Goal: Task Accomplishment & Management: Manage account settings

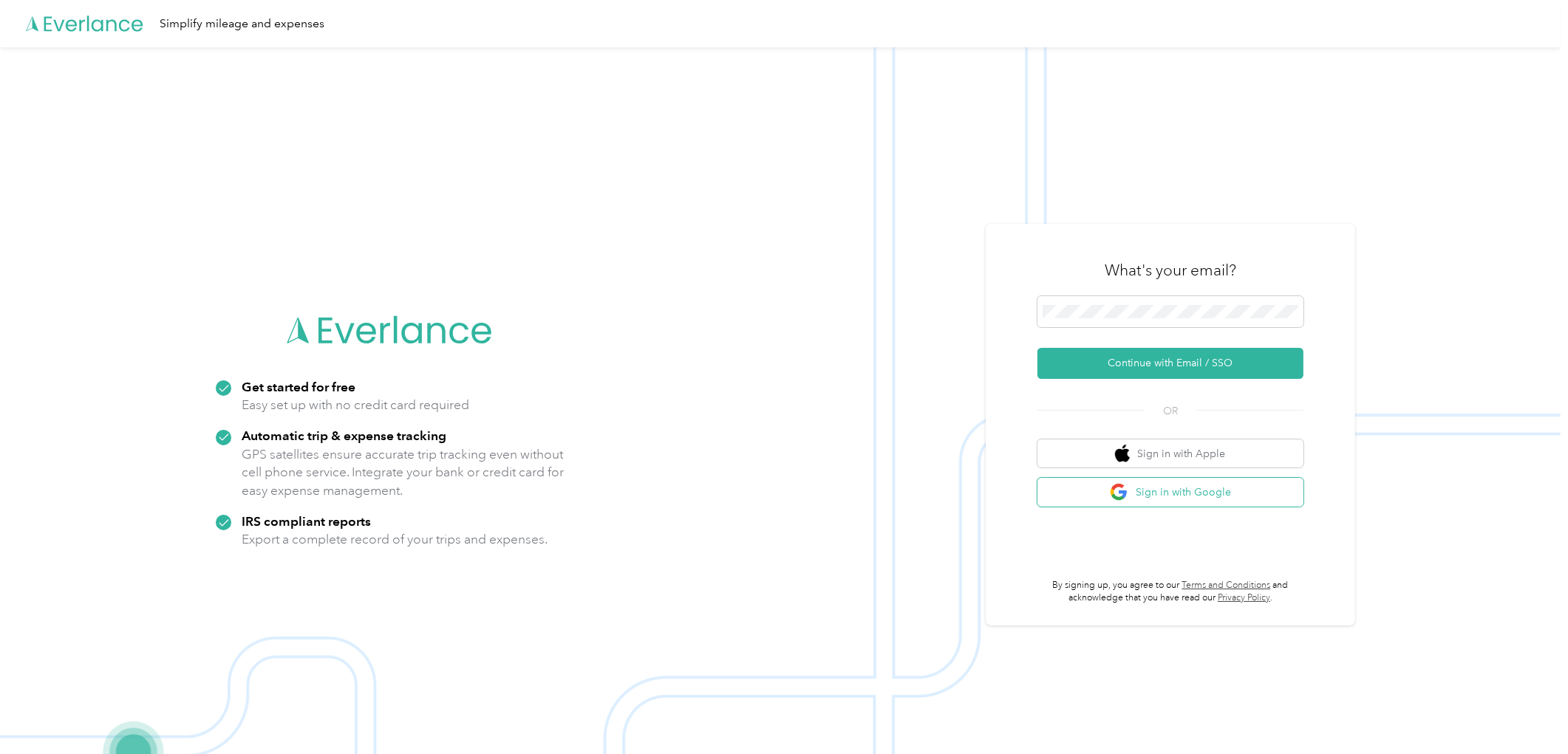
click at [1149, 495] on button "Sign in with Google" at bounding box center [1170, 492] width 266 height 28
click at [1207, 507] on div "What's your email? Continue with Email / SSO OR Sign in with Apple Sign in with…" at bounding box center [1170, 425] width 266 height 361
click at [1207, 495] on button "Sign in with Google" at bounding box center [1170, 492] width 266 height 28
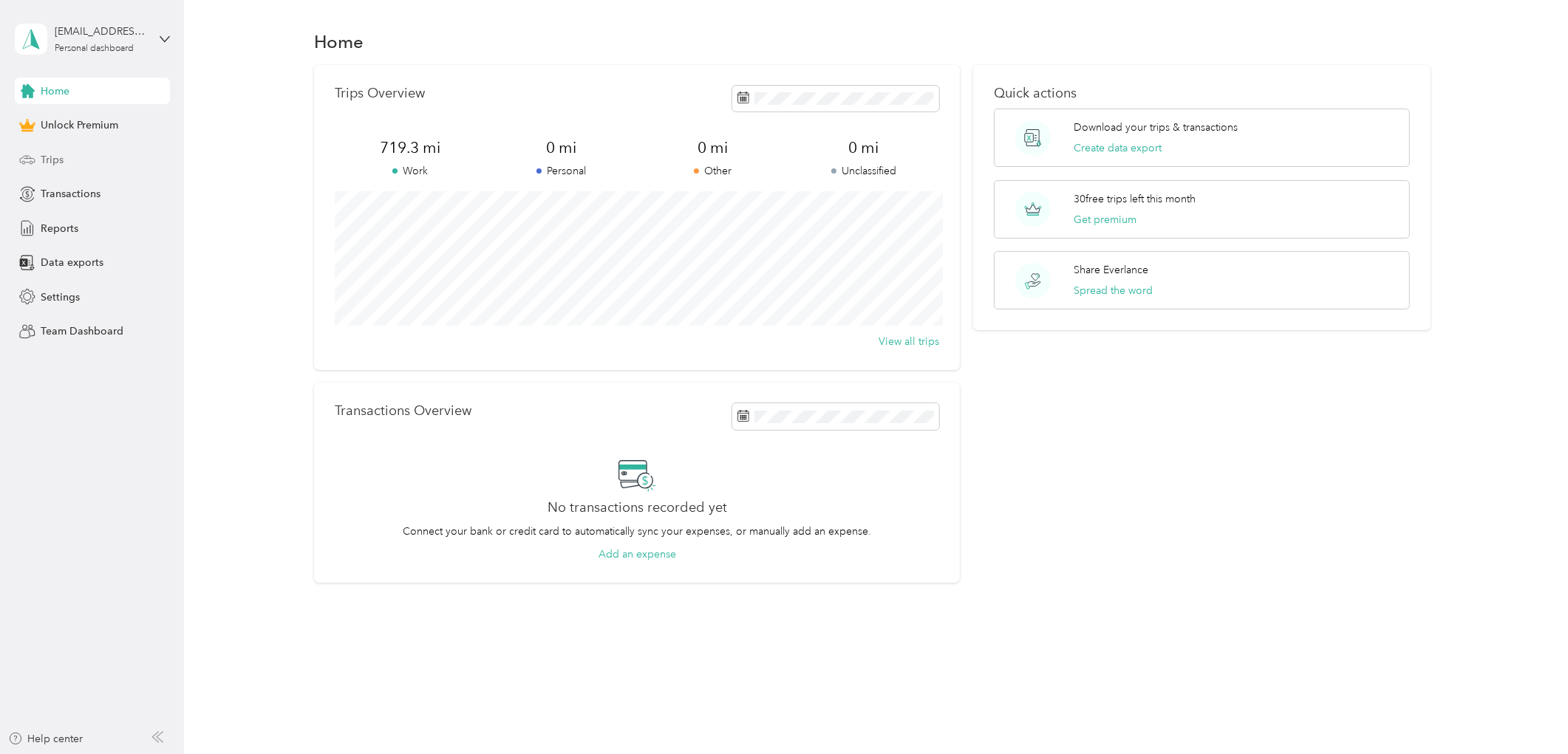
click at [56, 155] on span "Trips" at bounding box center [51, 160] width 23 height 16
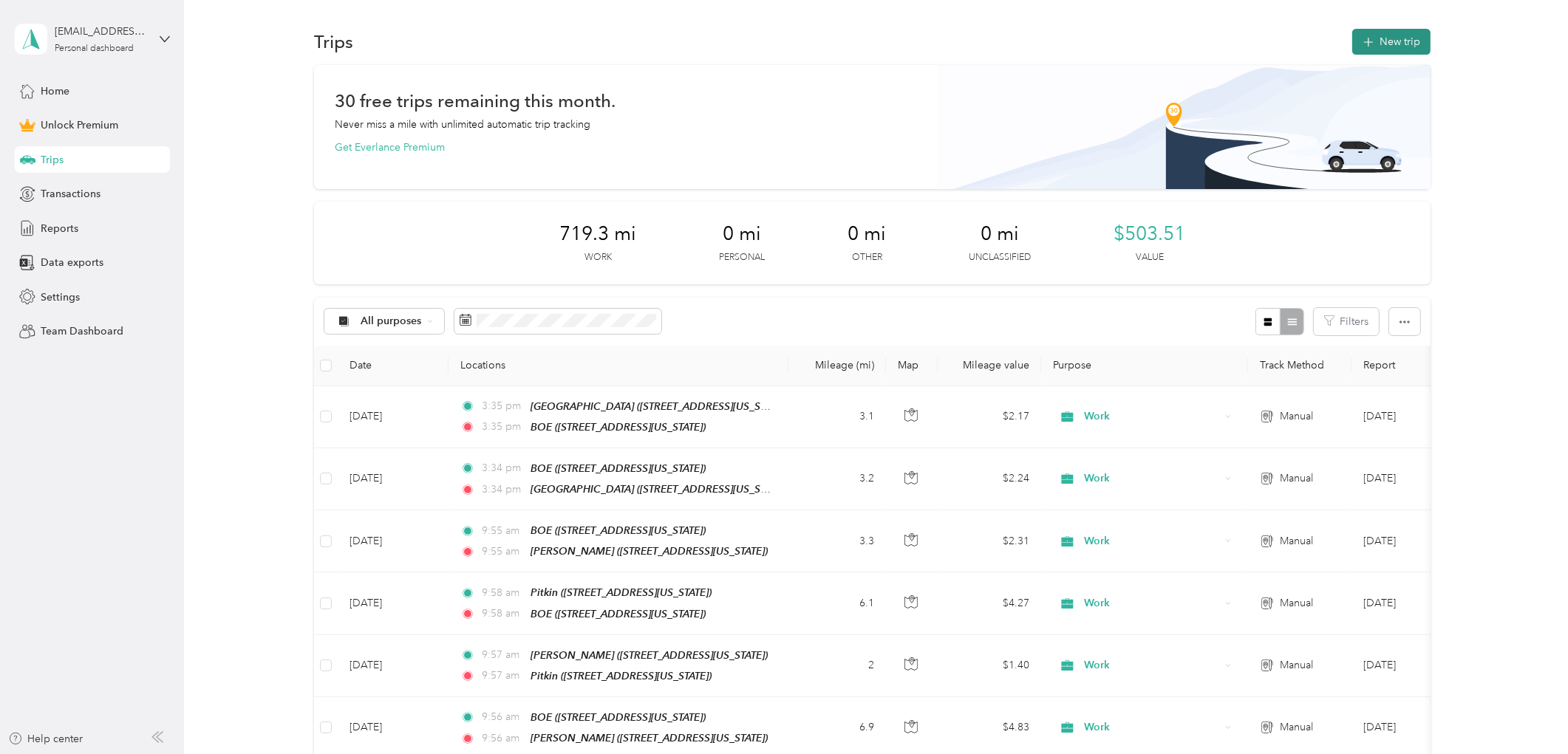
click at [1363, 45] on icon "button" at bounding box center [1368, 42] width 17 height 17
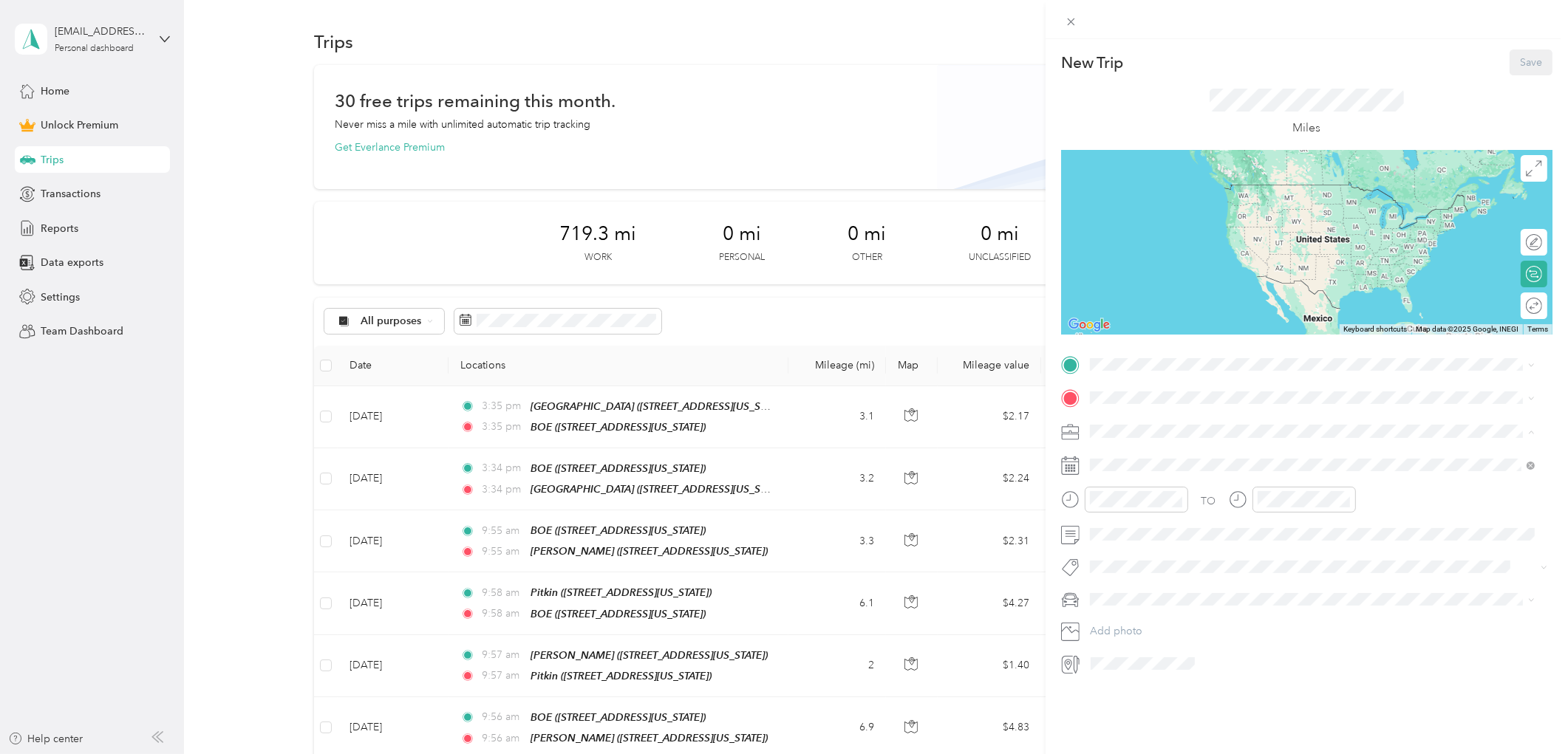
click at [1124, 461] on li "Work" at bounding box center [1312, 458] width 456 height 25
click at [1130, 454] on div "Work" at bounding box center [1304, 458] width 418 height 16
click at [60, 298] on div "New Trip Save This trip cannot be edited because it is either under review, app…" at bounding box center [784, 377] width 1568 height 754
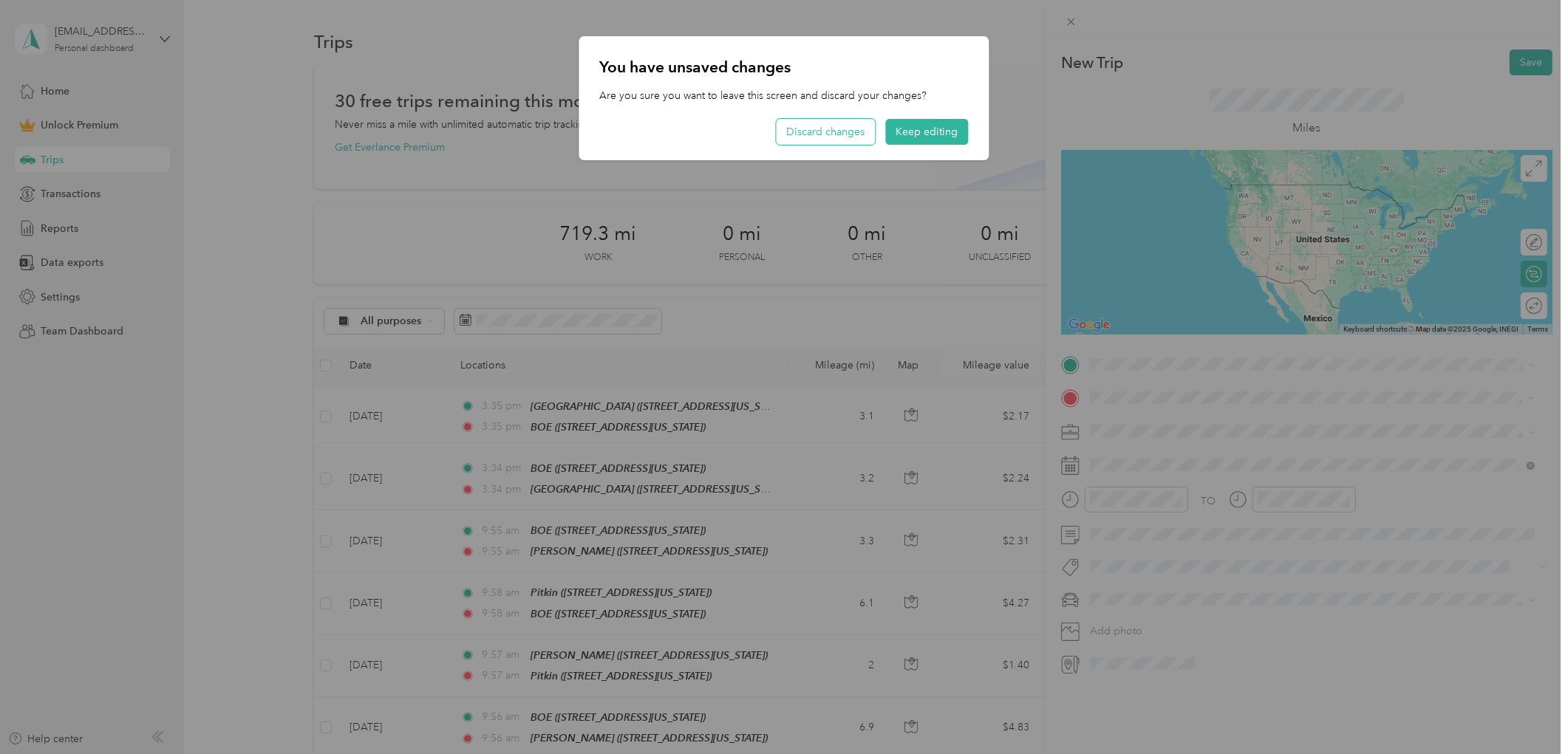
click at [843, 129] on button "Discard changes" at bounding box center [826, 131] width 99 height 25
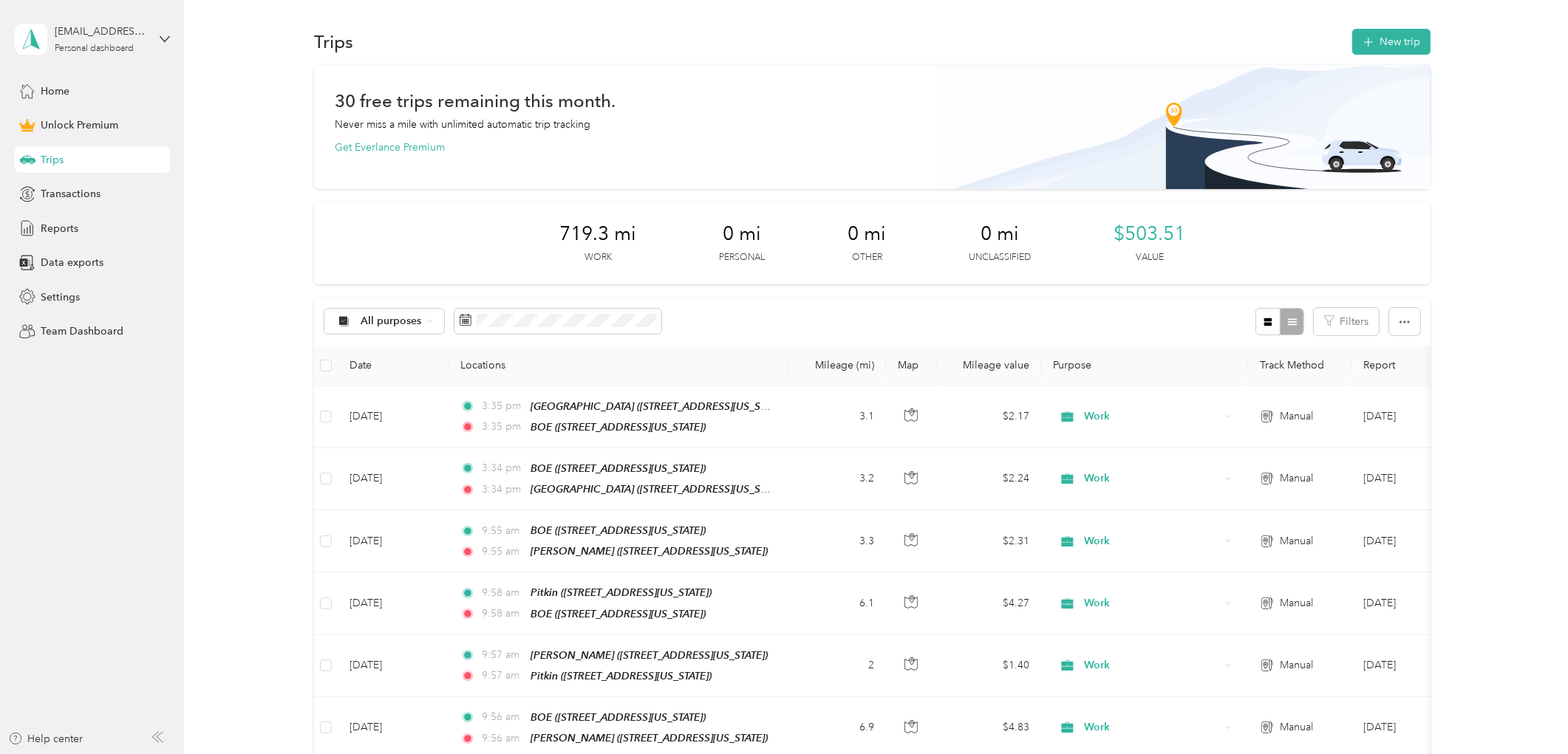
click at [68, 286] on div "Settings" at bounding box center [92, 296] width 155 height 26
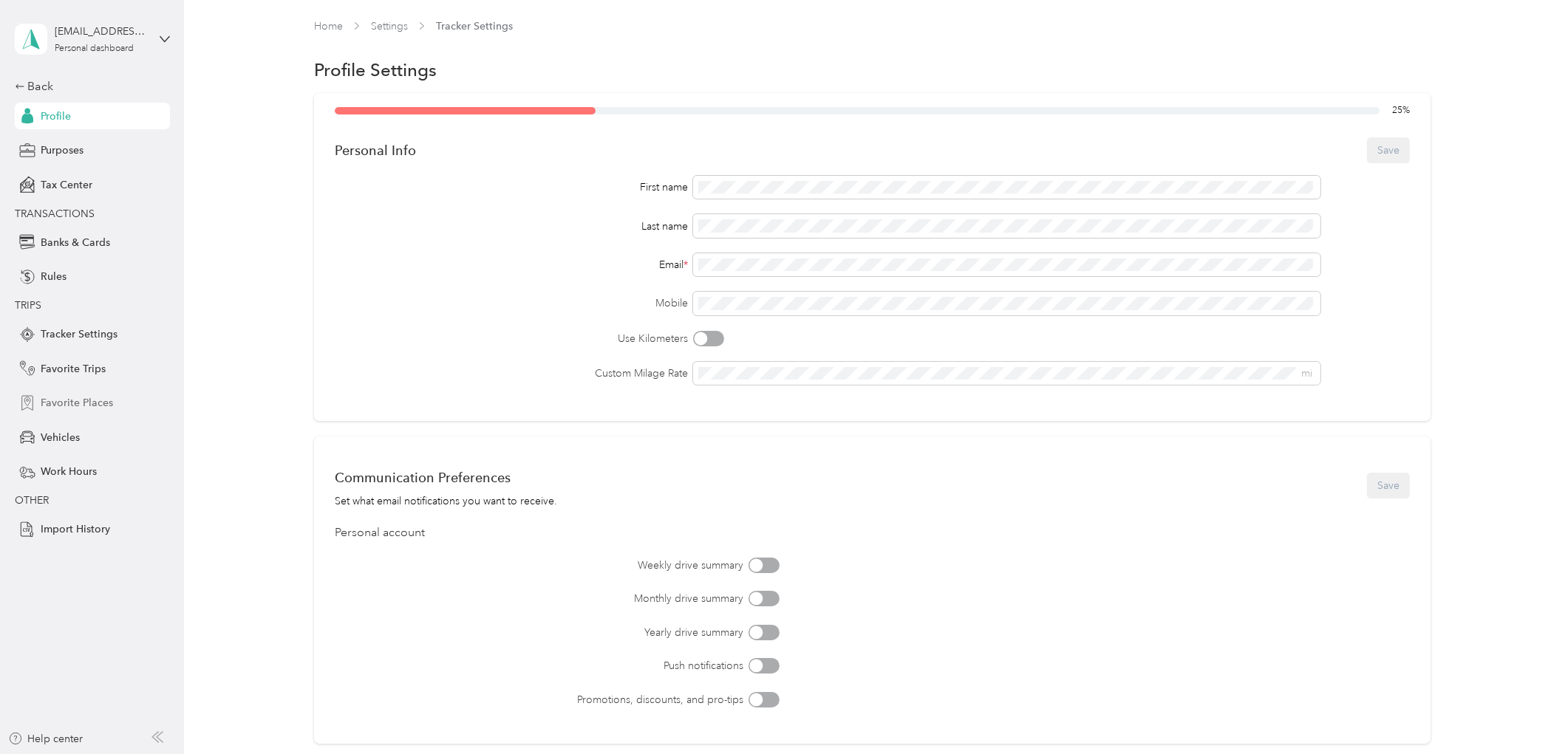
click at [84, 400] on span "Favorite Places" at bounding box center [76, 403] width 73 height 16
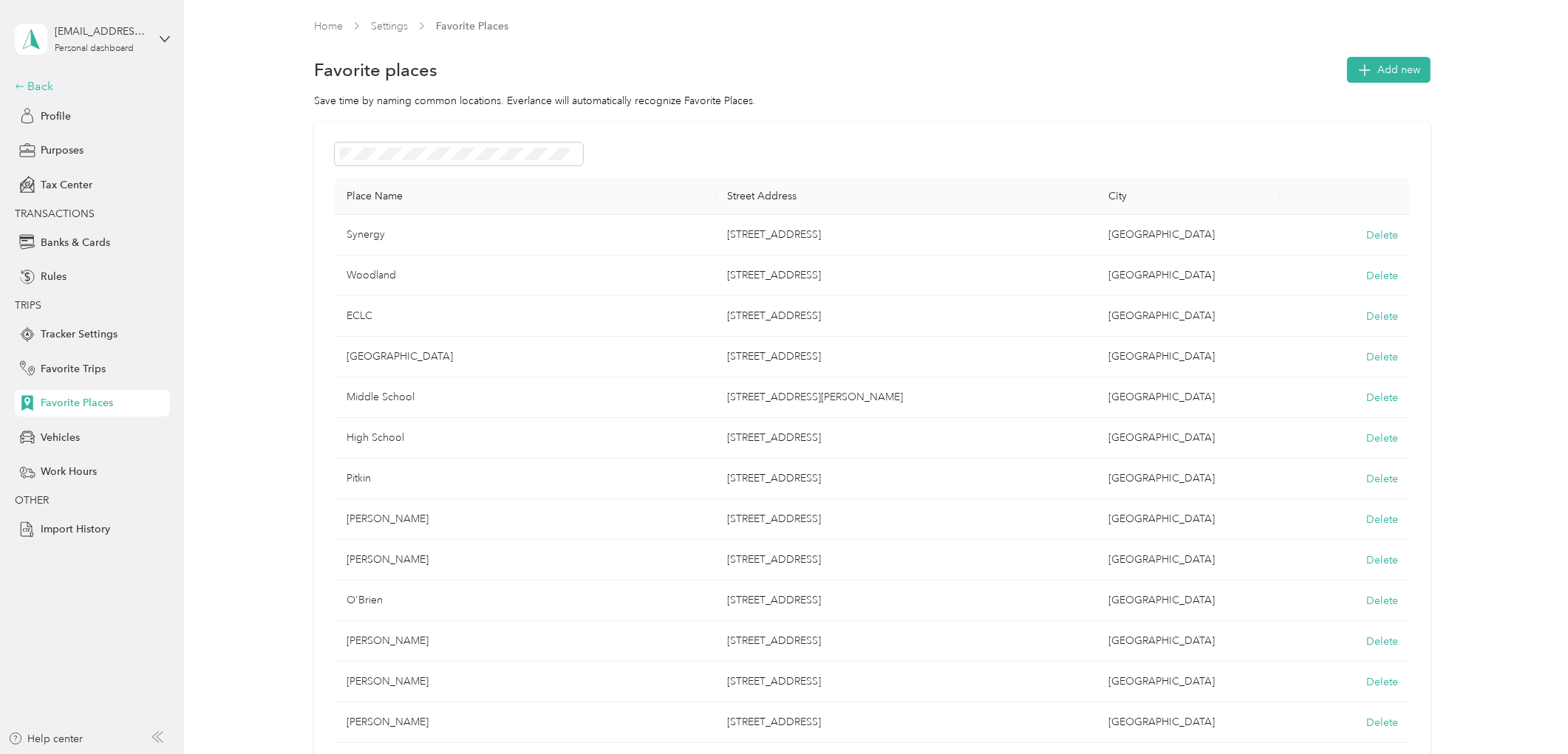
click at [44, 86] on div "Back" at bounding box center [88, 86] width 148 height 18
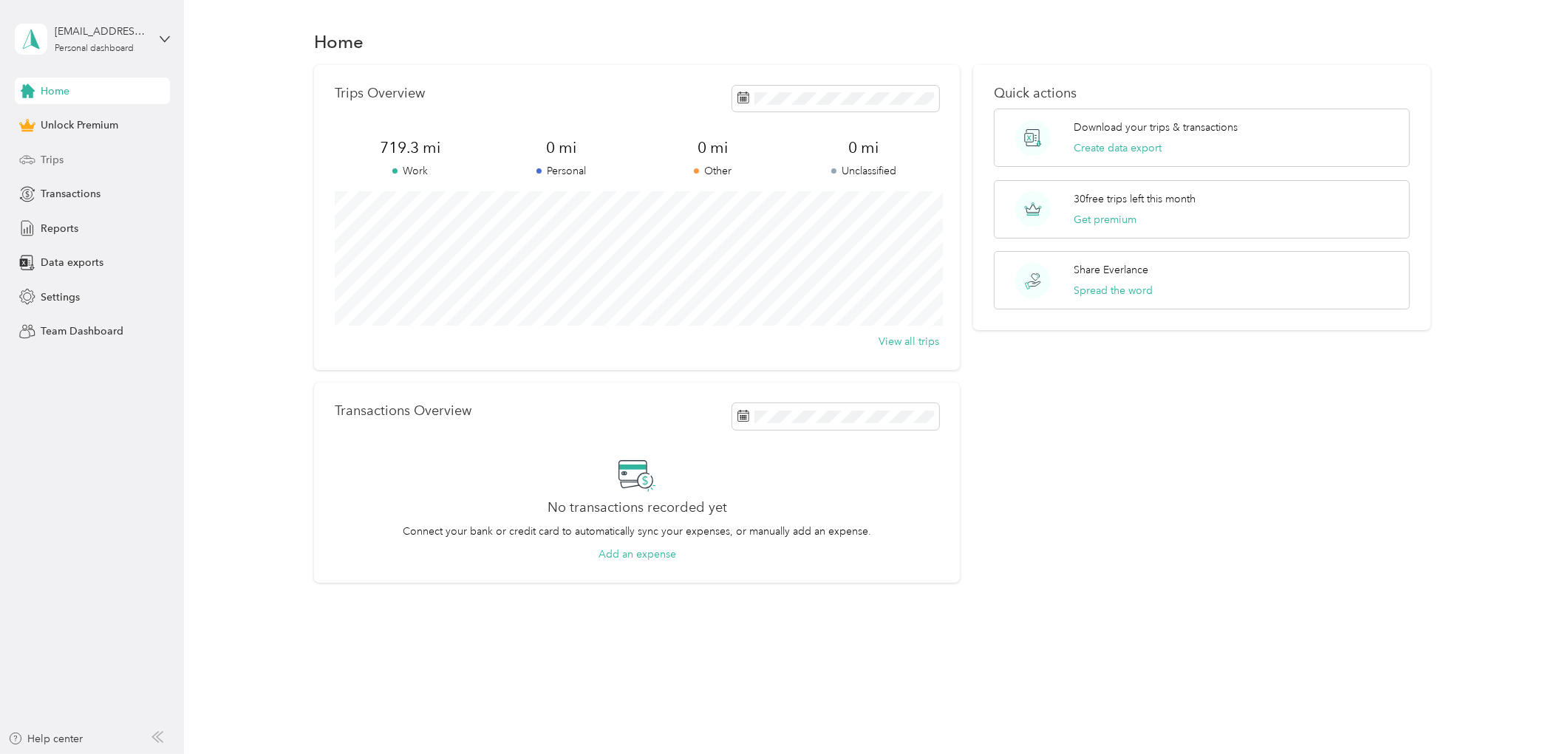
click at [55, 152] on span "Trips" at bounding box center [51, 160] width 23 height 16
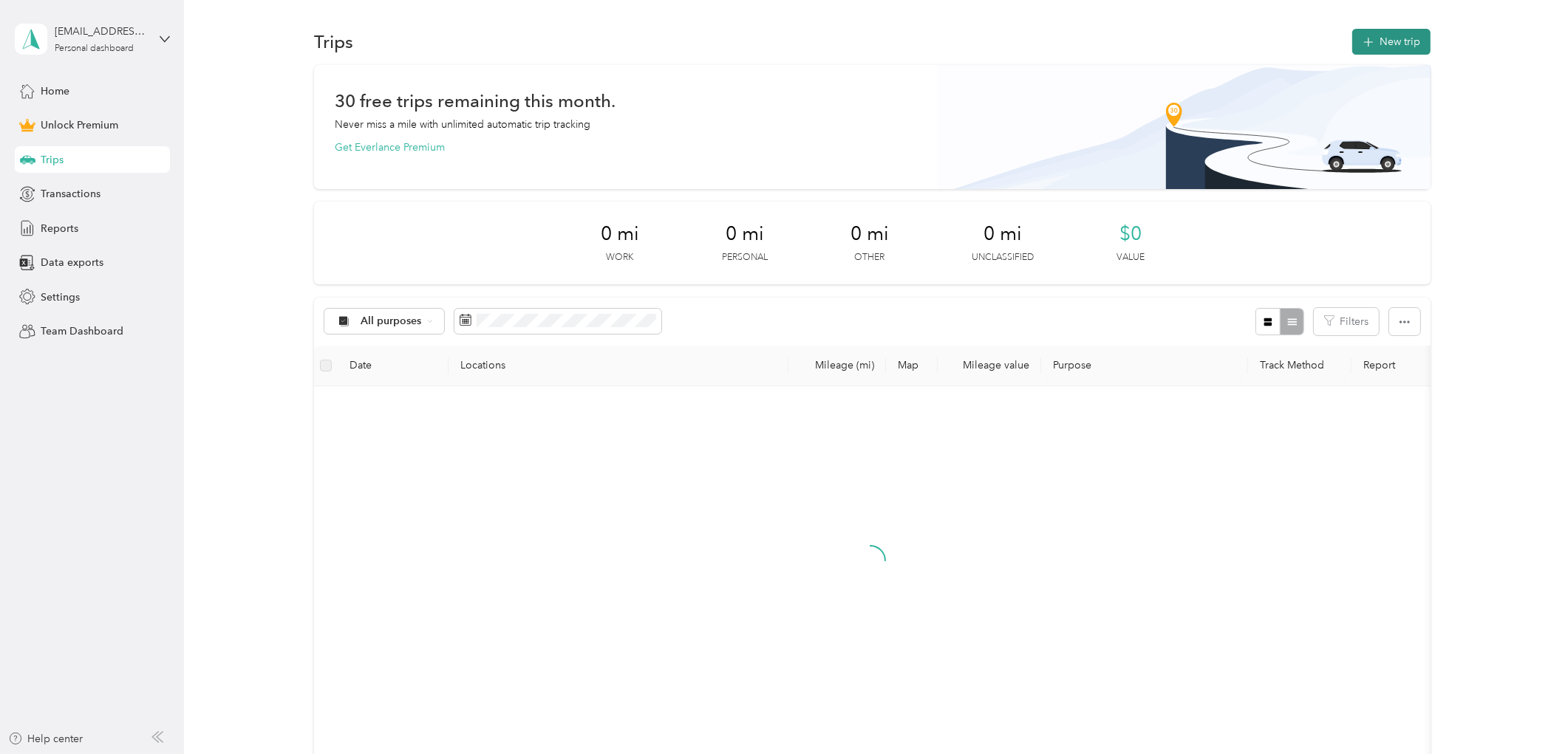
click at [1386, 41] on button "New trip" at bounding box center [1391, 41] width 78 height 25
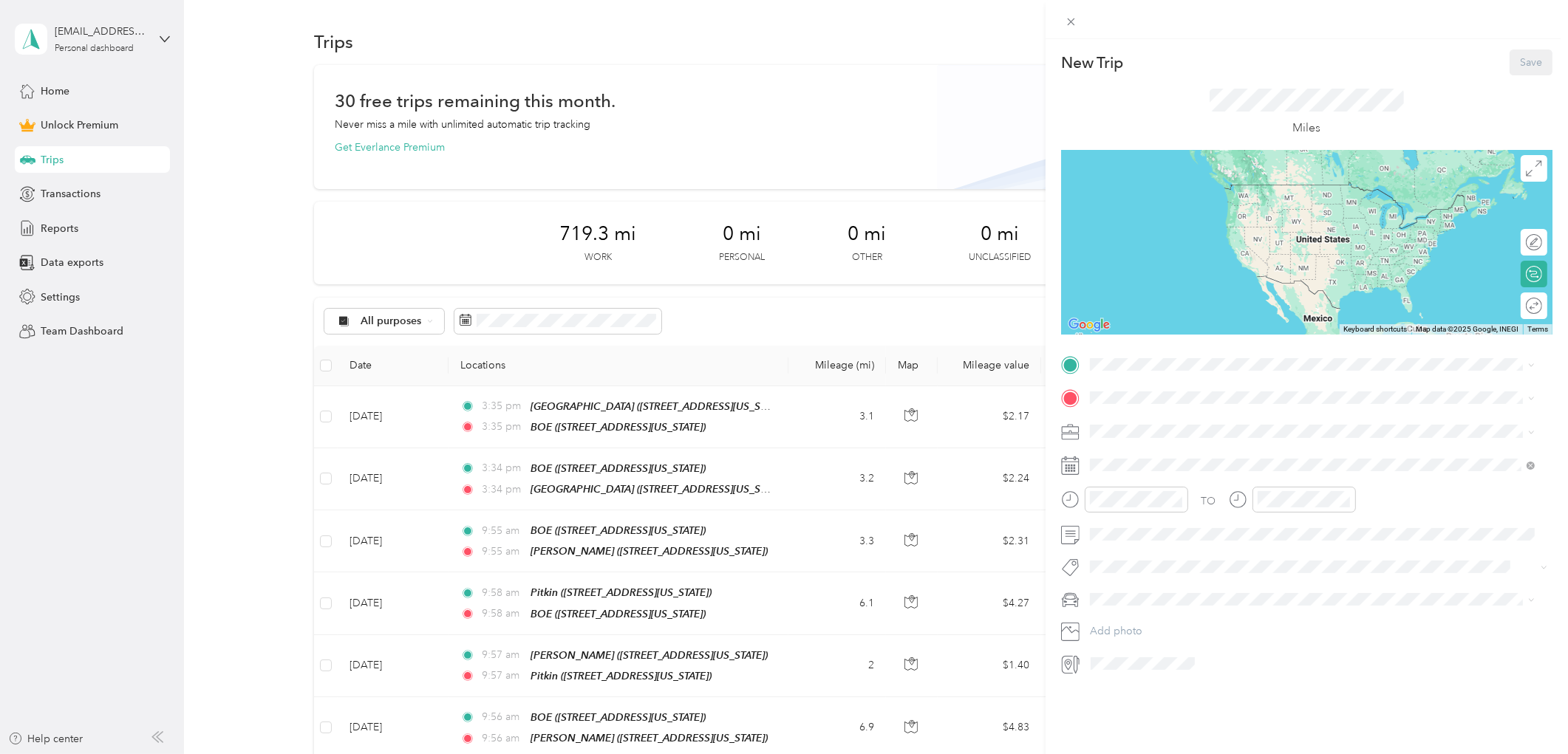
click at [1114, 424] on span at bounding box center [1318, 430] width 468 height 23
click at [1117, 459] on div "Work" at bounding box center [1313, 458] width 435 height 16
click at [1193, 668] on div "21" at bounding box center [1197, 670] width 20 height 19
click at [1144, 439] on span "[STREET_ADDRESS][US_STATE]" at bounding box center [1191, 439] width 148 height 13
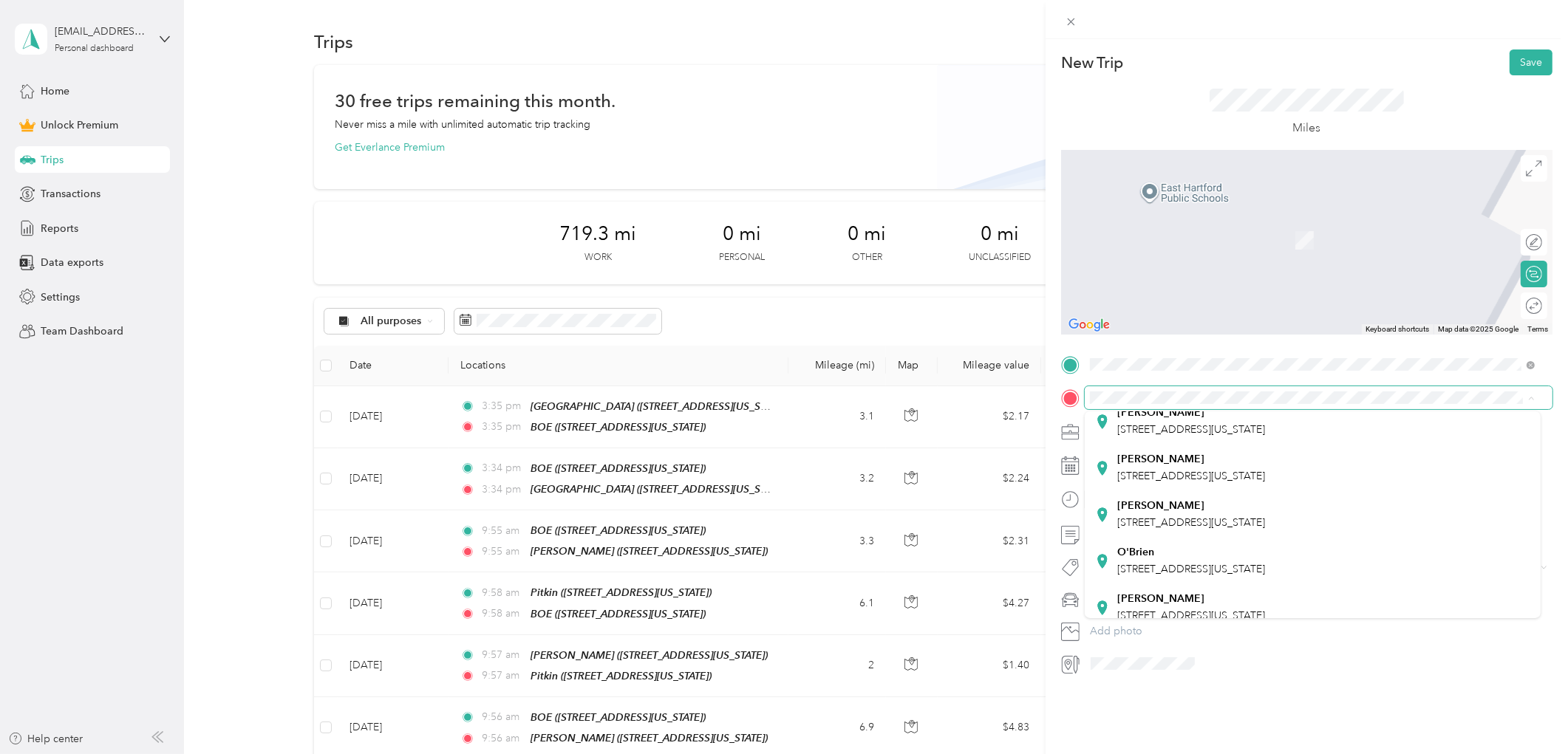
scroll to position [289, 0]
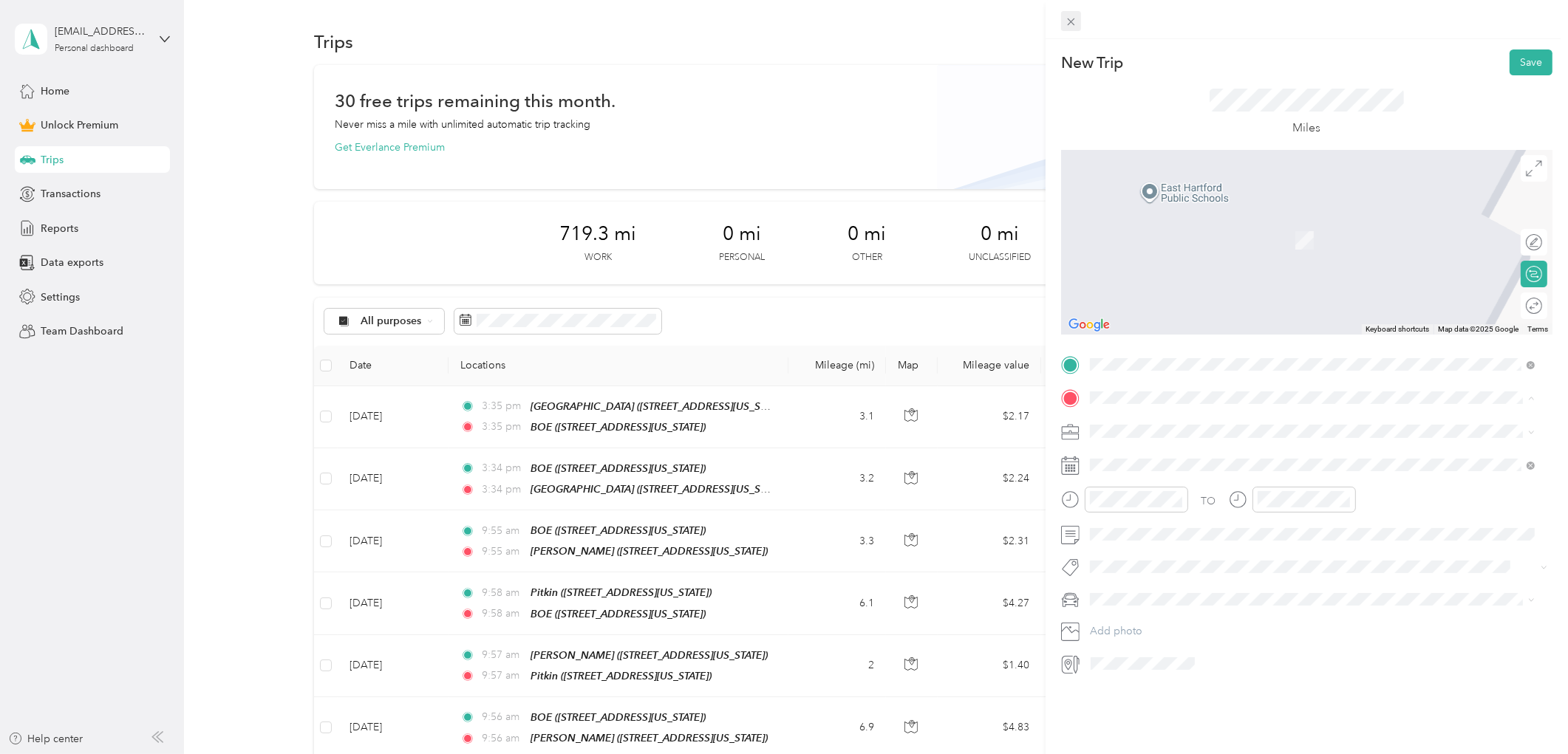
click at [1075, 18] on icon at bounding box center [1071, 22] width 13 height 13
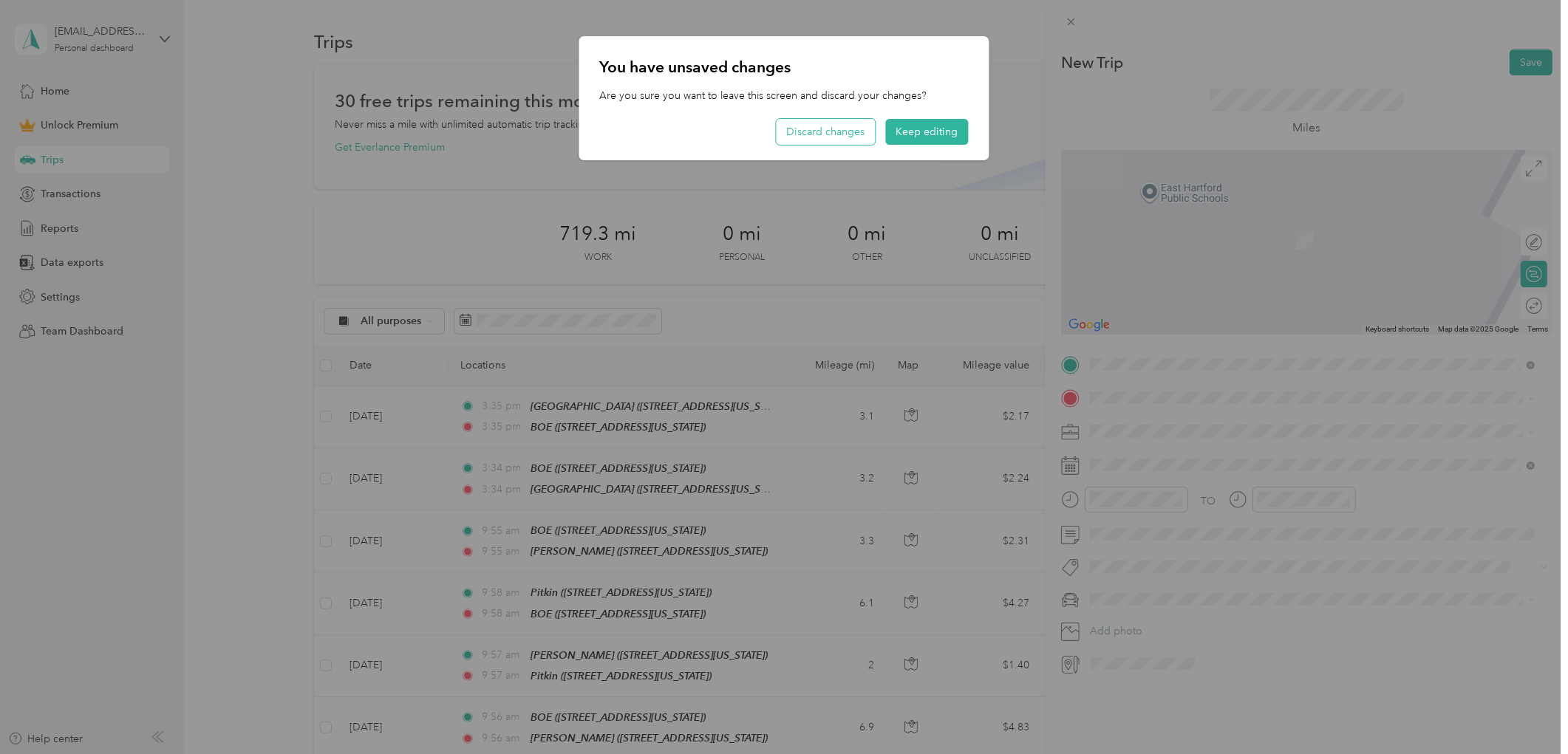
click at [837, 130] on button "Discard changes" at bounding box center [826, 131] width 99 height 25
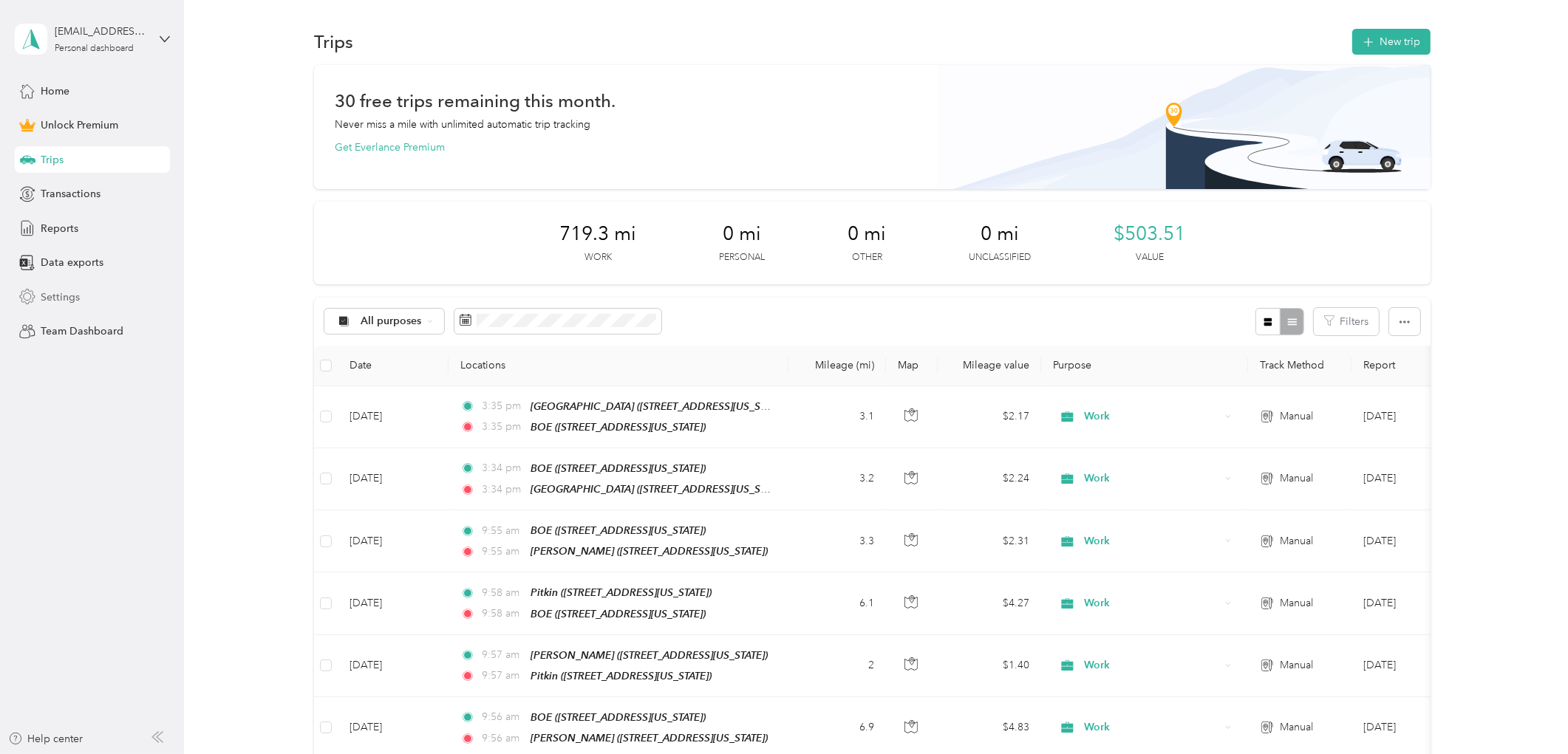
click at [46, 300] on span "Settings" at bounding box center [60, 297] width 39 height 16
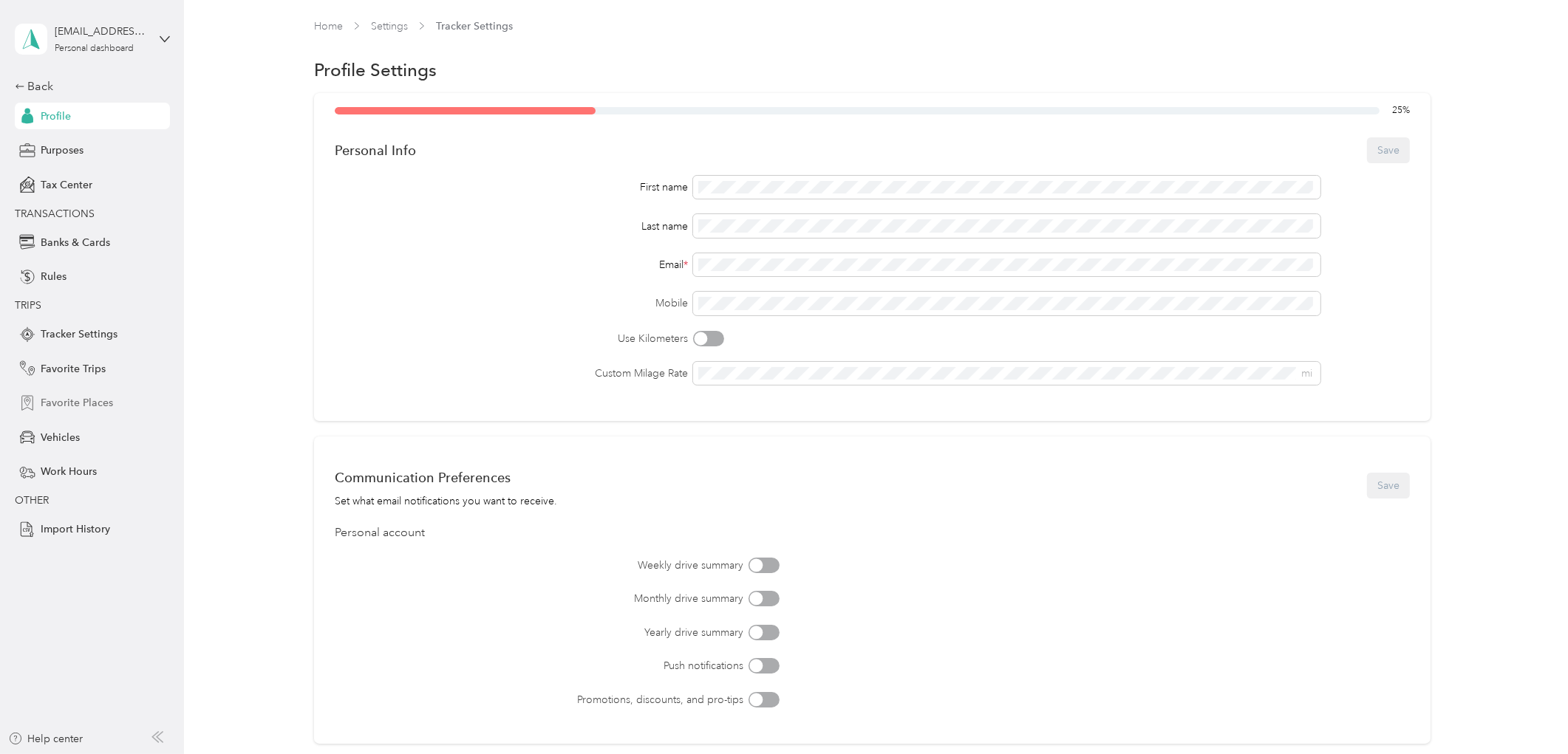
click at [87, 403] on span "Favorite Places" at bounding box center [76, 403] width 73 height 16
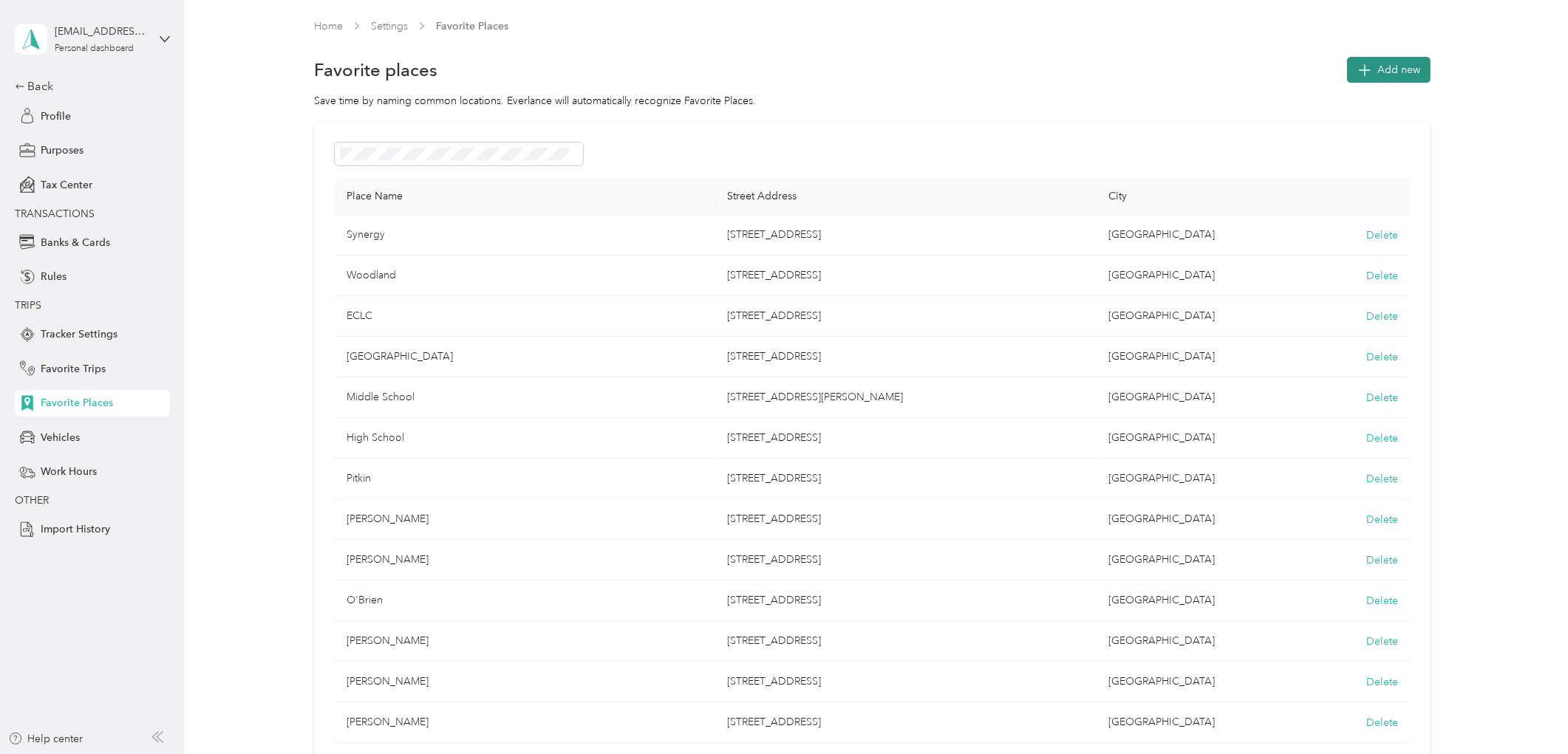
click at [1354, 75] on button "Add new" at bounding box center [1389, 70] width 83 height 25
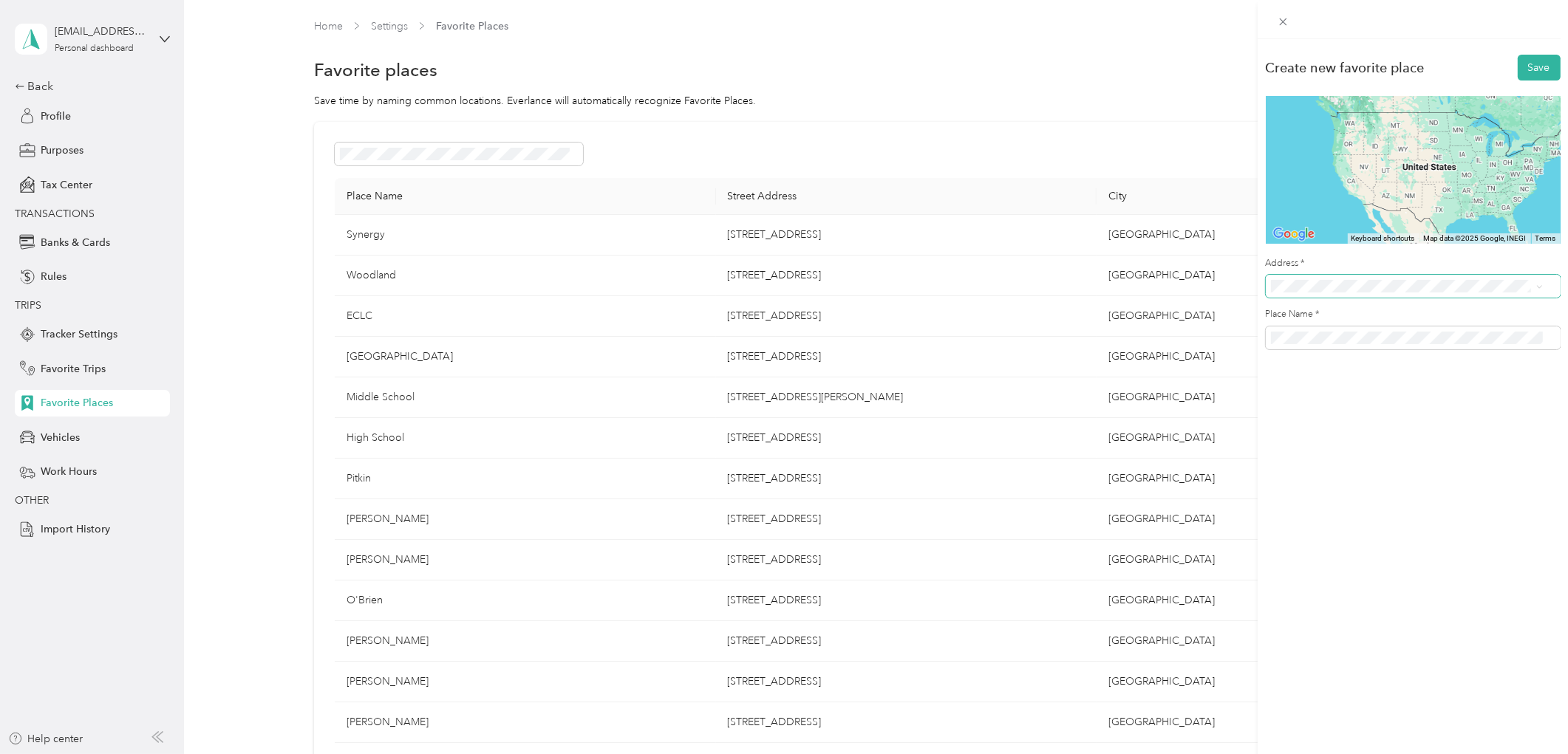
click at [1290, 293] on span at bounding box center [1413, 285] width 295 height 23
click at [1542, 71] on button "Save" at bounding box center [1540, 68] width 43 height 25
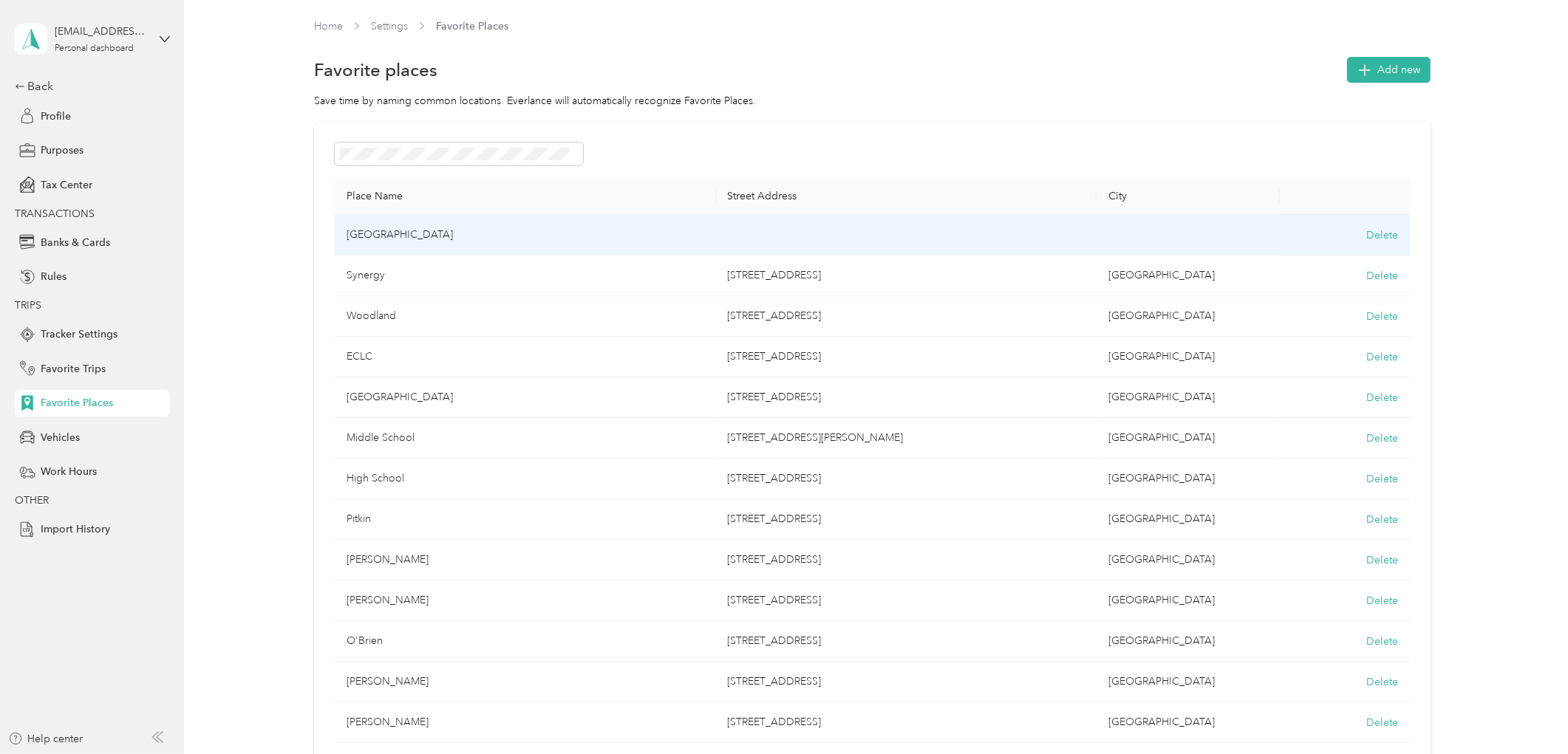
click at [596, 231] on td "[GEOGRAPHIC_DATA]" at bounding box center [525, 234] width 381 height 40
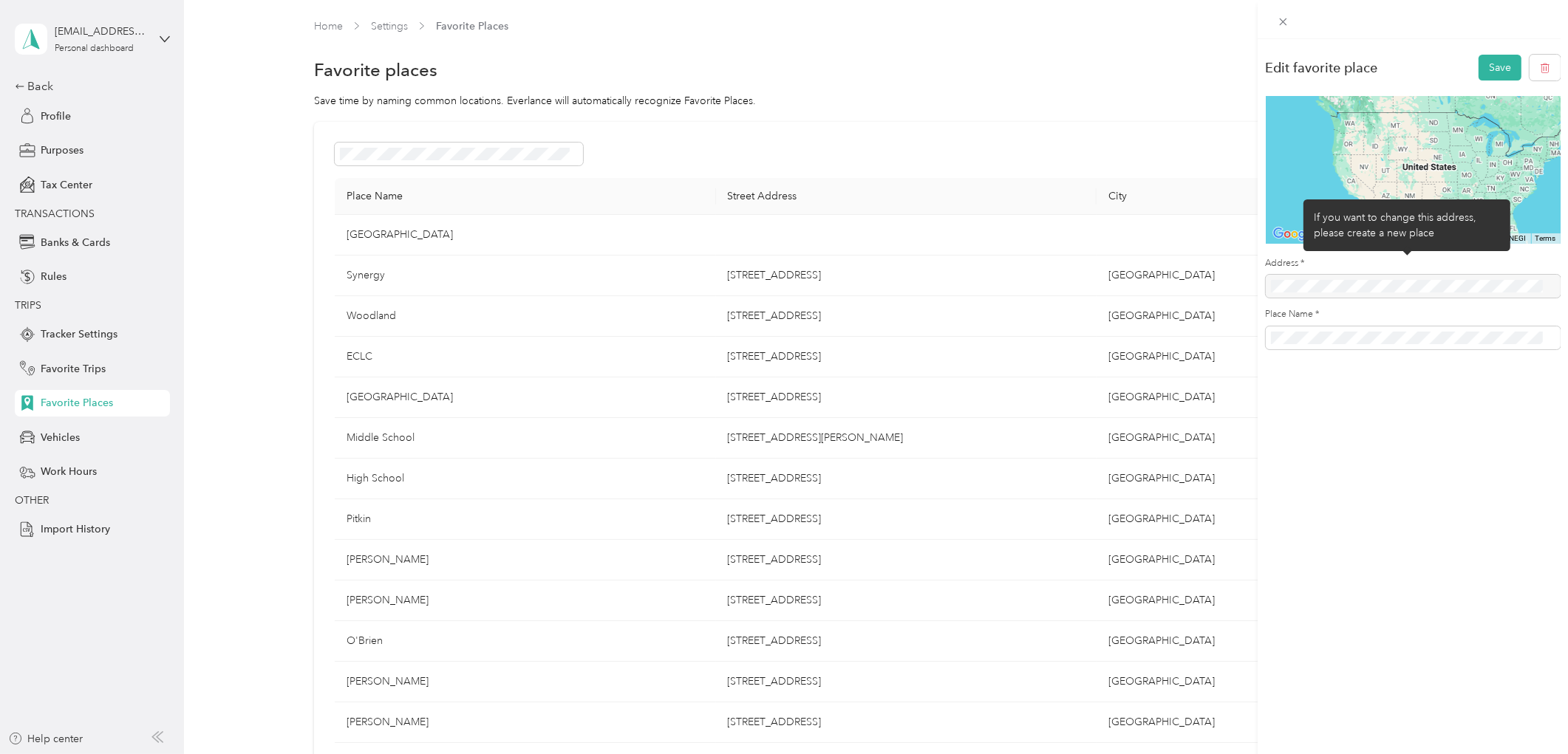
click at [1289, 286] on div at bounding box center [1413, 285] width 295 height 23
click at [1322, 290] on div at bounding box center [1413, 285] width 295 height 23
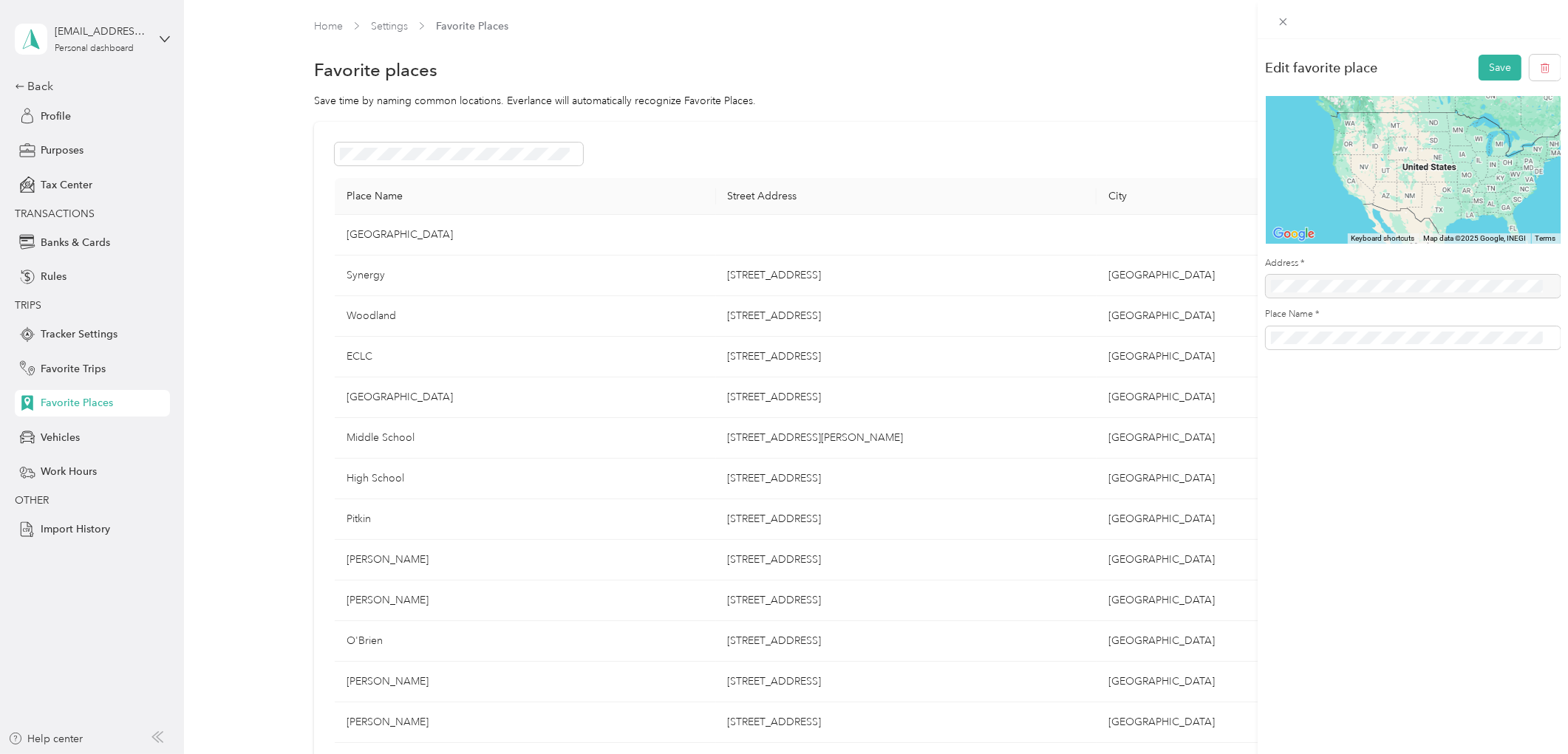
click at [1309, 281] on div at bounding box center [1413, 285] width 295 height 23
click at [1542, 68] on button "button" at bounding box center [1545, 68] width 31 height 25
click at [1467, 83] on button "Yes, delete" at bounding box center [1471, 85] width 60 height 24
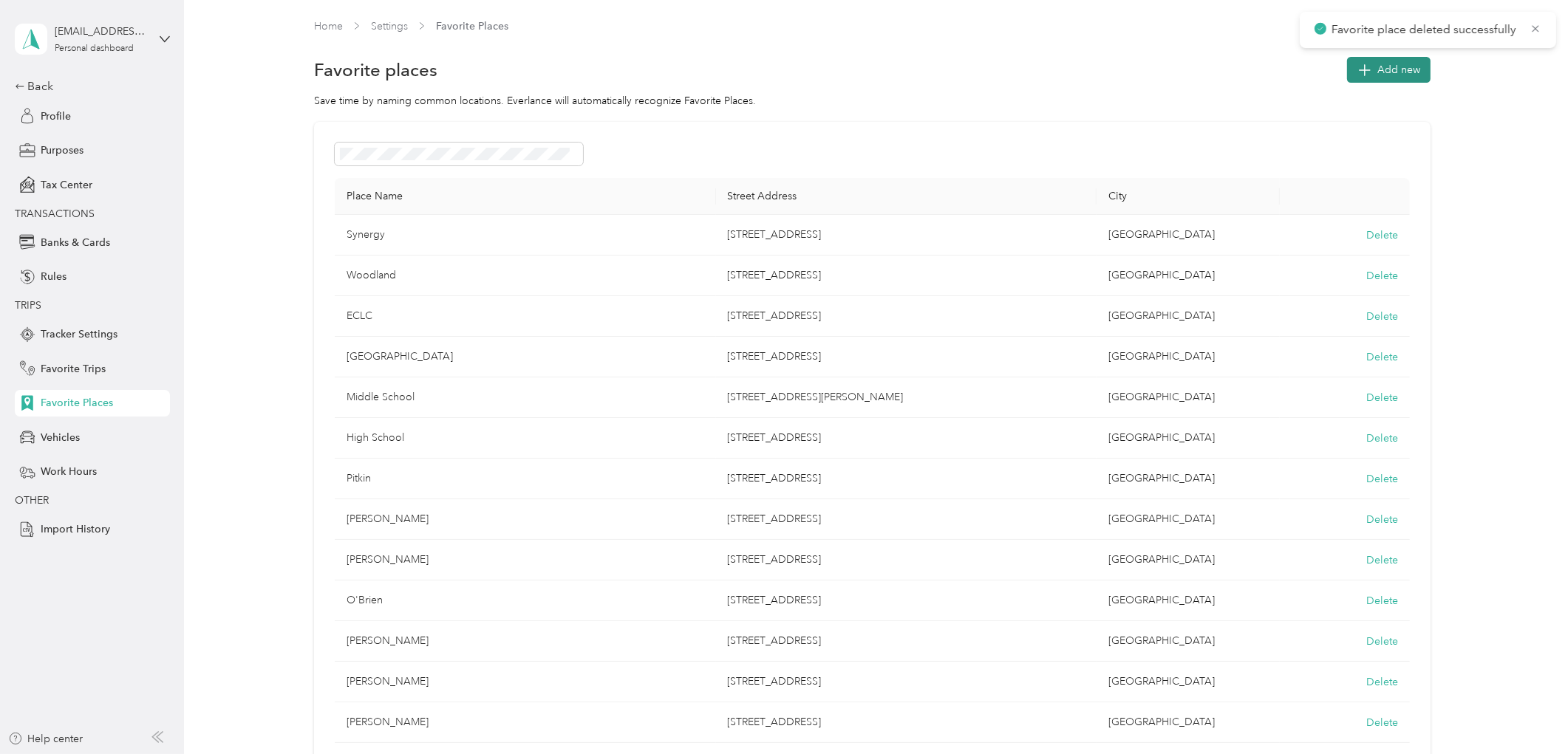
click at [1382, 68] on span "Add new" at bounding box center [1399, 70] width 43 height 16
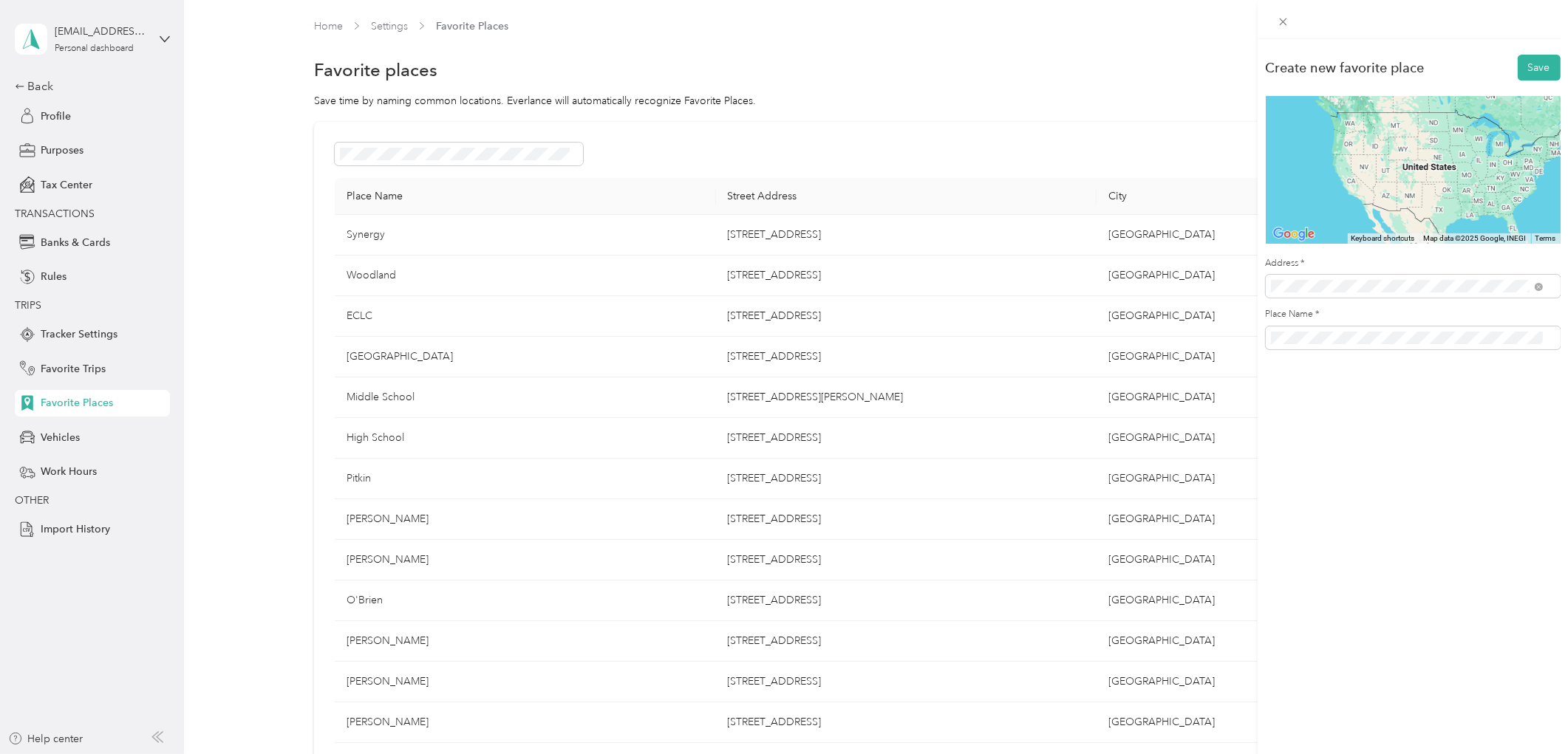
click at [1362, 377] on span "[STREET_ADDRESS][US_STATE]" at bounding box center [1372, 371] width 148 height 14
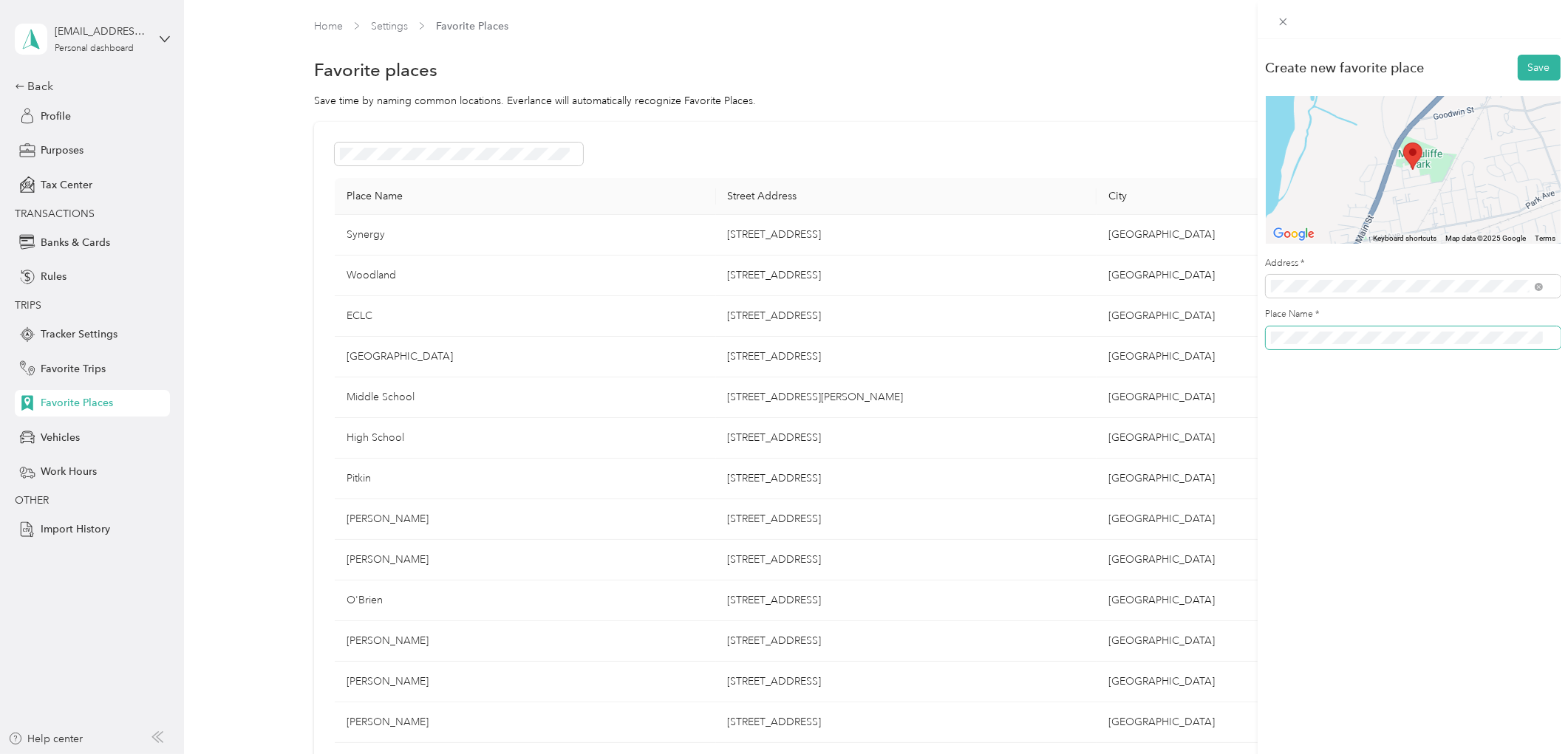
click at [1085, 348] on div "Create new favorite place Save To navigate the map with touch gestures double-t…" at bounding box center [784, 377] width 1568 height 754
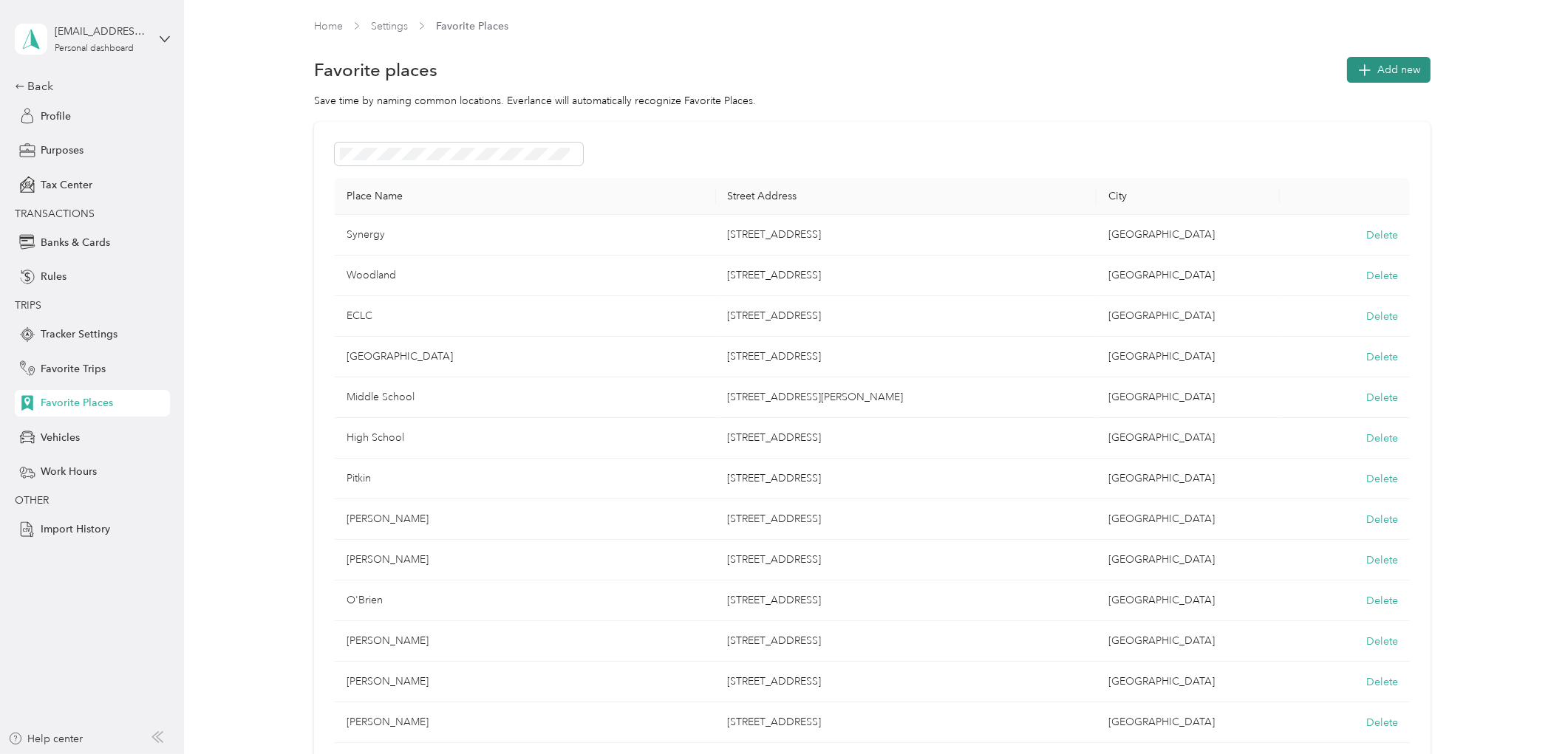
click at [1347, 70] on button "Add new" at bounding box center [1389, 70] width 83 height 25
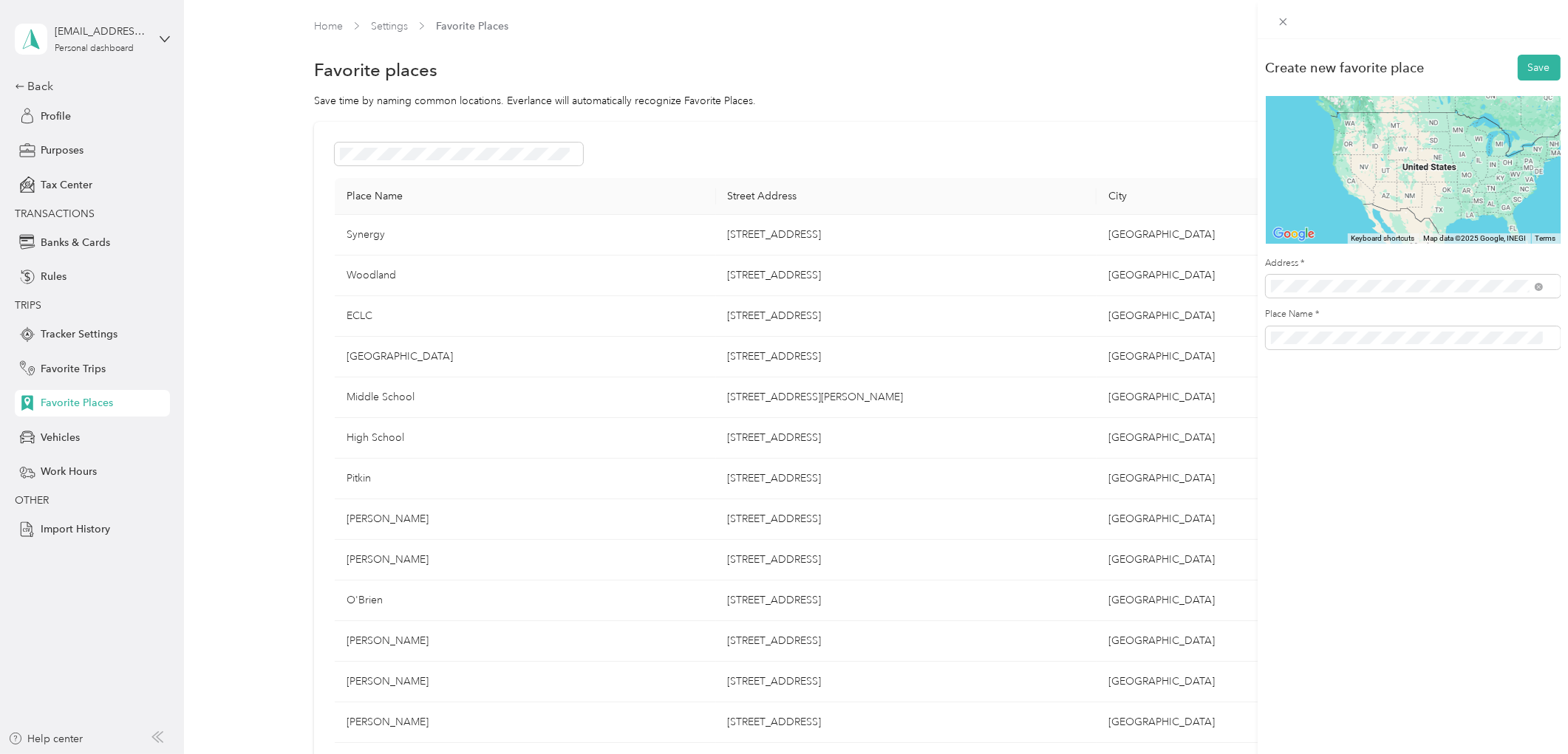
click at [1384, 377] on span "[STREET_ADDRESS][US_STATE]" at bounding box center [1372, 371] width 148 height 14
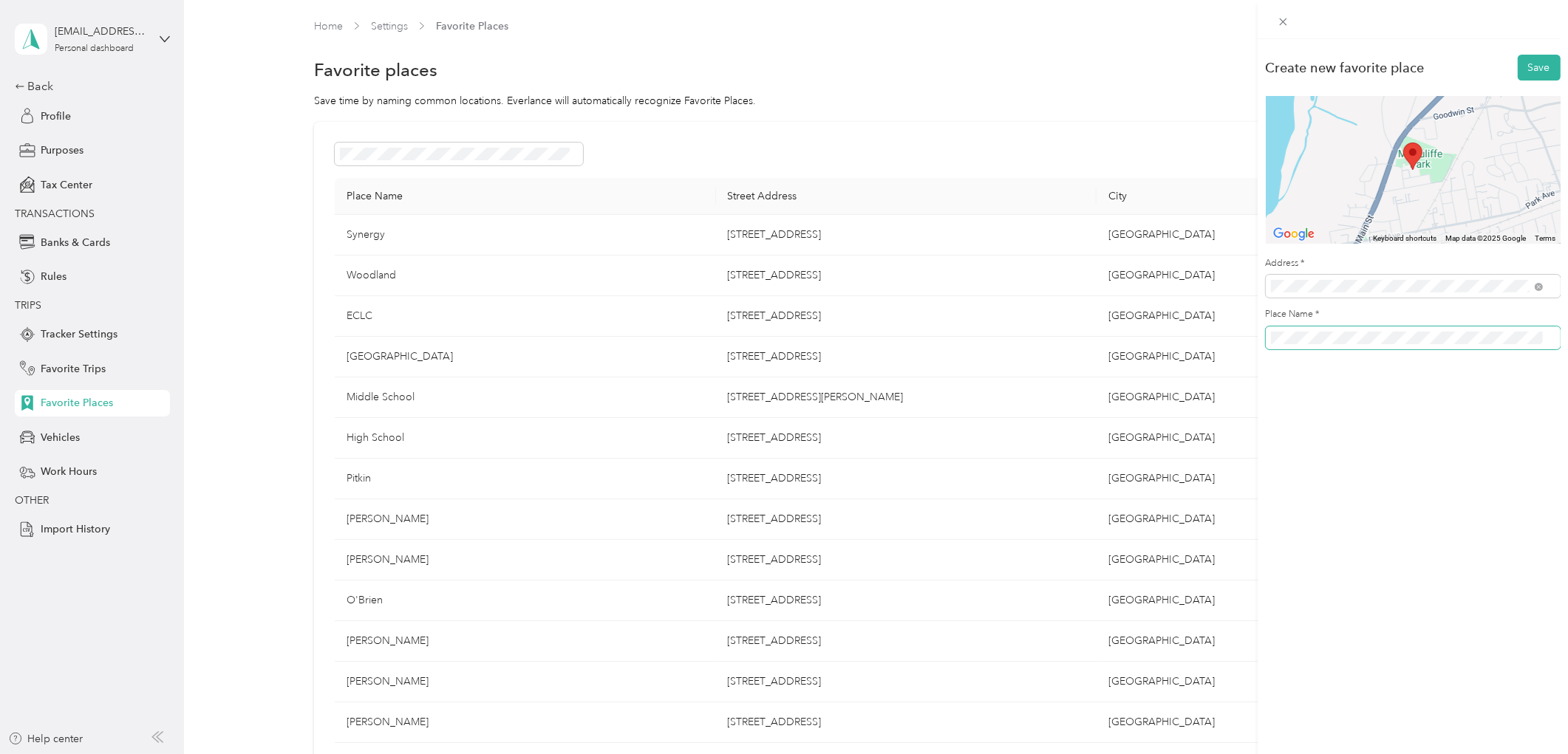
click at [1385, 330] on span at bounding box center [1413, 337] width 295 height 23
click at [1518, 67] on button "Save" at bounding box center [1540, 68] width 43 height 25
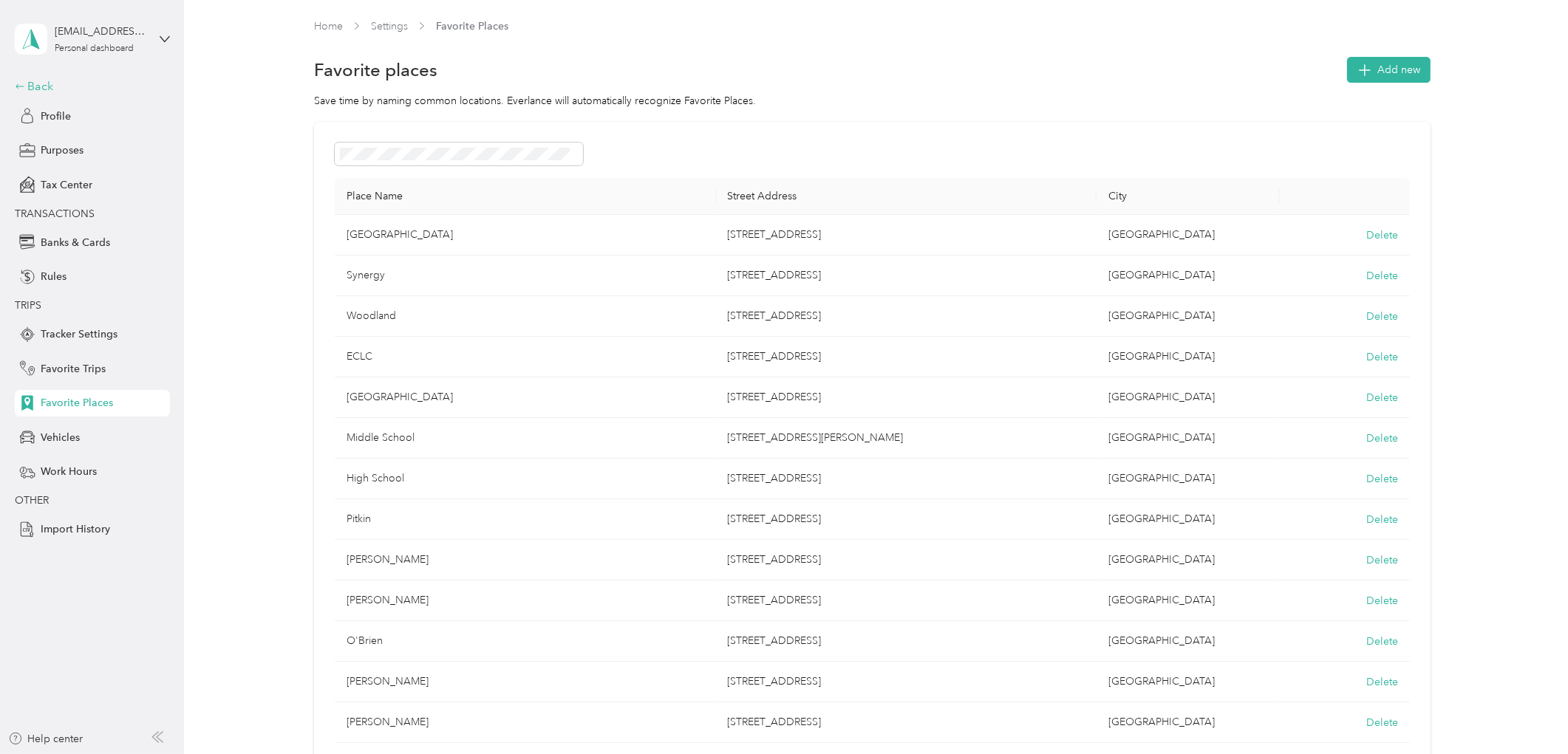
click at [29, 82] on div "Back" at bounding box center [88, 86] width 148 height 18
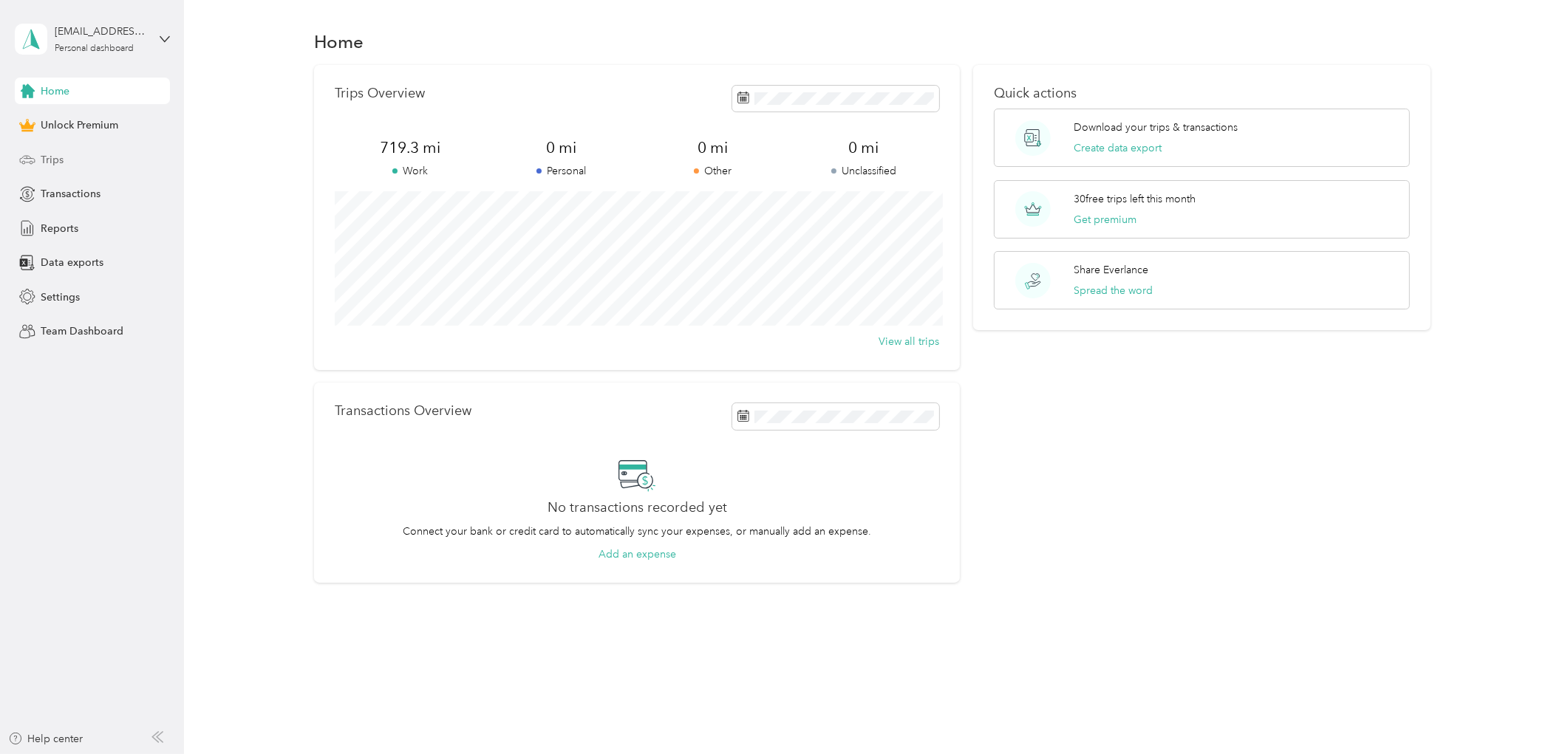
click at [62, 155] on span "Trips" at bounding box center [51, 160] width 23 height 16
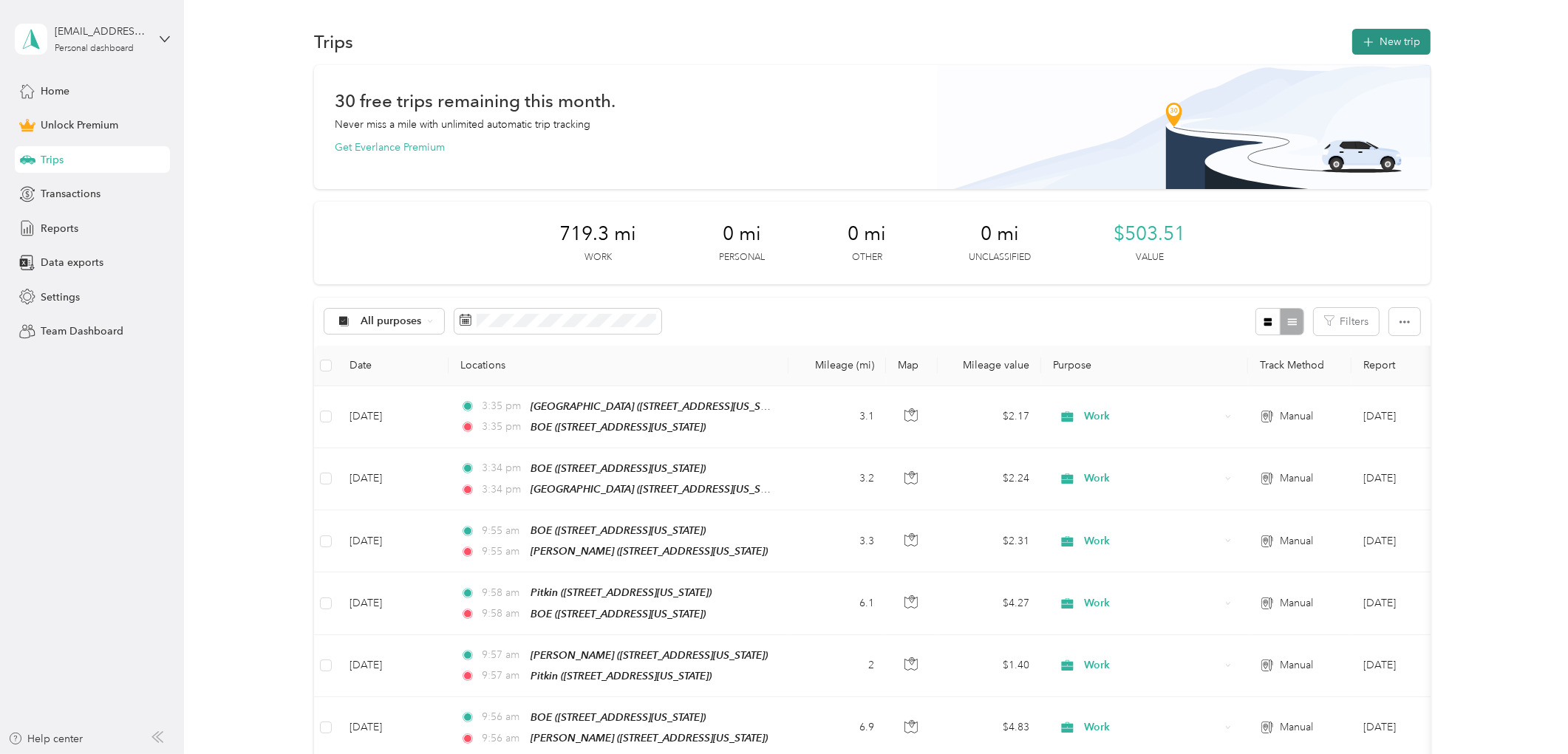
click at [1376, 37] on button "New trip" at bounding box center [1391, 41] width 78 height 25
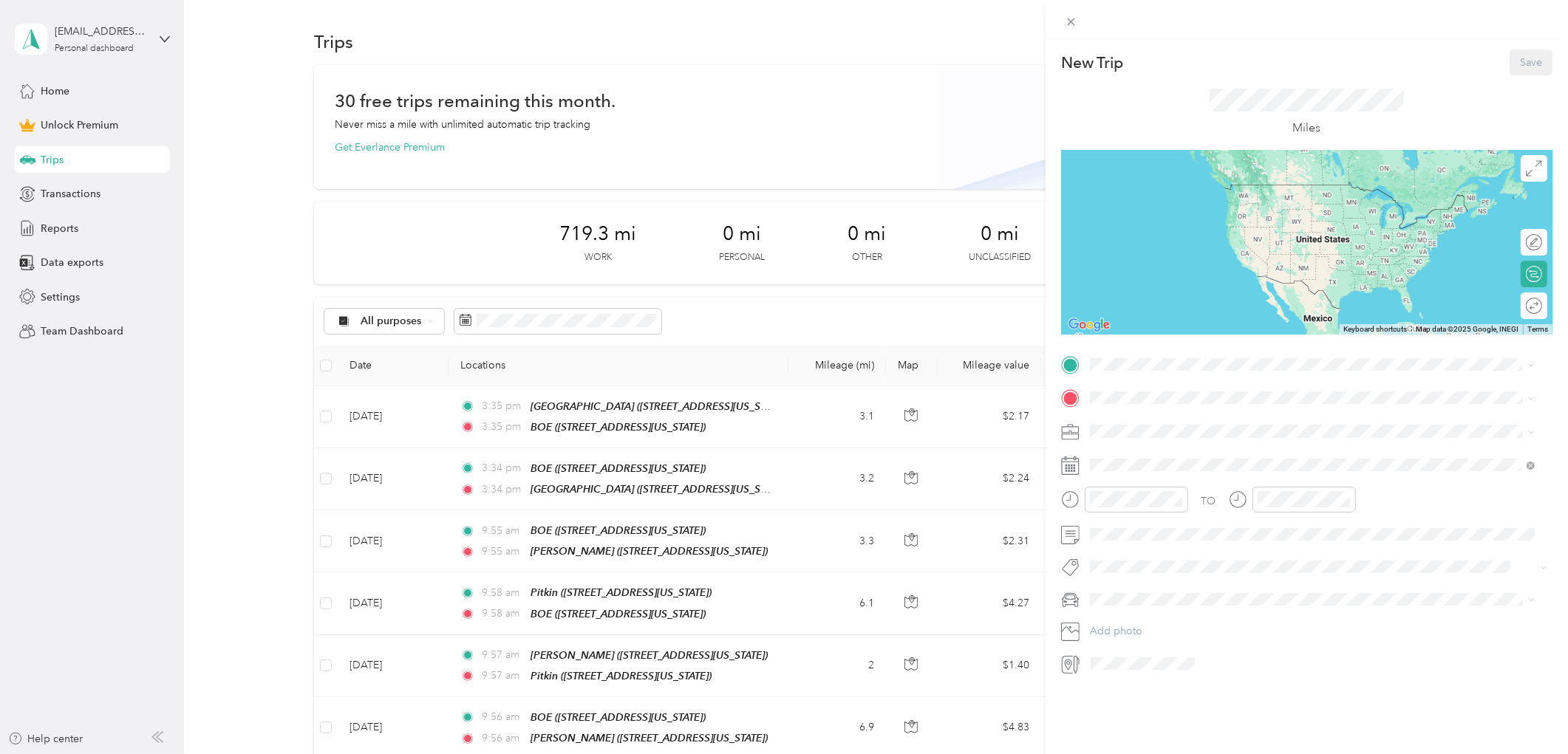
click at [1121, 459] on div "Work" at bounding box center [1313, 458] width 435 height 16
click at [1199, 670] on div "21" at bounding box center [1197, 670] width 20 height 19
click at [1170, 425] on div "BOE" at bounding box center [1191, 424] width 148 height 14
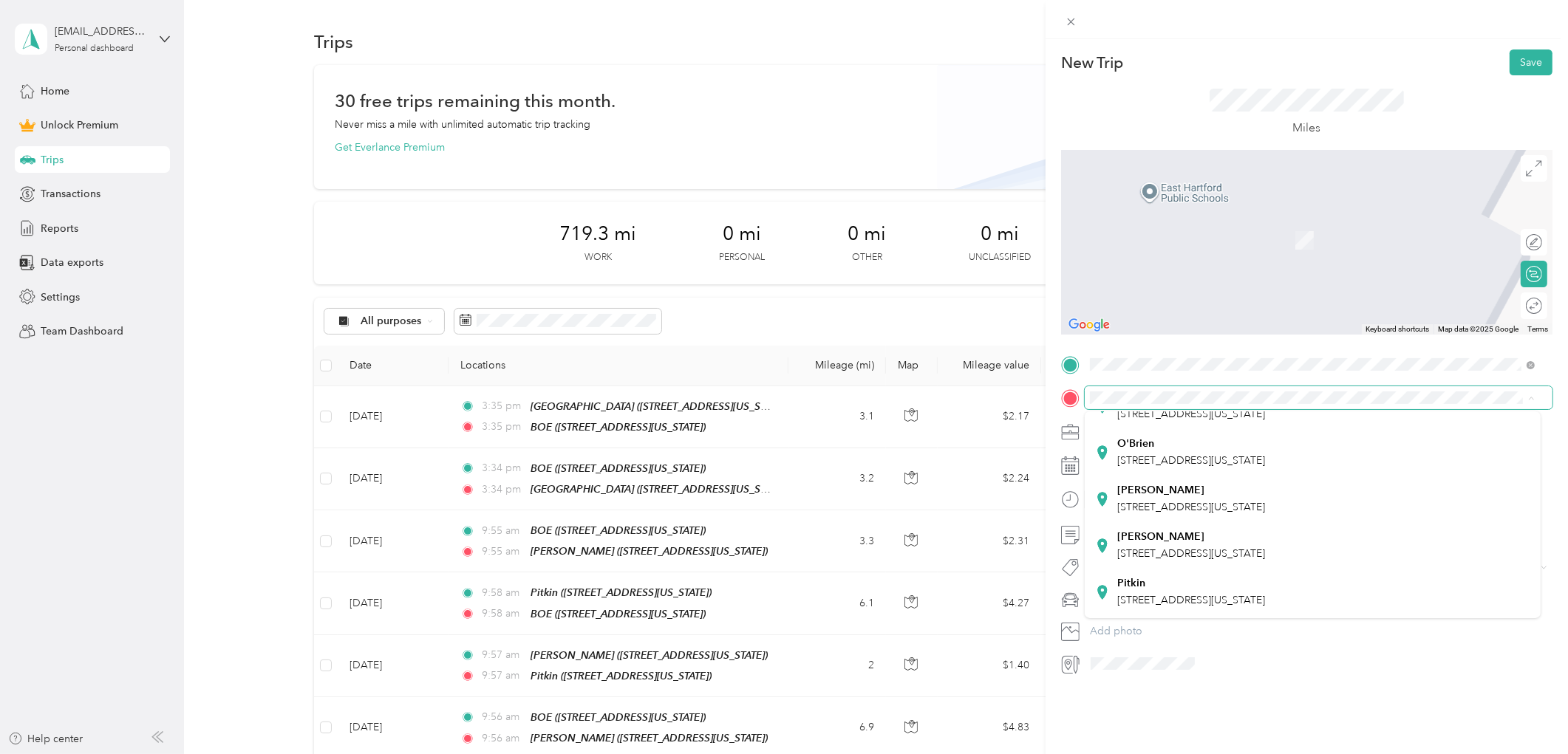
scroll to position [246, 0]
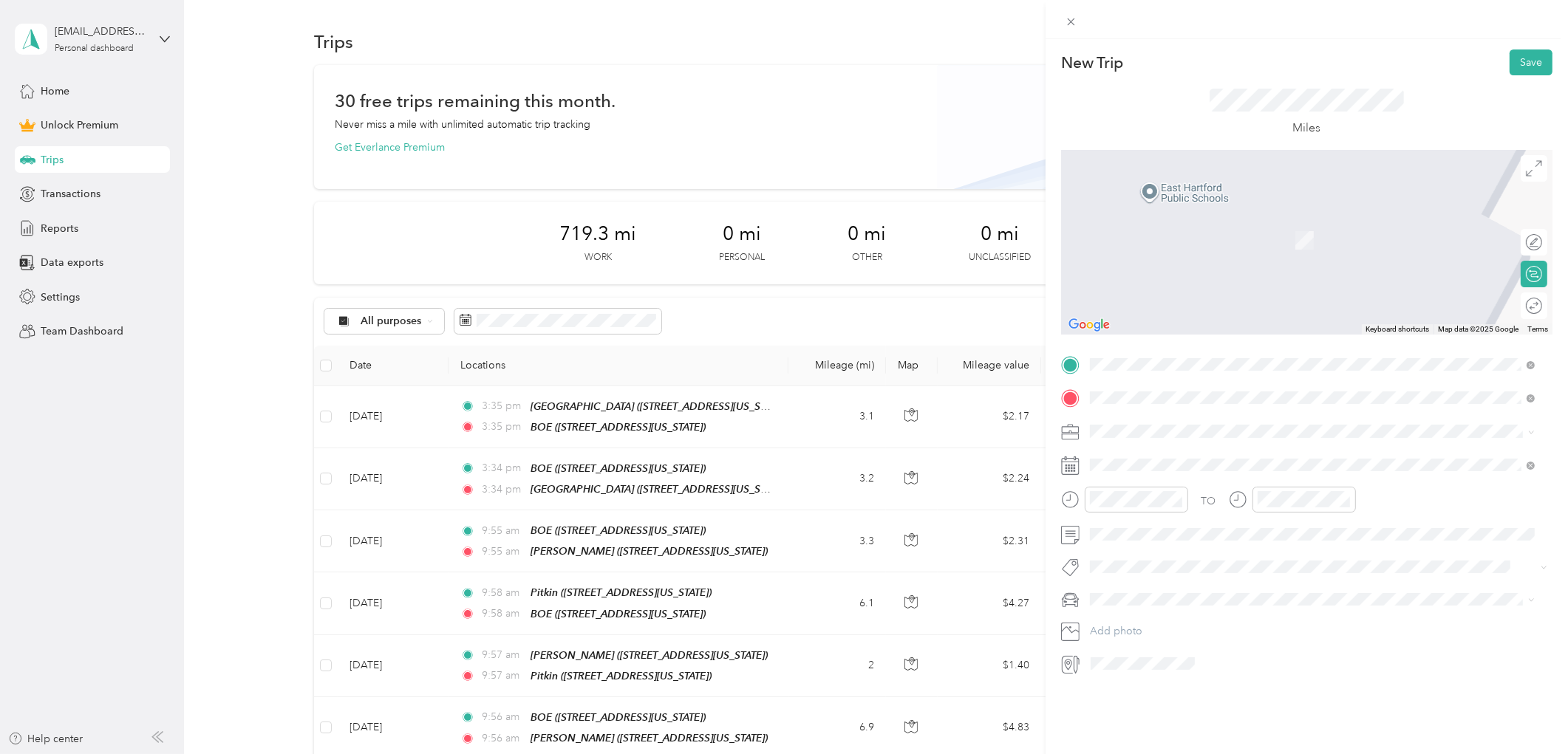
click at [1174, 470] on span "[STREET_ADDRESS][US_STATE]" at bounding box center [1191, 473] width 148 height 13
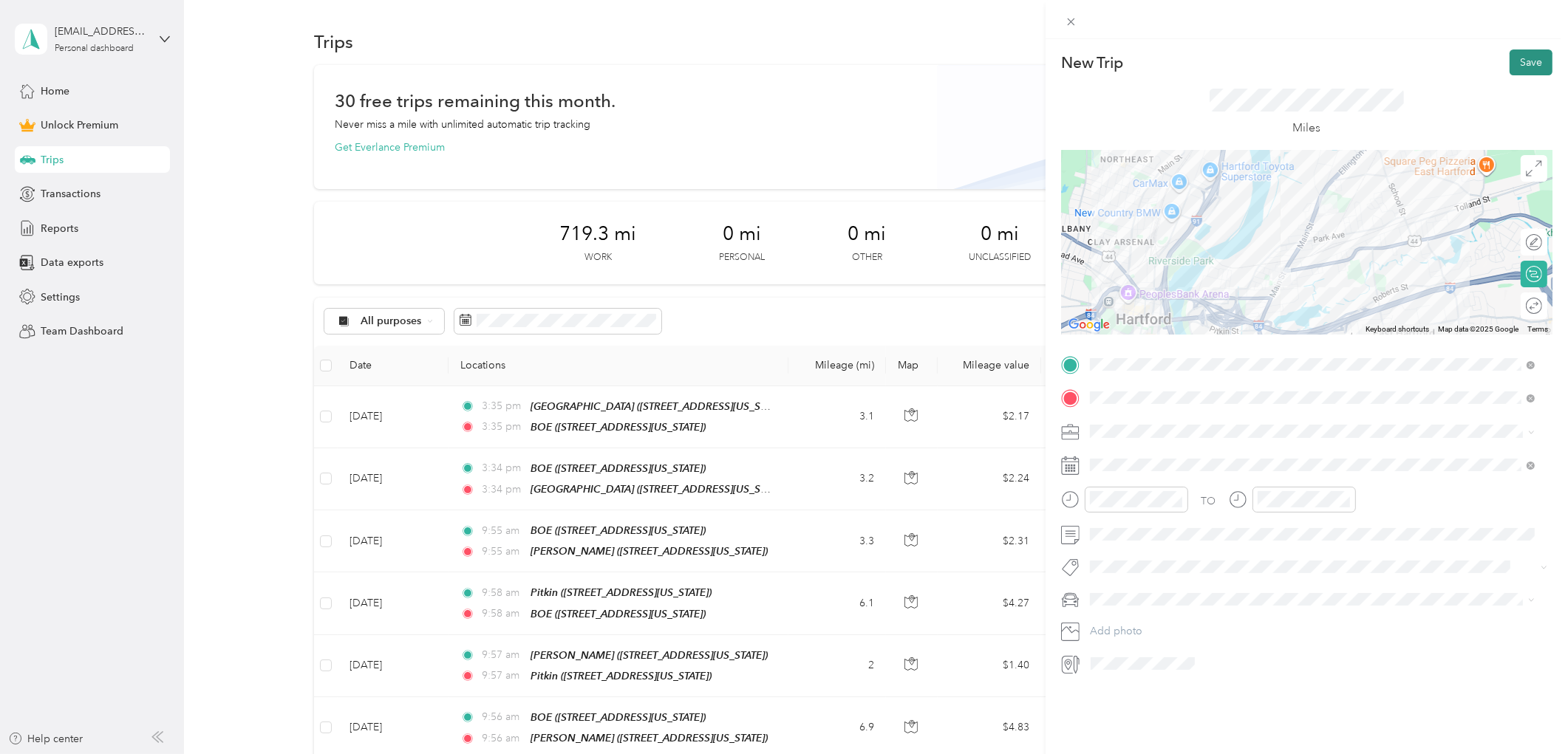
click at [1524, 56] on button "Save" at bounding box center [1532, 62] width 43 height 25
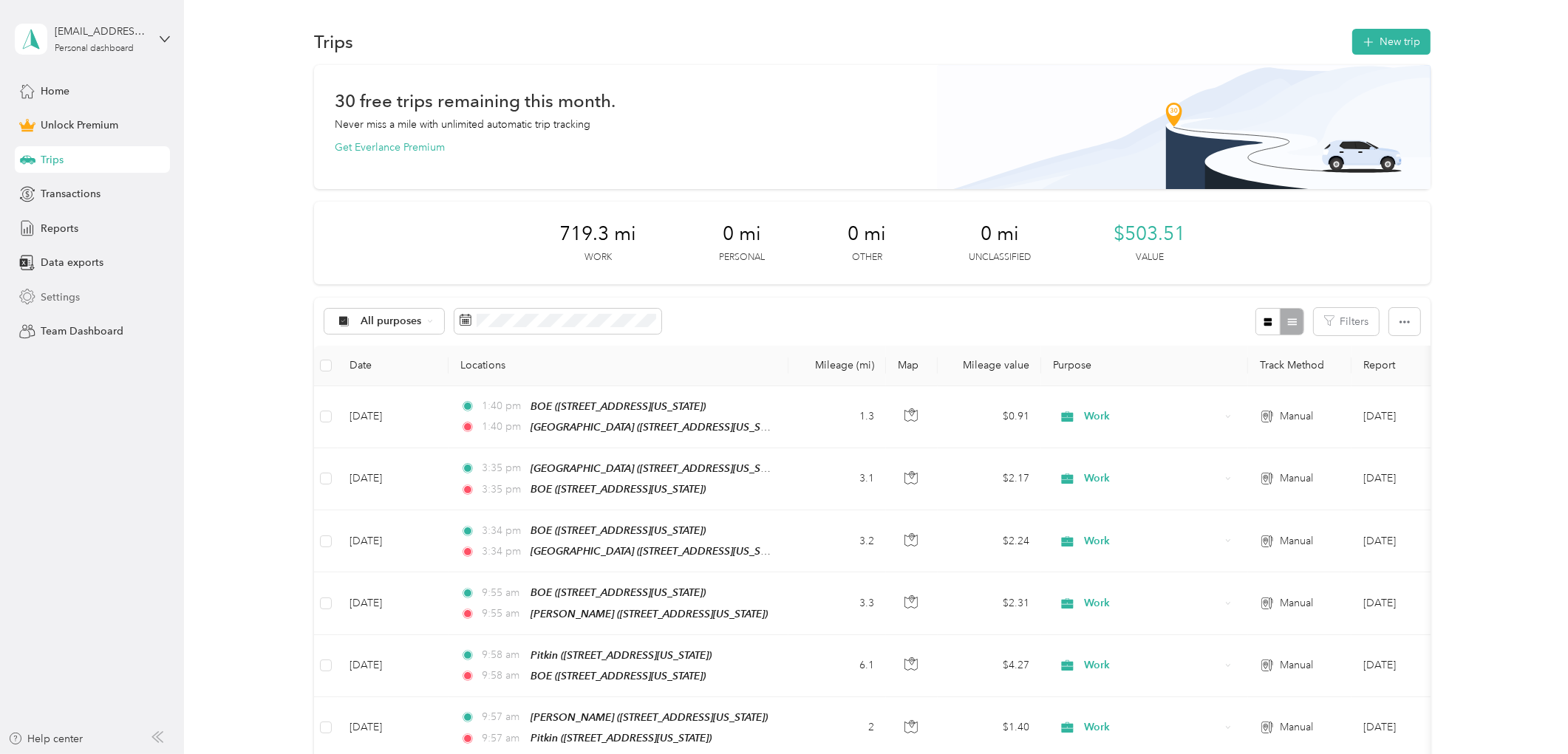
click at [53, 289] on span "Settings" at bounding box center [60, 297] width 39 height 16
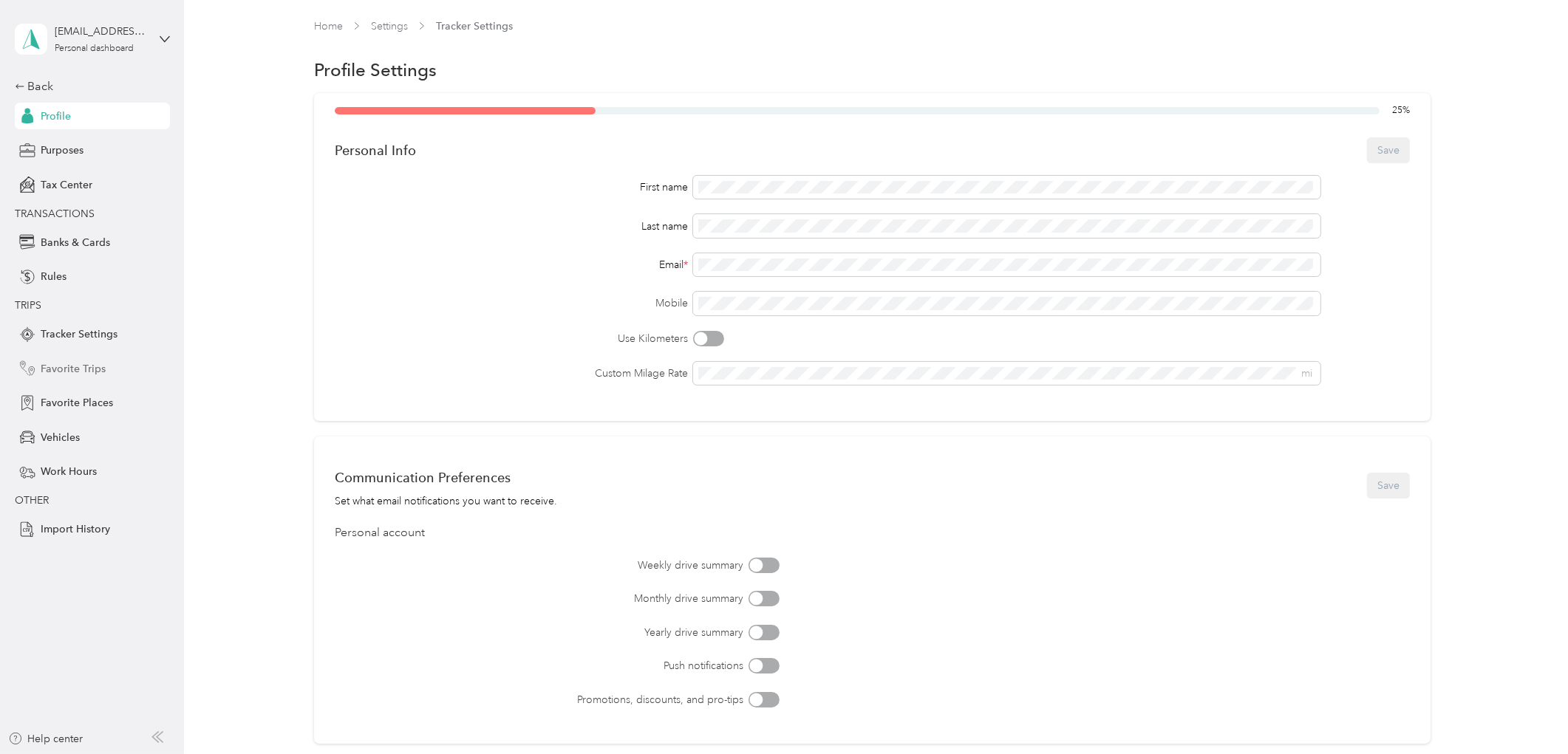
click at [62, 365] on span "Favorite Trips" at bounding box center [73, 370] width 65 height 16
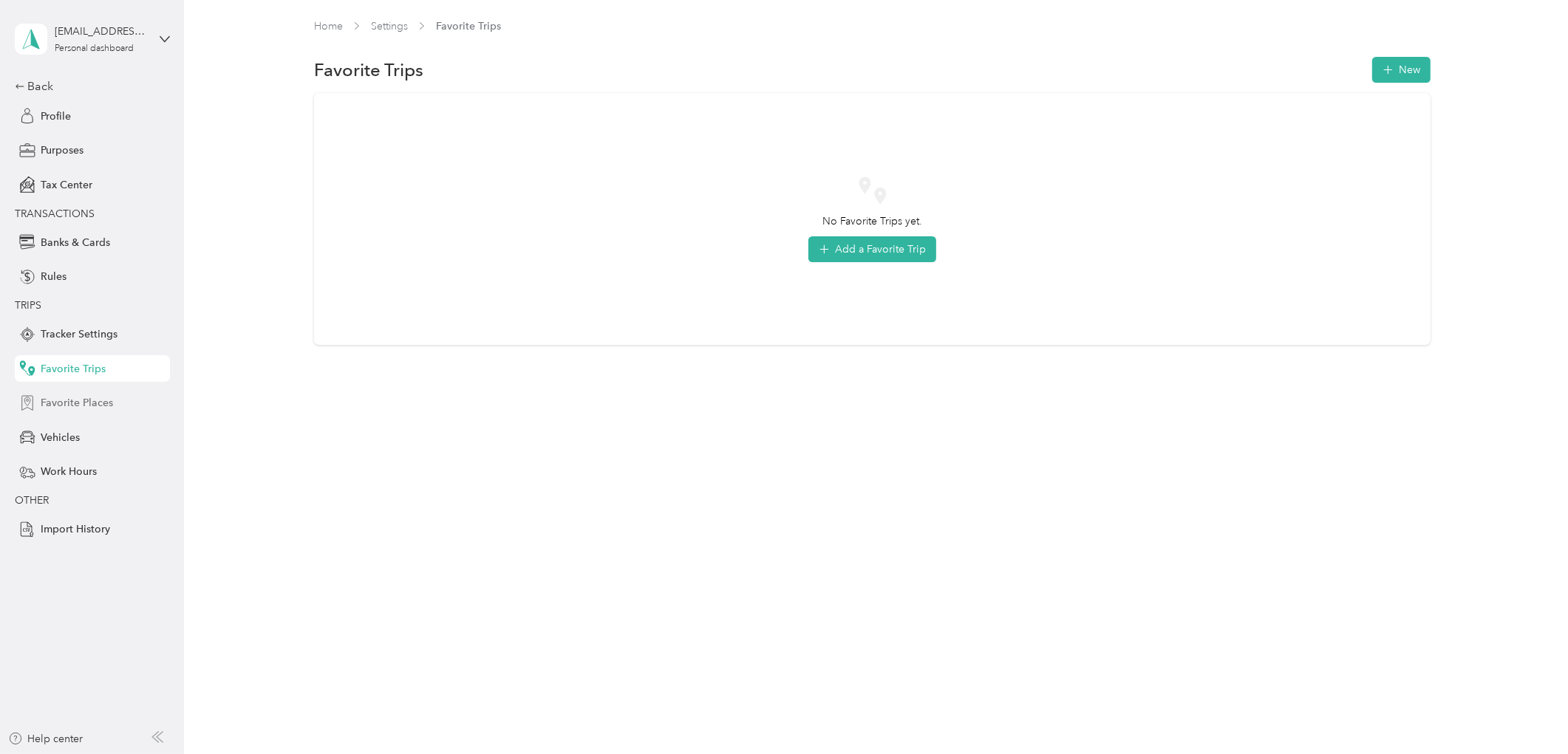
click at [71, 400] on span "Favorite Places" at bounding box center [76, 403] width 73 height 16
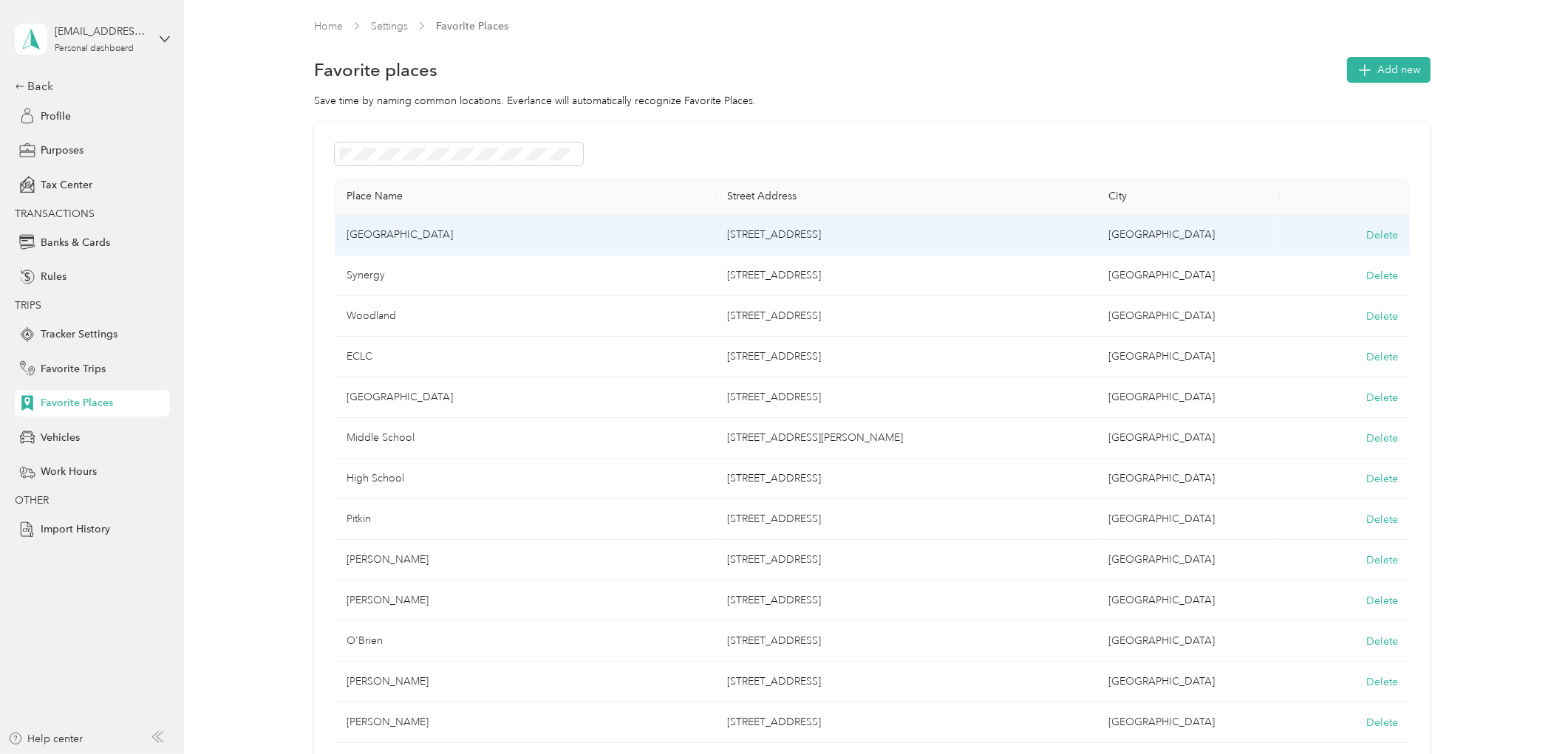
click at [400, 232] on td "[GEOGRAPHIC_DATA]" at bounding box center [525, 234] width 381 height 40
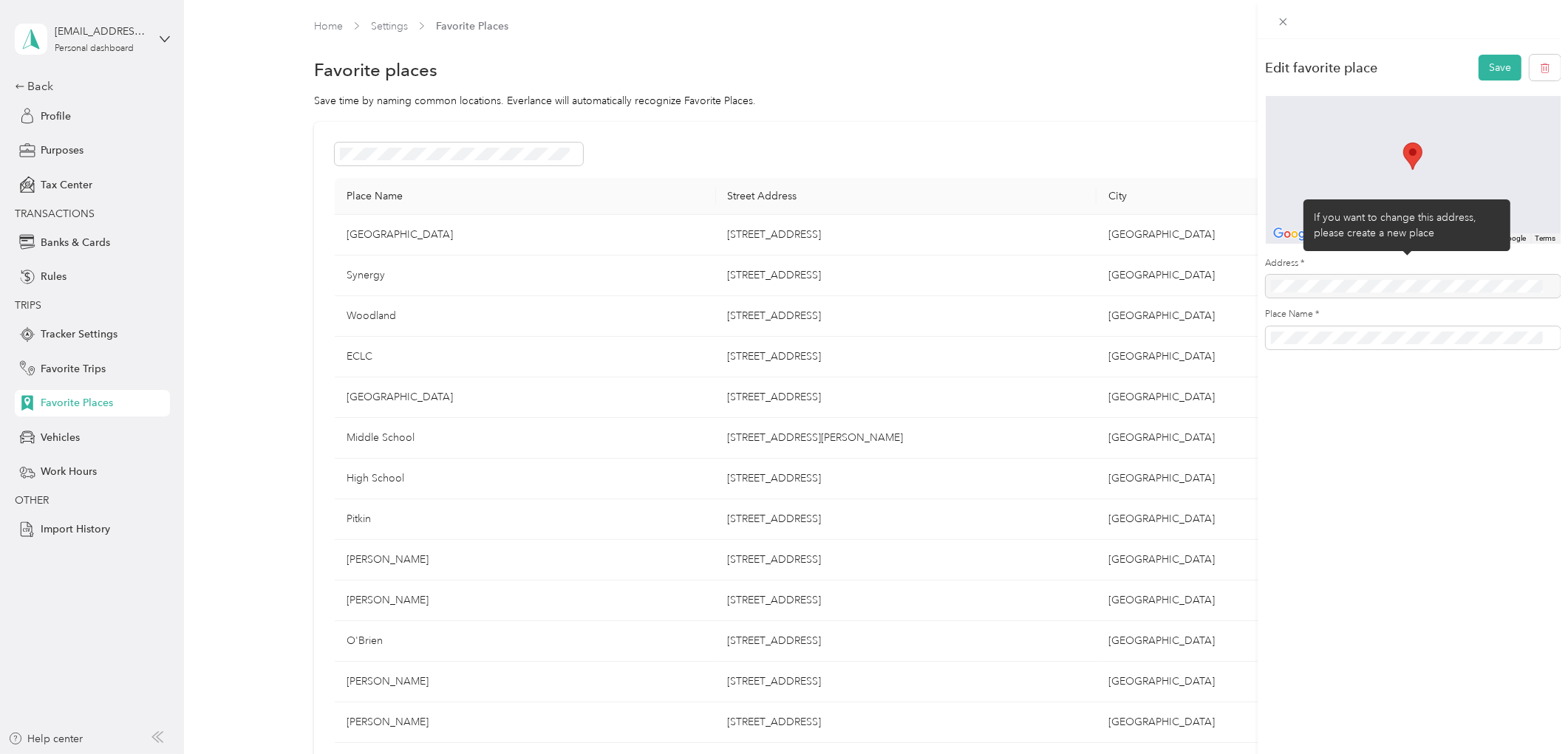
click at [1323, 284] on div at bounding box center [1413, 285] width 295 height 23
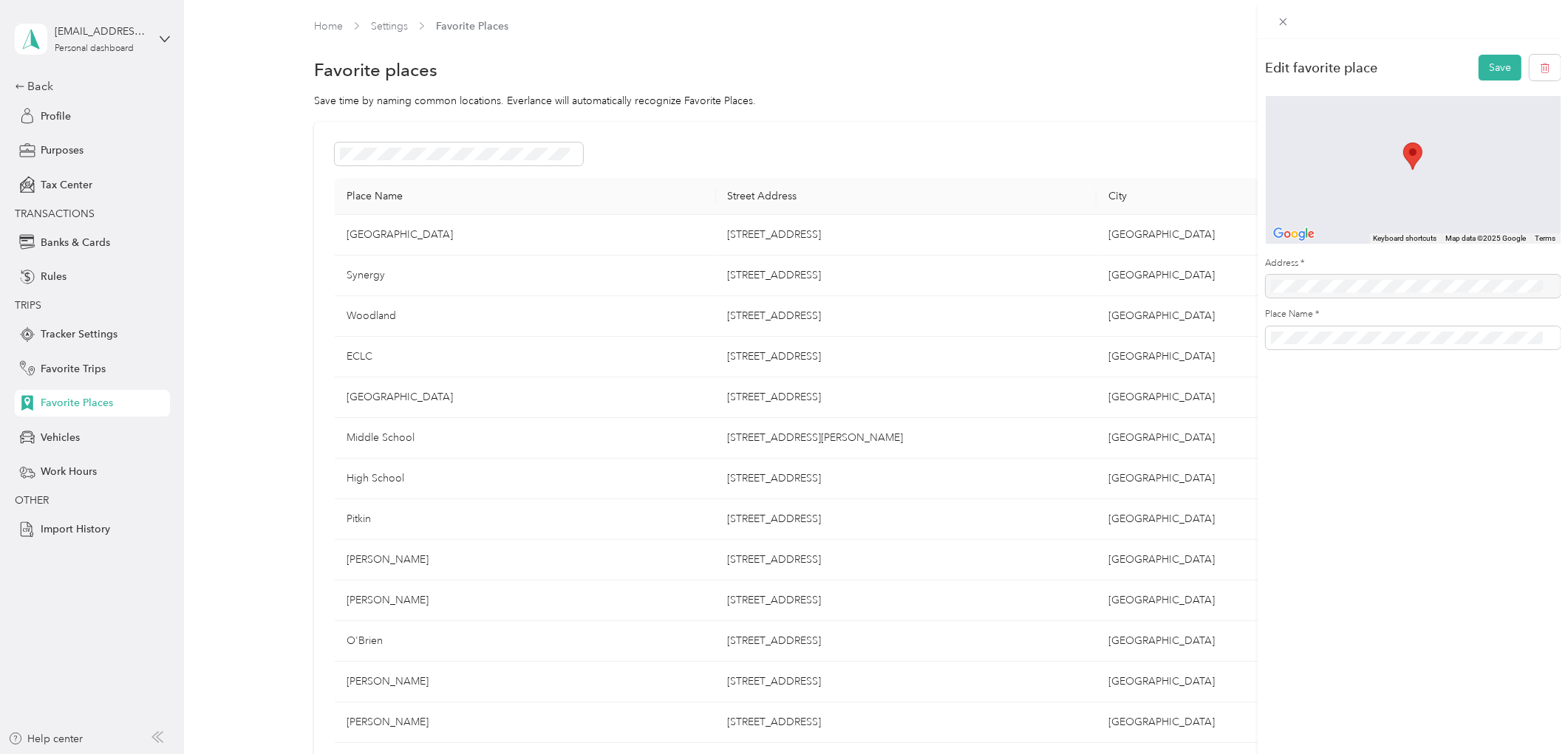
click at [749, 241] on div "Edit favorite place Save To navigate the map with touch gestures double-tap and…" at bounding box center [784, 377] width 1568 height 754
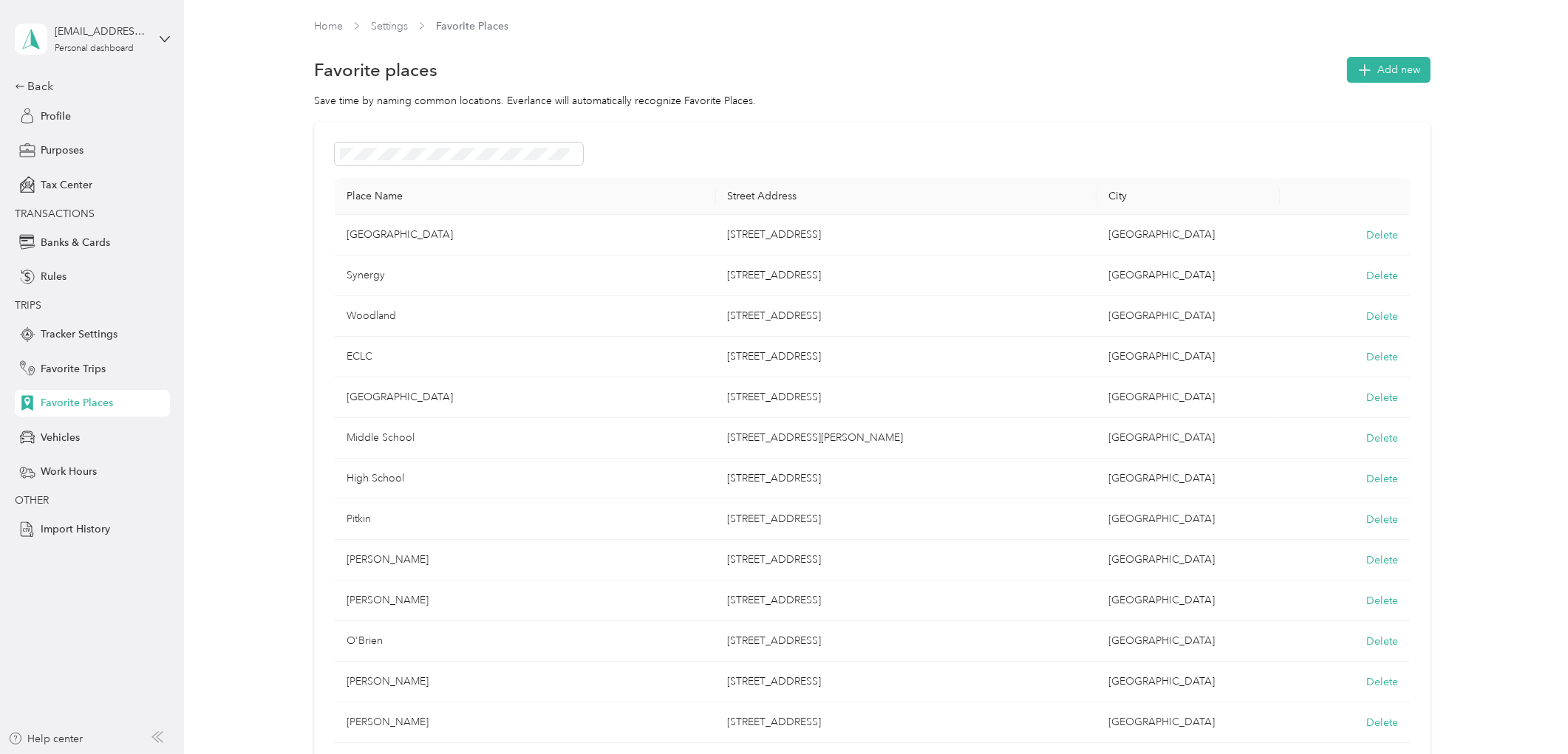
click at [750, 235] on div at bounding box center [784, 377] width 1568 height 754
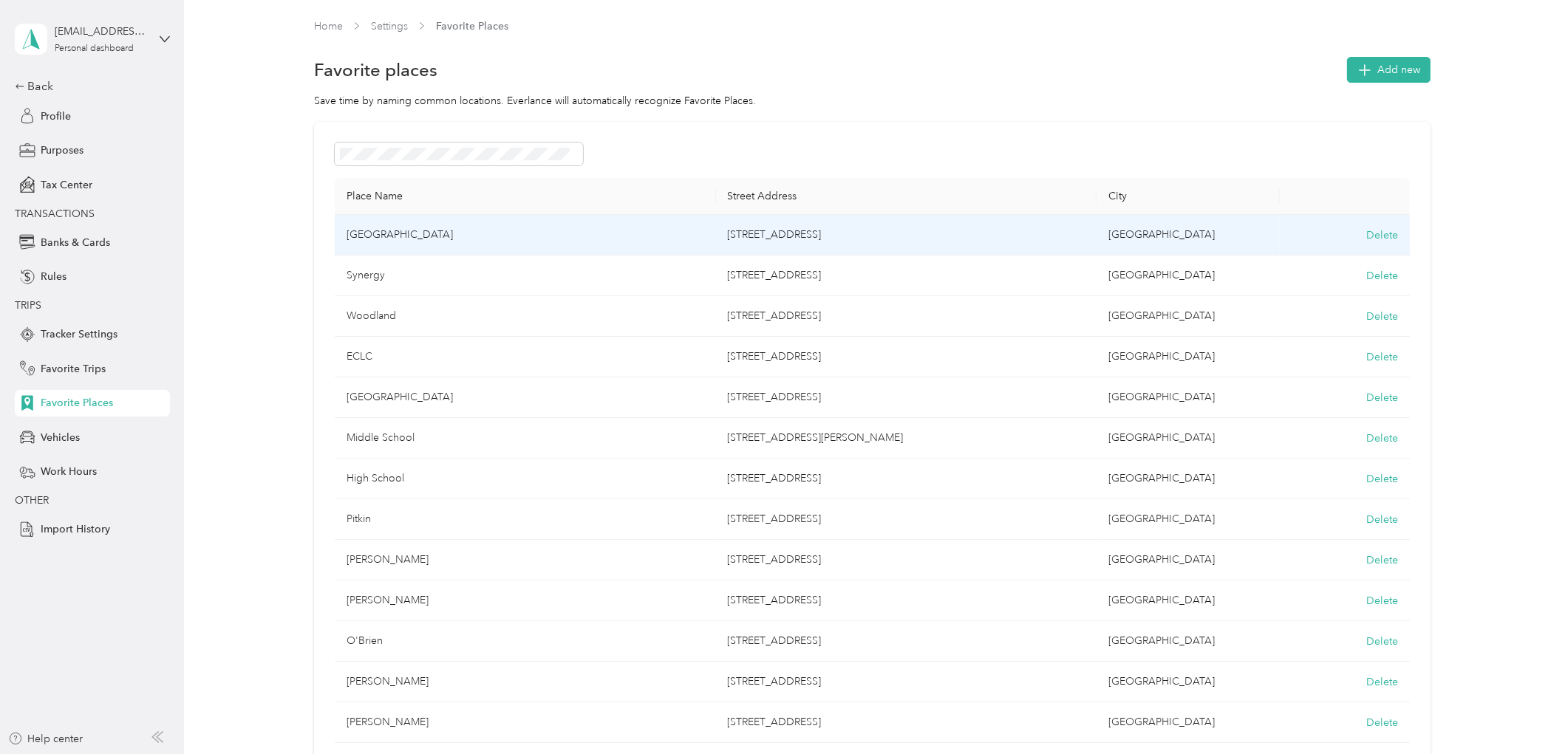
click at [770, 226] on td "[STREET_ADDRESS]" at bounding box center [906, 234] width 381 height 40
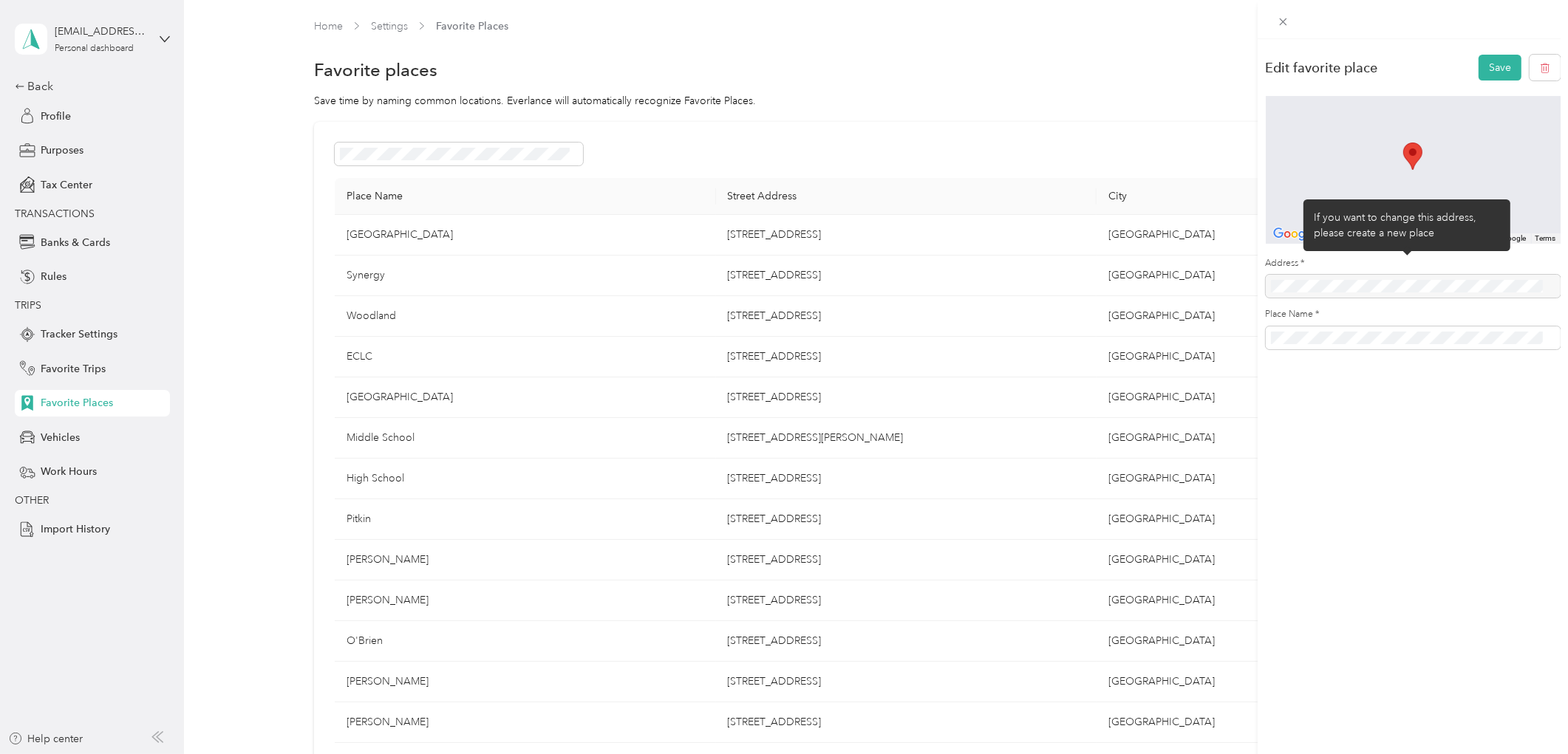
click at [1366, 286] on div at bounding box center [1413, 285] width 295 height 23
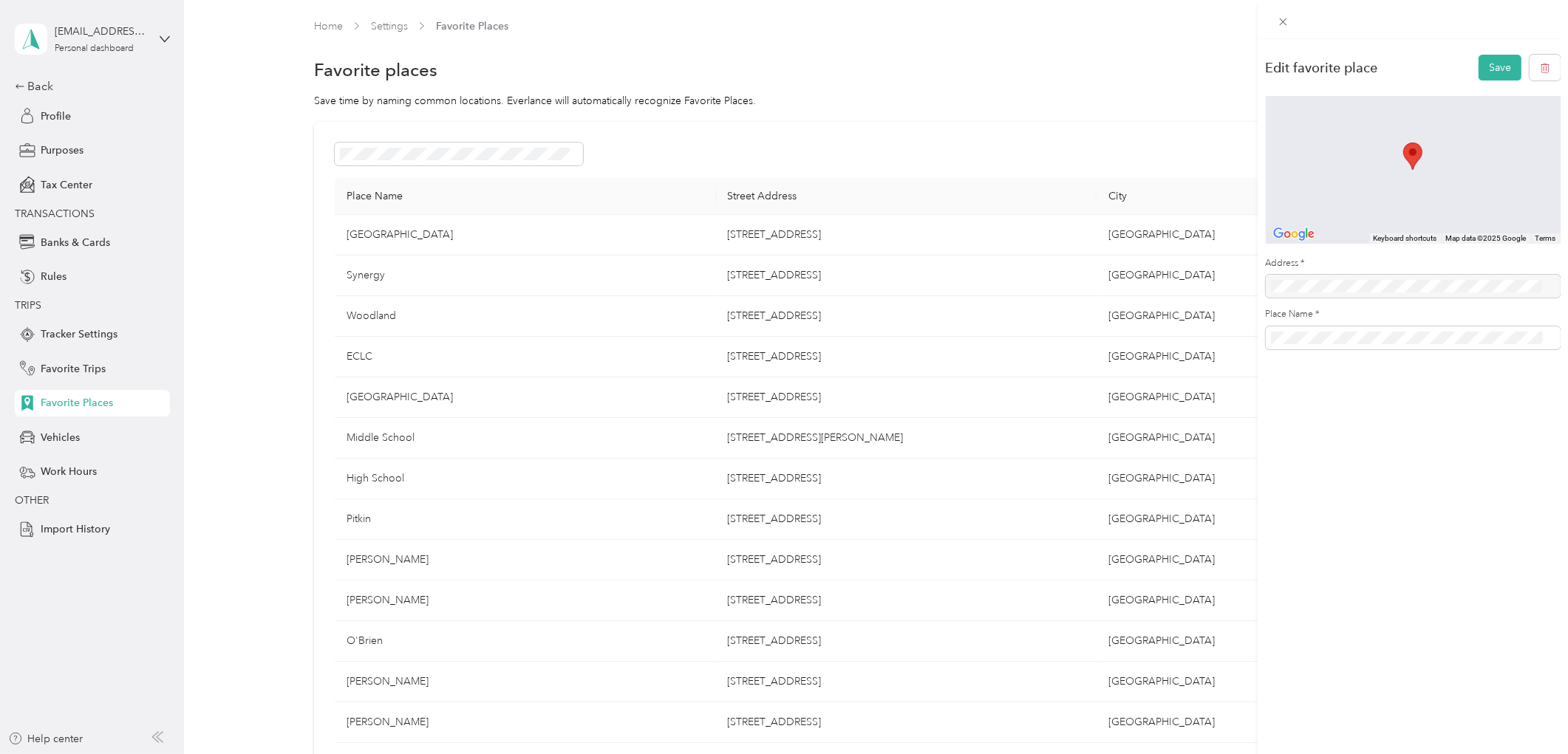
click at [1414, 321] on label "Place Name *" at bounding box center [1413, 315] width 295 height 14
click at [1406, 334] on span at bounding box center [1413, 337] width 295 height 23
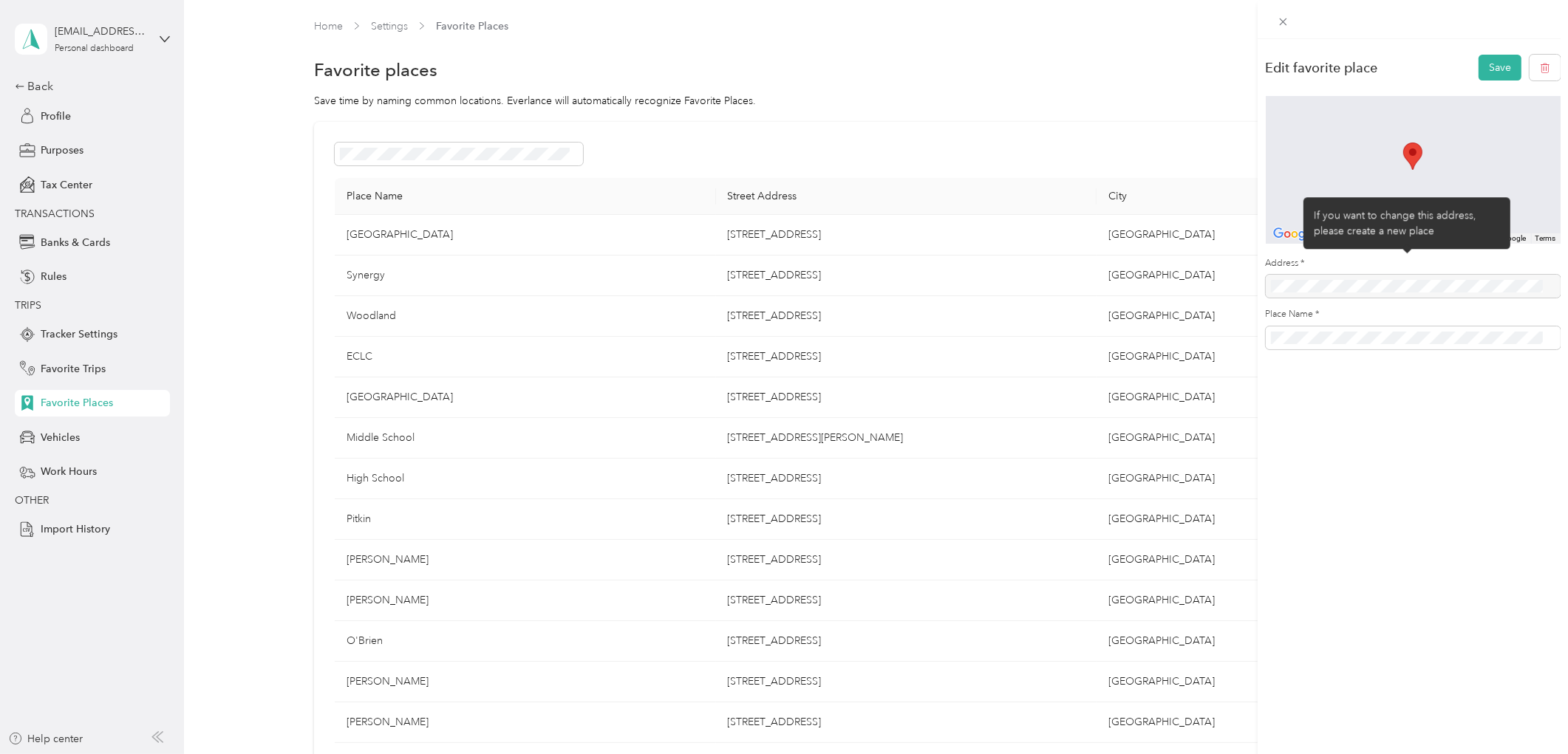
click at [1388, 272] on div "Address *" at bounding box center [1413, 277] width 295 height 41
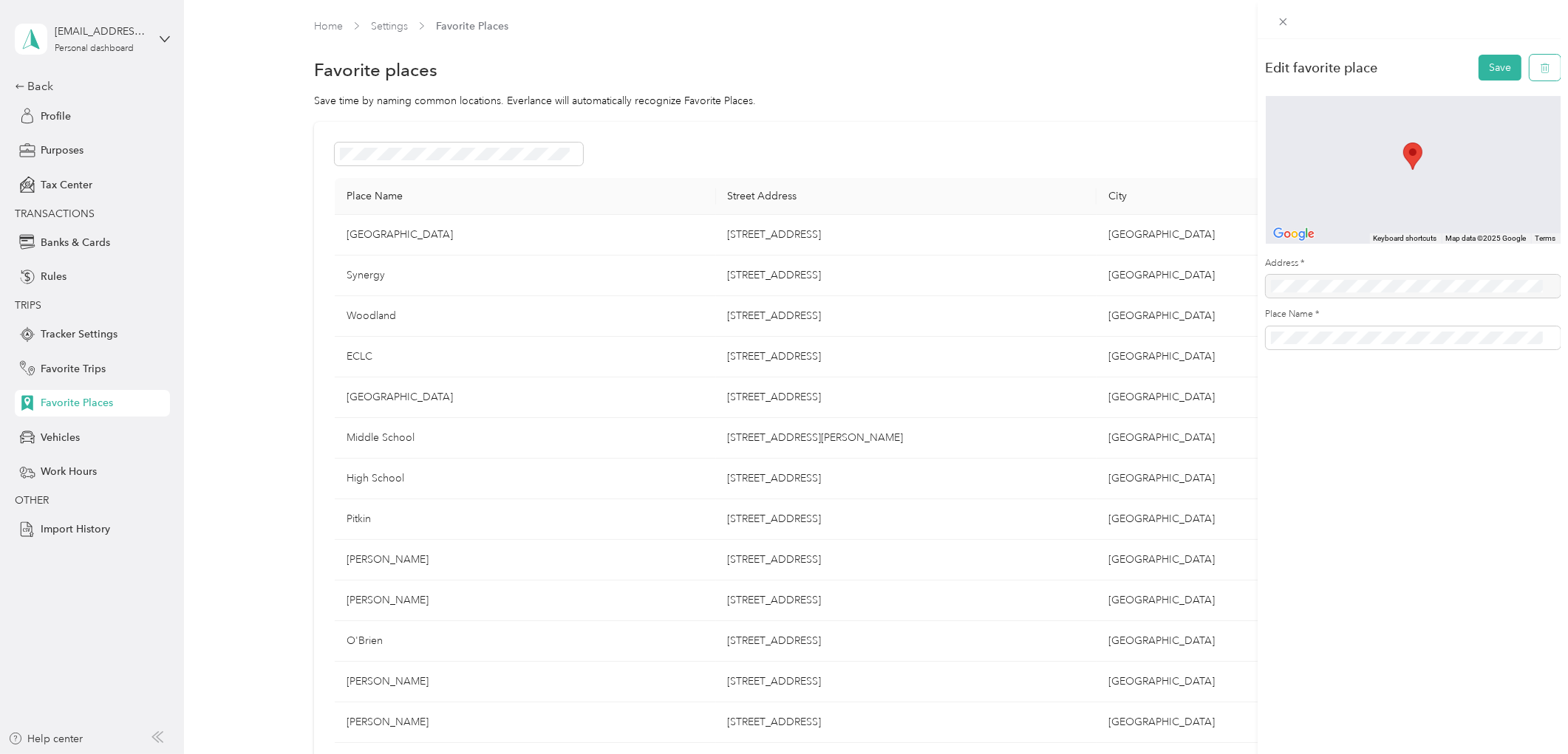
click at [1546, 63] on button "button" at bounding box center [1545, 68] width 31 height 25
click at [1472, 91] on button "Yes, delete" at bounding box center [1471, 85] width 60 height 24
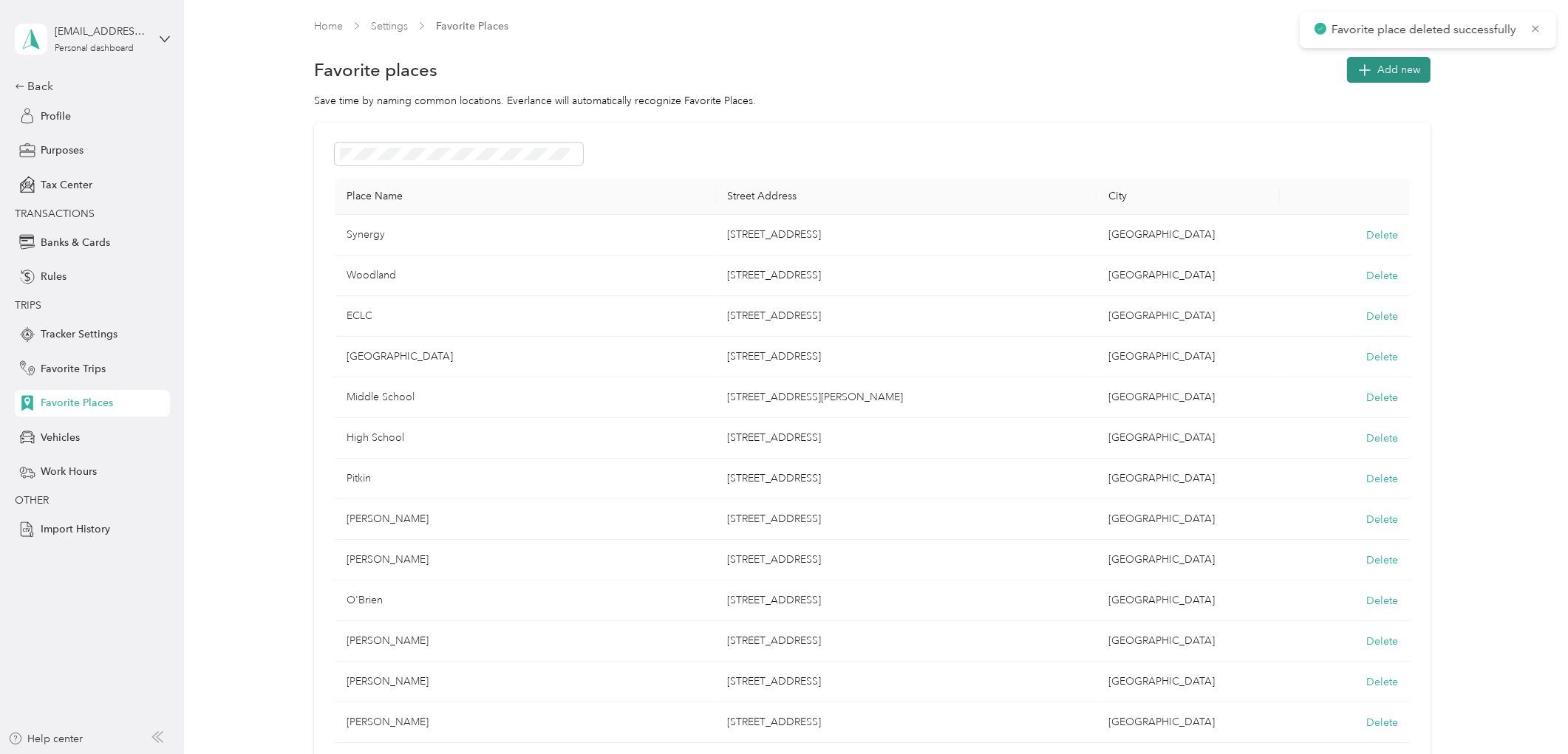
click at [1387, 71] on span "Add new" at bounding box center [1399, 70] width 43 height 16
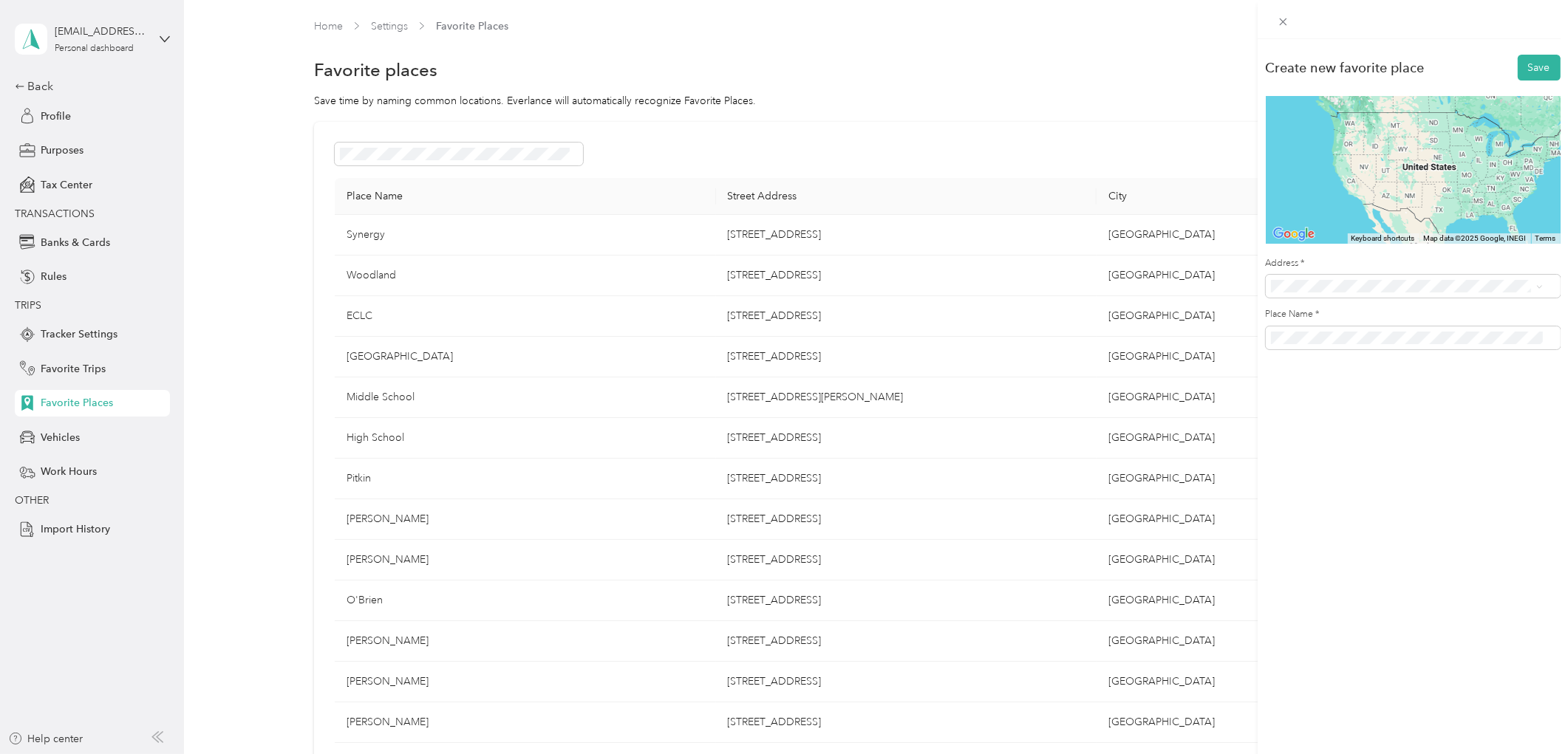
click at [1323, 345] on span "[STREET_ADDRESS][US_STATE]" at bounding box center [1372, 338] width 148 height 14
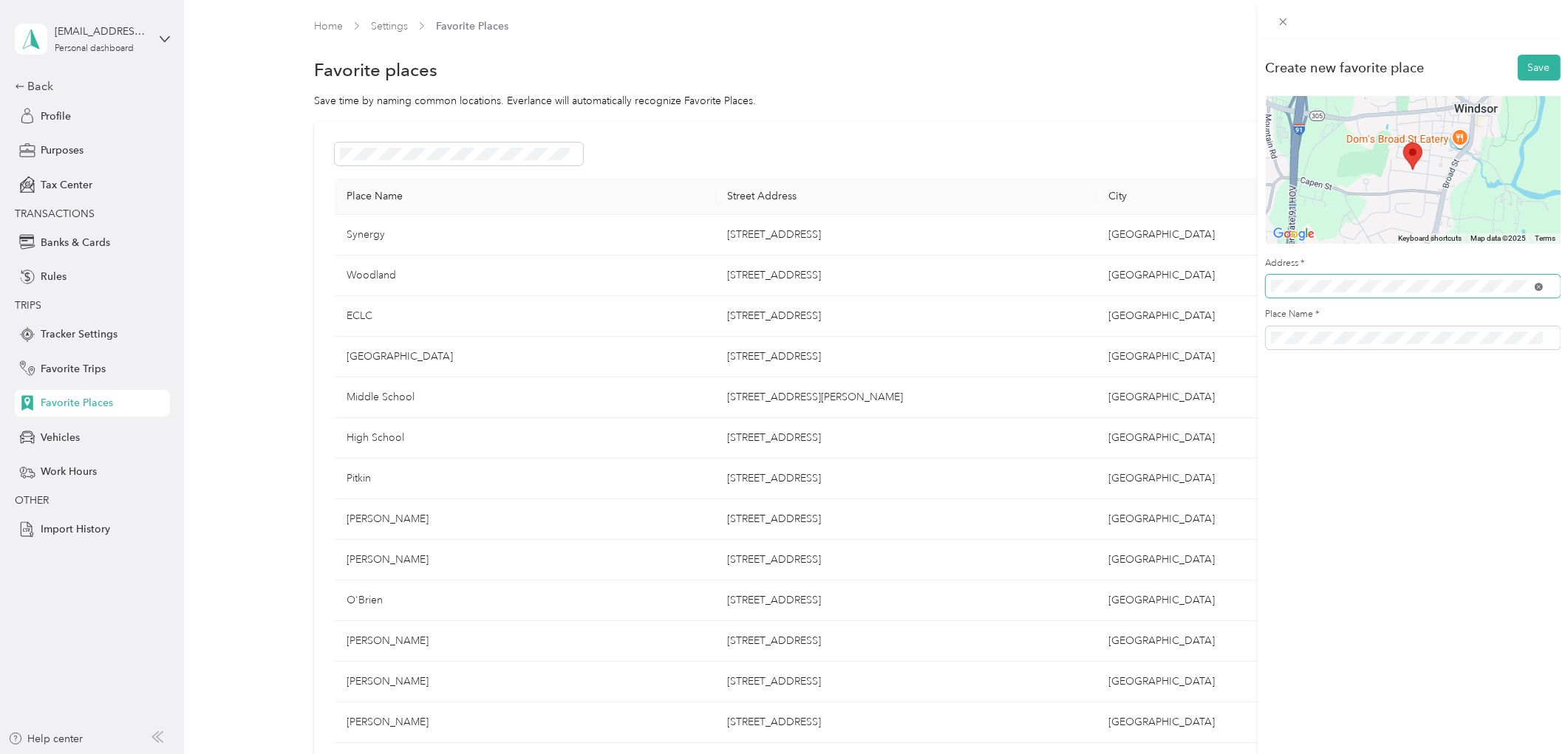
click at [1540, 286] on icon at bounding box center [1539, 287] width 8 height 8
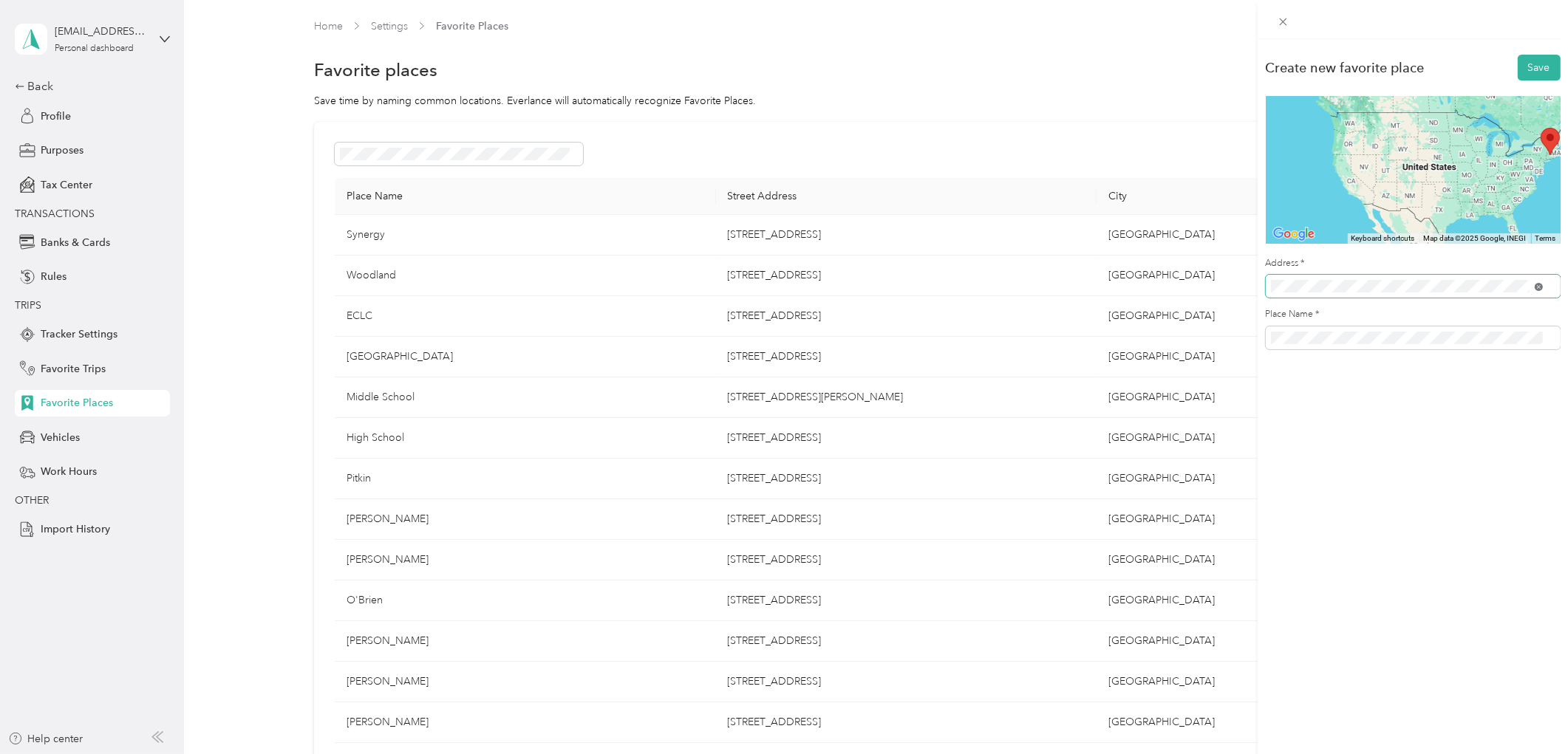
click at [1535, 288] on icon at bounding box center [1539, 287] width 8 height 8
click at [1540, 288] on icon at bounding box center [1540, 287] width 4 height 4
click at [1540, 286] on icon at bounding box center [1539, 287] width 8 height 8
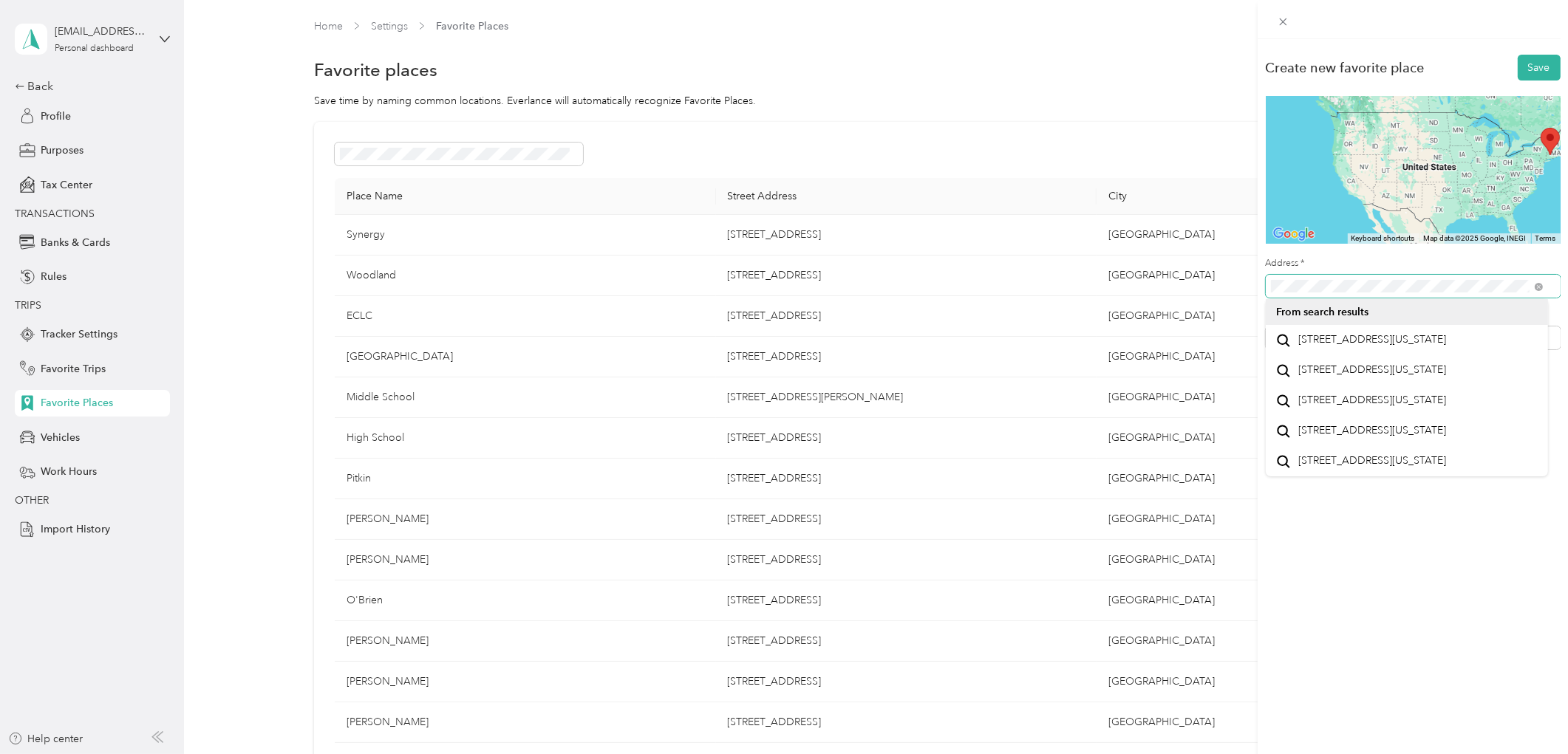
click at [1555, 263] on div "Create new favorite place Save To navigate the map with touch gestures double-t…" at bounding box center [1413, 206] width 311 height 334
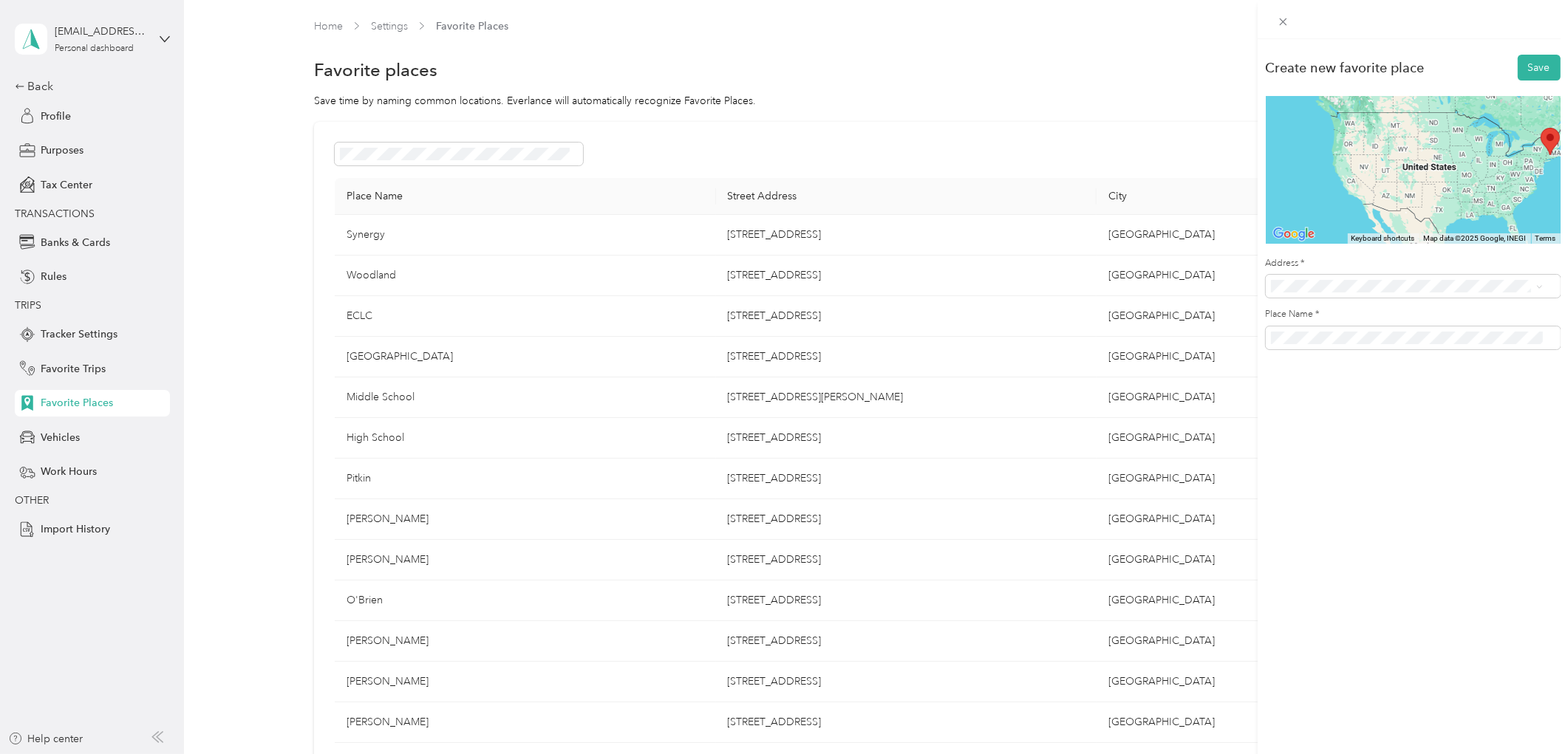
click at [1373, 376] on span "[STREET_ADDRESS][US_STATE]" at bounding box center [1372, 369] width 148 height 14
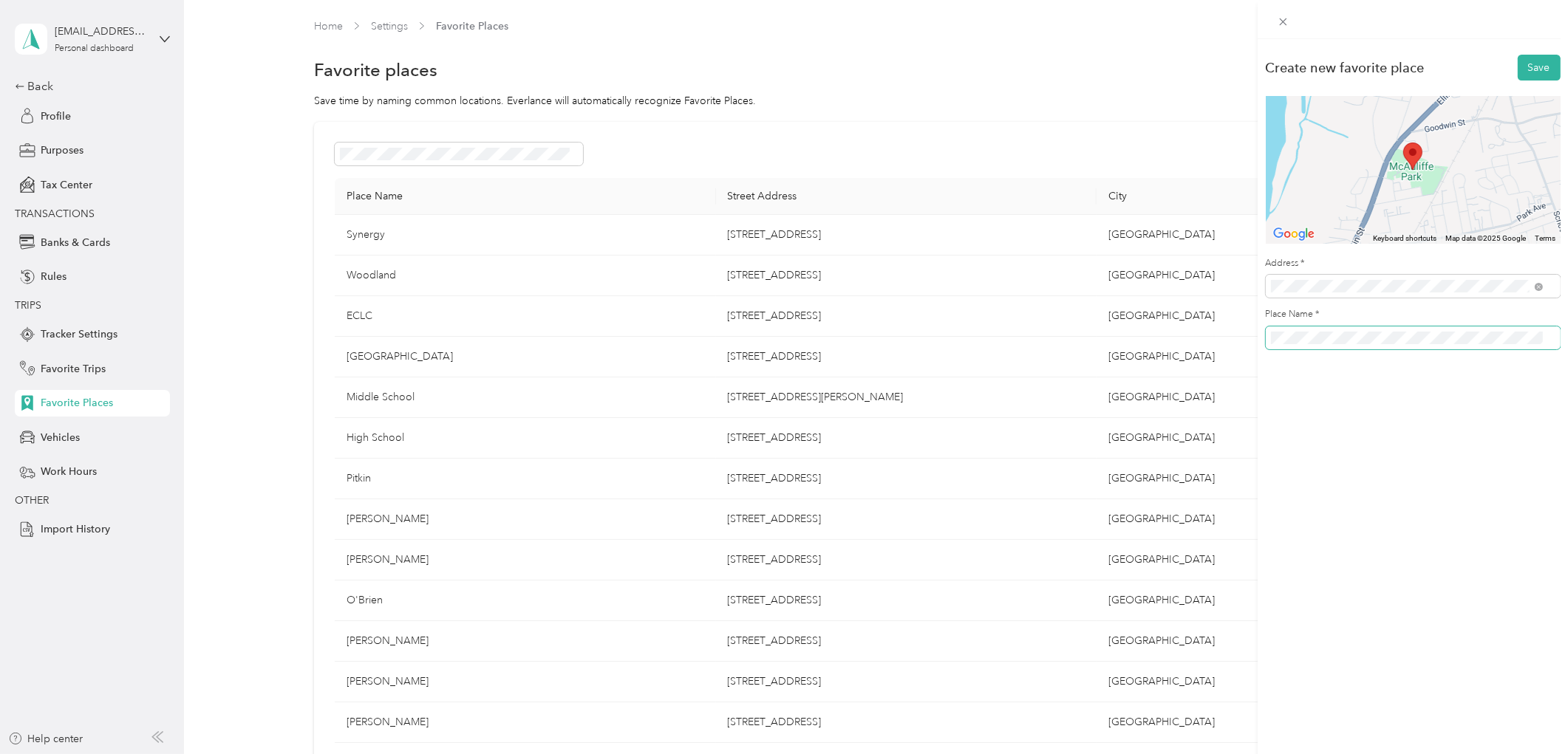
click at [1235, 336] on div "Create new favorite place Save To navigate the map with touch gestures double-t…" at bounding box center [784, 377] width 1568 height 754
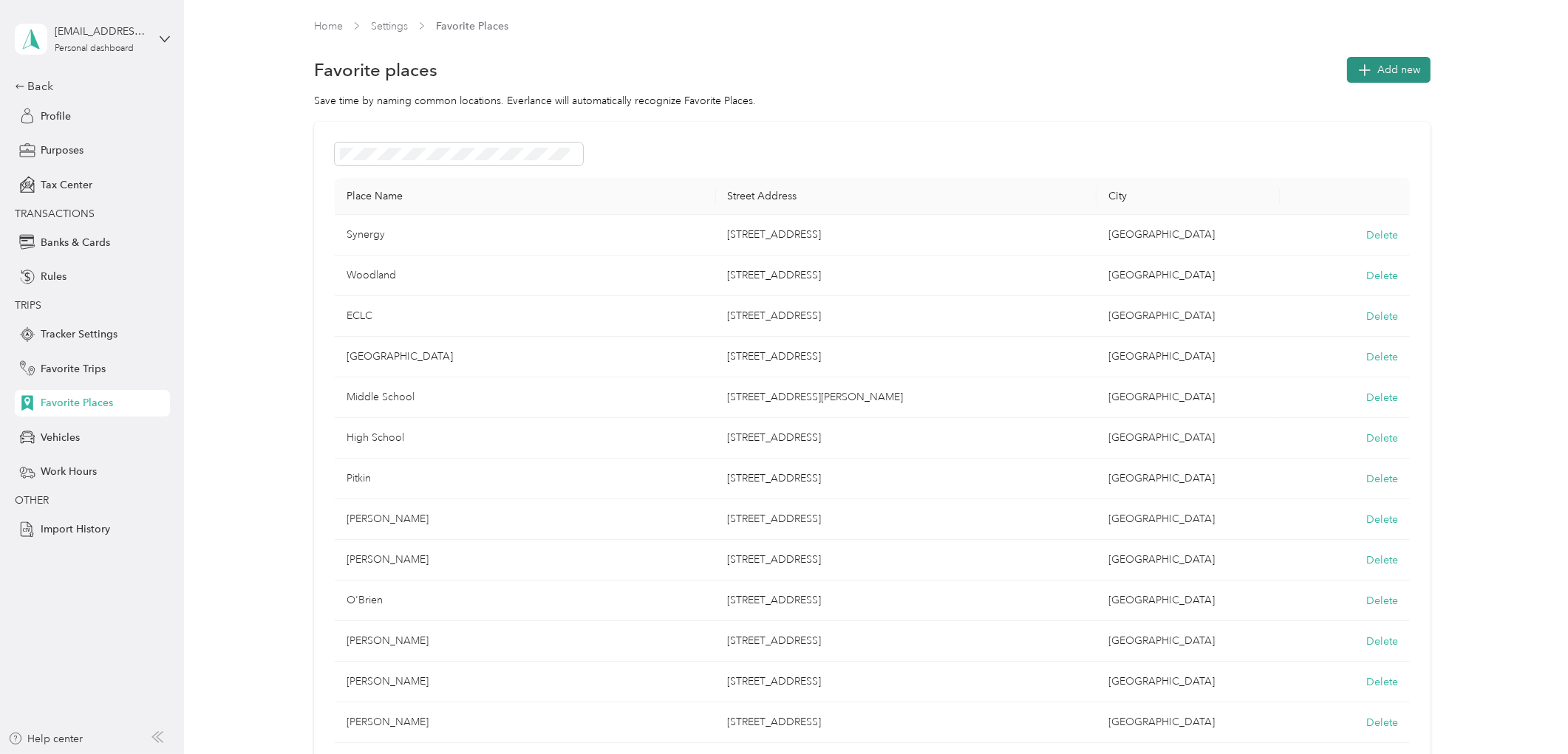
click at [1395, 71] on span "Add new" at bounding box center [1399, 70] width 43 height 16
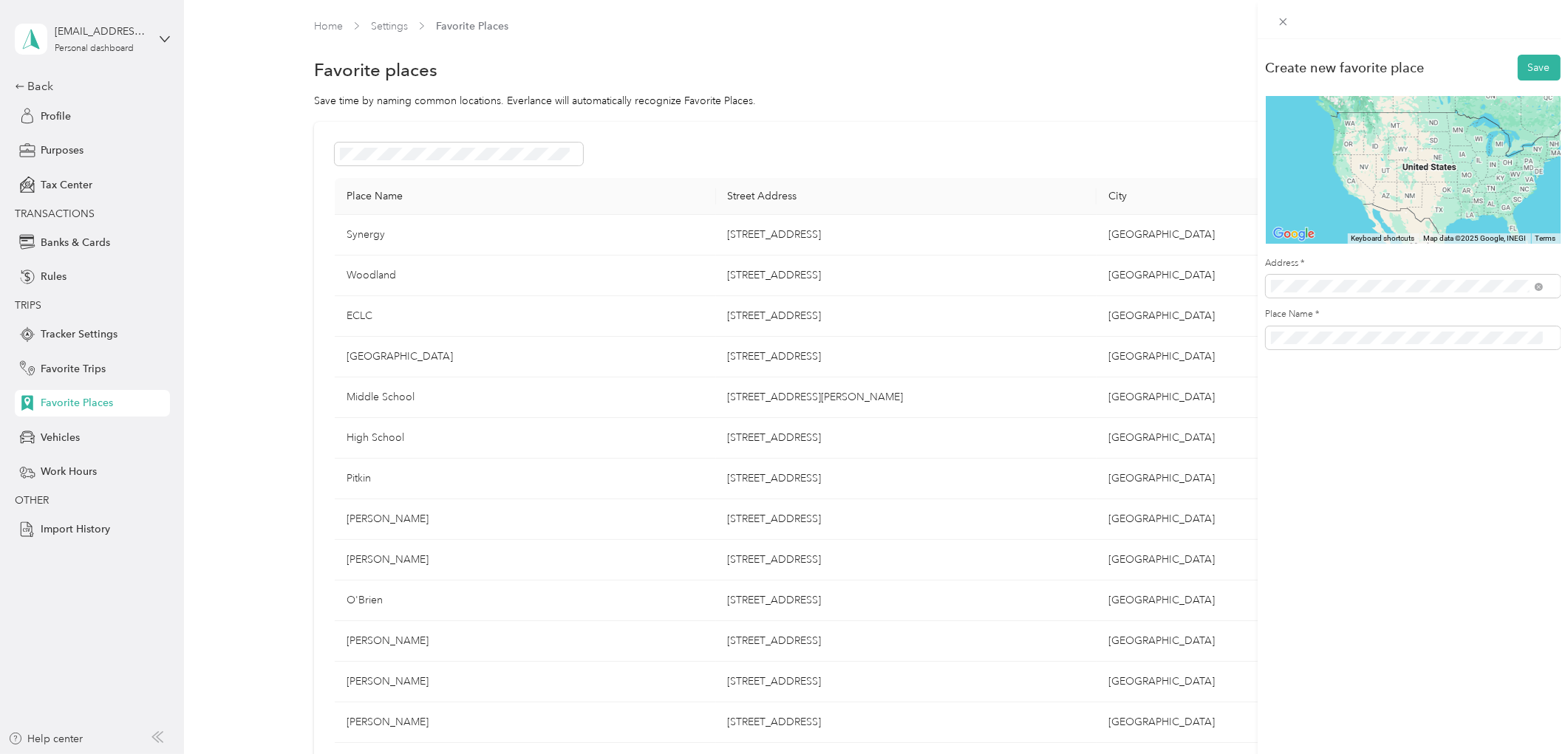
click at [1384, 377] on span "[STREET_ADDRESS][US_STATE]" at bounding box center [1372, 371] width 148 height 14
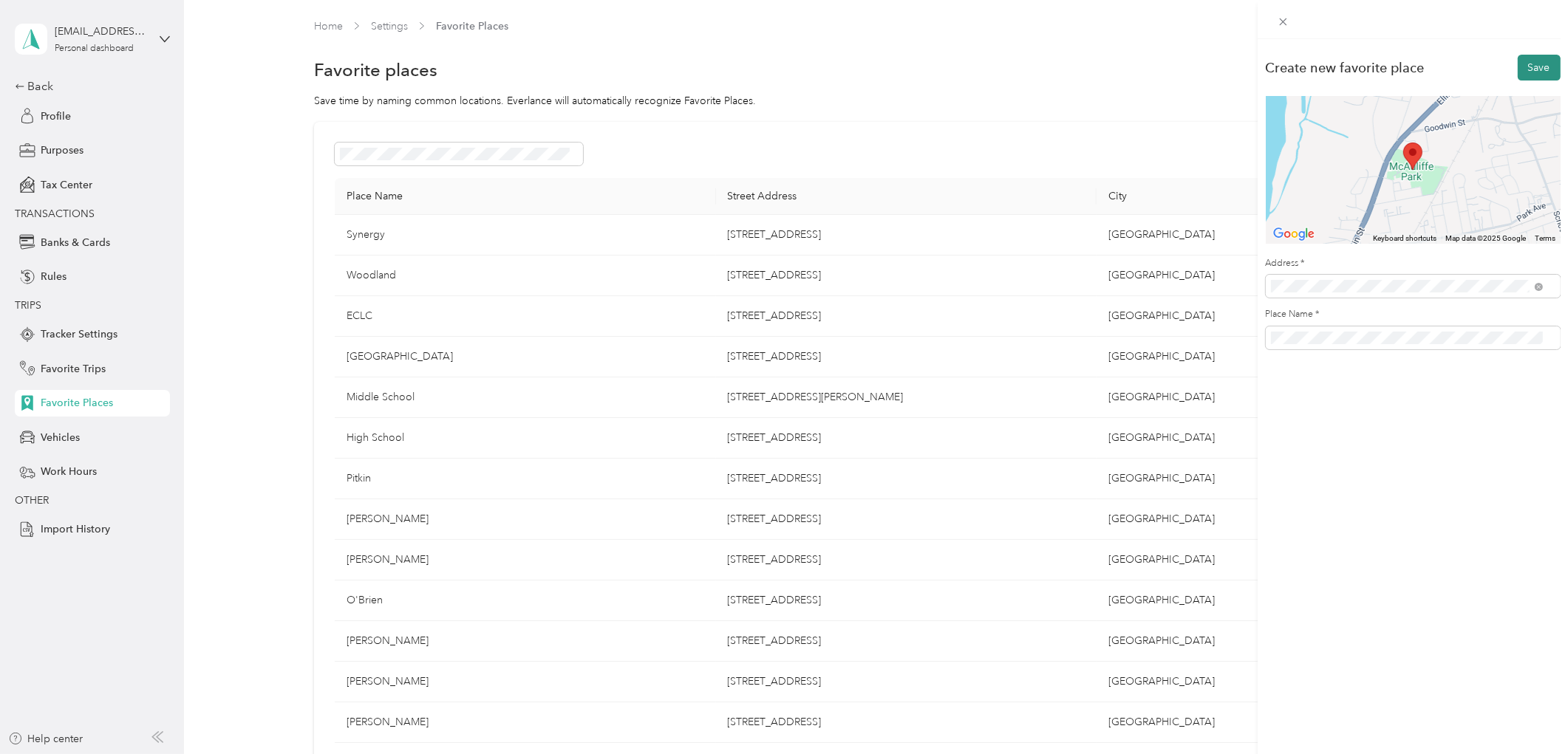
click at [1535, 73] on button "Save" at bounding box center [1540, 68] width 43 height 25
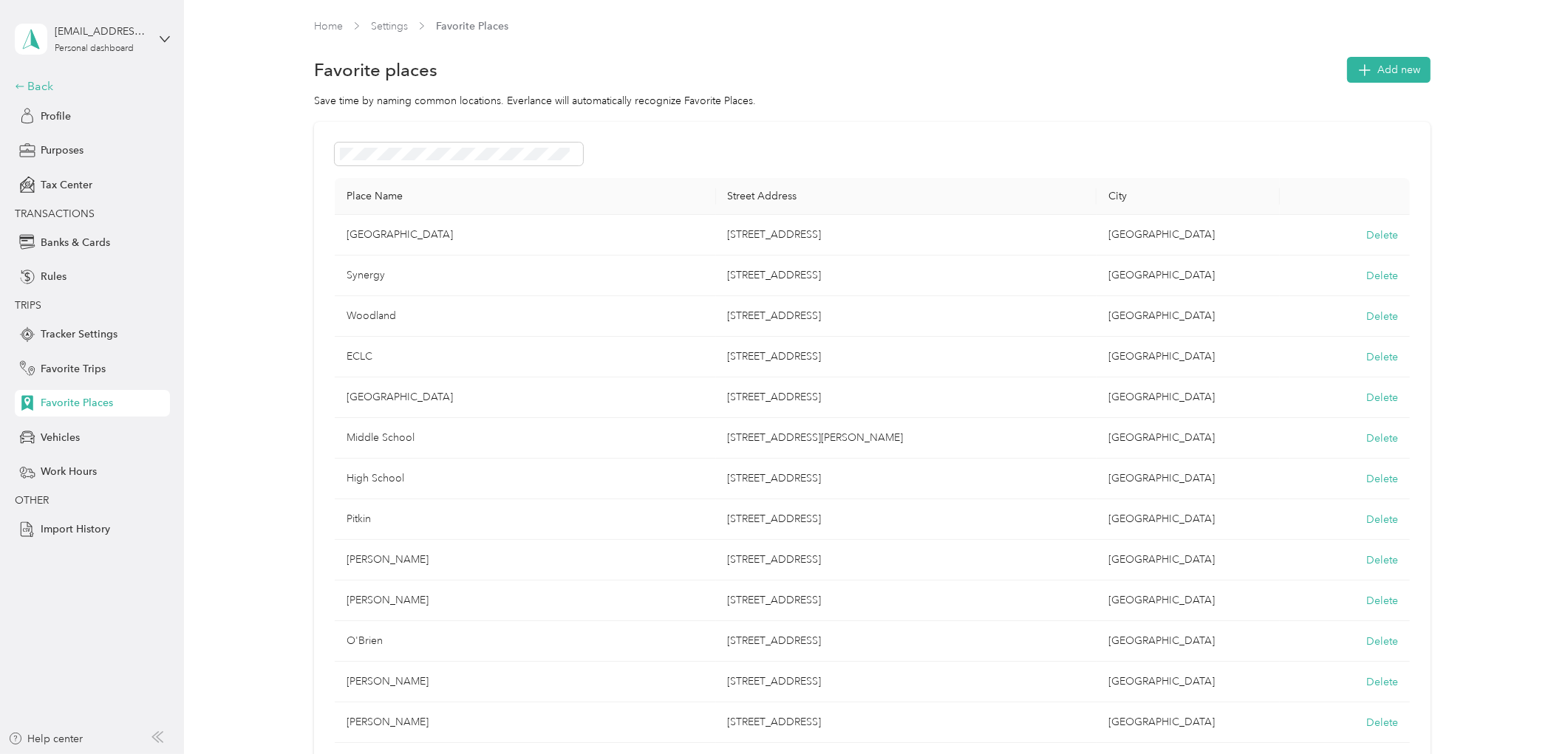
click at [31, 86] on div "Back" at bounding box center [88, 86] width 148 height 18
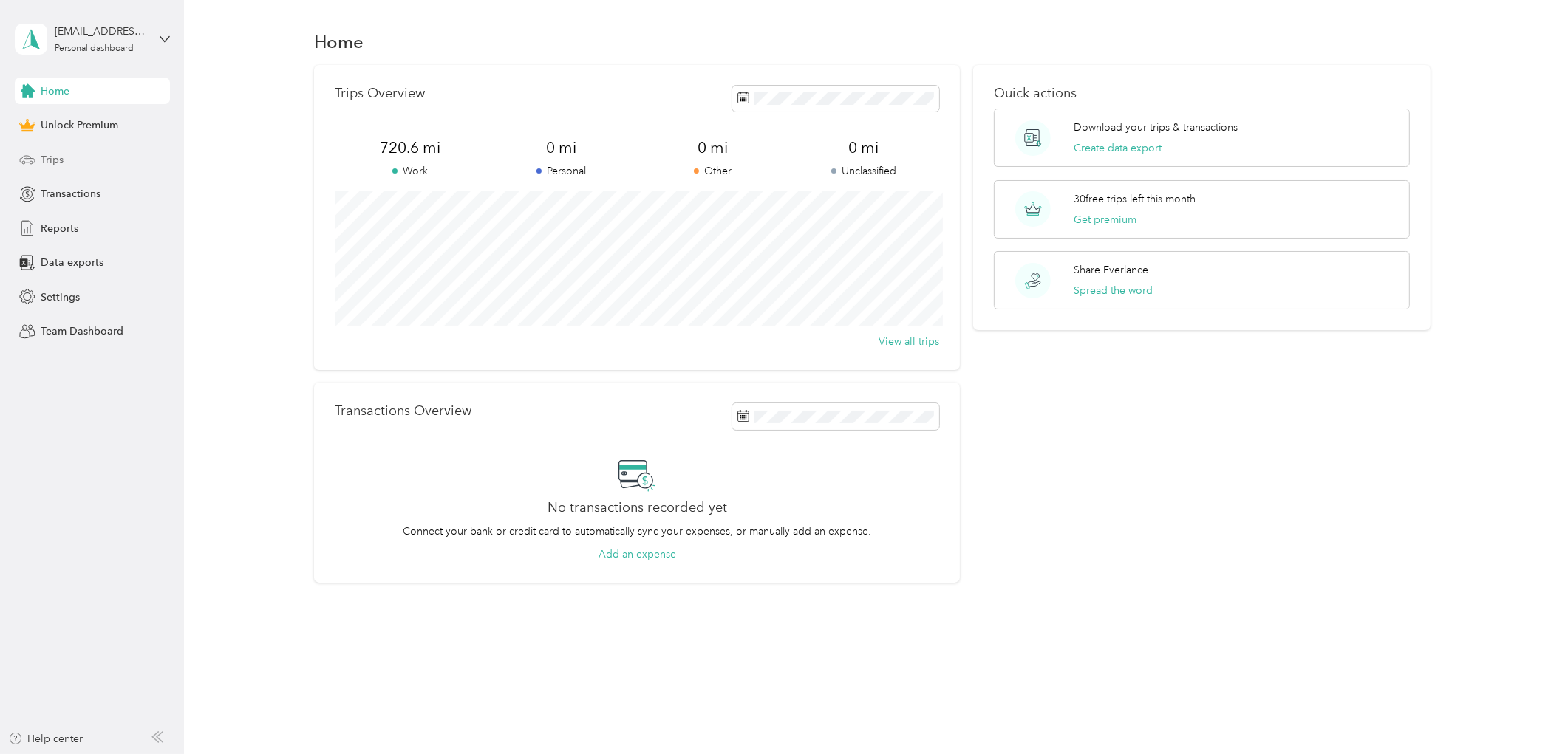
click at [46, 160] on span "Trips" at bounding box center [51, 160] width 23 height 16
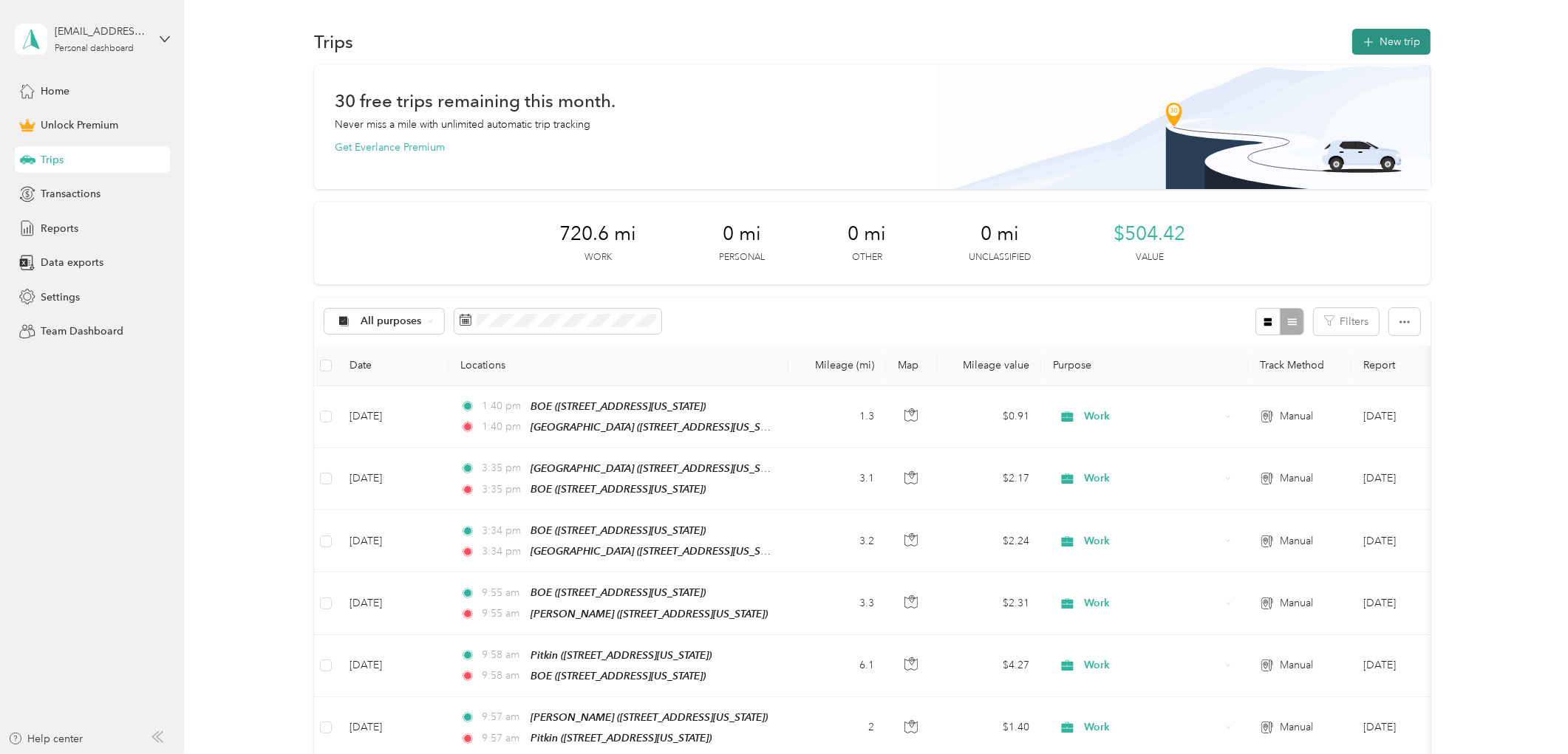
click at [1356, 35] on button "New trip" at bounding box center [1391, 41] width 78 height 25
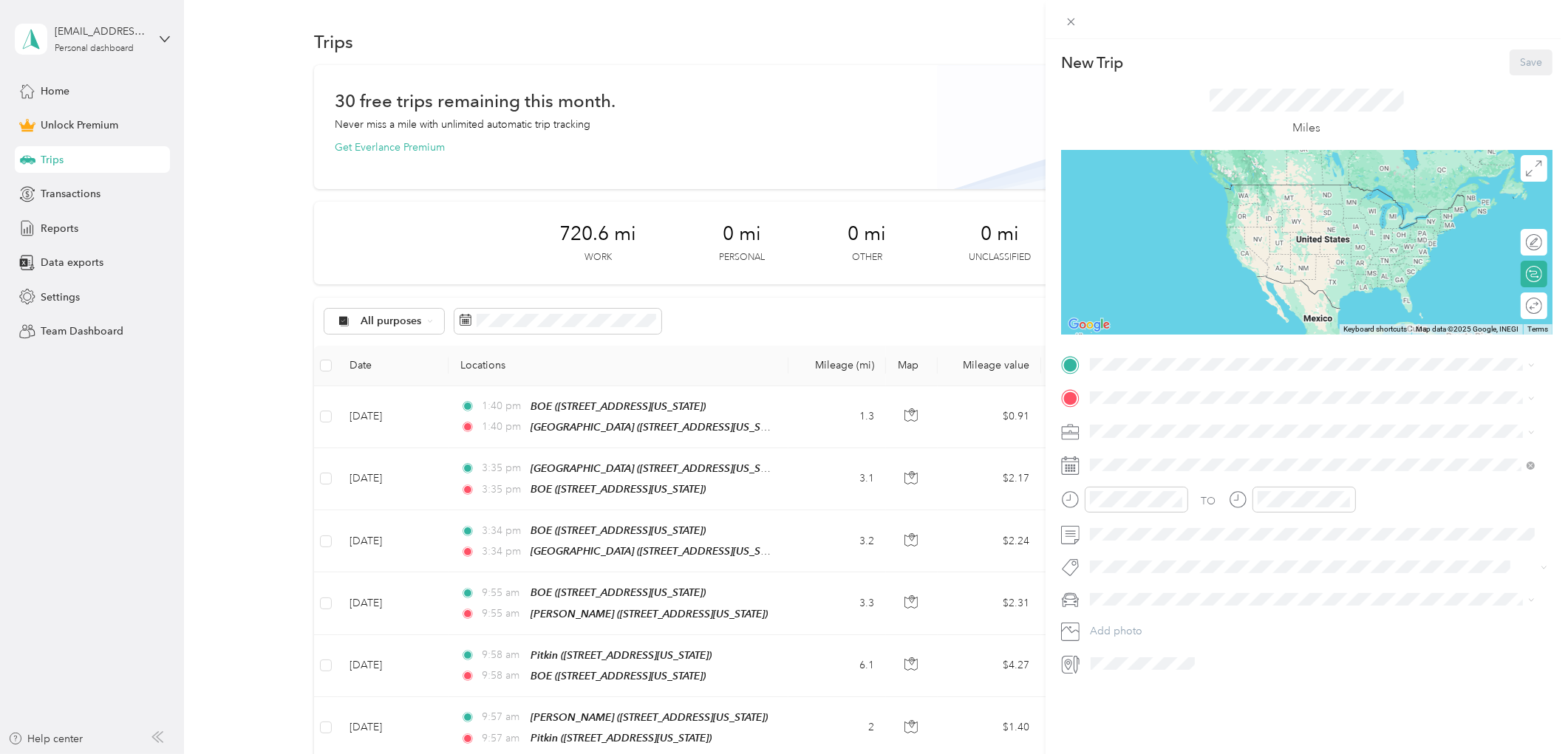
click at [1105, 459] on span "Work" at bounding box center [1108, 454] width 25 height 13
click at [1131, 436] on span "[STREET_ADDRESS][US_STATE]" at bounding box center [1191, 439] width 148 height 13
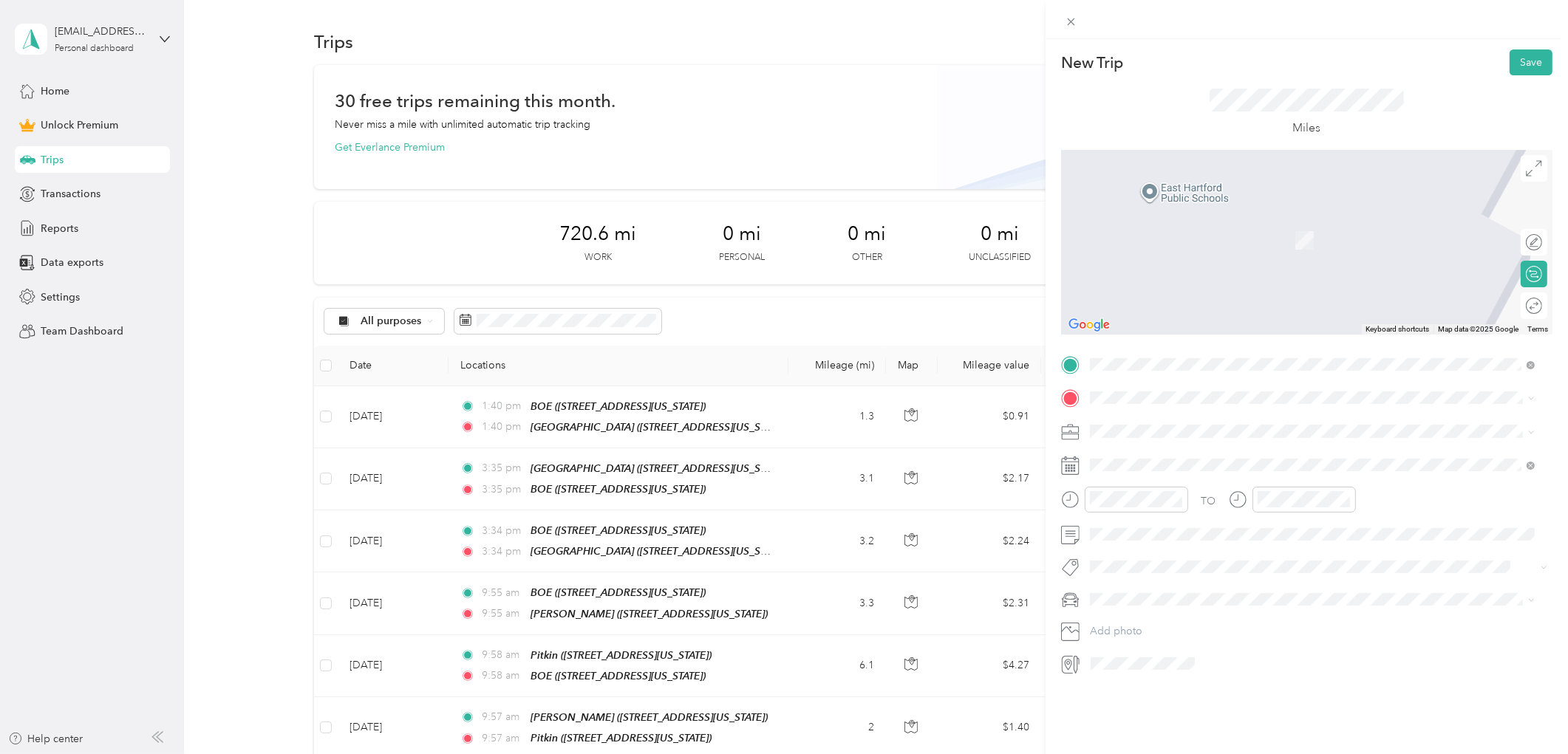
click at [1071, 470] on rect at bounding box center [1072, 469] width 2 height 2
click at [1157, 691] on div "26" at bounding box center [1159, 693] width 20 height 19
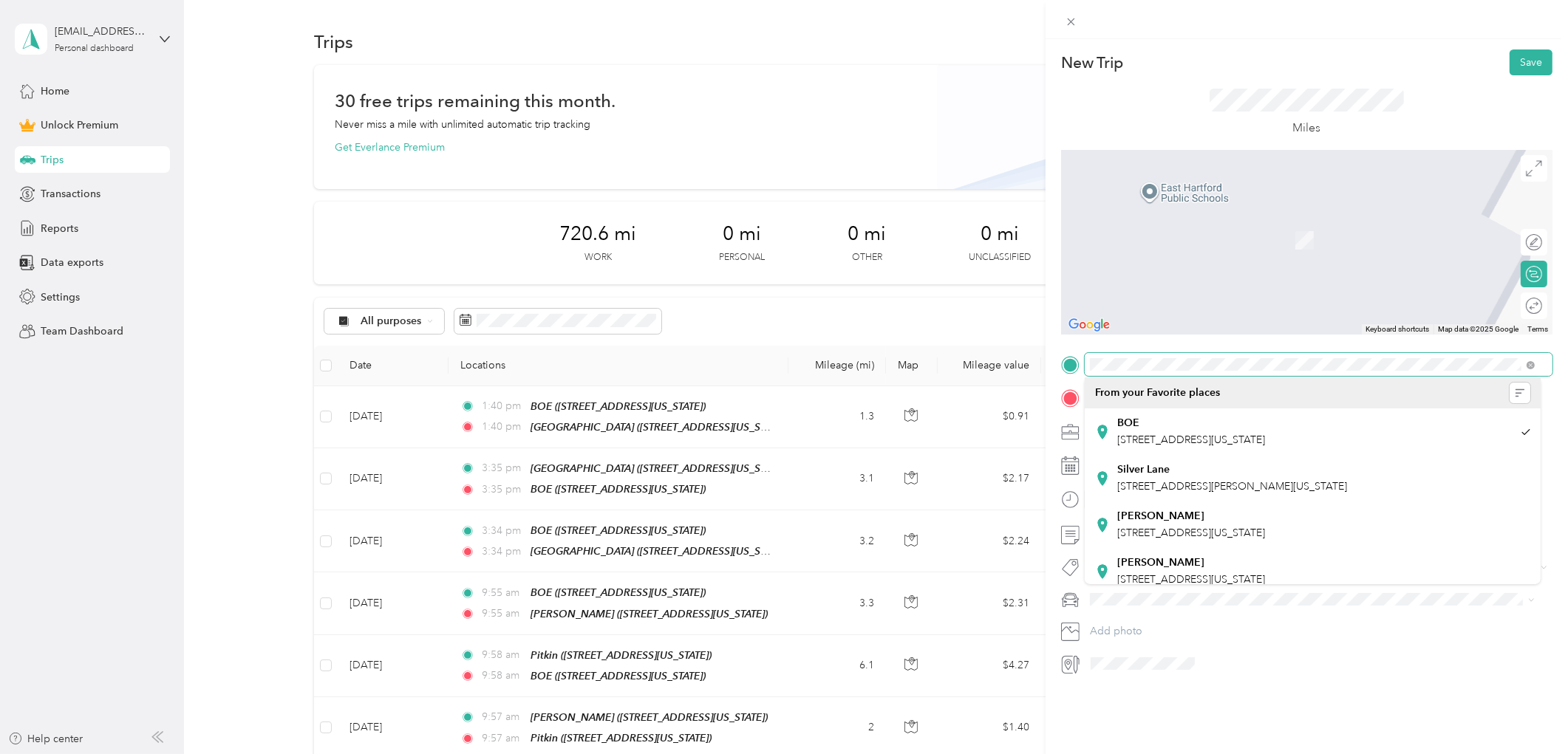
click at [1024, 367] on div "New Trip Save This trip cannot be edited because it is either under review, app…" at bounding box center [784, 377] width 1568 height 754
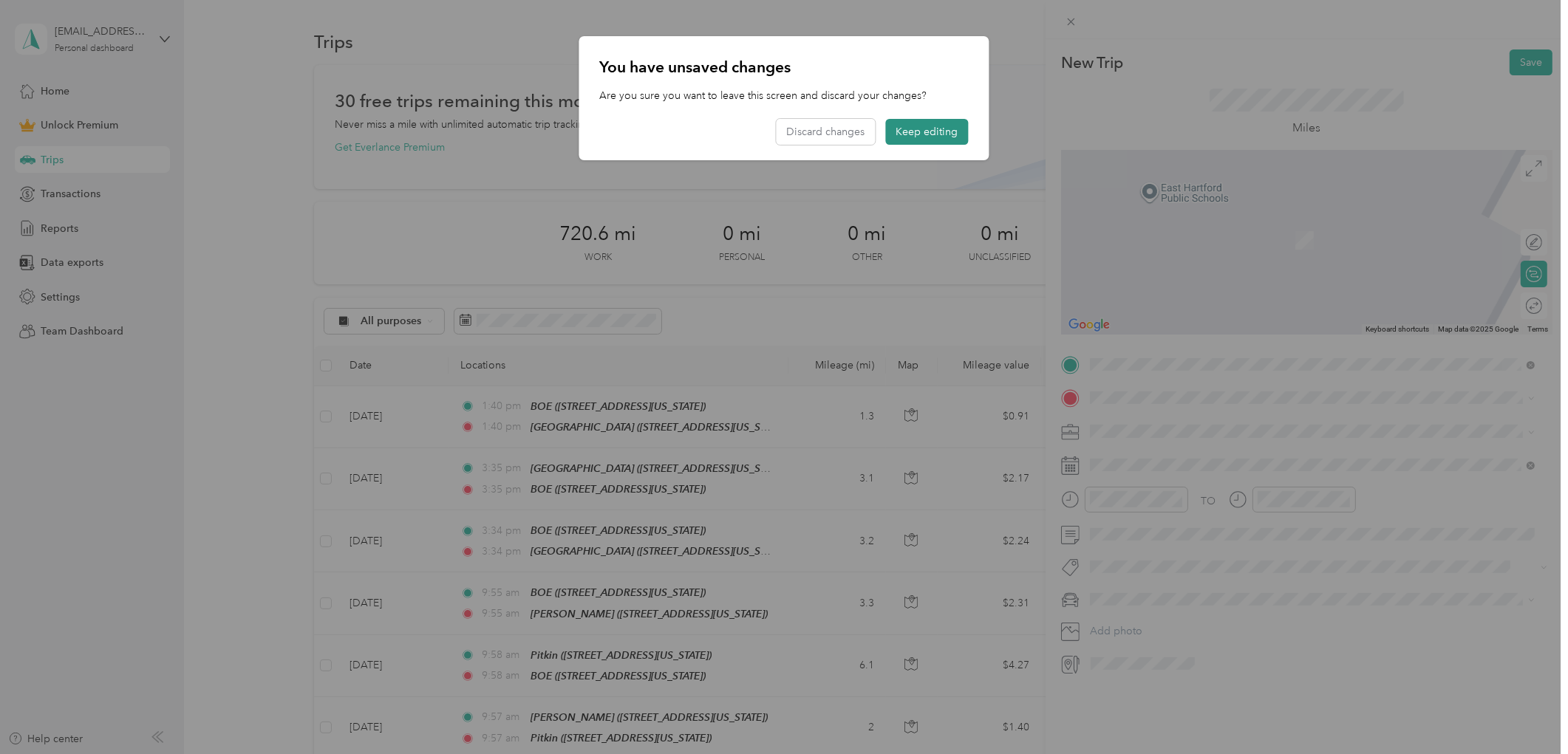
click at [904, 133] on button "Keep editing" at bounding box center [928, 131] width 82 height 25
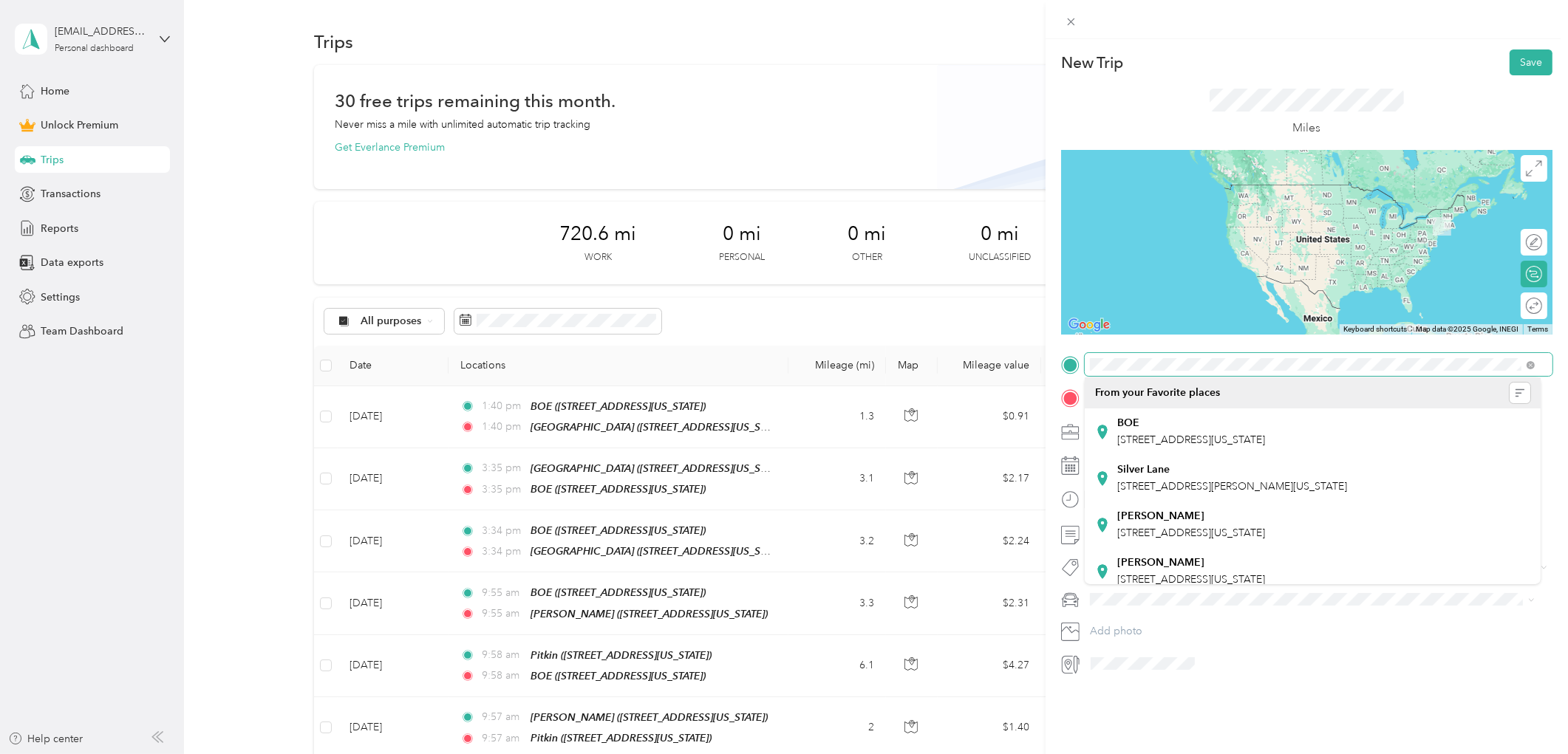
drag, startPoint x: 1533, startPoint y: 366, endPoint x: 1034, endPoint y: 363, distance: 499.0
click at [1034, 363] on div "New Trip Save This trip cannot be edited because it is either under review, app…" at bounding box center [784, 377] width 1568 height 754
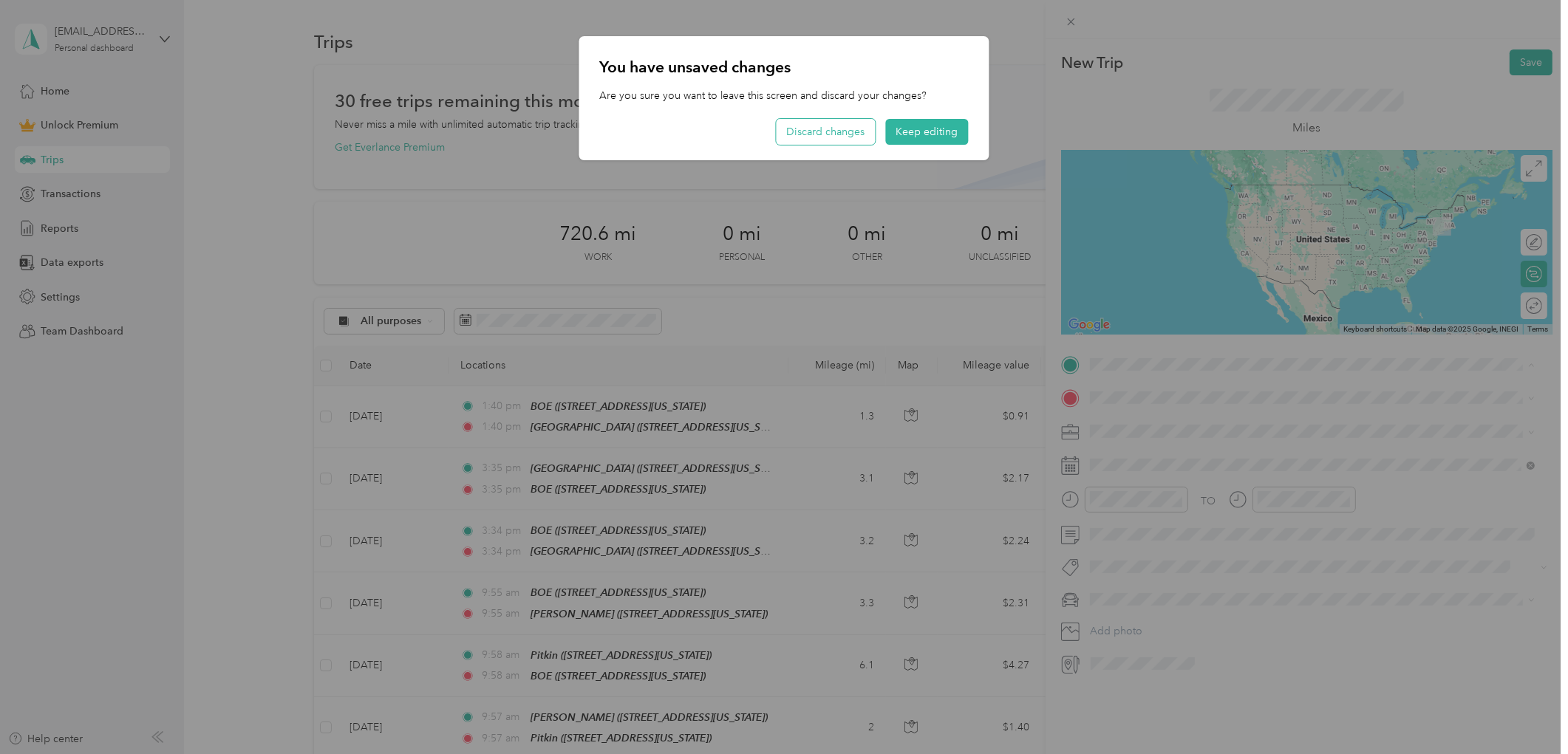
click at [822, 133] on button "Discard changes" at bounding box center [826, 131] width 99 height 25
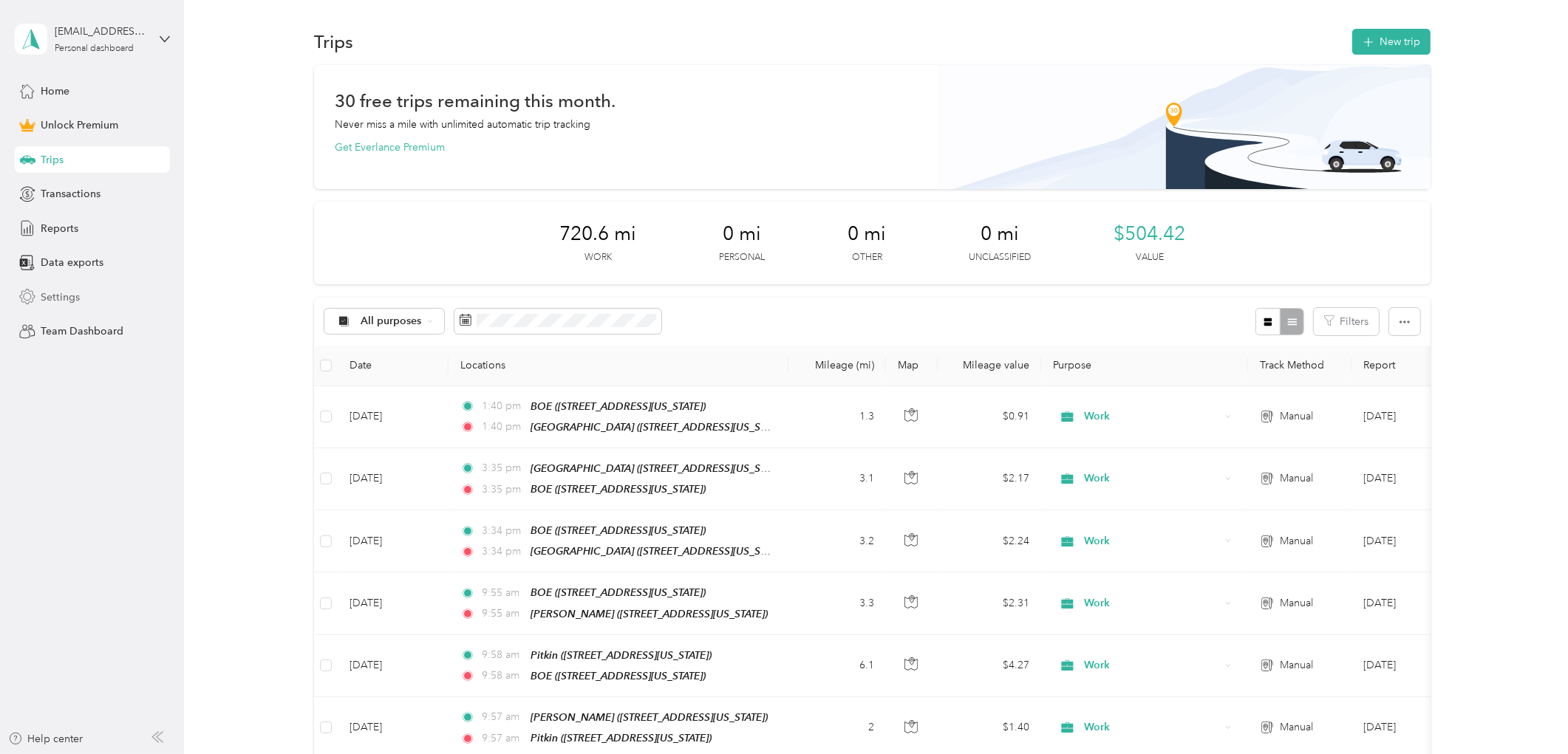
click at [43, 293] on span "Settings" at bounding box center [60, 297] width 39 height 16
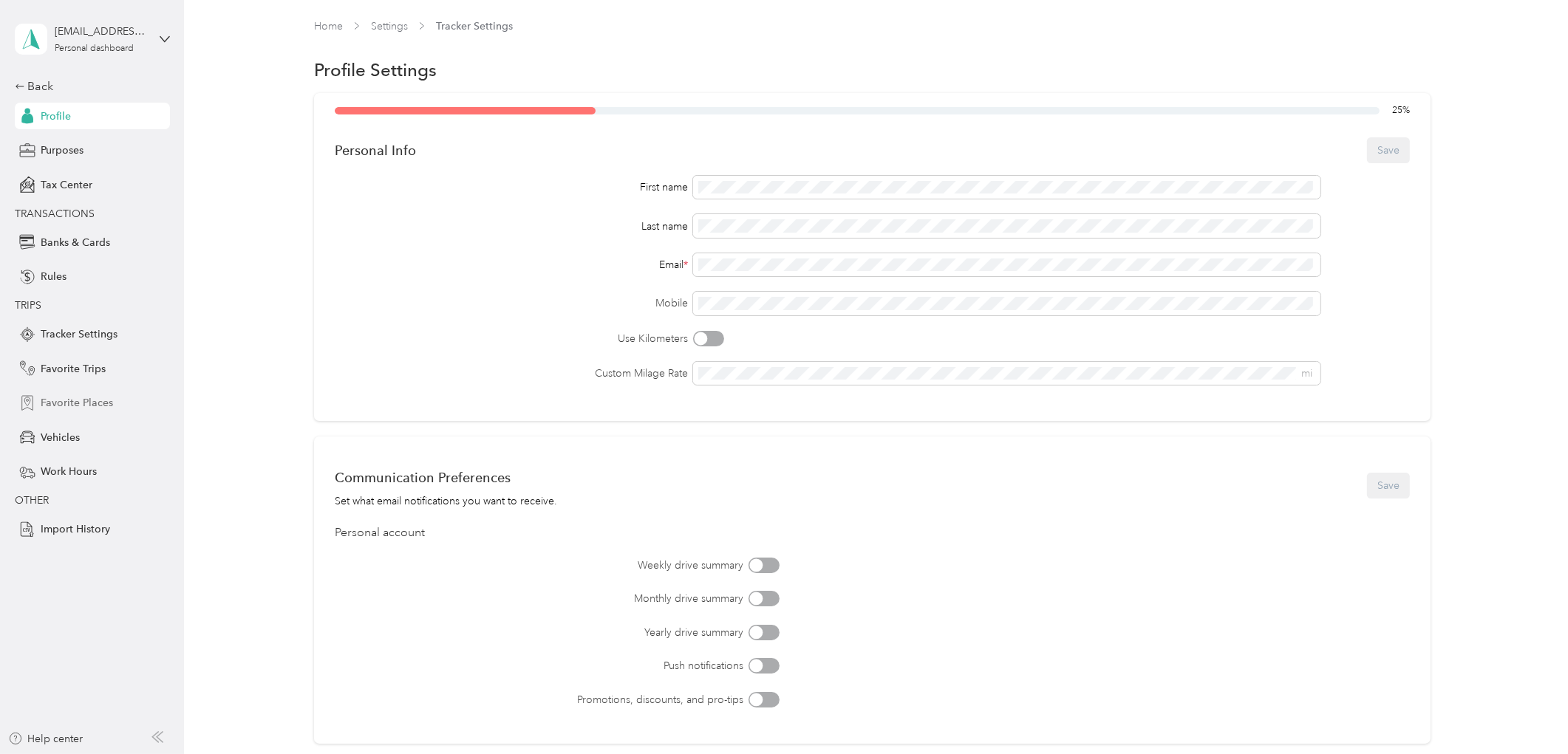
click at [58, 400] on span "Favorite Places" at bounding box center [76, 403] width 73 height 16
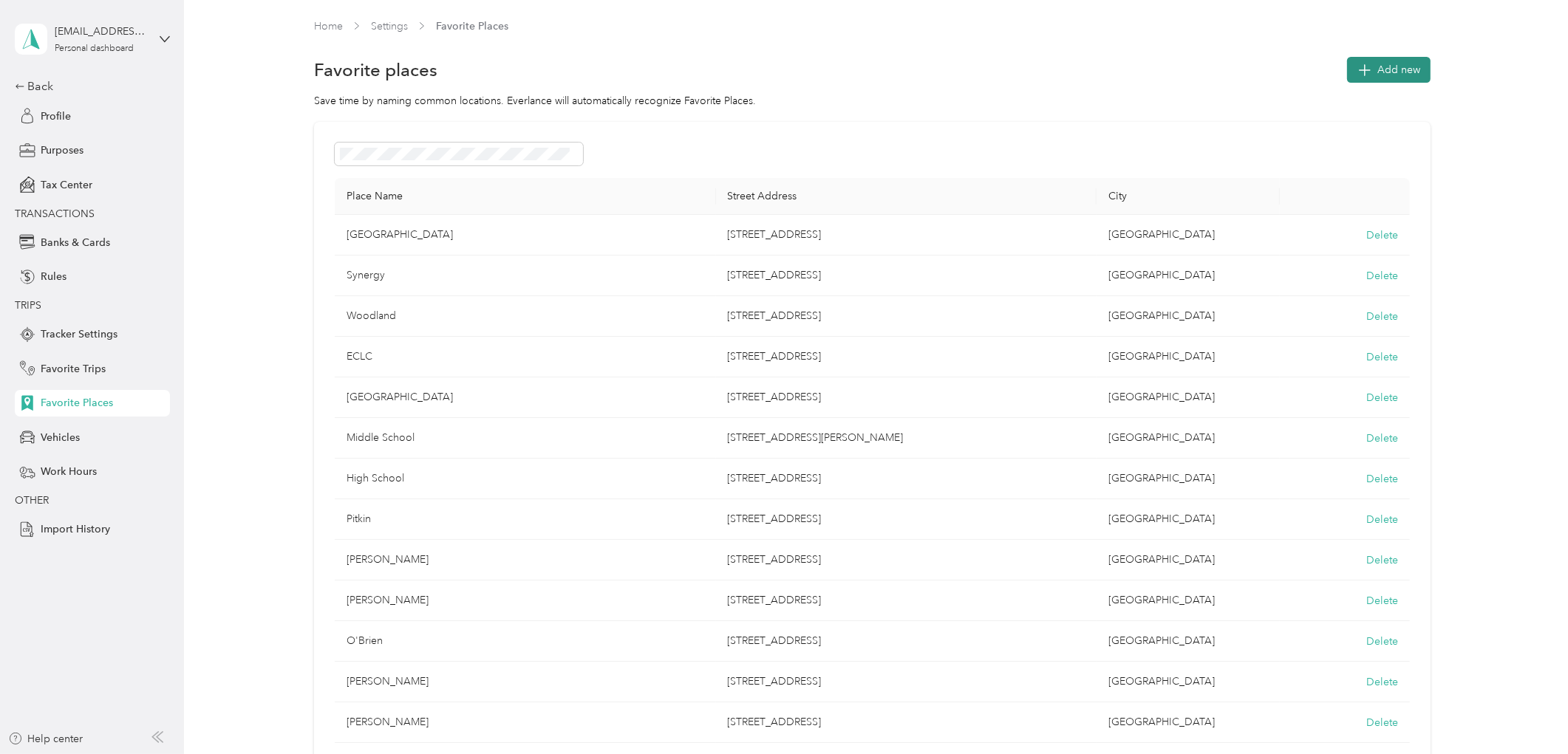
click at [1384, 69] on span "Add new" at bounding box center [1399, 70] width 43 height 16
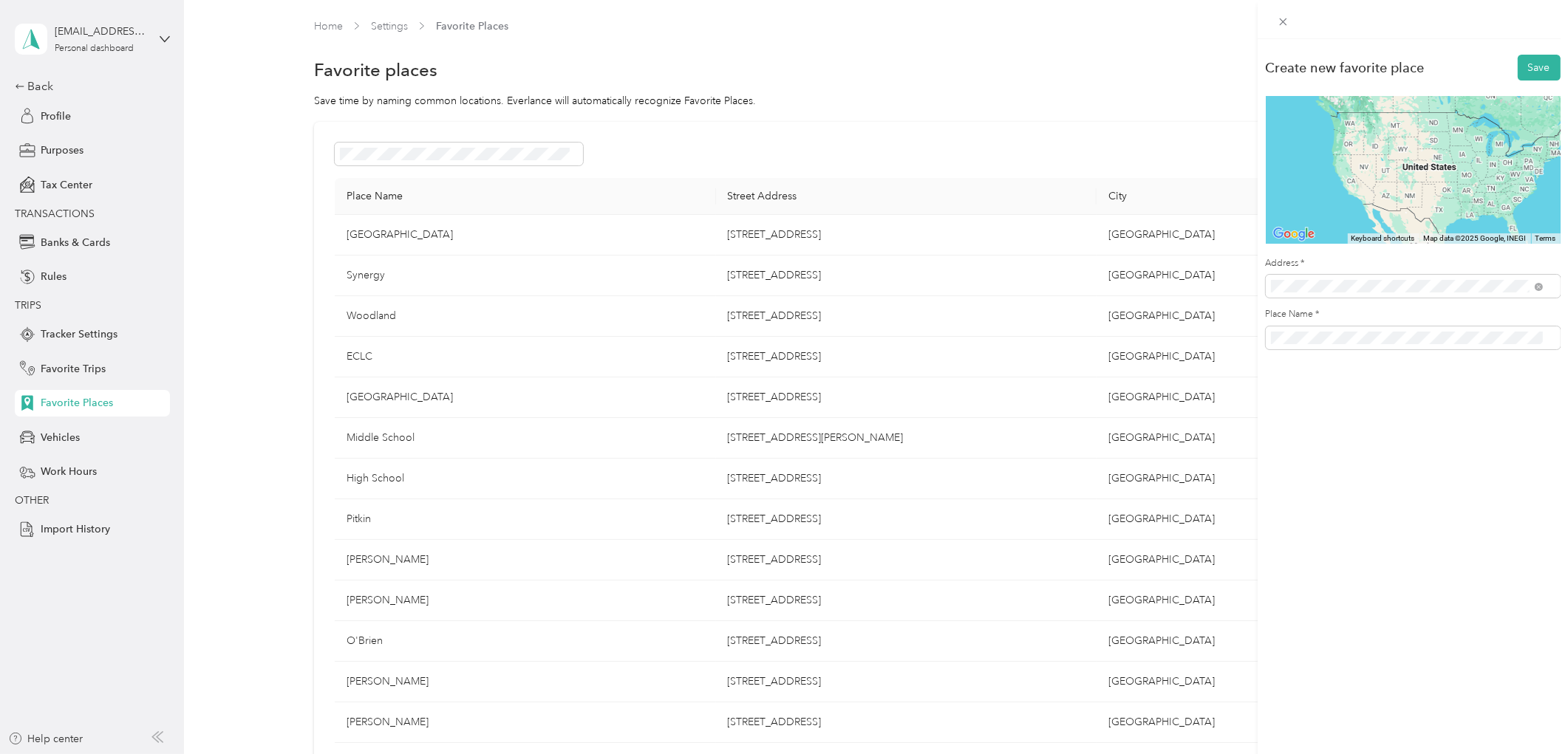
click at [1372, 346] on span "[STREET_ADDRESS][PERSON_NAME][US_STATE]" at bounding box center [1413, 340] width 229 height 14
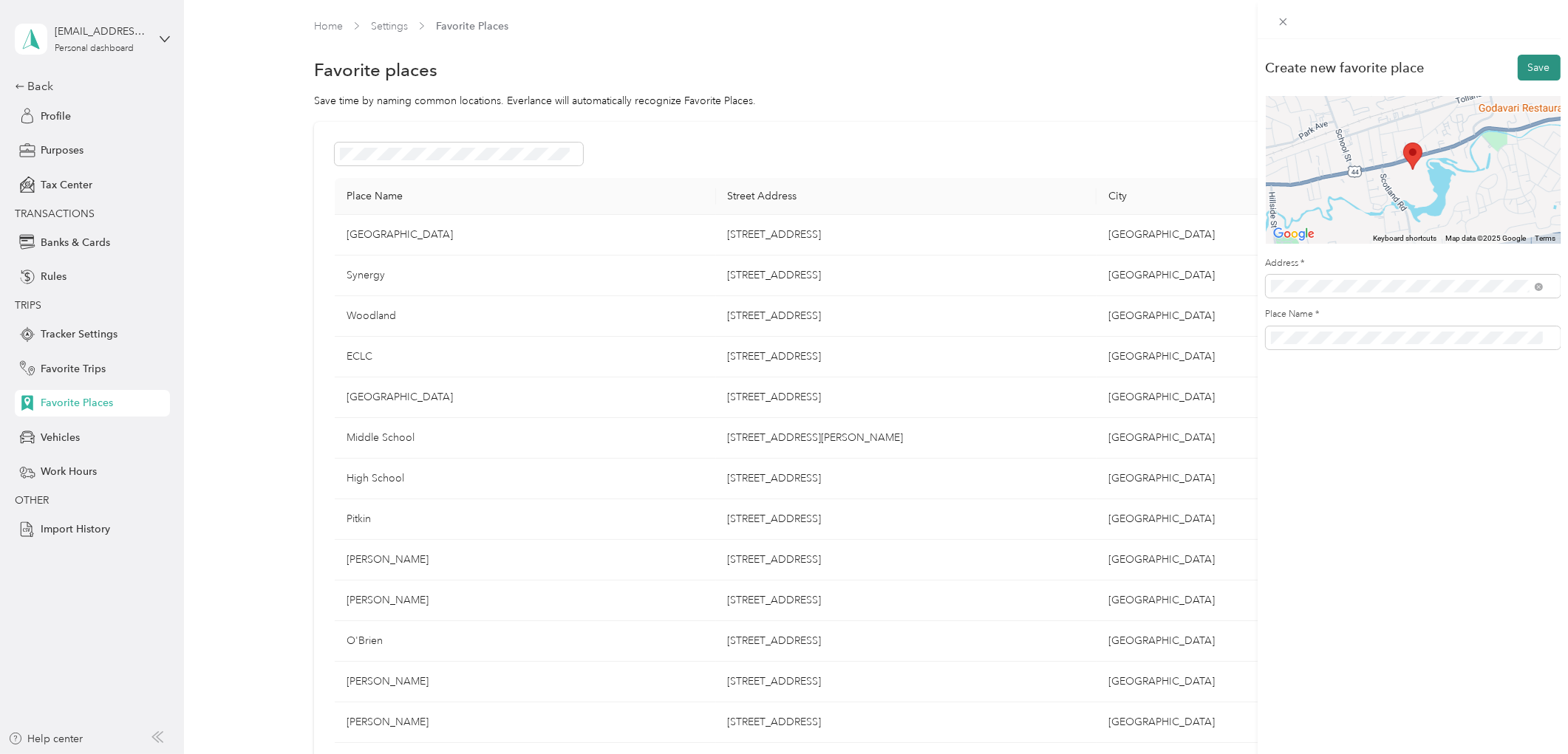
click at [1520, 59] on button "Save" at bounding box center [1540, 68] width 43 height 25
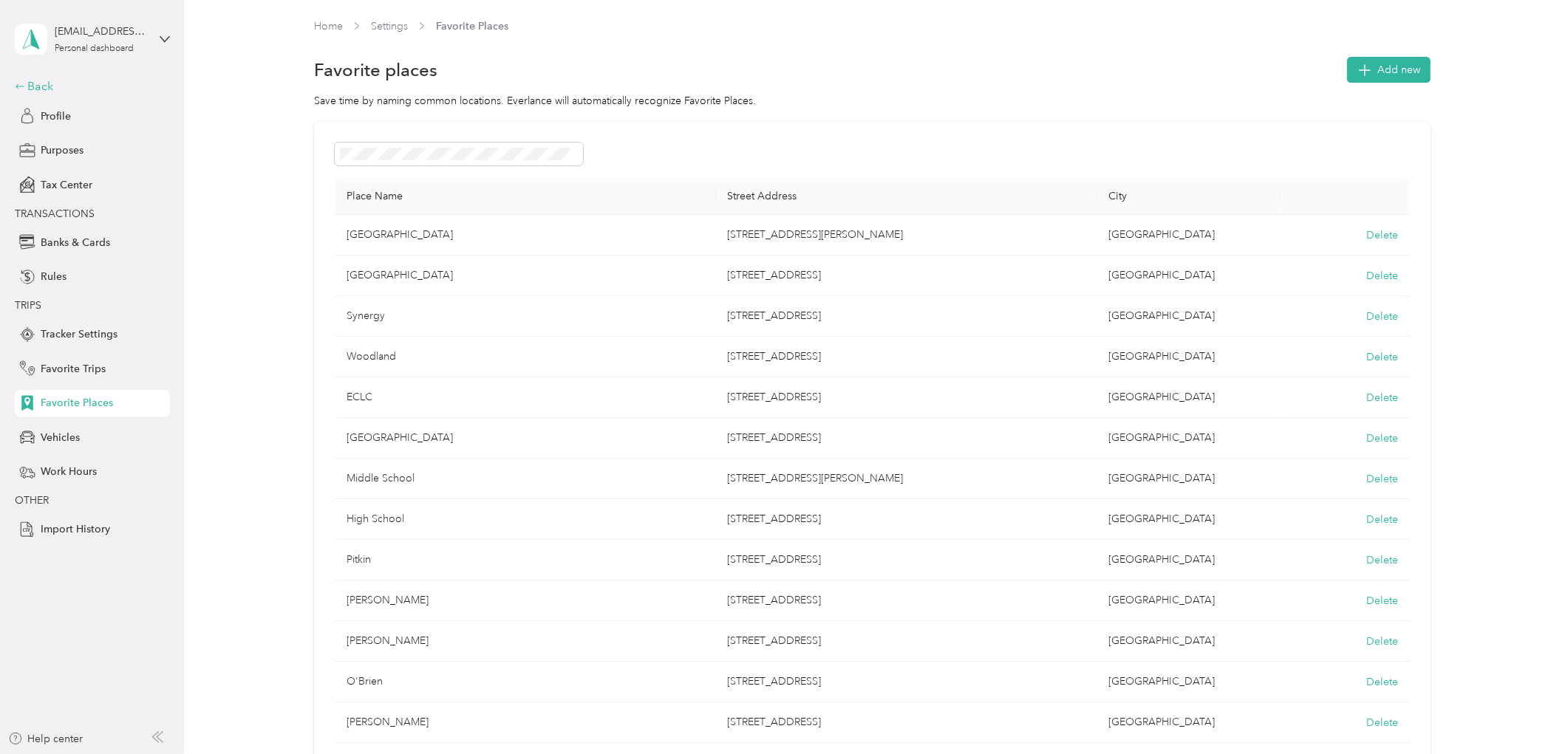
click at [37, 79] on div "Back" at bounding box center [88, 86] width 148 height 18
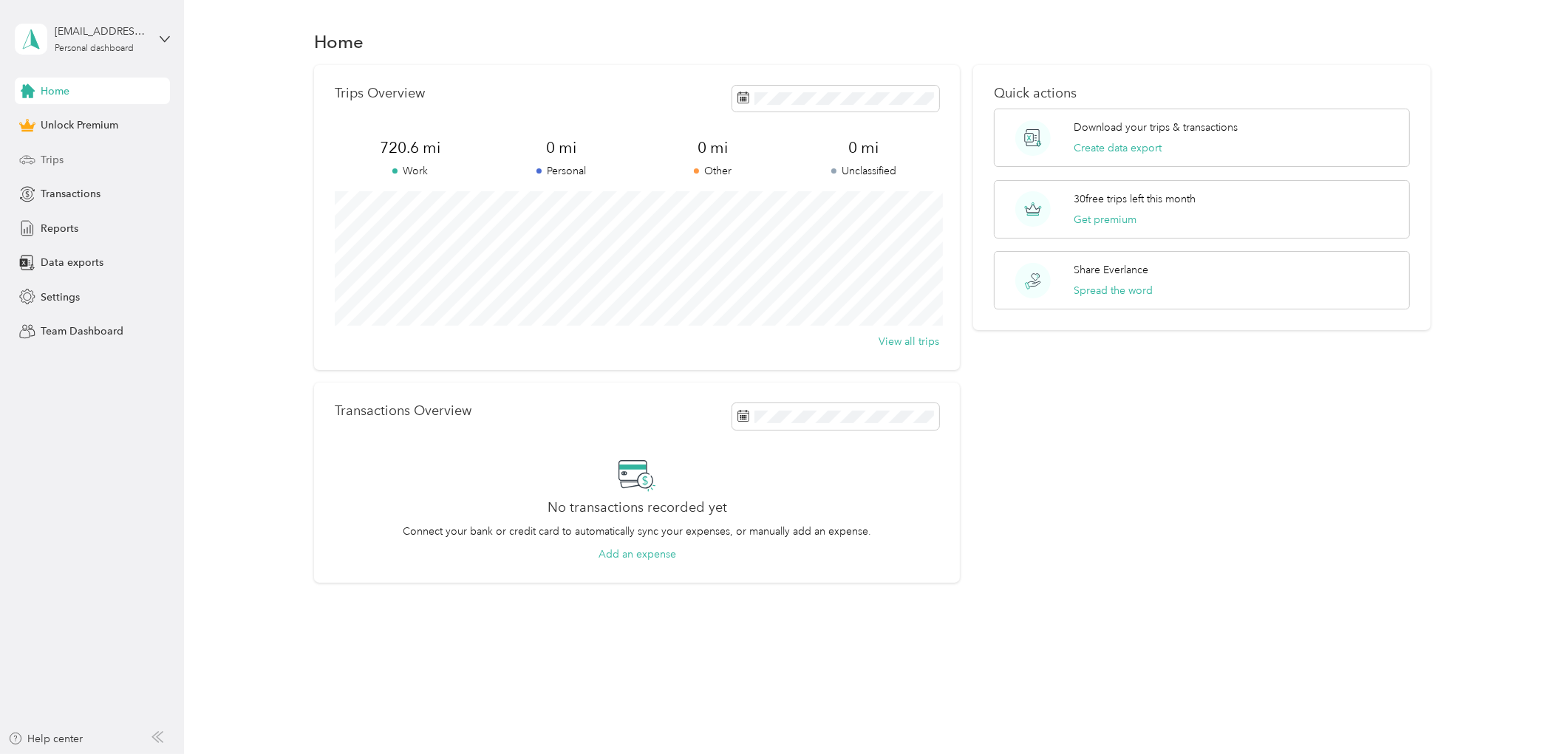
click at [58, 152] on span "Trips" at bounding box center [51, 160] width 23 height 16
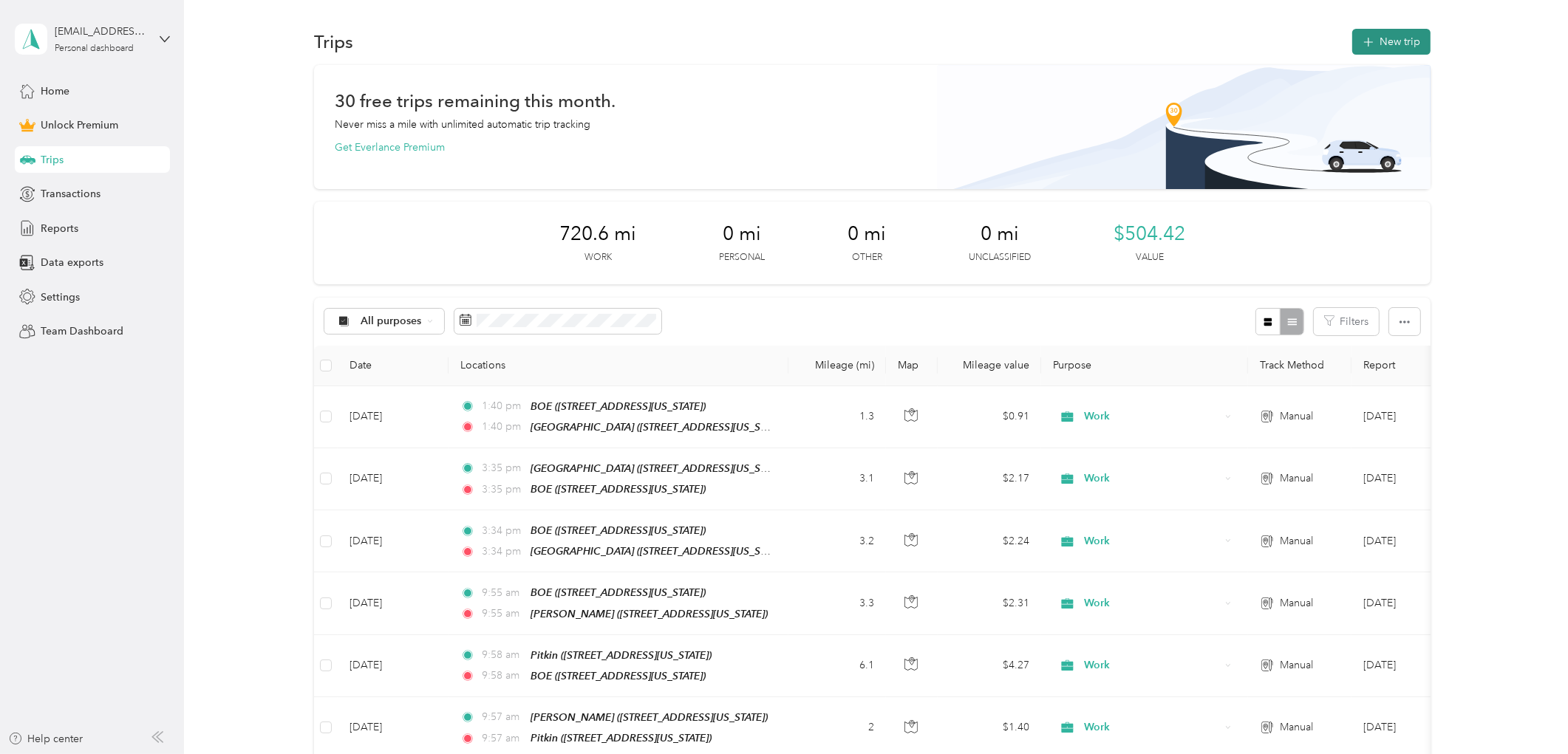
click at [1368, 37] on icon "button" at bounding box center [1368, 42] width 17 height 17
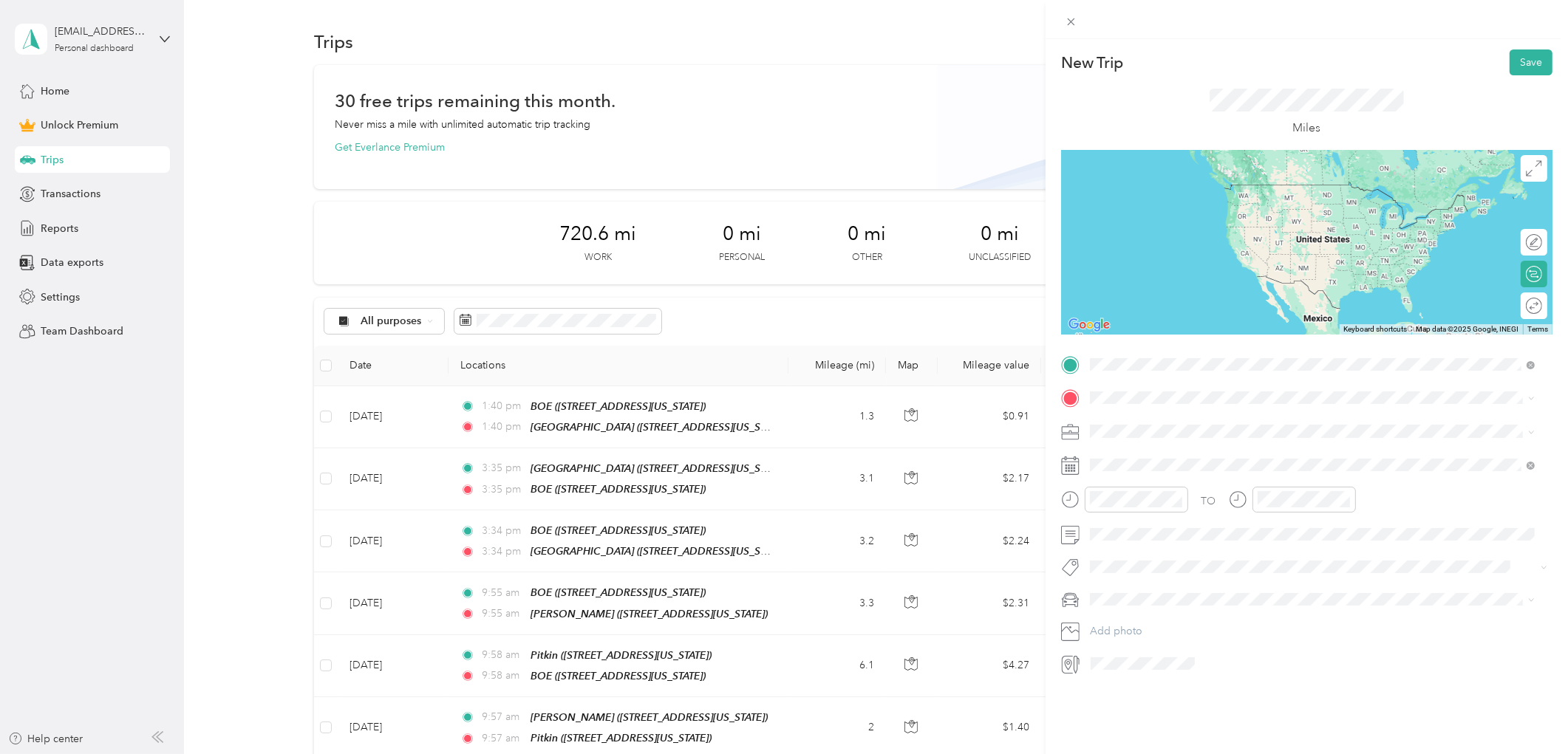
click at [1144, 448] on li "BOE [STREET_ADDRESS][US_STATE]" at bounding box center [1312, 431] width 456 height 46
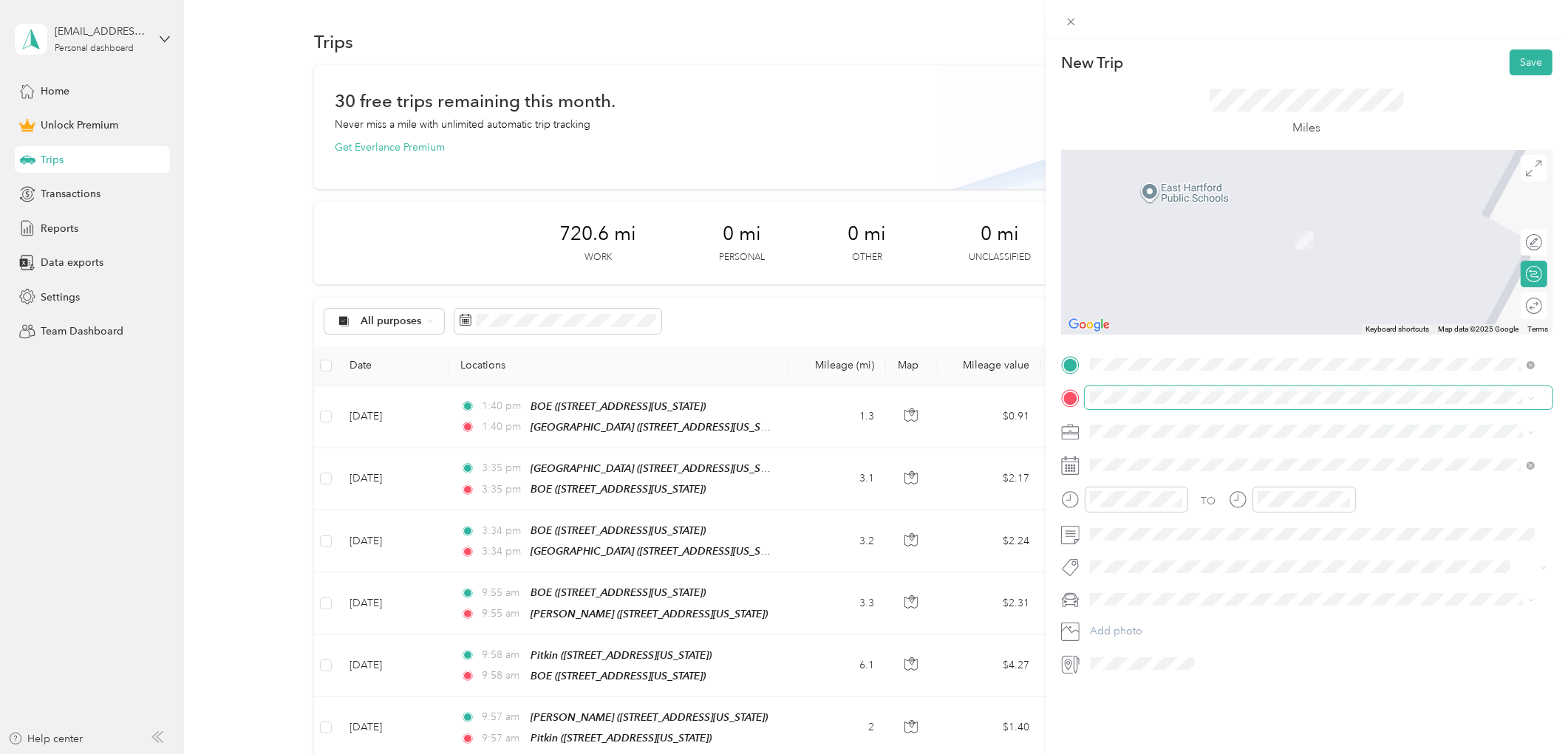
click at [1130, 407] on span at bounding box center [1318, 397] width 468 height 23
click at [1184, 467] on span "[STREET_ADDRESS][PERSON_NAME][US_STATE]" at bounding box center [1233, 473] width 229 height 13
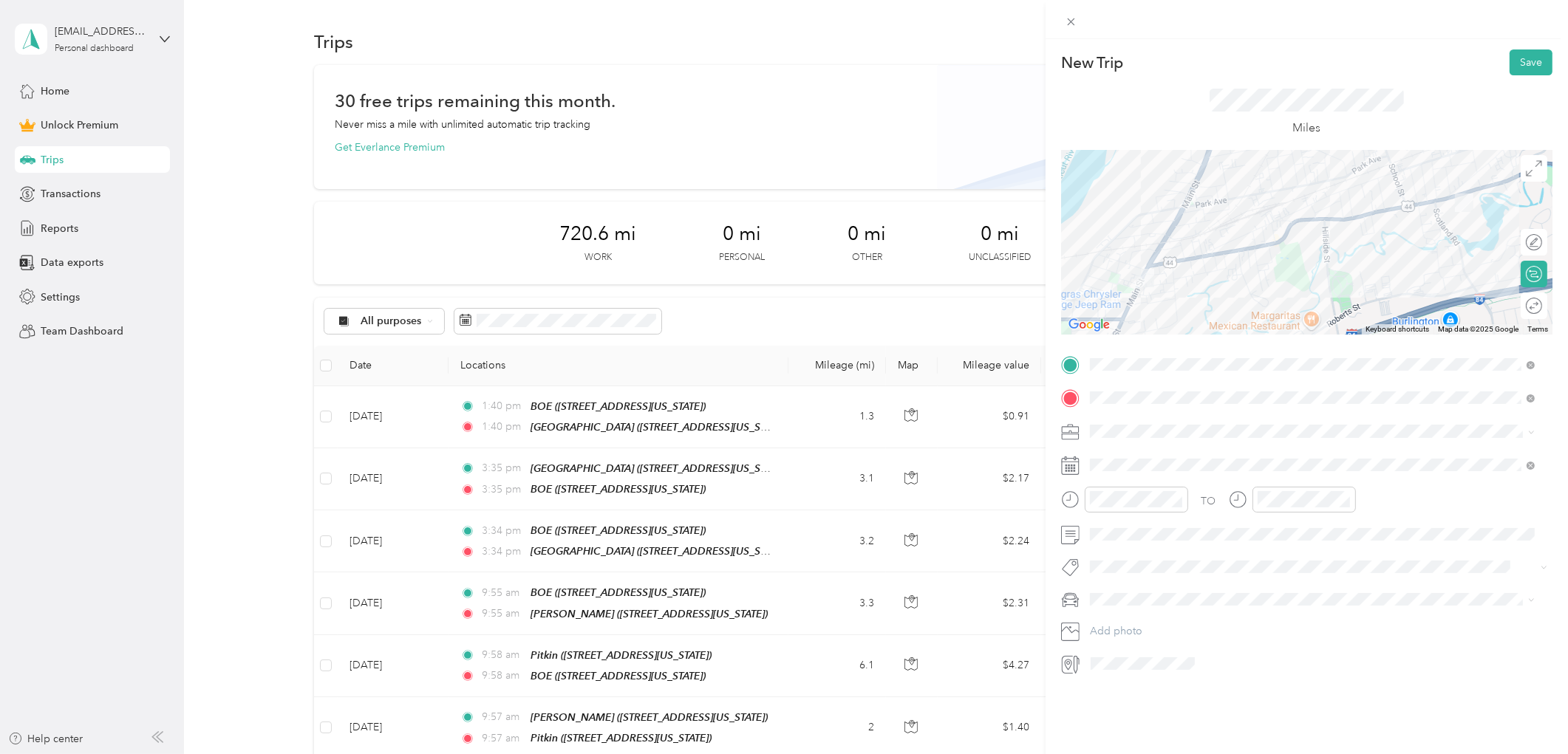
click at [1124, 459] on div "Work" at bounding box center [1313, 457] width 435 height 16
click at [1155, 693] on div "26" at bounding box center [1159, 693] width 20 height 19
click at [1513, 67] on button "Save" at bounding box center [1532, 62] width 43 height 25
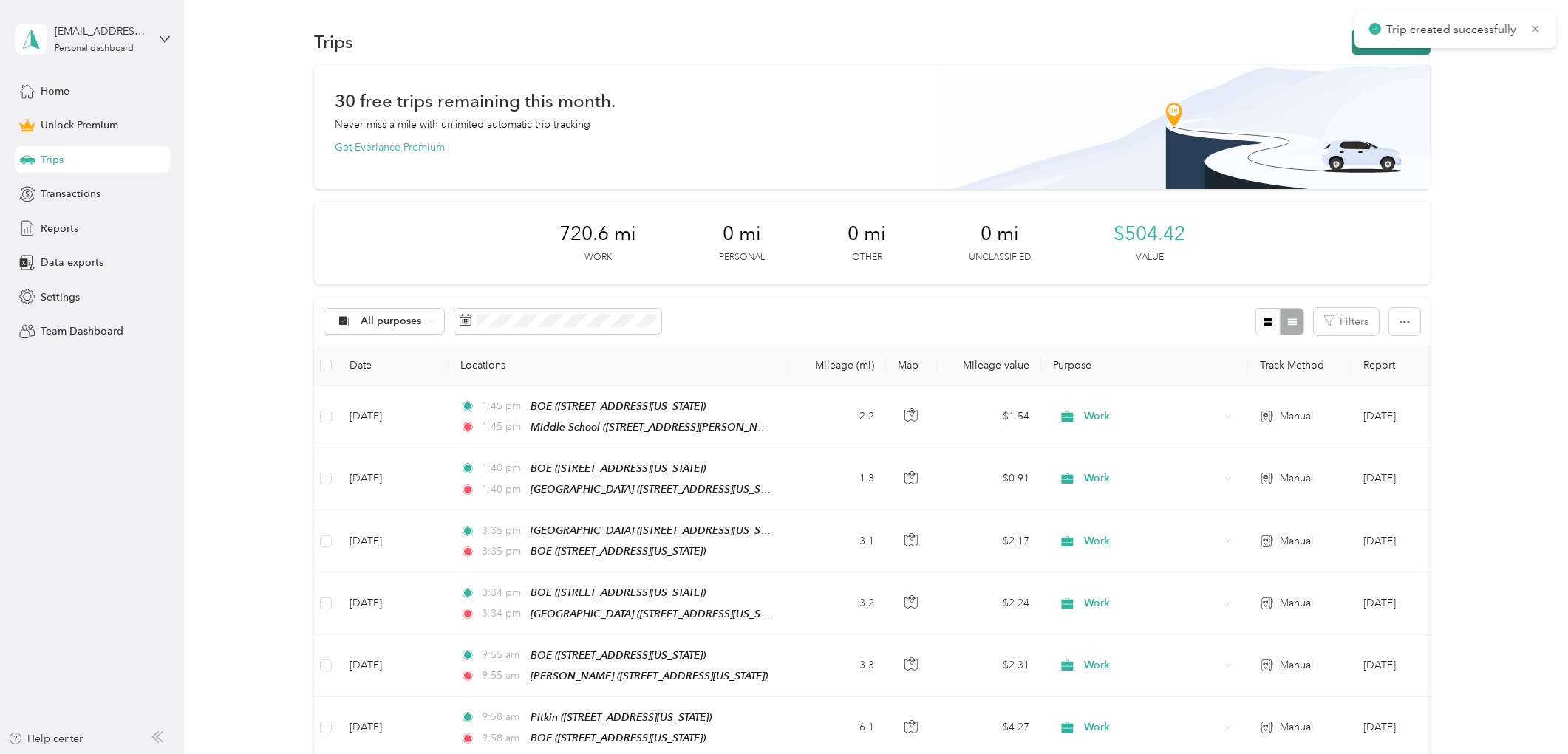
click at [1354, 44] on button "New trip" at bounding box center [1391, 41] width 78 height 25
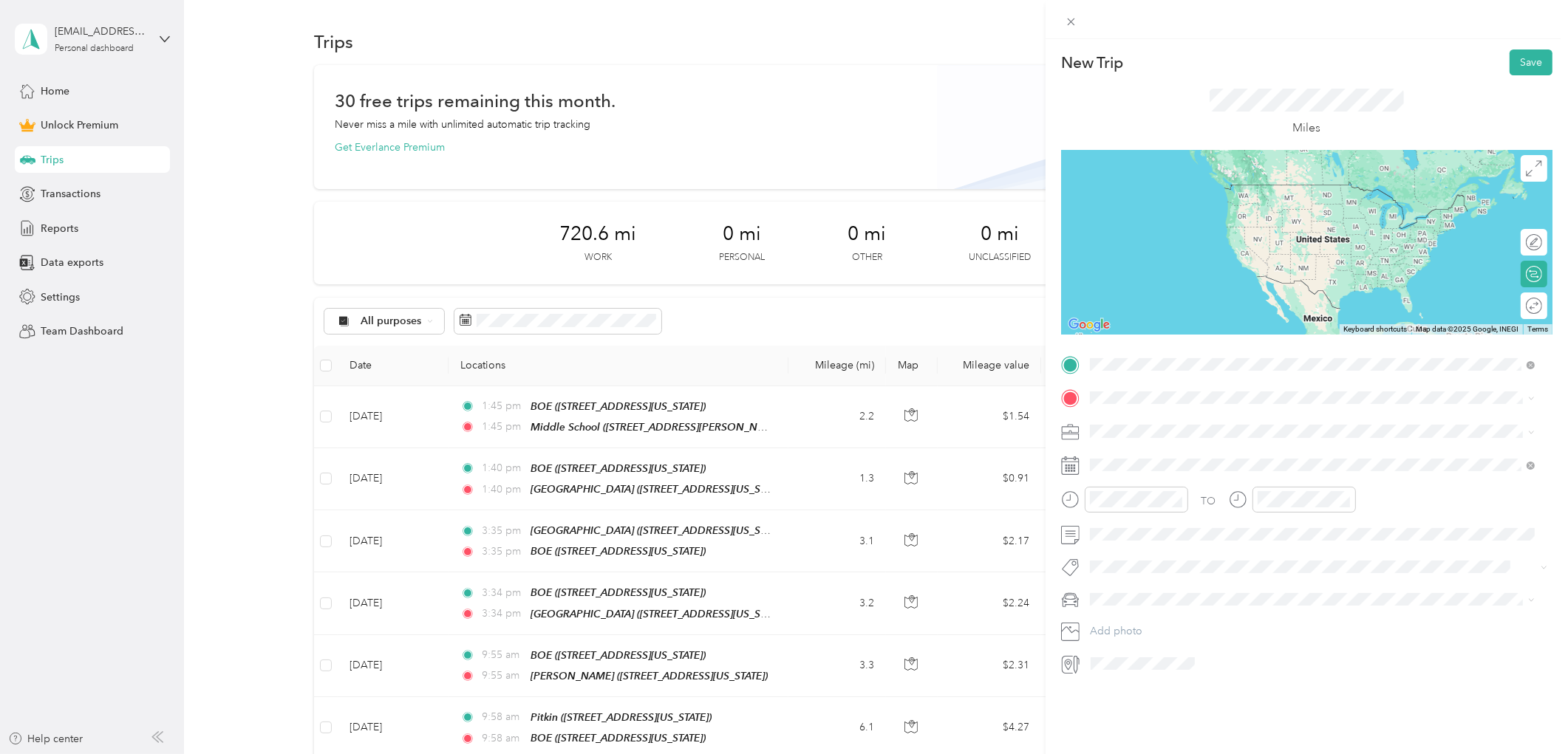
click at [1136, 427] on div "[GEOGRAPHIC_DATA] [STREET_ADDRESS][PERSON_NAME][US_STATE]" at bounding box center [1233, 432] width 229 height 31
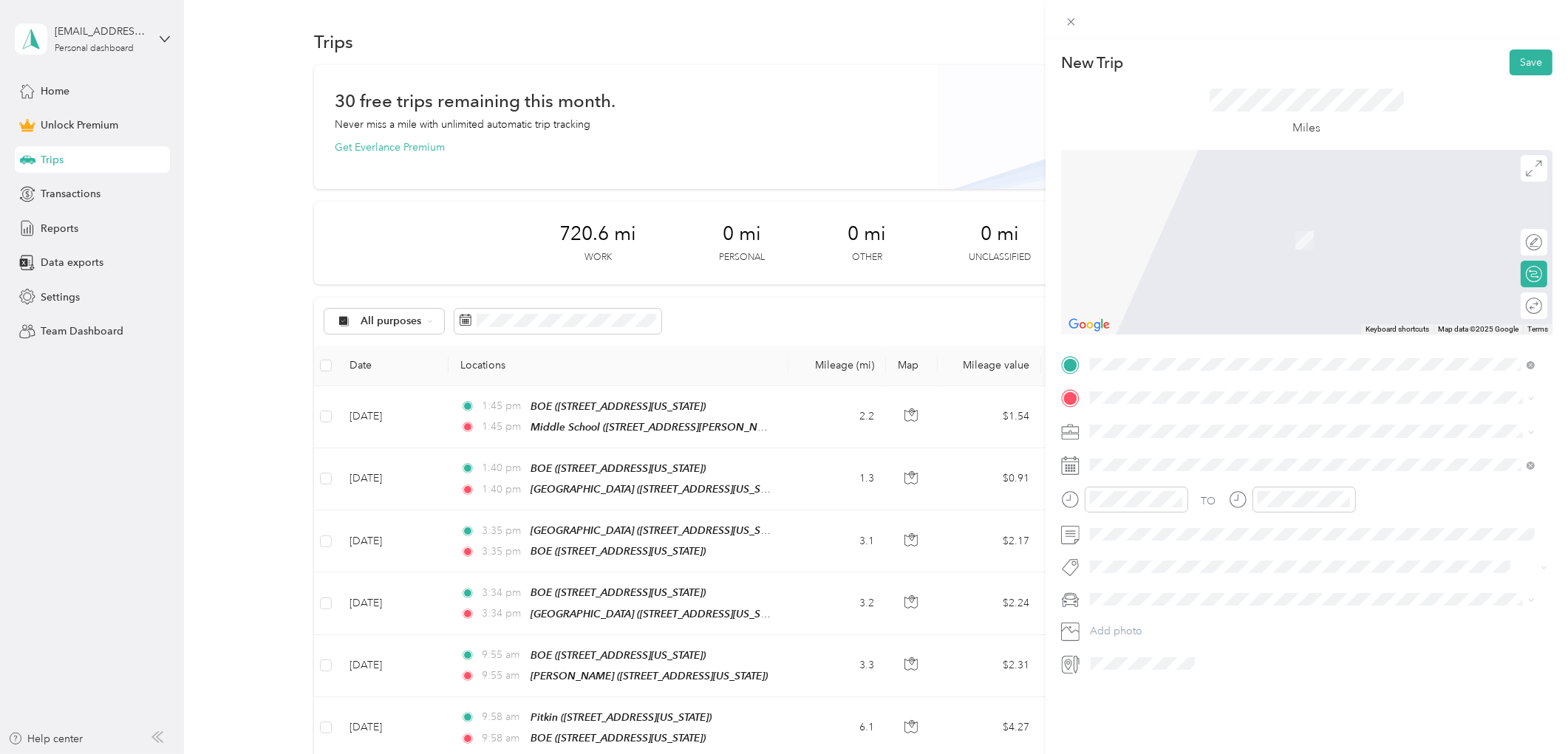
click at [1141, 461] on div "BOE [STREET_ADDRESS][US_STATE]" at bounding box center [1191, 463] width 148 height 31
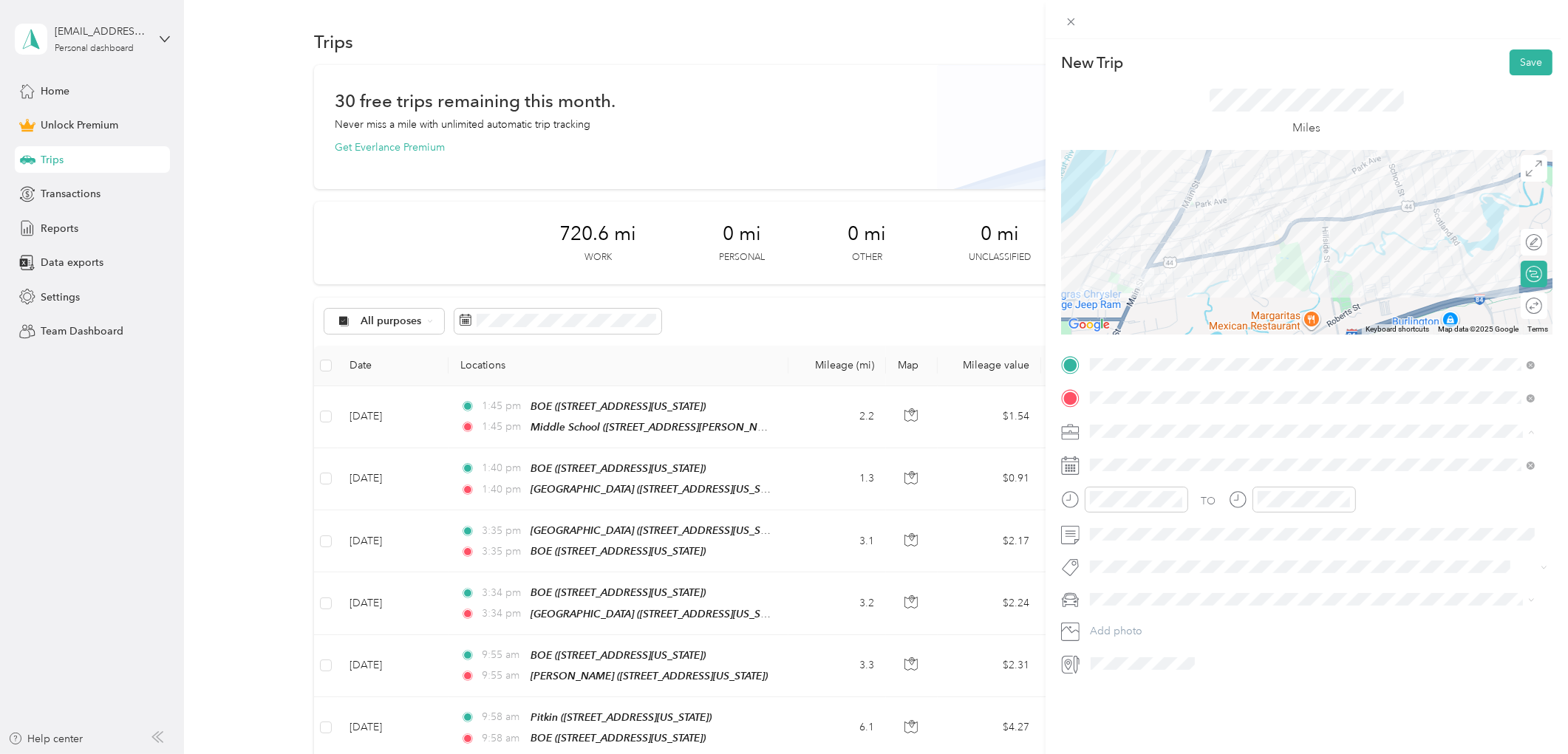
click at [1113, 461] on li "Work" at bounding box center [1312, 458] width 456 height 25
click at [1158, 695] on div "26" at bounding box center [1159, 693] width 20 height 19
click at [1513, 64] on button "Save" at bounding box center [1532, 62] width 43 height 25
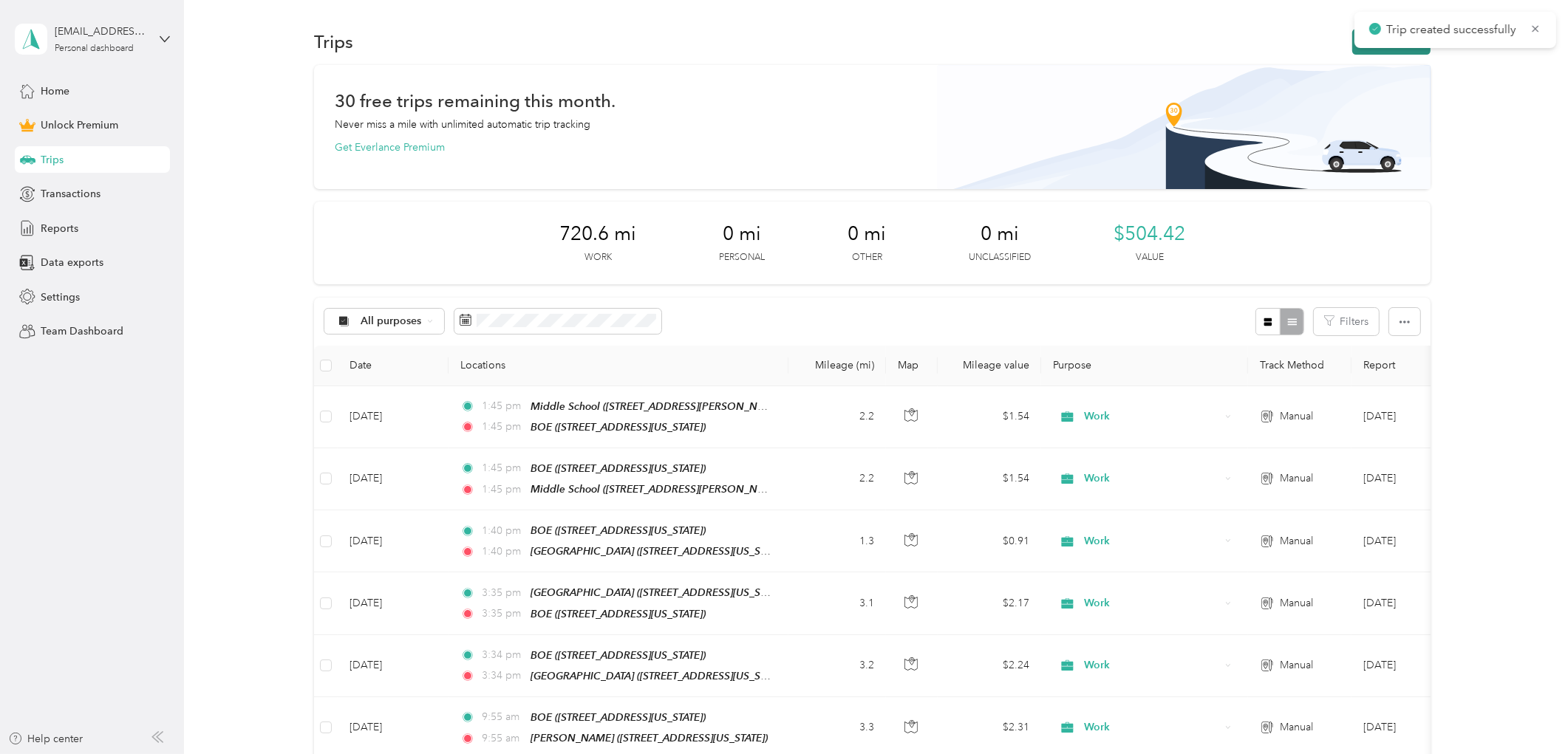
click at [1354, 41] on button "New trip" at bounding box center [1391, 41] width 78 height 25
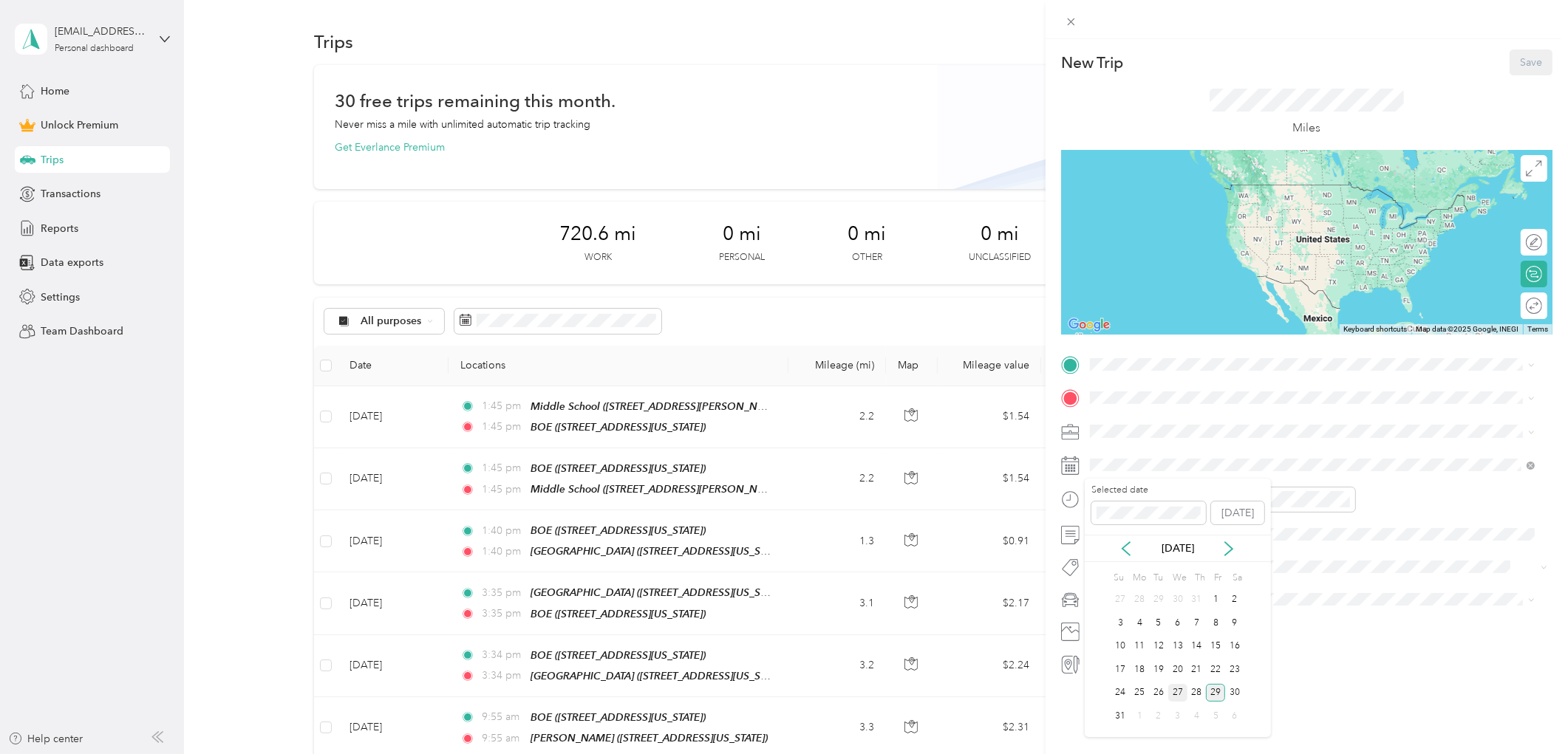
click at [1178, 697] on div "27" at bounding box center [1179, 693] width 20 height 19
click at [1120, 452] on div "Work" at bounding box center [1313, 458] width 435 height 16
click at [1162, 429] on div "[PERSON_NAME] [STREET_ADDRESS][US_STATE]" at bounding box center [1191, 432] width 148 height 31
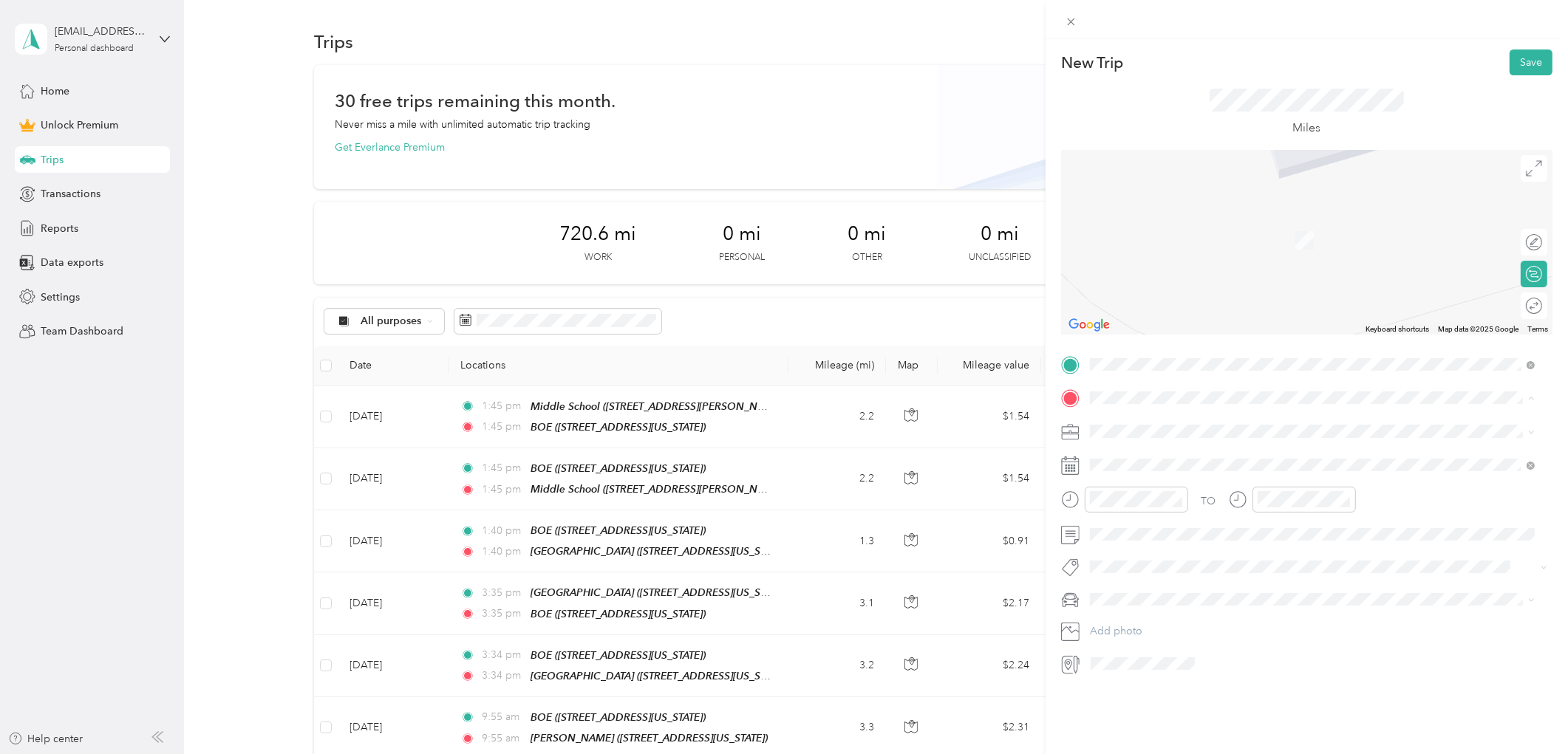
click at [1138, 470] on span "[STREET_ADDRESS][US_STATE]" at bounding box center [1191, 473] width 148 height 13
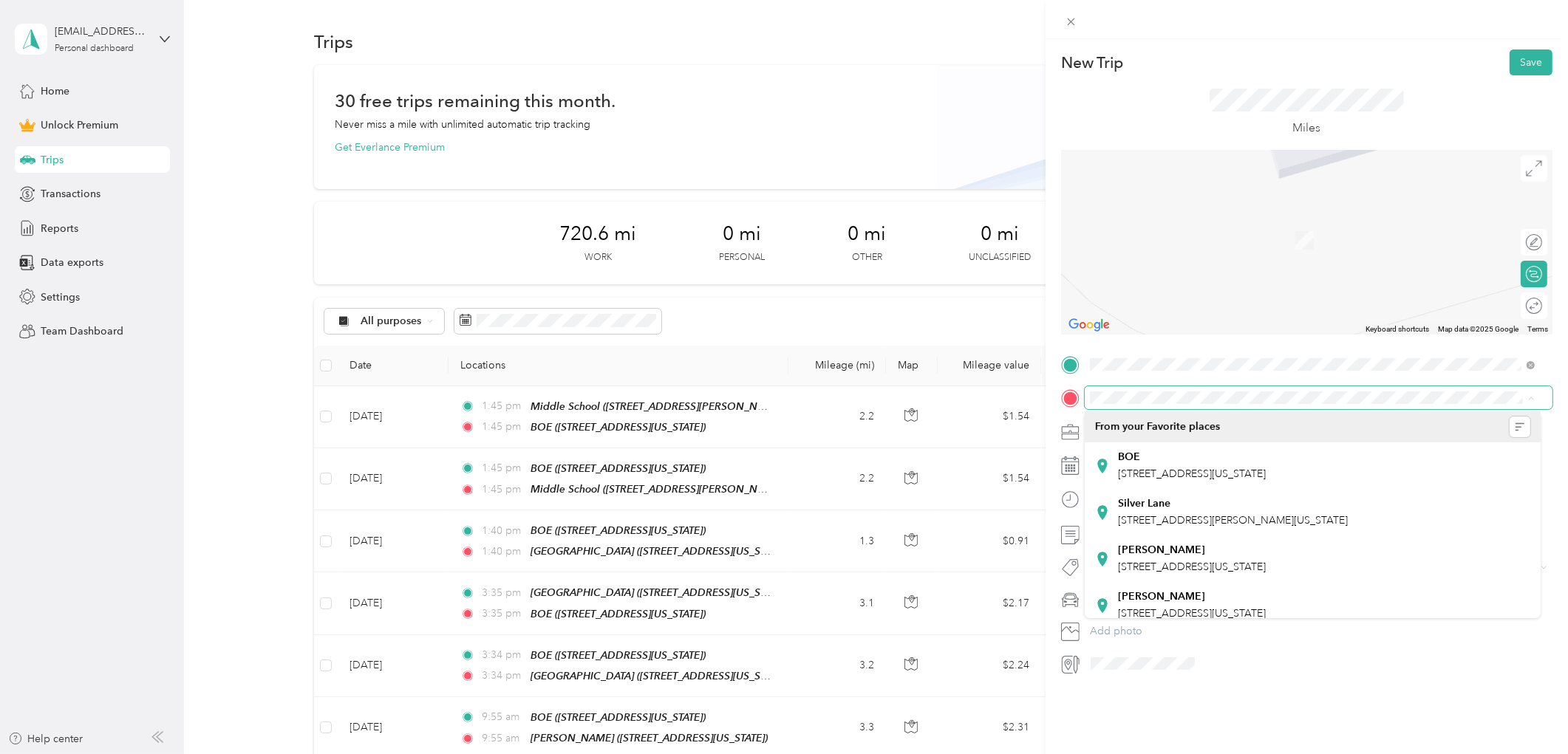
click at [1103, 404] on span at bounding box center [1318, 397] width 468 height 23
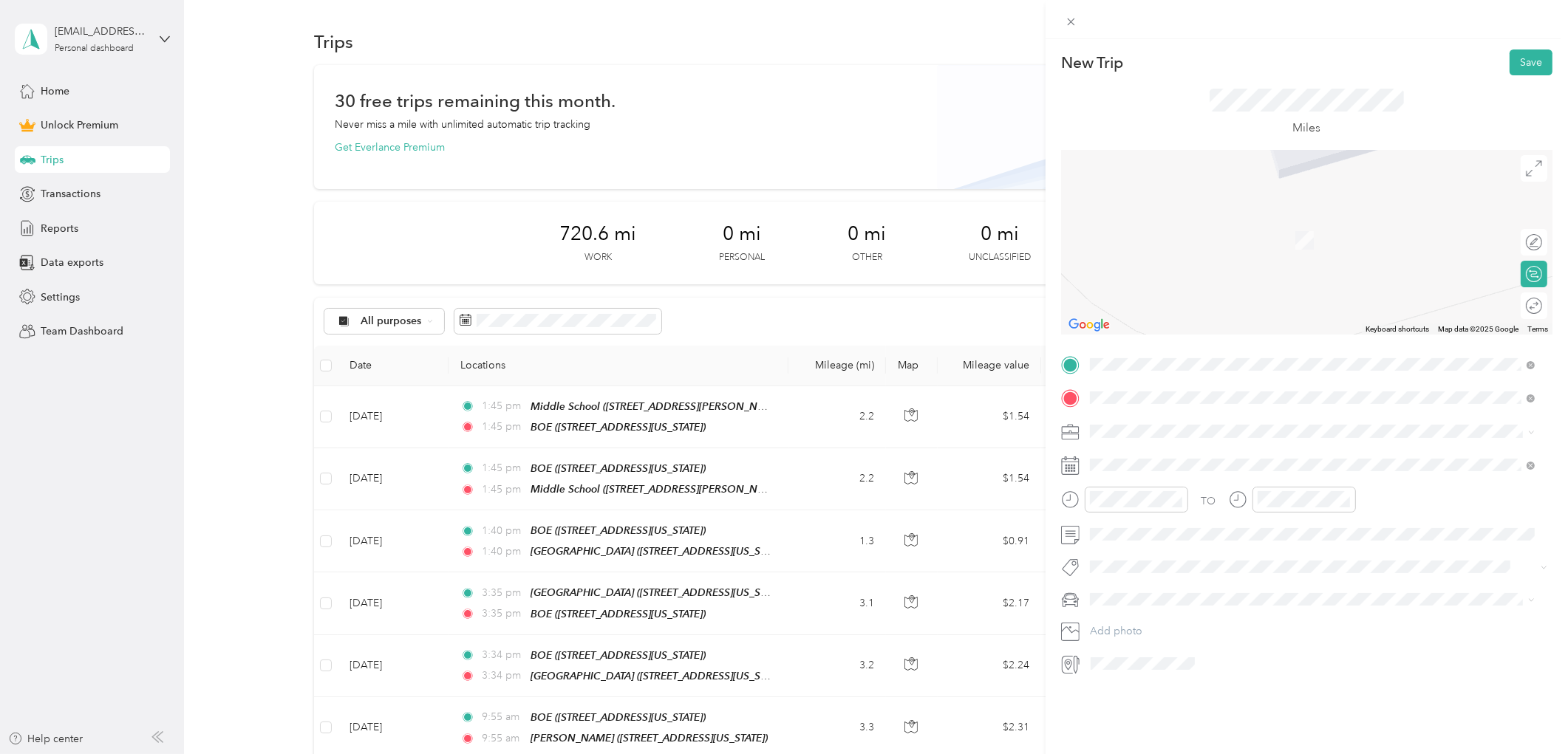
click at [1188, 467] on ol "From your Favorite places [GEOGRAPHIC_DATA] [STREET_ADDRESS][PERSON_NAME][US_ST…" at bounding box center [1312, 515] width 456 height 207
click at [1165, 468] on span "[STREET_ADDRESS][PERSON_NAME][US_STATE]" at bounding box center [1233, 473] width 229 height 13
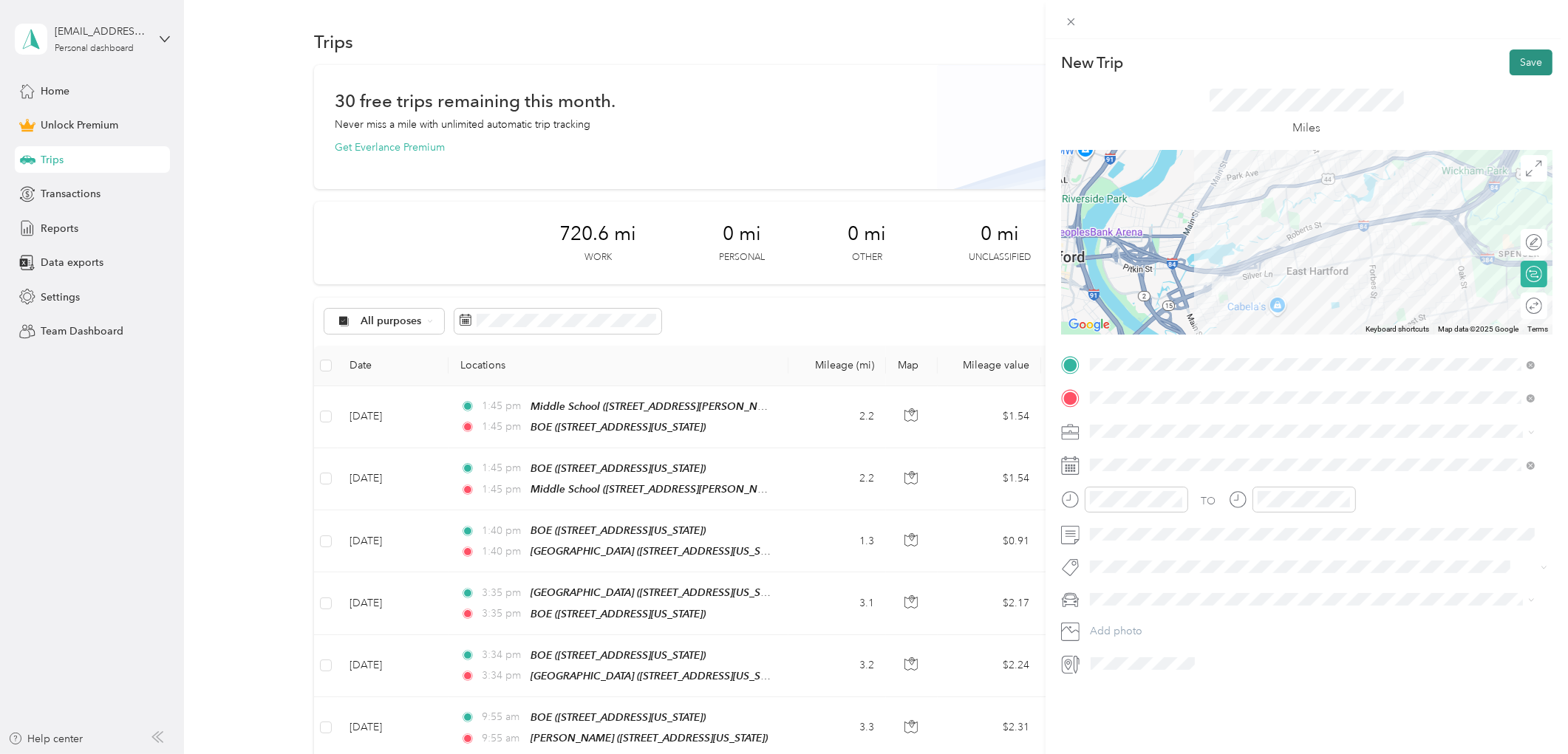
click at [1517, 62] on button "Save" at bounding box center [1532, 62] width 43 height 25
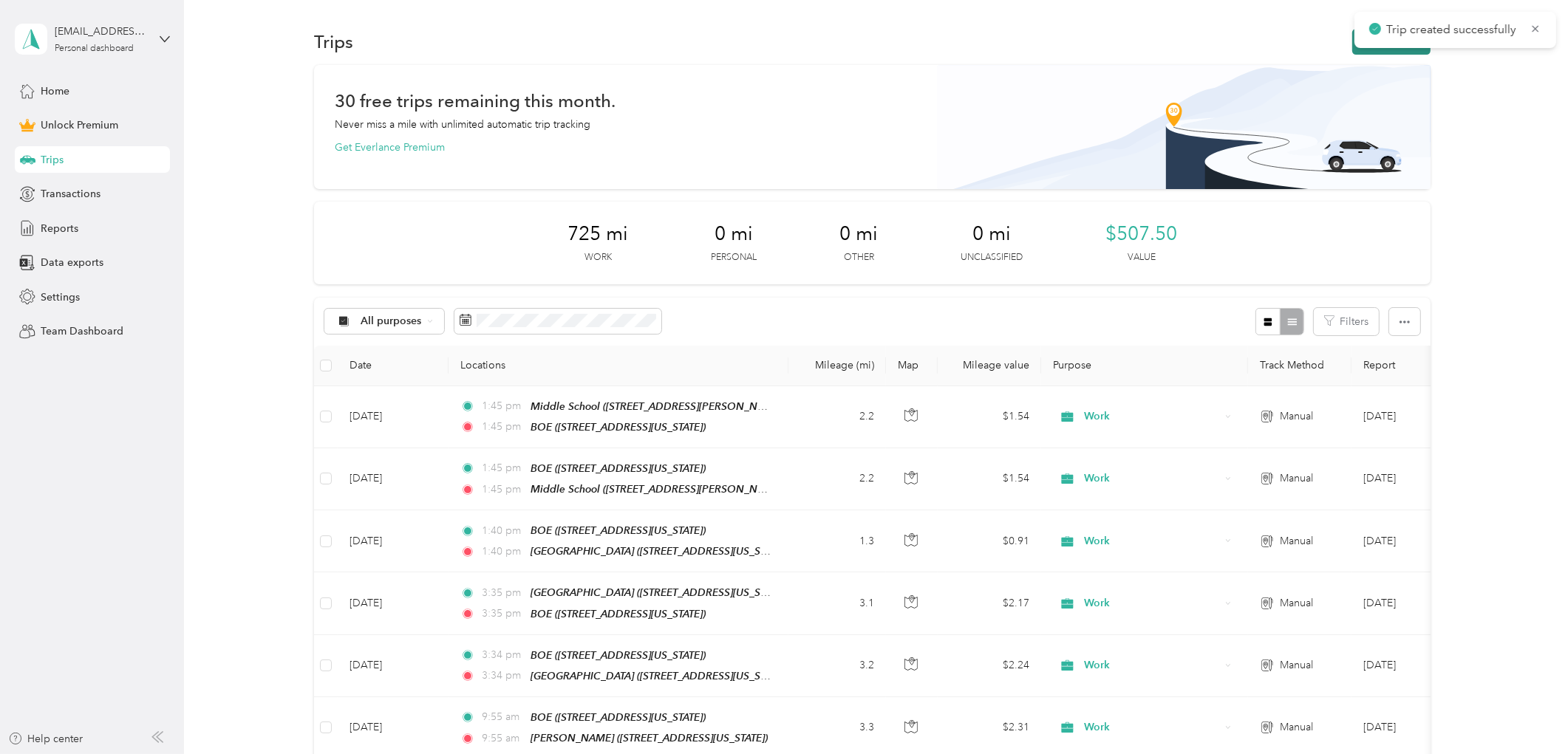
click at [1354, 52] on button "New trip" at bounding box center [1391, 41] width 78 height 25
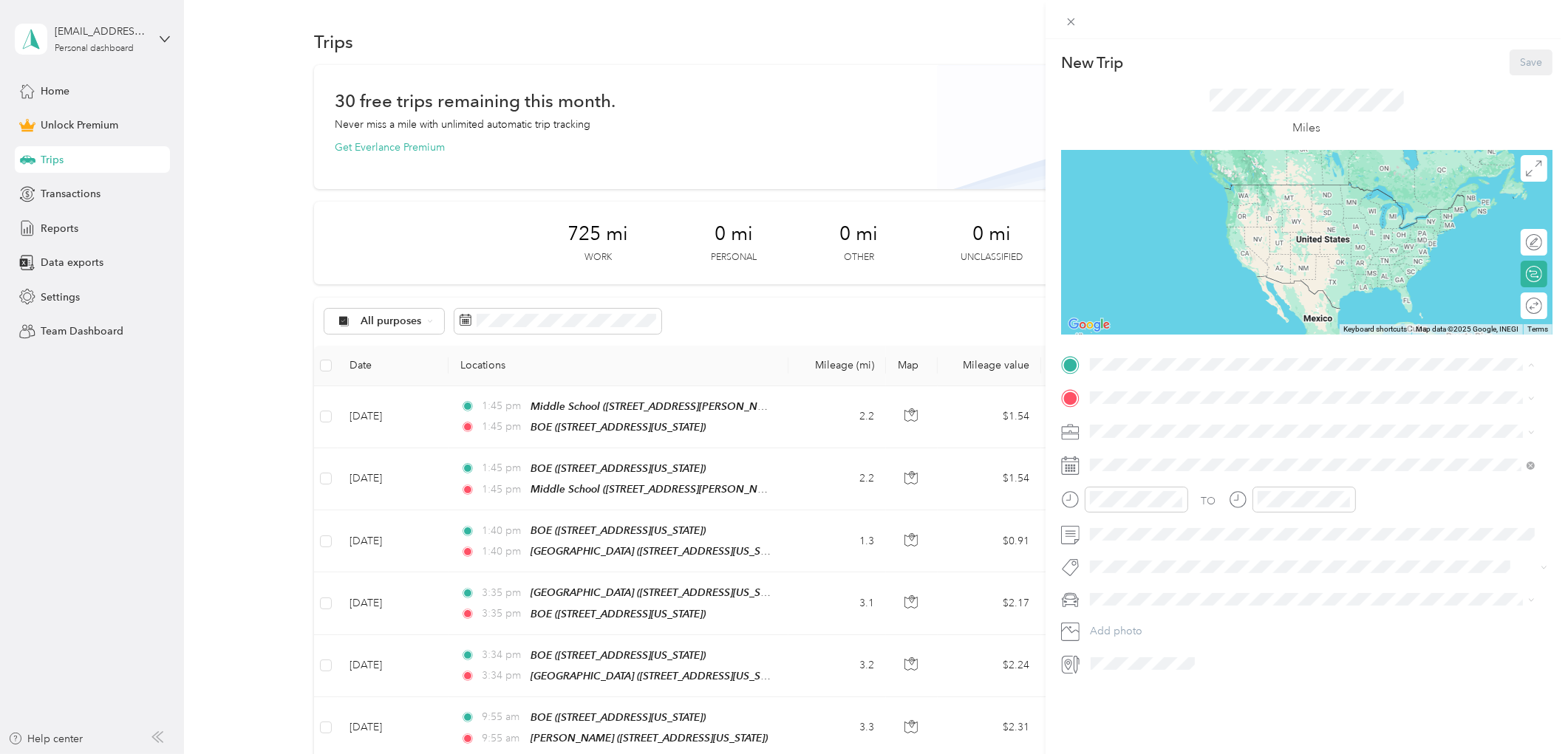
click at [1146, 425] on div "BOE" at bounding box center [1191, 424] width 148 height 14
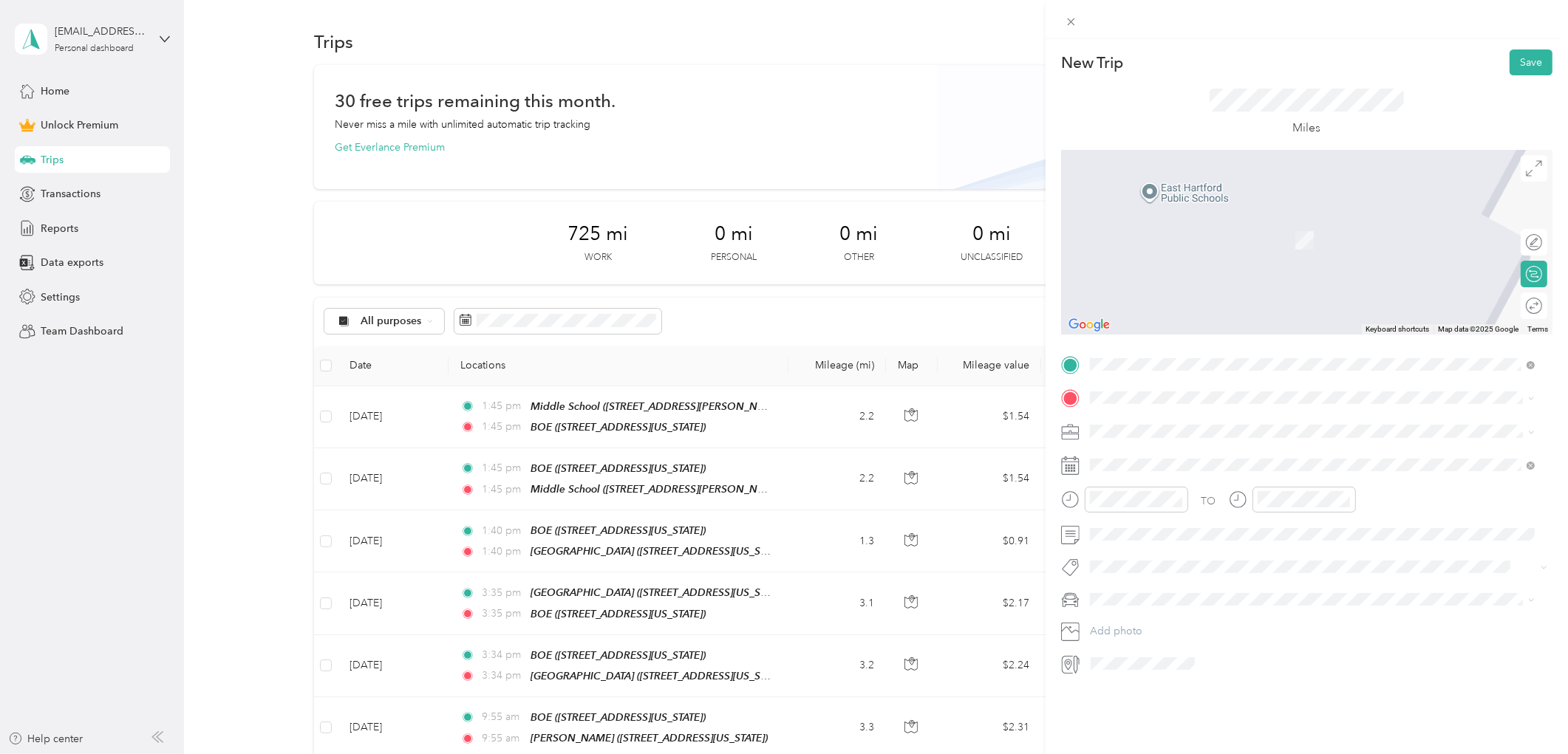
click at [1169, 473] on span "[STREET_ADDRESS][US_STATE]" at bounding box center [1191, 470] width 148 height 13
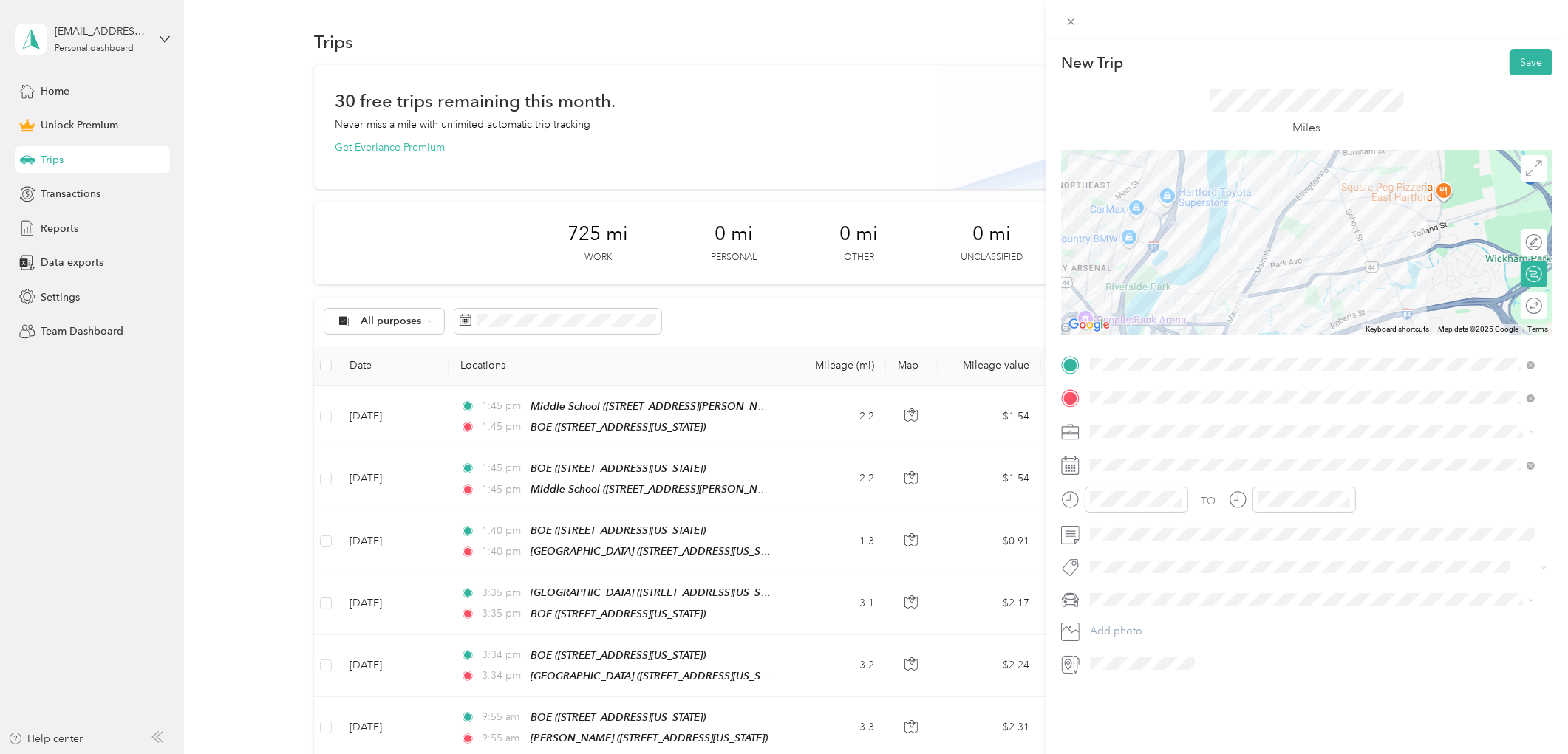
click at [1127, 461] on div "Work" at bounding box center [1313, 458] width 435 height 16
click at [1214, 650] on div "15" at bounding box center [1216, 646] width 20 height 19
click at [1519, 58] on button "Save" at bounding box center [1532, 62] width 43 height 25
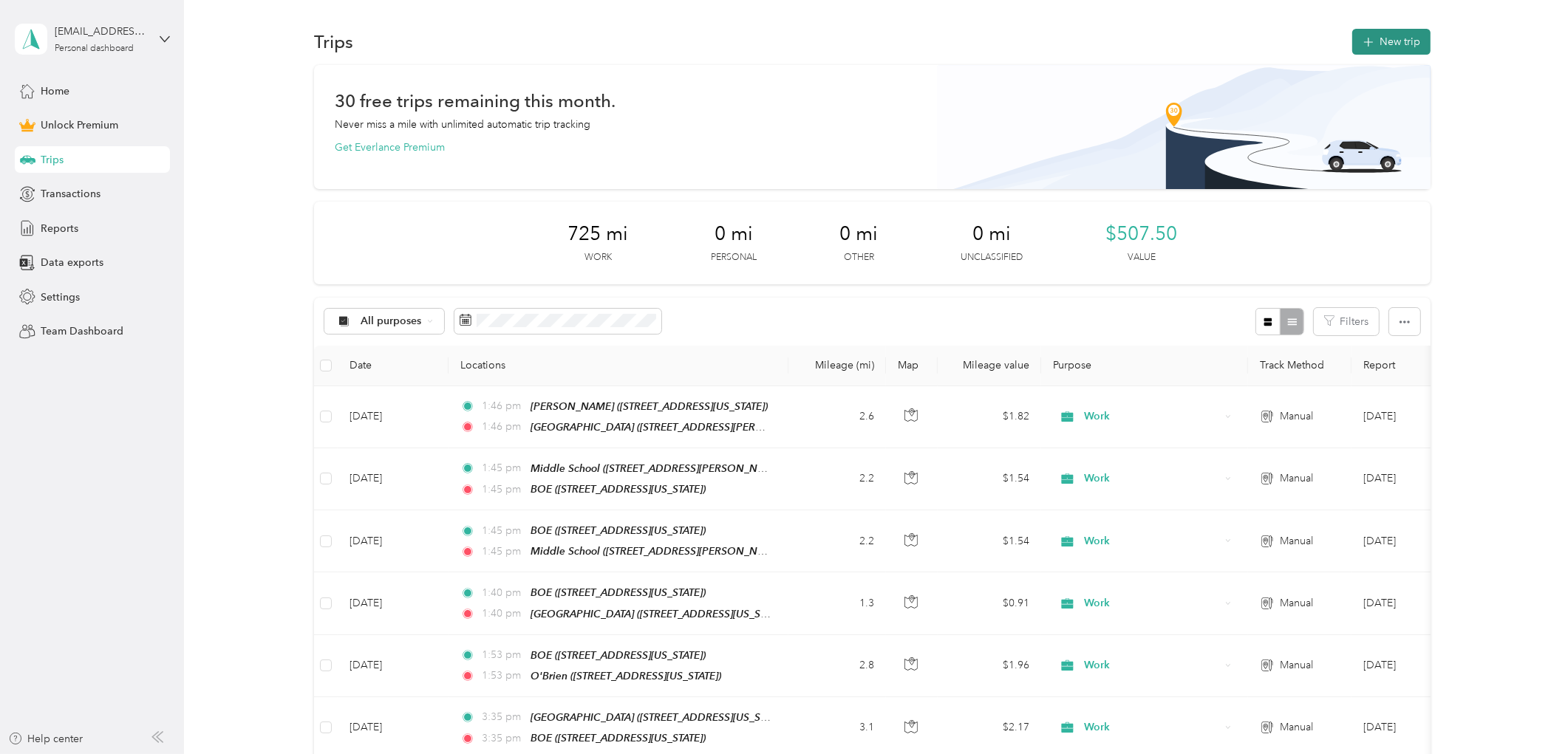
click at [1379, 33] on button "New trip" at bounding box center [1391, 41] width 78 height 25
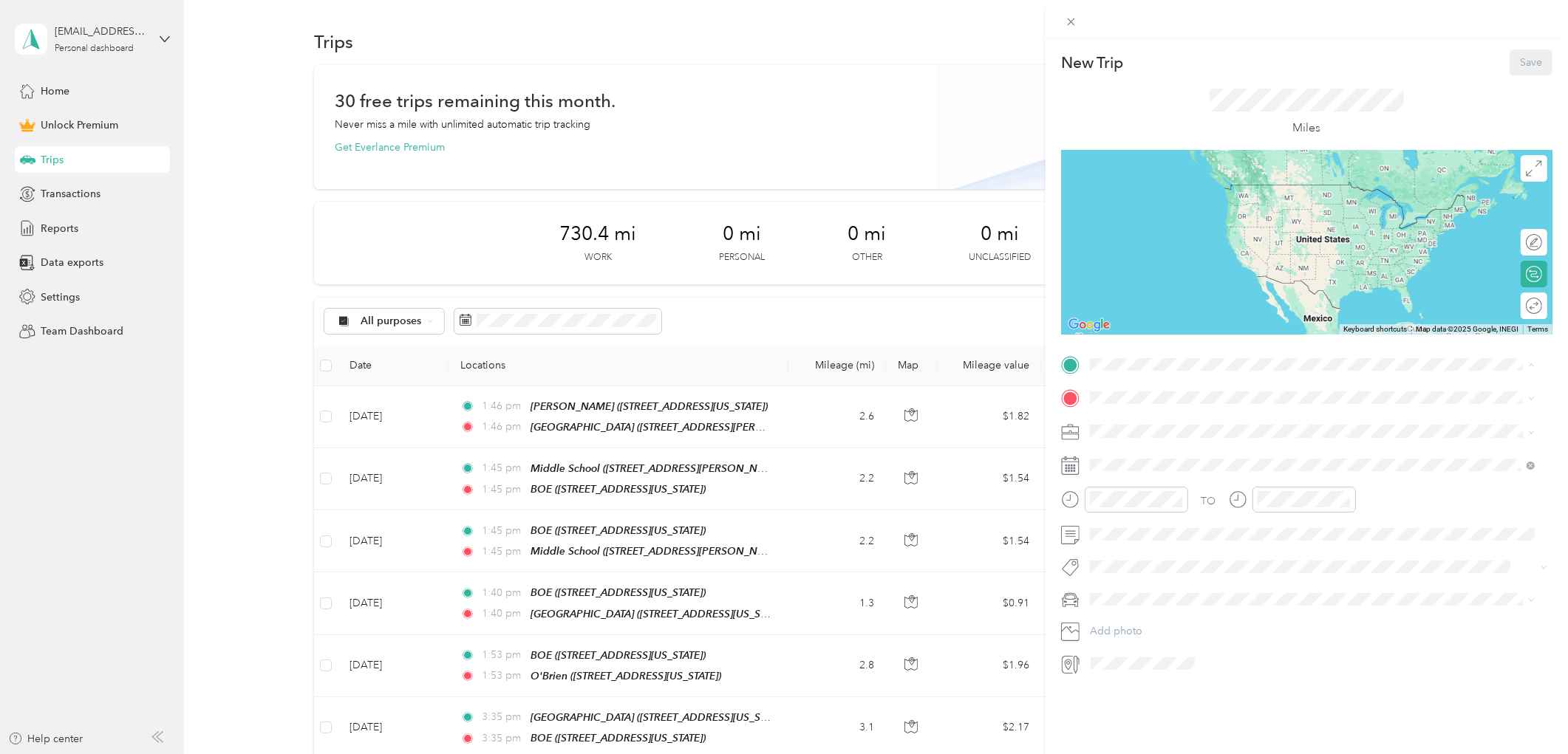
click at [1163, 419] on div "BOE" at bounding box center [1191, 424] width 148 height 14
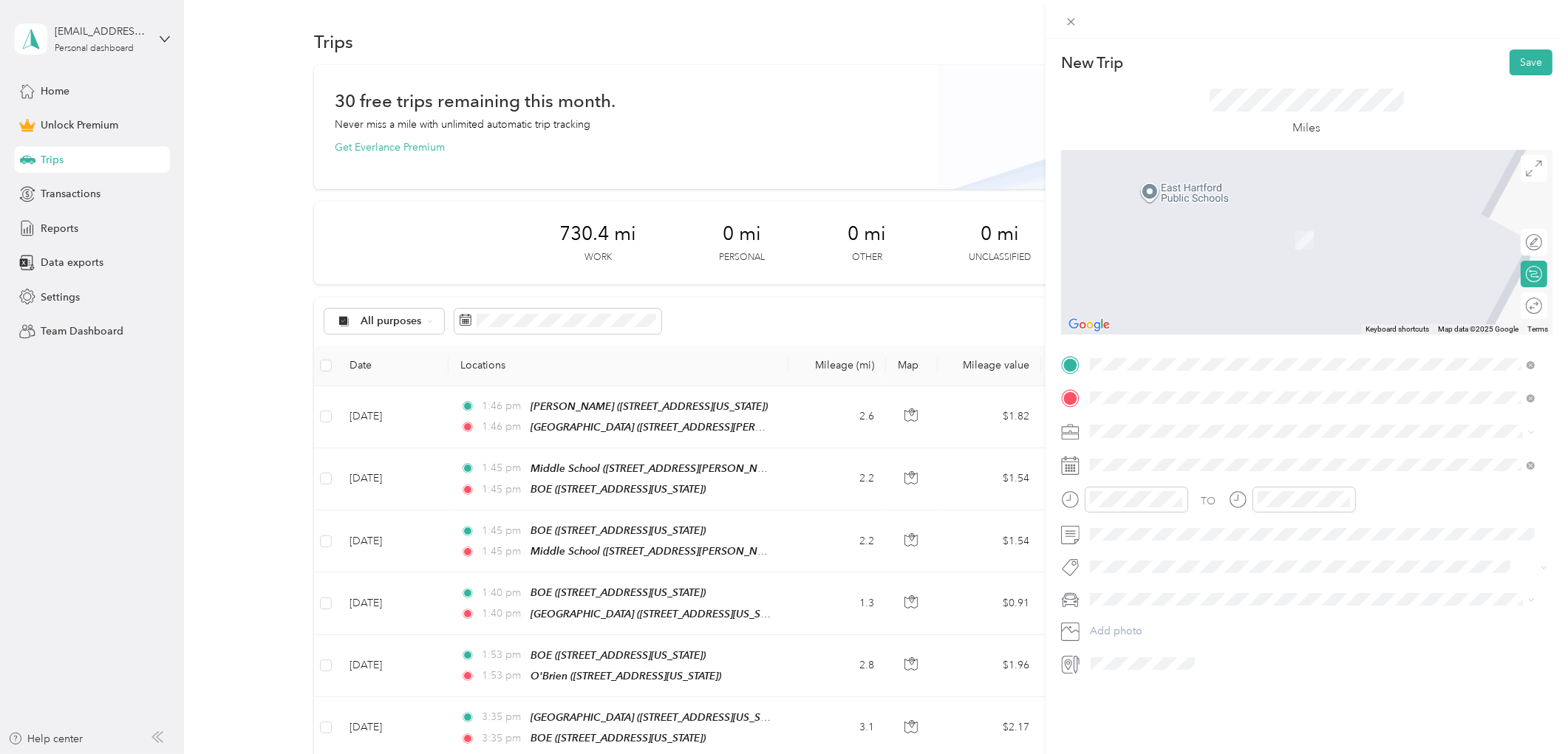
click at [1180, 464] on div "[GEOGRAPHIC_DATA] [STREET_ADDRESS][US_STATE]" at bounding box center [1191, 466] width 148 height 31
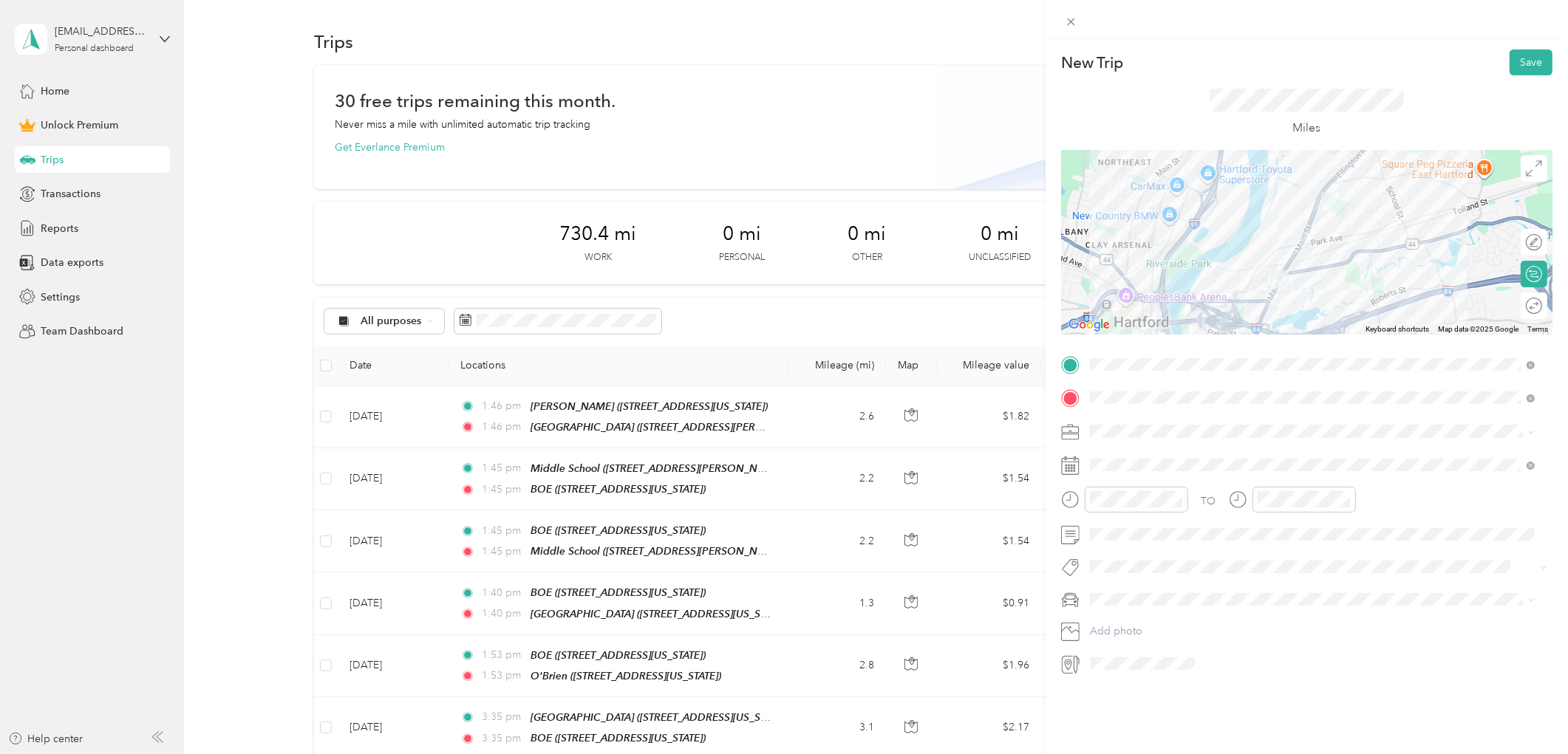
click at [1117, 451] on span "Work" at bounding box center [1108, 457] width 25 height 13
click at [1137, 668] on div "18" at bounding box center [1140, 670] width 20 height 19
click at [1520, 62] on button "Save" at bounding box center [1532, 62] width 43 height 25
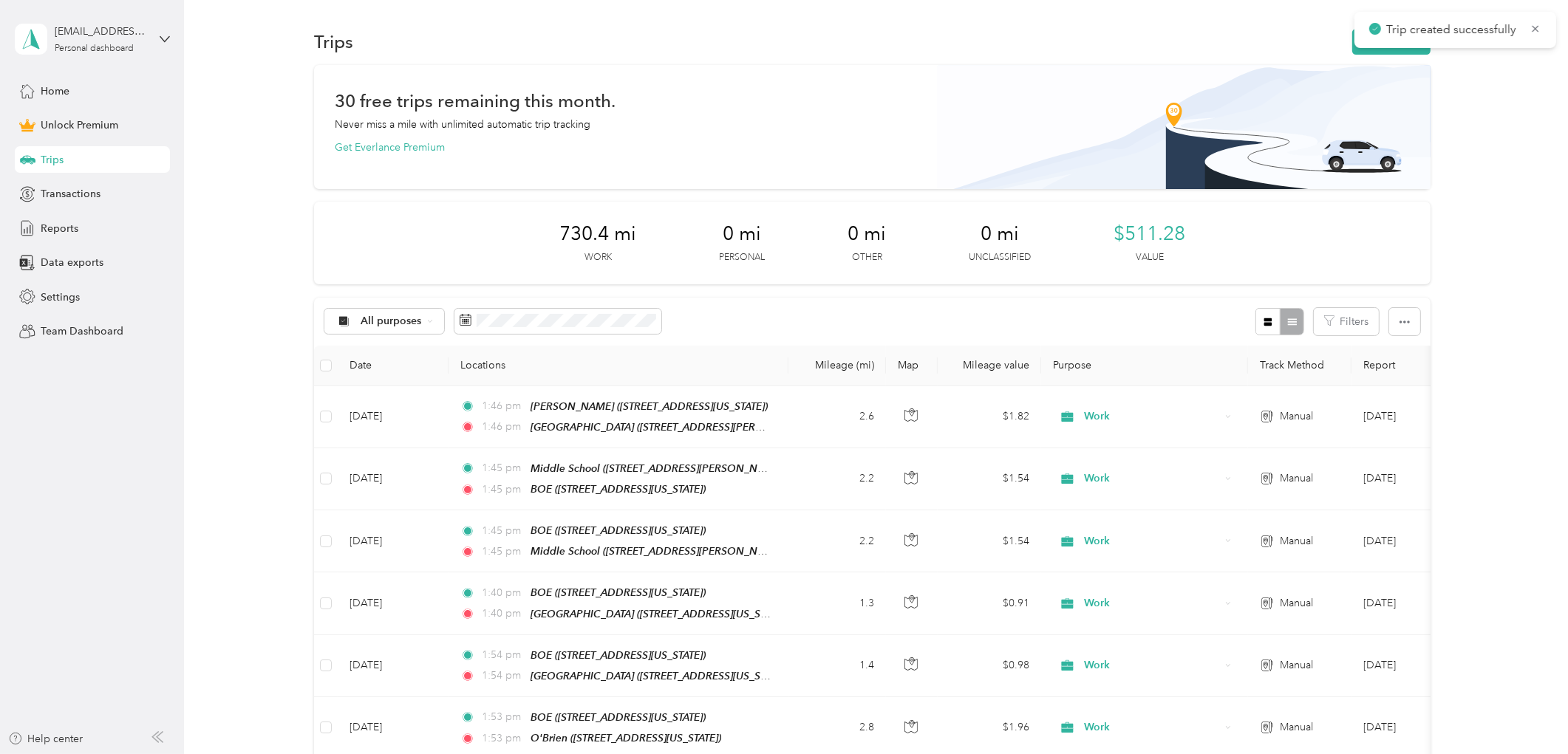
click at [1370, 46] on div "Trip created successfully" at bounding box center [1455, 29] width 202 height 36
click at [1352, 49] on button "New trip" at bounding box center [1391, 41] width 78 height 25
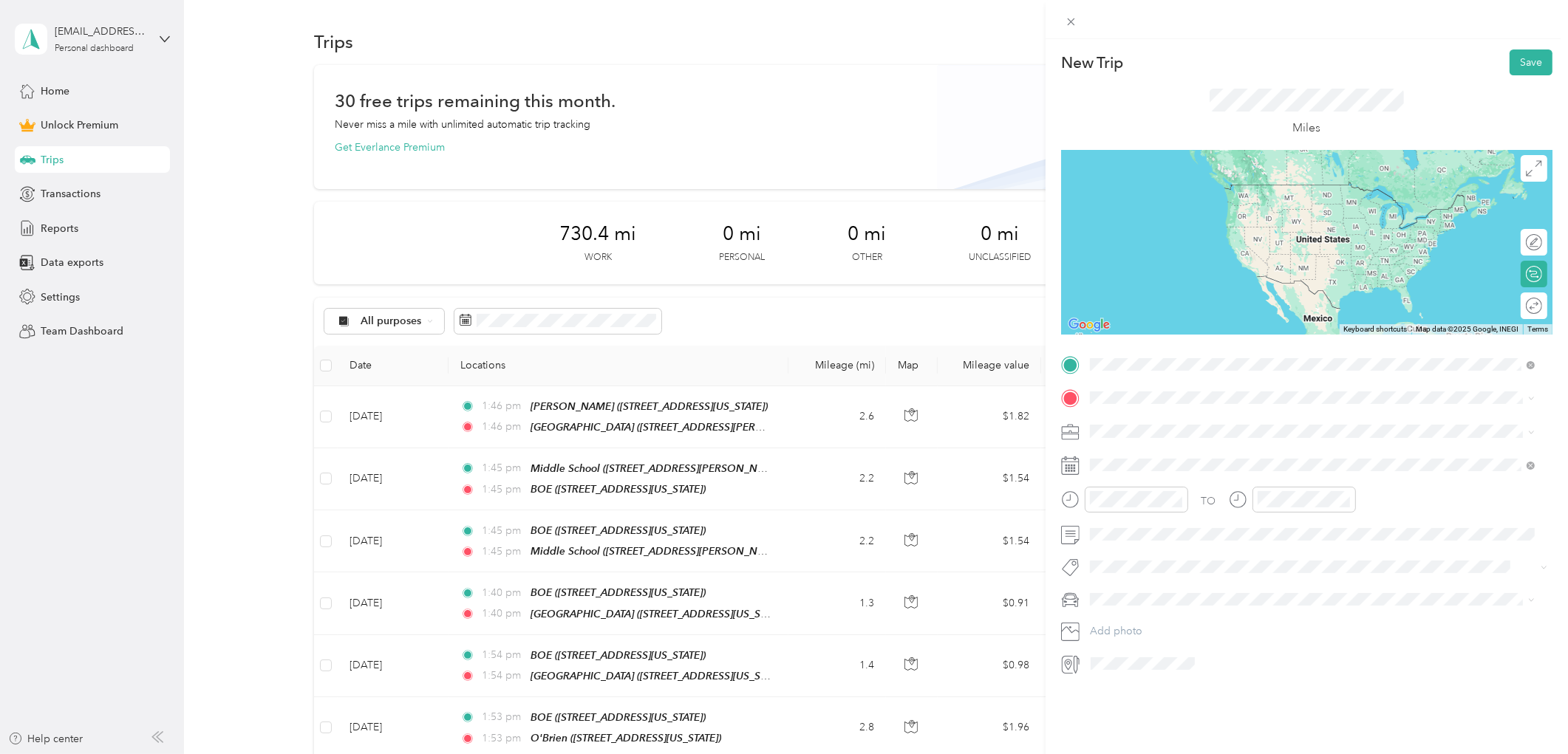
click at [1198, 427] on strong "[GEOGRAPHIC_DATA]" at bounding box center [1173, 424] width 110 height 14
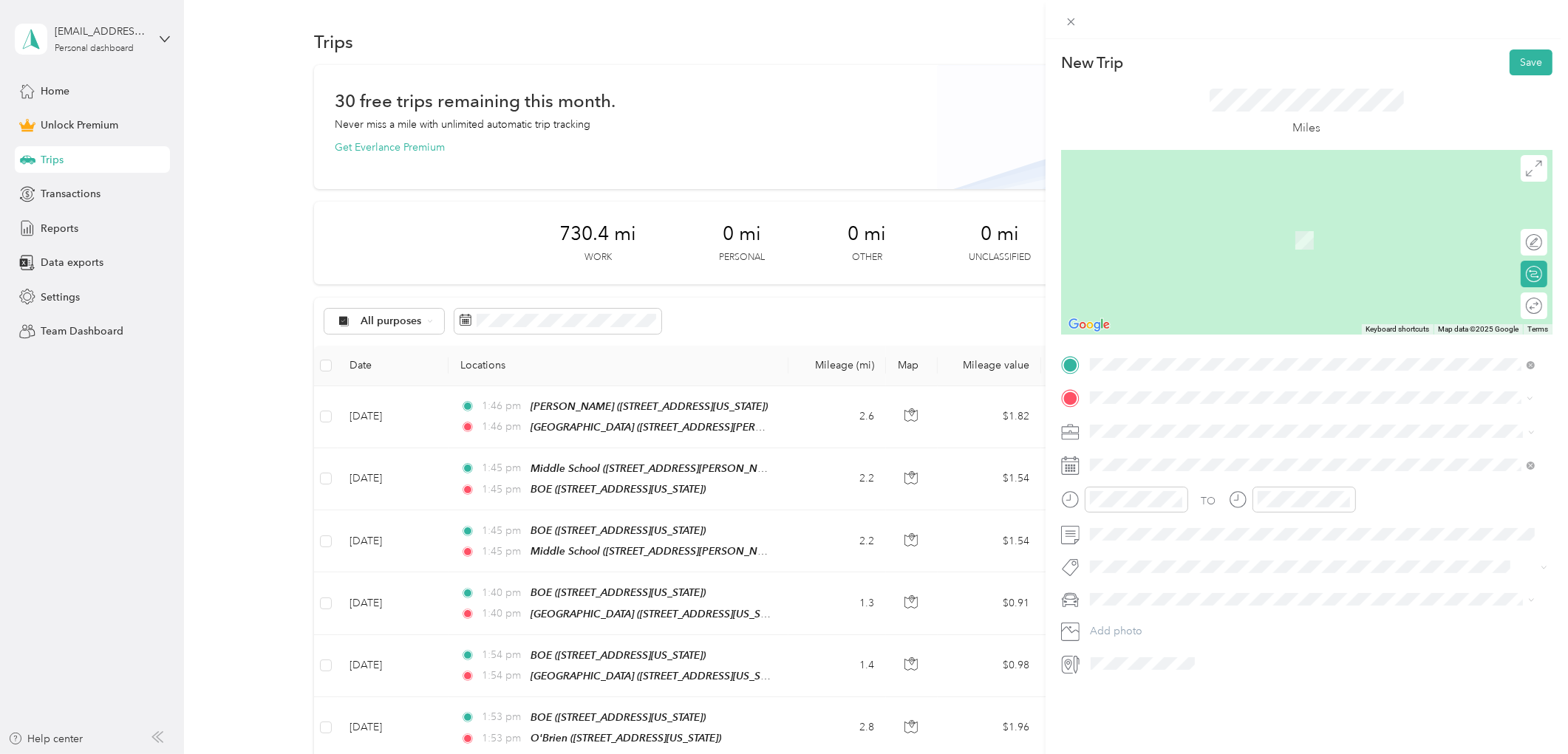
click at [1134, 460] on div "BOE [STREET_ADDRESS][US_STATE]" at bounding box center [1191, 466] width 148 height 31
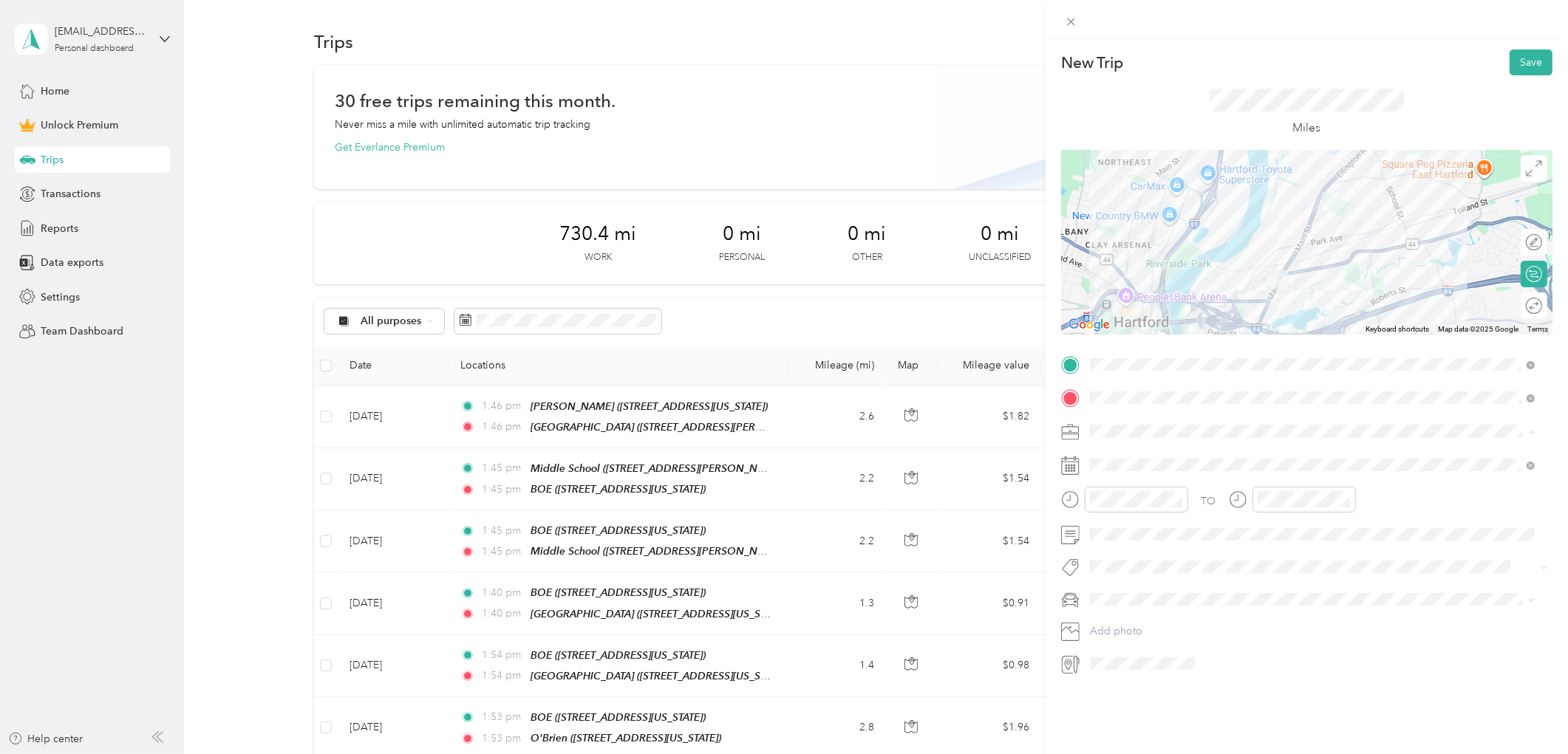
click at [1120, 455] on div "Work" at bounding box center [1313, 458] width 435 height 16
click at [1141, 670] on div "18" at bounding box center [1140, 670] width 20 height 19
click at [1523, 65] on button "Save" at bounding box center [1532, 62] width 43 height 25
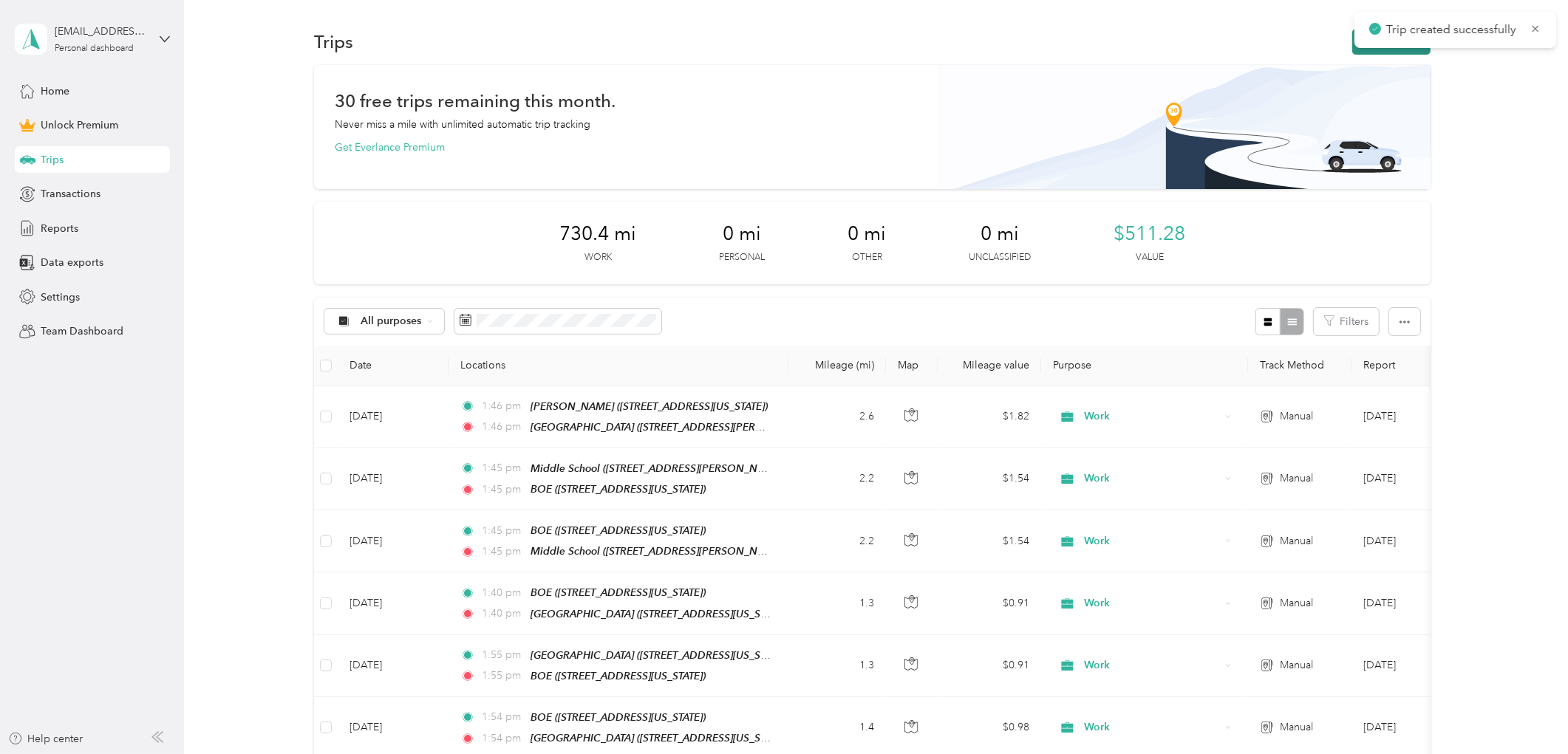
click at [1354, 46] on button "New trip" at bounding box center [1391, 41] width 78 height 25
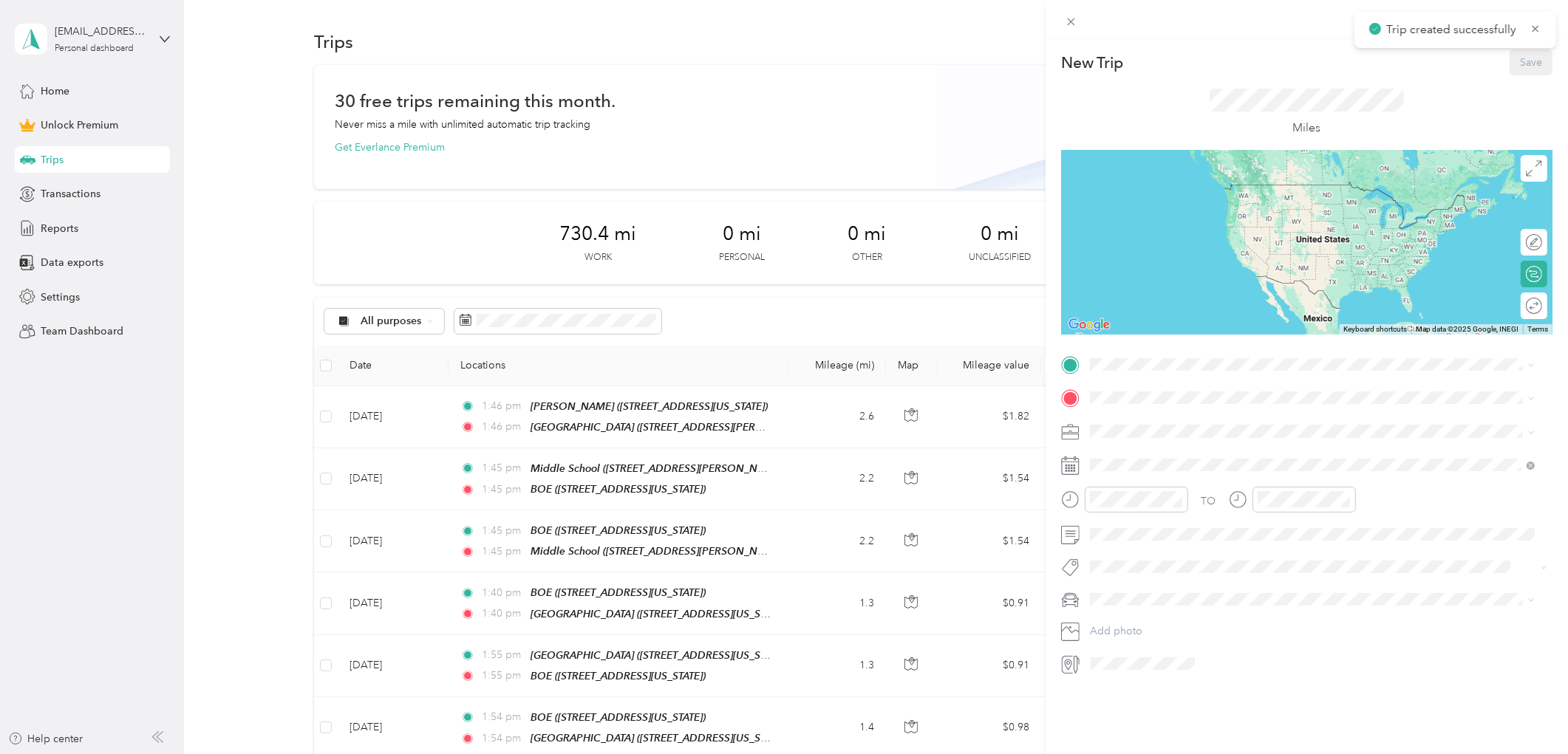
click at [1144, 377] on div "TO Add photo" at bounding box center [1306, 514] width 491 height 323
click at [1138, 373] on span at bounding box center [1318, 364] width 468 height 23
click at [1141, 349] on div "New Trip Save This trip cannot be edited because it is either under review, app…" at bounding box center [1306, 362] width 491 height 626
click at [1149, 431] on div "BOE [STREET_ADDRESS][US_STATE]" at bounding box center [1191, 432] width 148 height 31
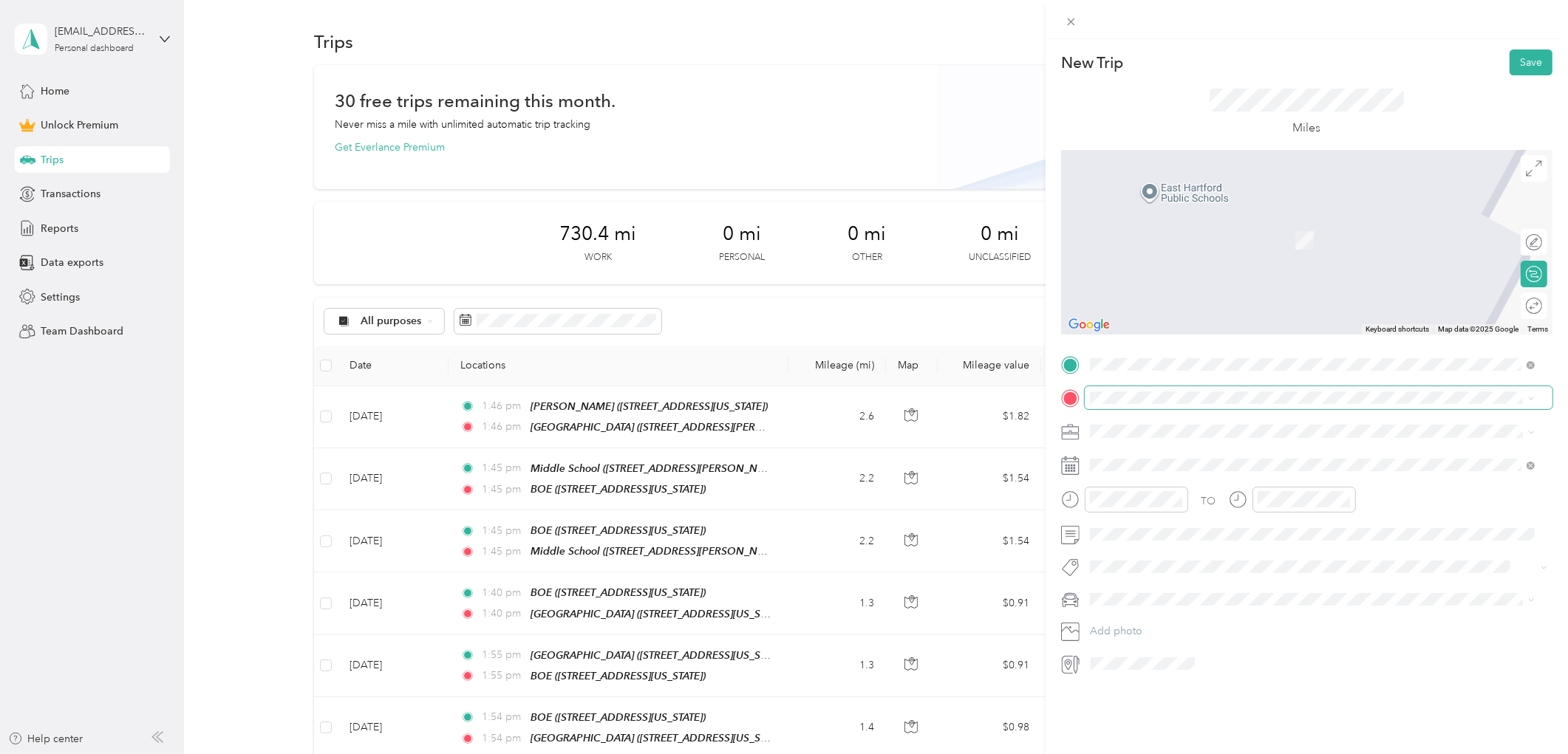
click at [1128, 389] on span at bounding box center [1318, 397] width 468 height 23
click at [1130, 409] on span at bounding box center [1318, 397] width 468 height 23
click at [1536, 365] on span at bounding box center [1318, 364] width 468 height 23
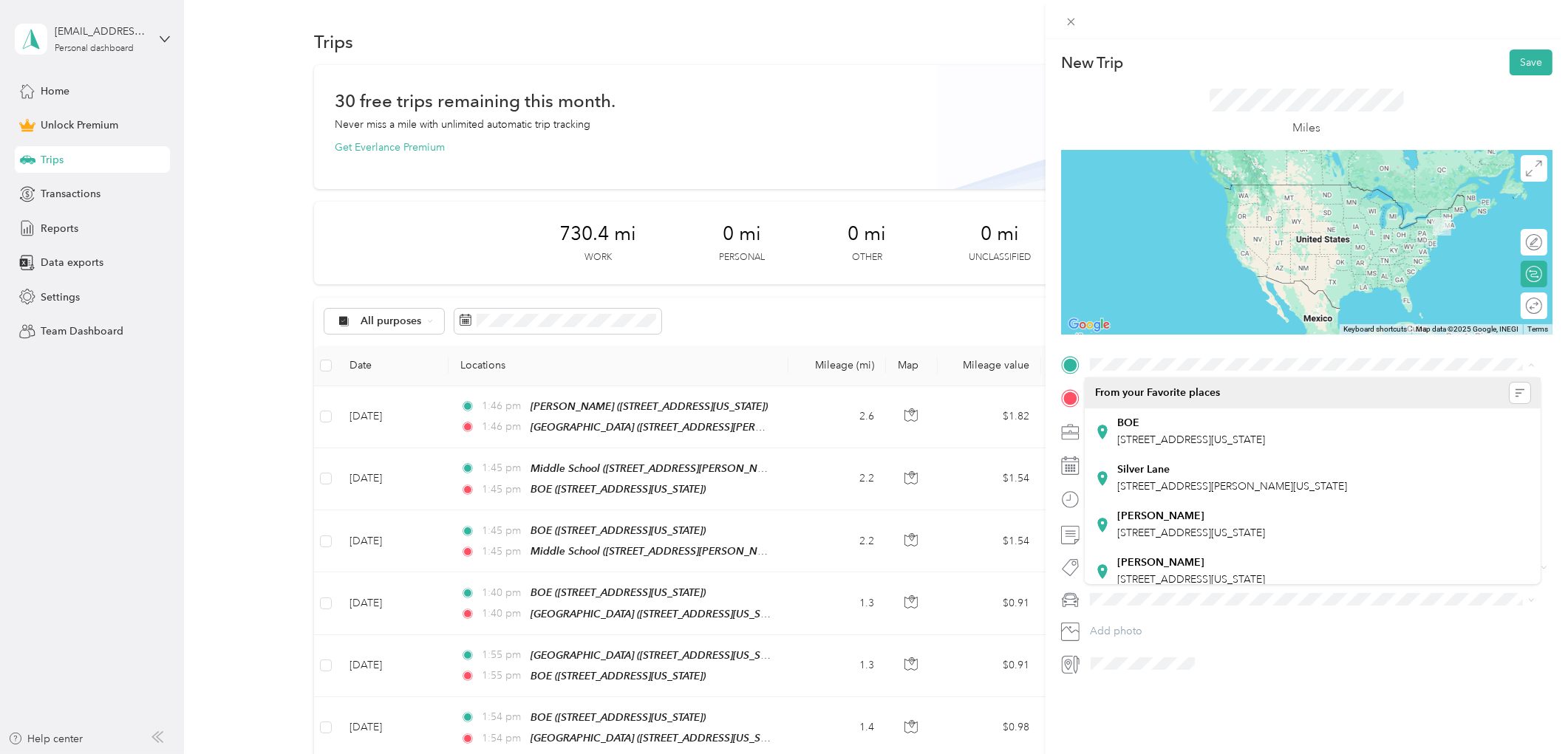
click at [929, 128] on div "New Trip Save This trip cannot be edited because it is either under review, app…" at bounding box center [784, 377] width 1568 height 754
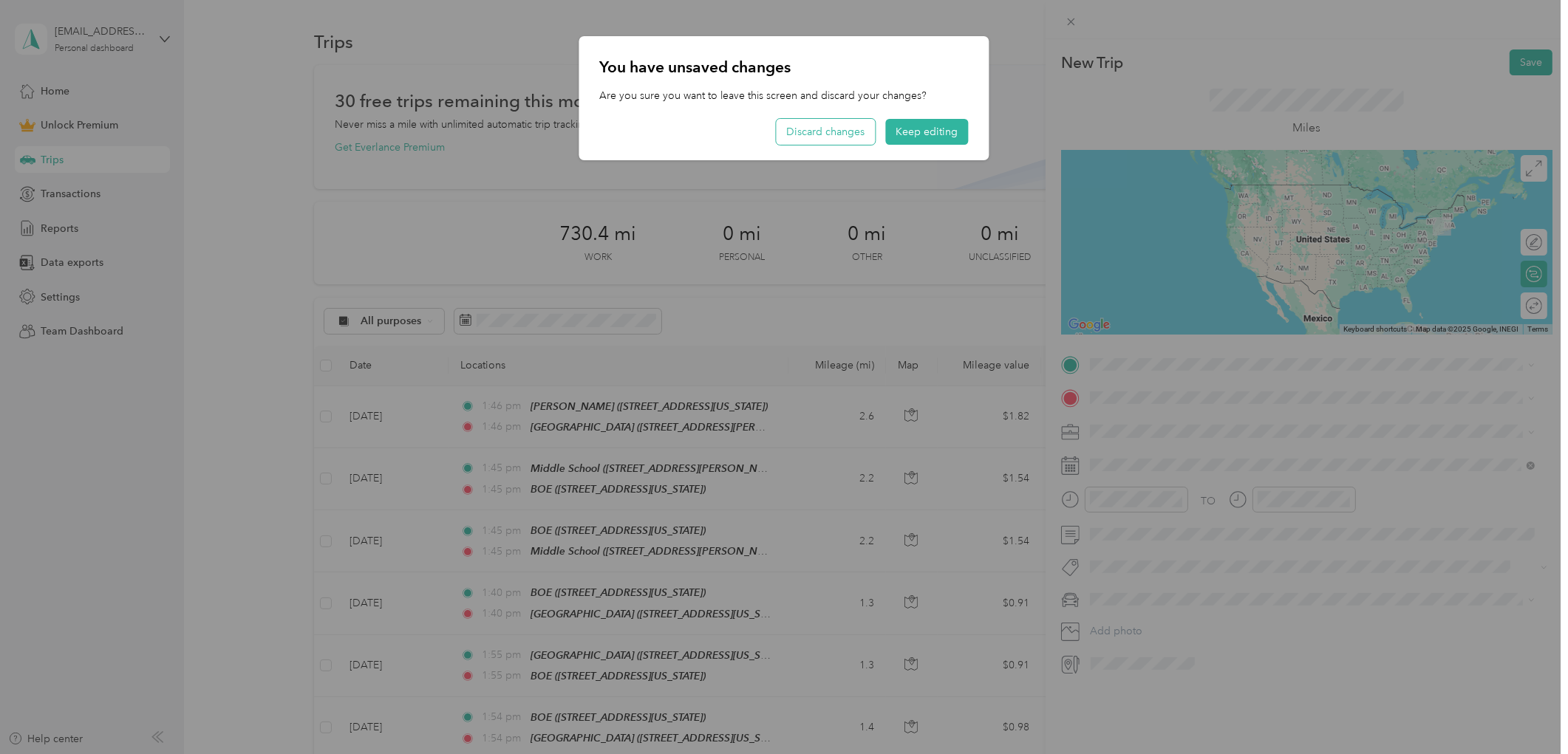
click at [805, 128] on button "Discard changes" at bounding box center [826, 131] width 99 height 25
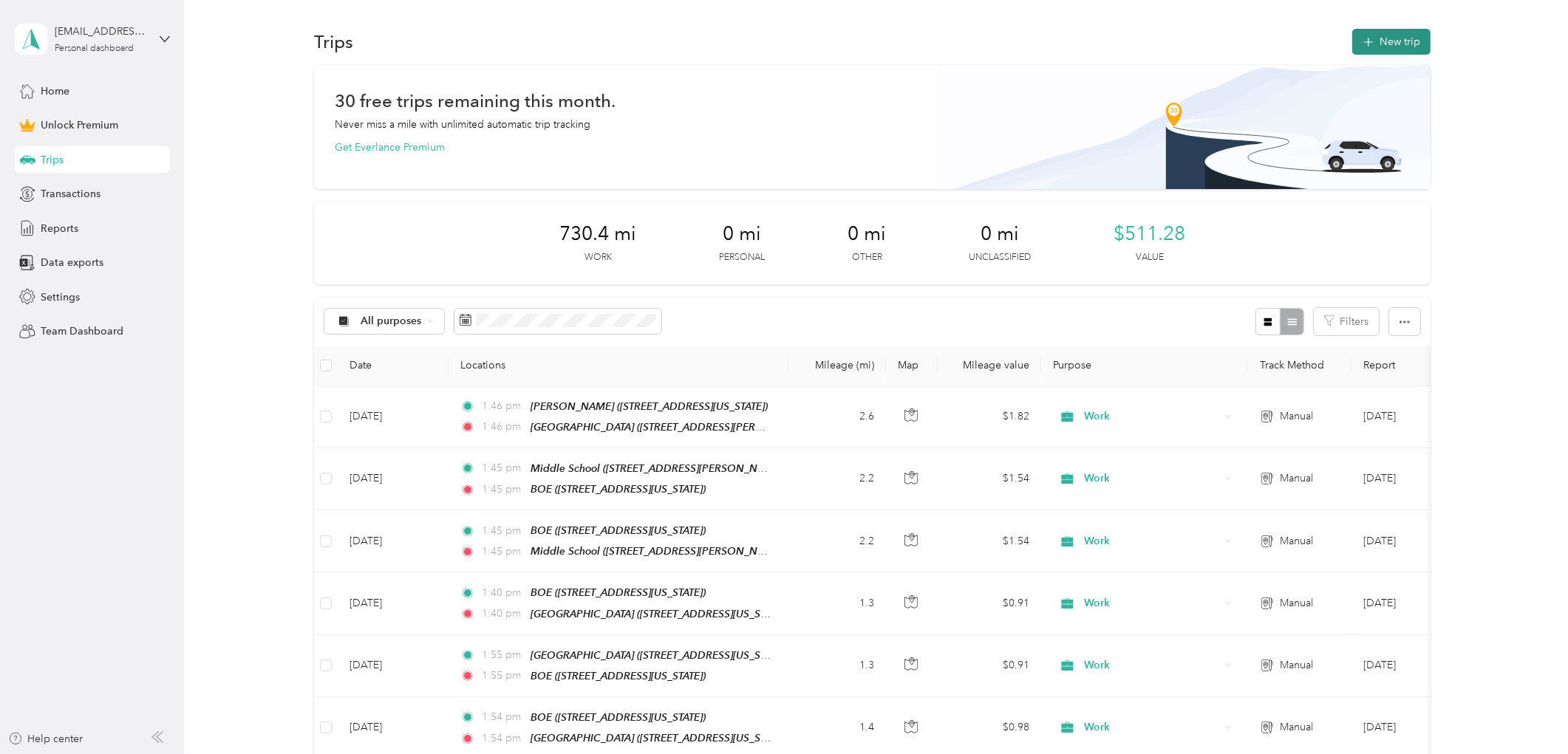
click at [1391, 47] on button "New trip" at bounding box center [1391, 41] width 78 height 25
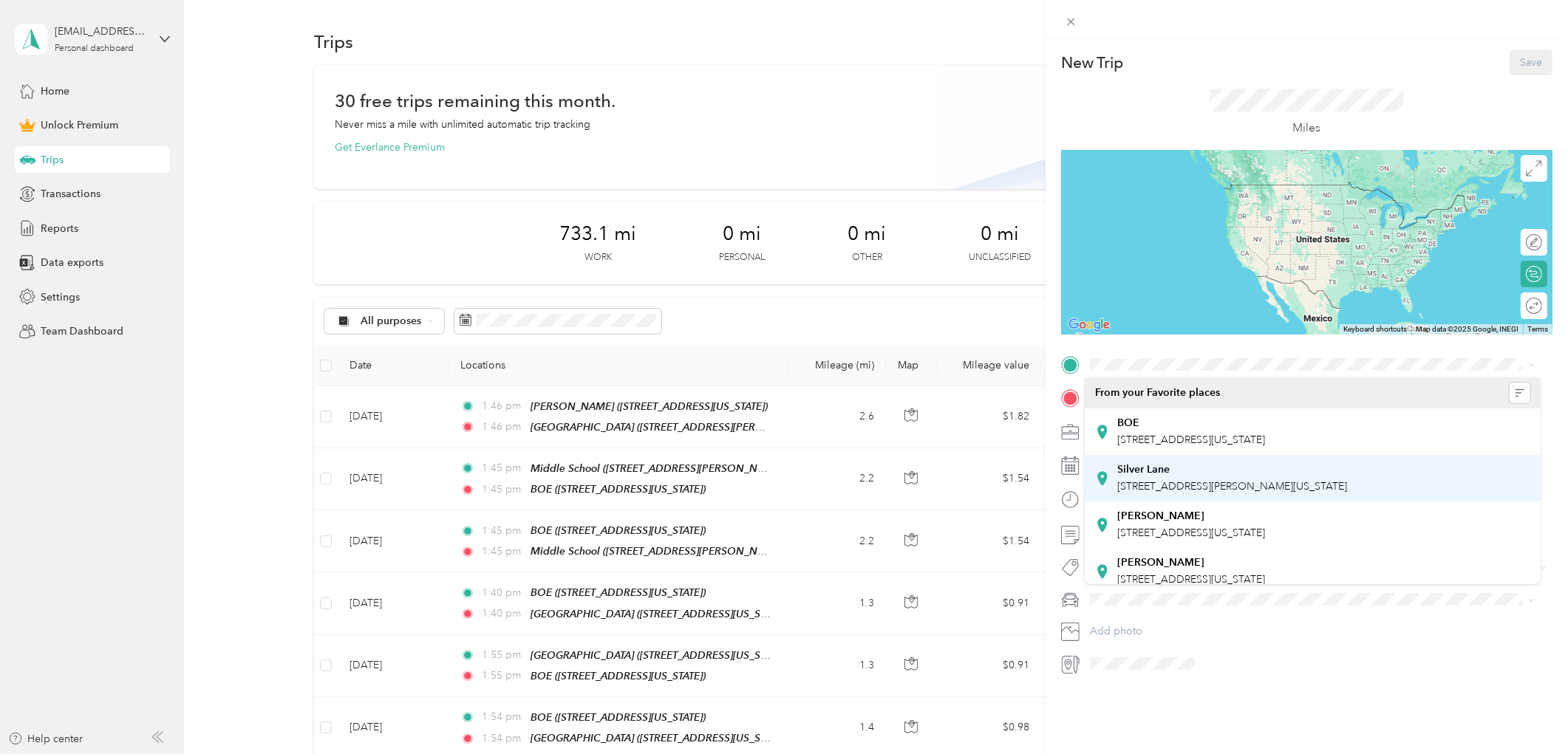
click at [1165, 464] on strong "Silver Lane" at bounding box center [1144, 471] width 53 height 14
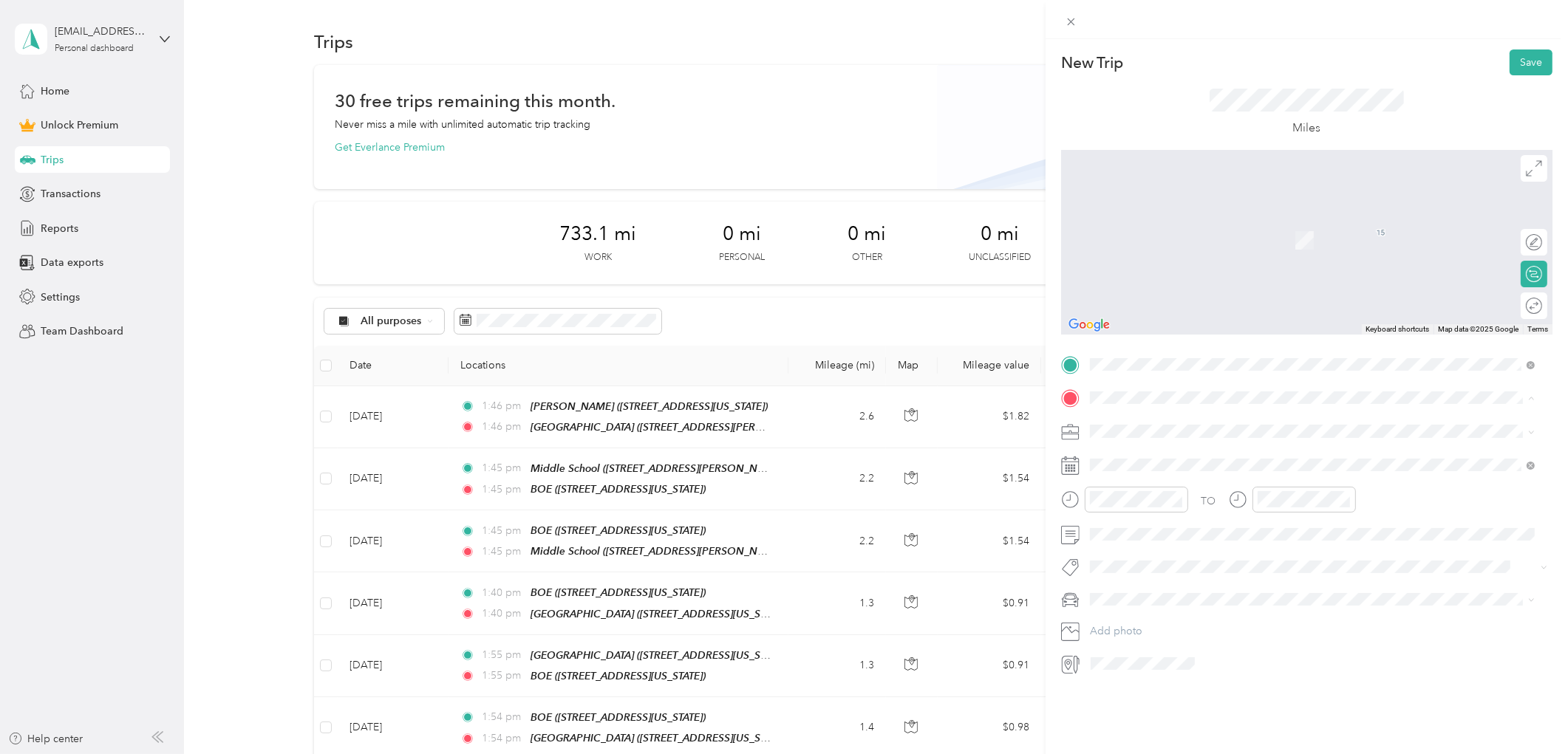
click at [1153, 455] on div "BOE" at bounding box center [1191, 457] width 148 height 14
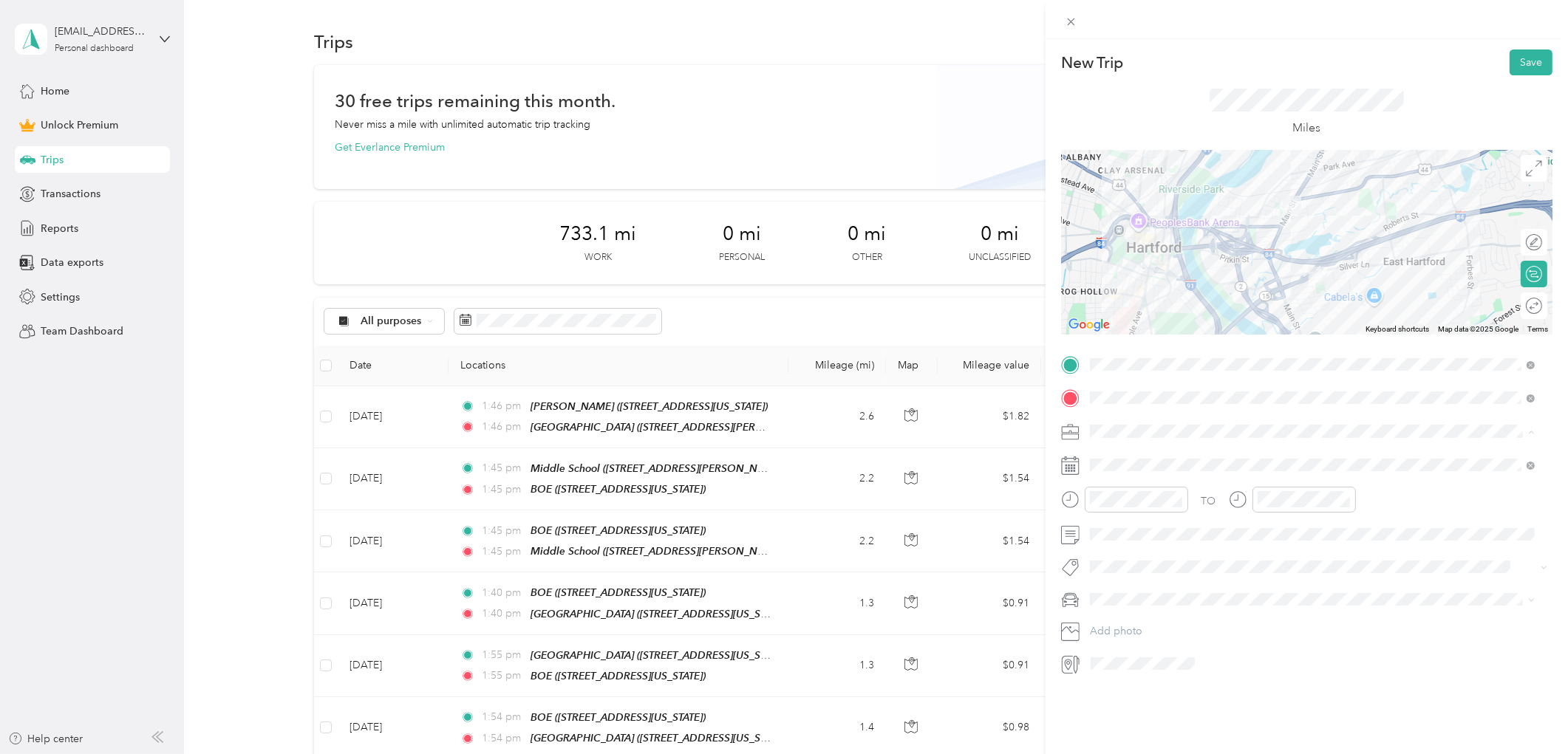
click at [1118, 451] on span "Work" at bounding box center [1108, 457] width 25 height 13
click at [1118, 542] on span at bounding box center [1318, 534] width 468 height 23
click at [1526, 63] on button "Save" at bounding box center [1532, 62] width 43 height 25
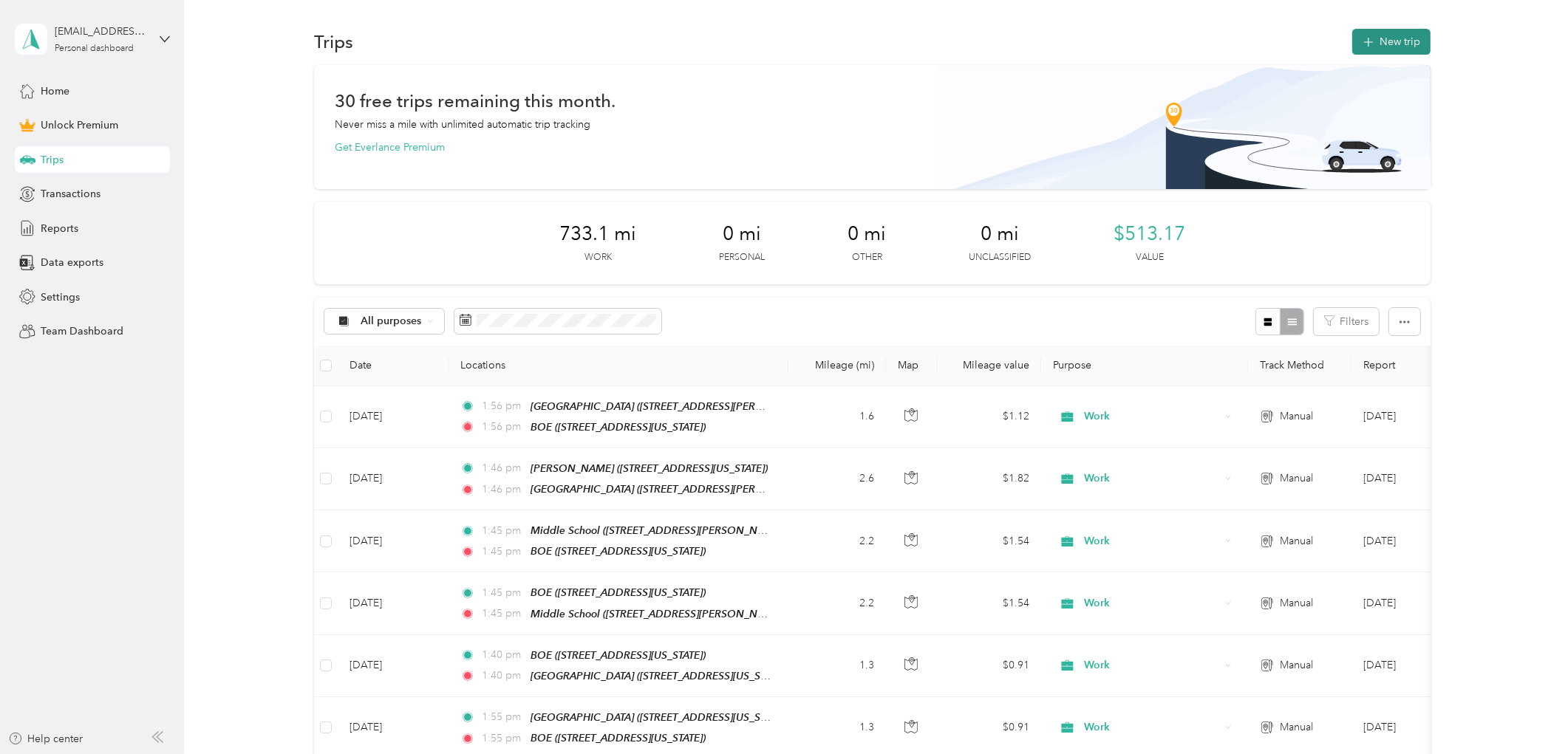
click at [1357, 52] on button "New trip" at bounding box center [1391, 41] width 78 height 25
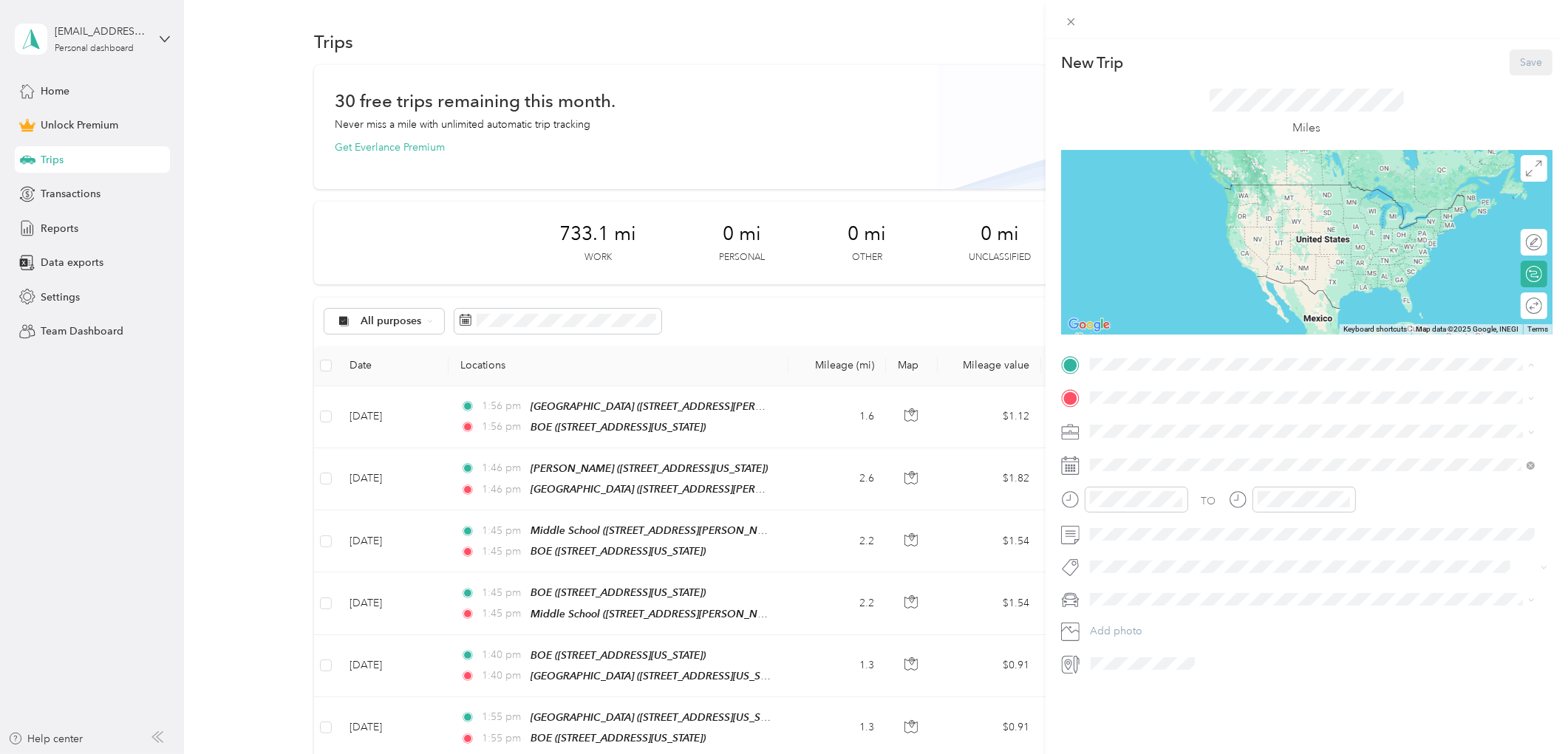
click at [1166, 433] on span "[STREET_ADDRESS][US_STATE]" at bounding box center [1191, 439] width 148 height 13
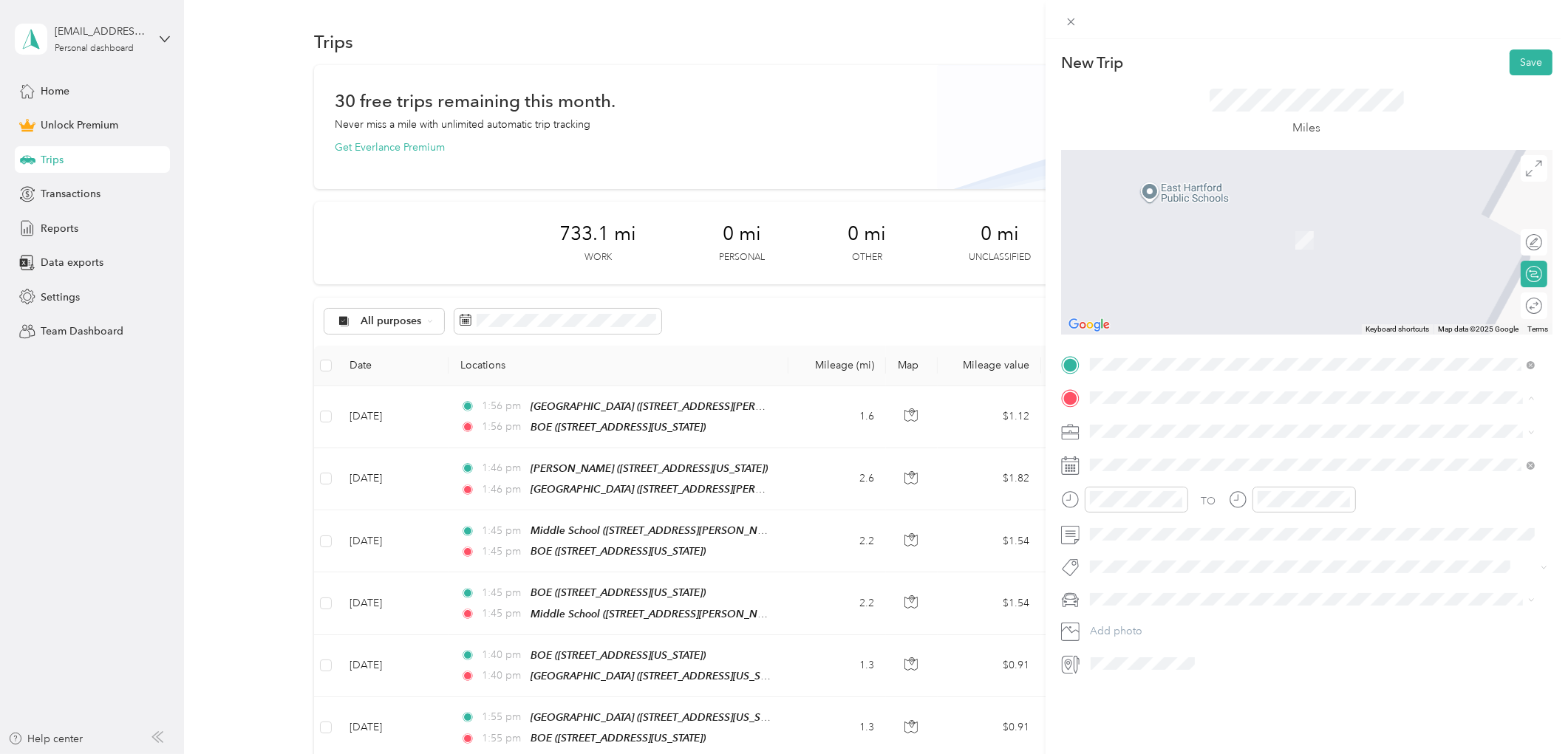
click at [1195, 562] on span "[STREET_ADDRESS][US_STATE]" at bounding box center [1191, 566] width 148 height 13
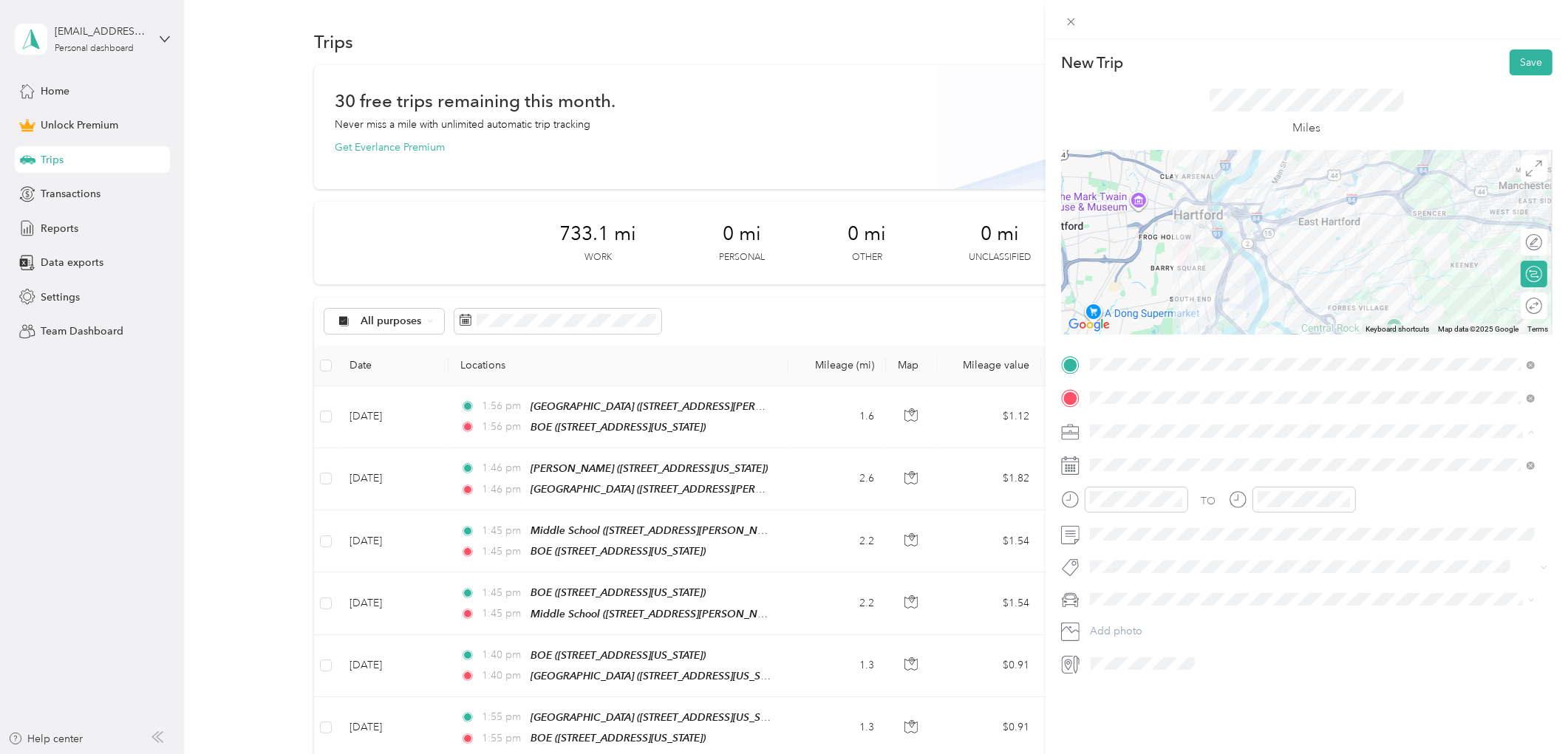
click at [1124, 461] on li "Work" at bounding box center [1312, 458] width 456 height 25
click at [1199, 694] on div "28" at bounding box center [1197, 693] width 20 height 19
click at [1096, 527] on span at bounding box center [1318, 534] width 468 height 23
click at [1510, 65] on button "Save" at bounding box center [1532, 62] width 43 height 25
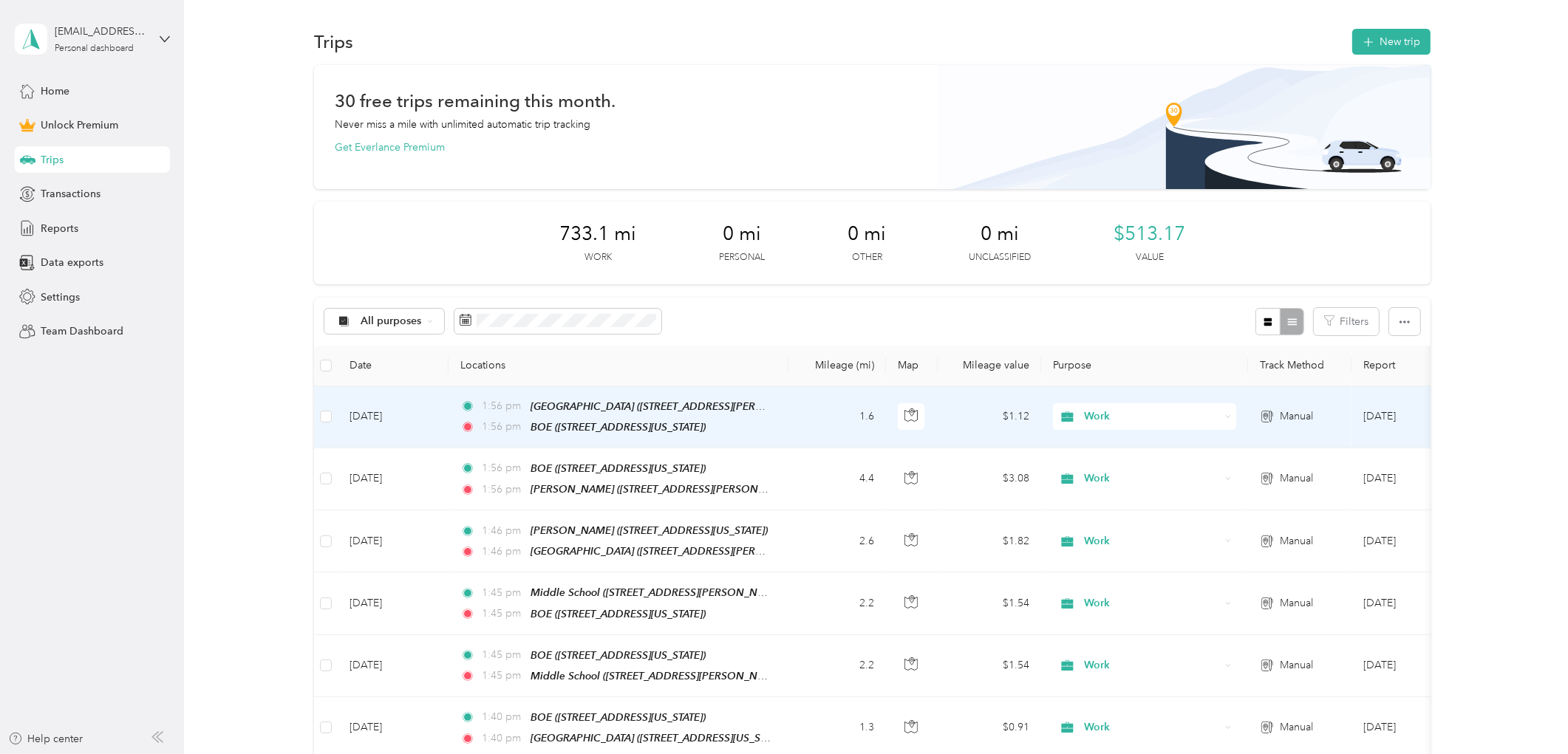
click at [405, 407] on td "[DATE]" at bounding box center [392, 417] width 111 height 62
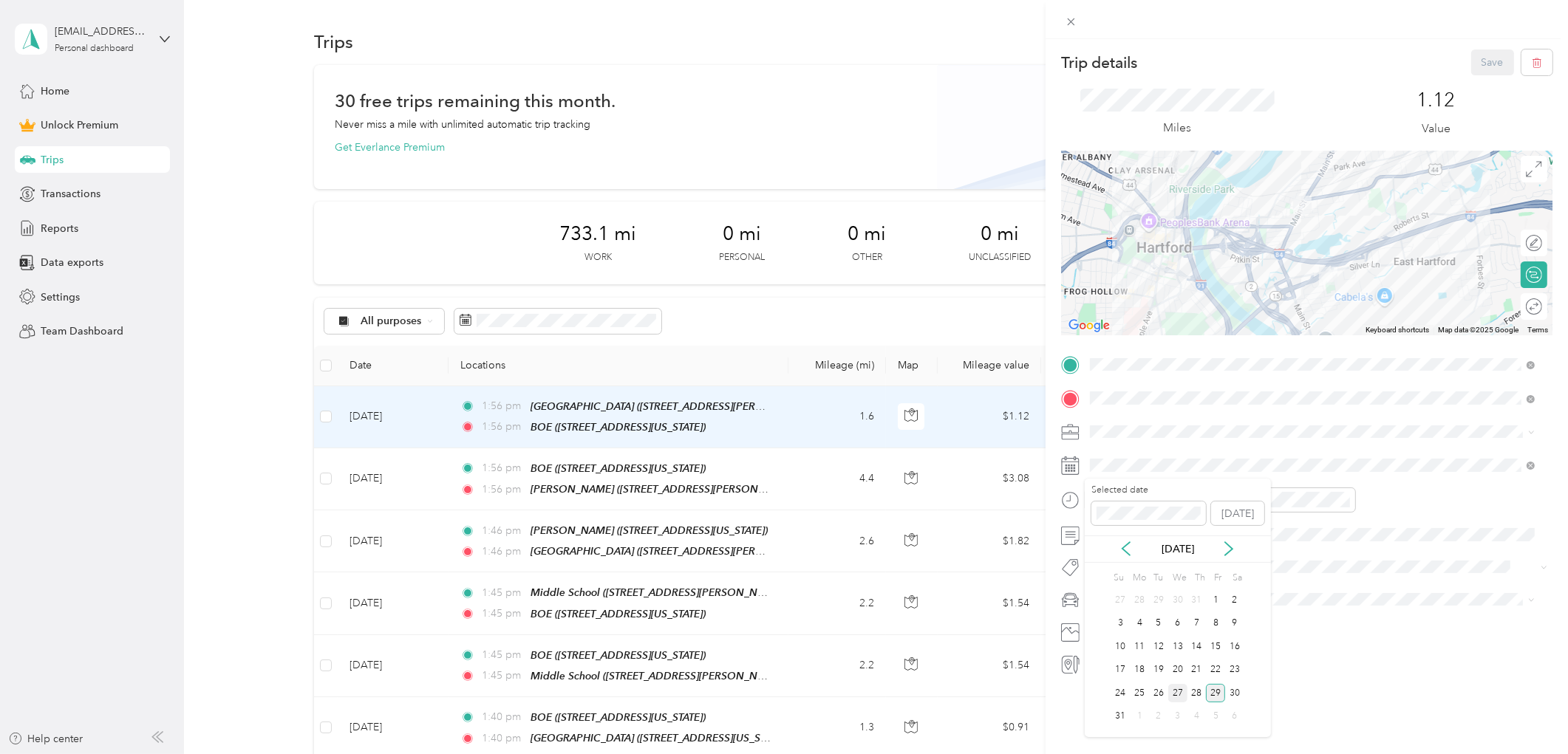
click at [1176, 692] on div "27" at bounding box center [1179, 693] width 20 height 19
click at [1472, 65] on button "Save" at bounding box center [1493, 62] width 43 height 25
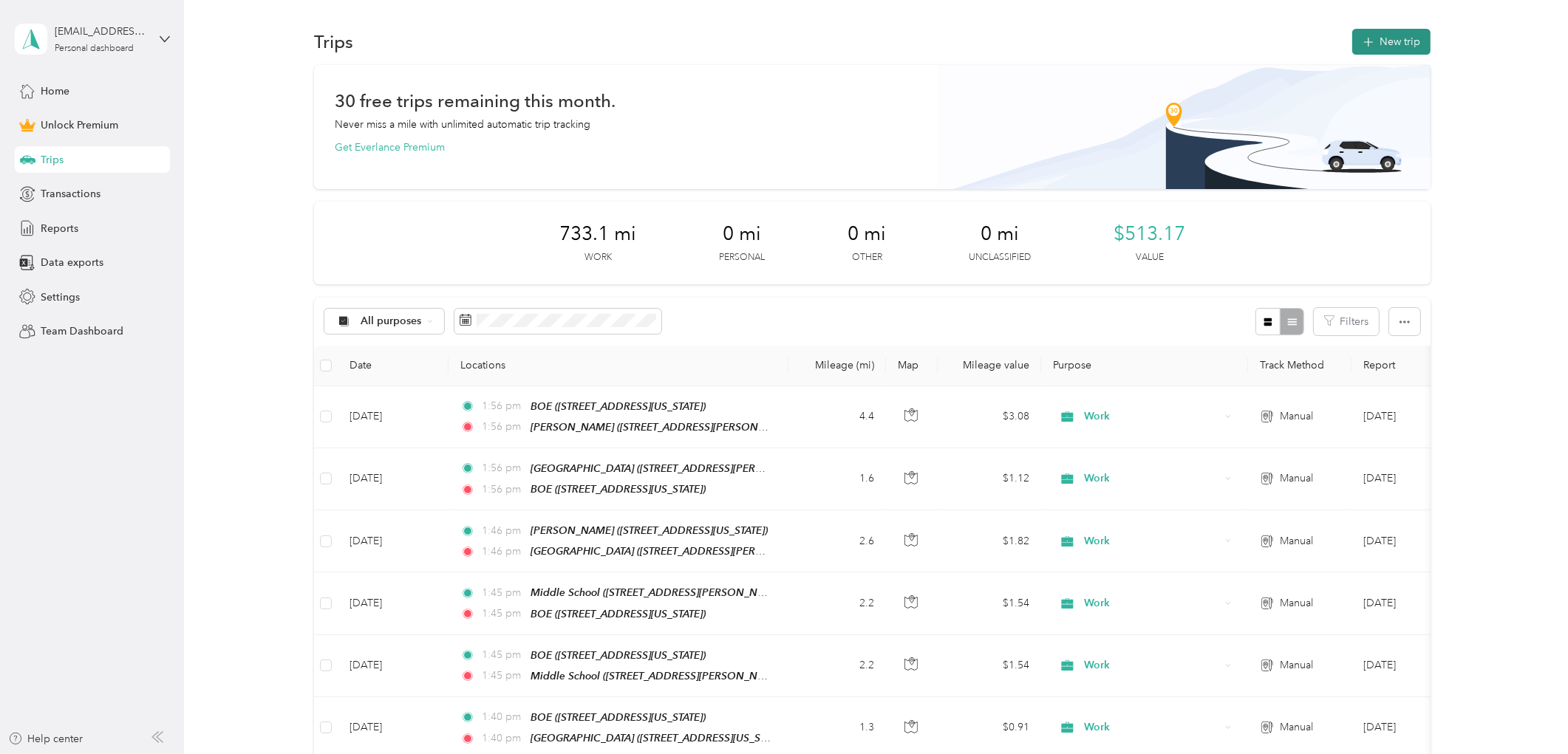
click at [1365, 44] on icon "button" at bounding box center [1368, 42] width 17 height 17
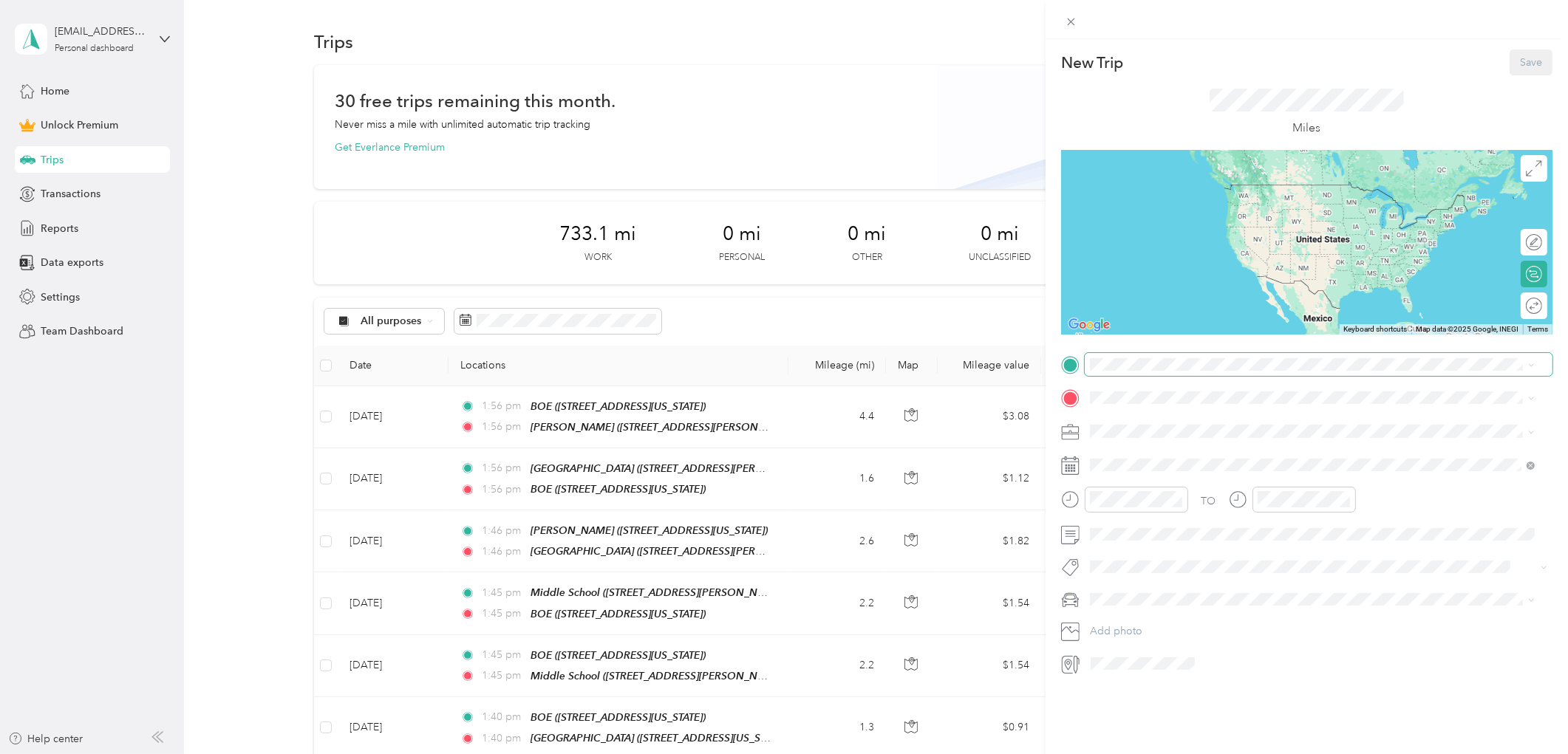
click at [1101, 371] on span at bounding box center [1318, 364] width 468 height 23
click at [1170, 560] on div "[PERSON_NAME]" at bounding box center [1191, 563] width 148 height 14
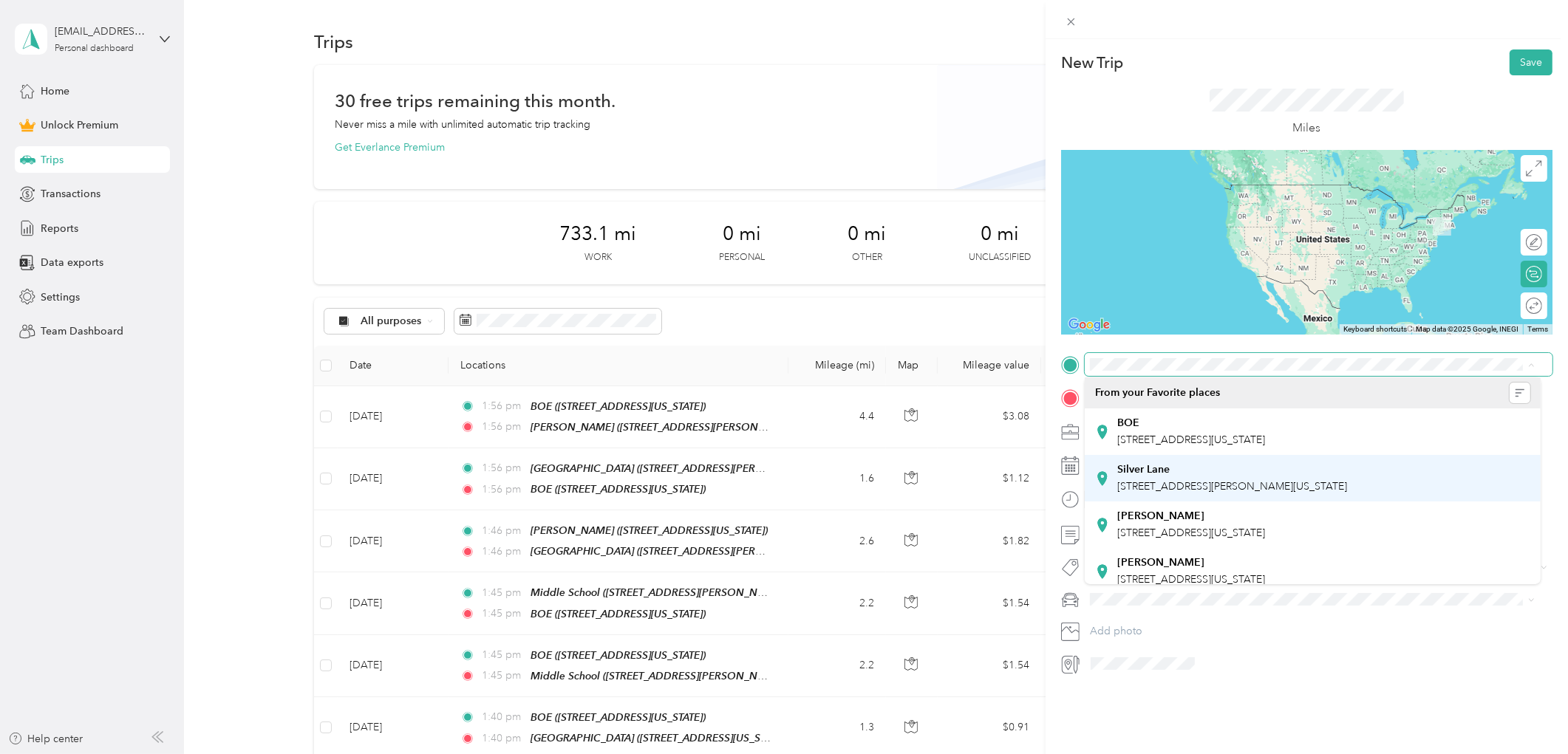
drag, startPoint x: 1136, startPoint y: 515, endPoint x: 1122, endPoint y: 491, distance: 27.8
click at [1136, 515] on strong "[PERSON_NAME]" at bounding box center [1161, 517] width 87 height 14
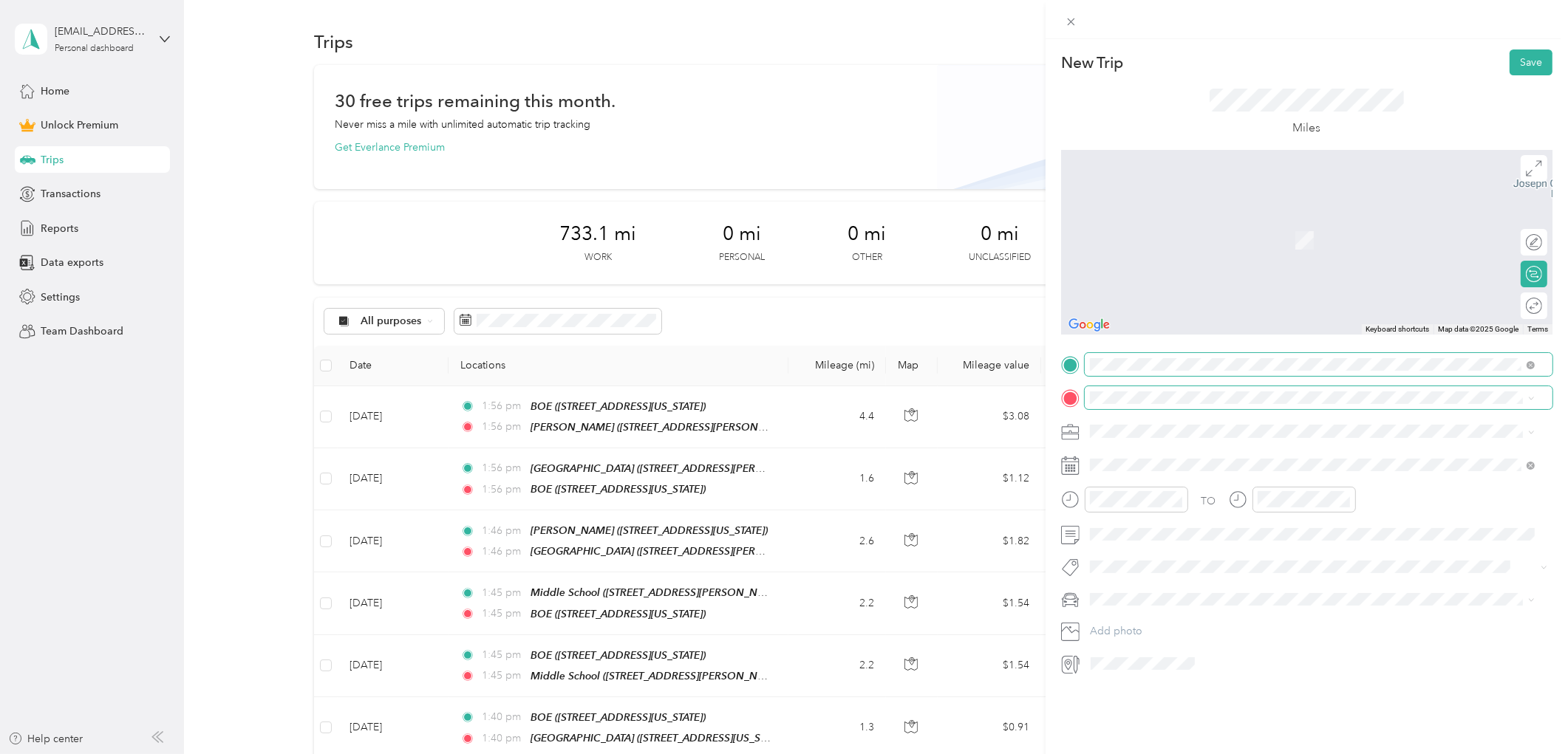
click at [1121, 390] on span at bounding box center [1318, 397] width 468 height 23
click at [1143, 405] on span at bounding box center [1318, 397] width 468 height 23
click at [1173, 600] on div "[PERSON_NAME] [STREET_ADDRESS][US_STATE]" at bounding box center [1191, 605] width 148 height 31
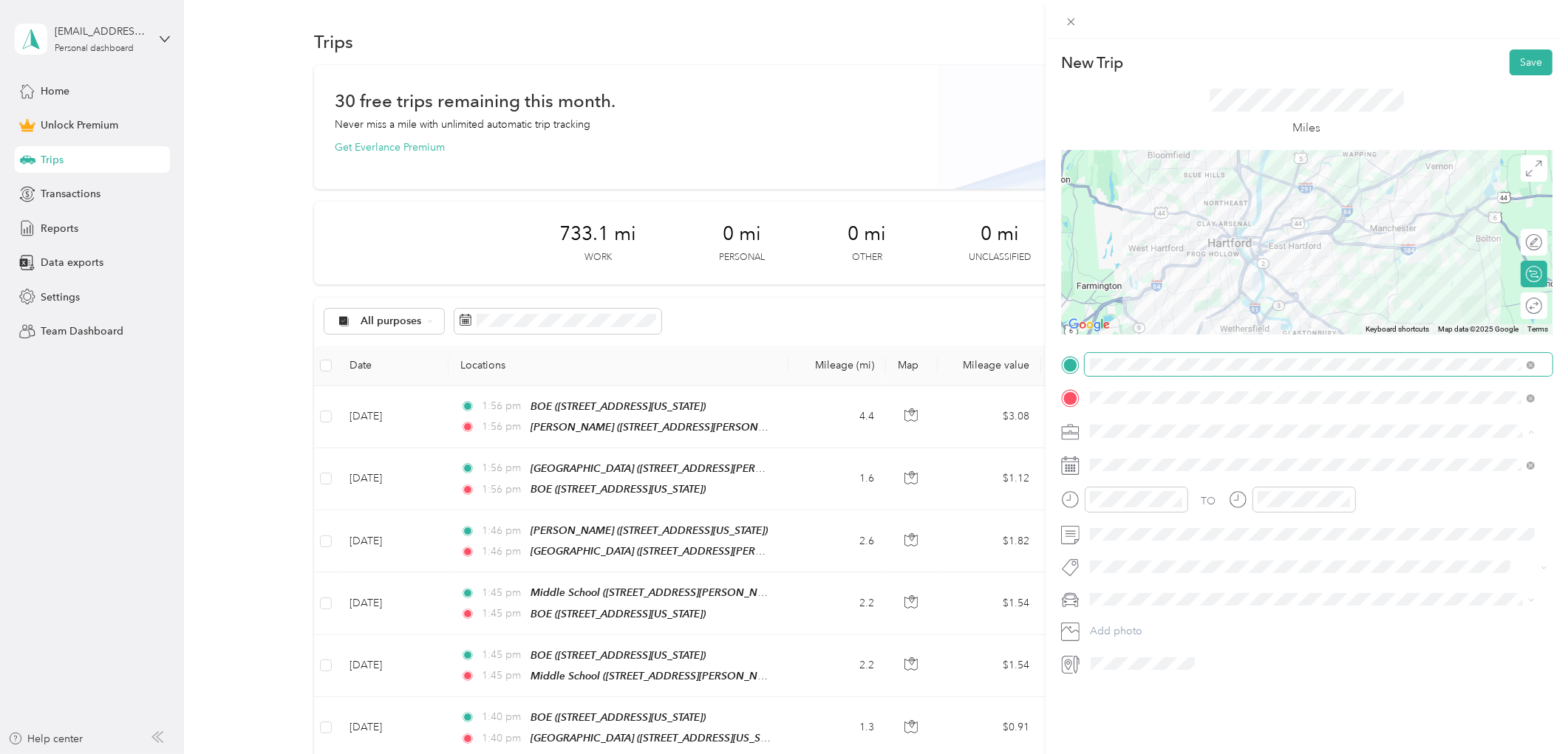
click at [1124, 455] on div "Work" at bounding box center [1313, 458] width 435 height 16
click at [1203, 693] on div "28" at bounding box center [1197, 693] width 20 height 19
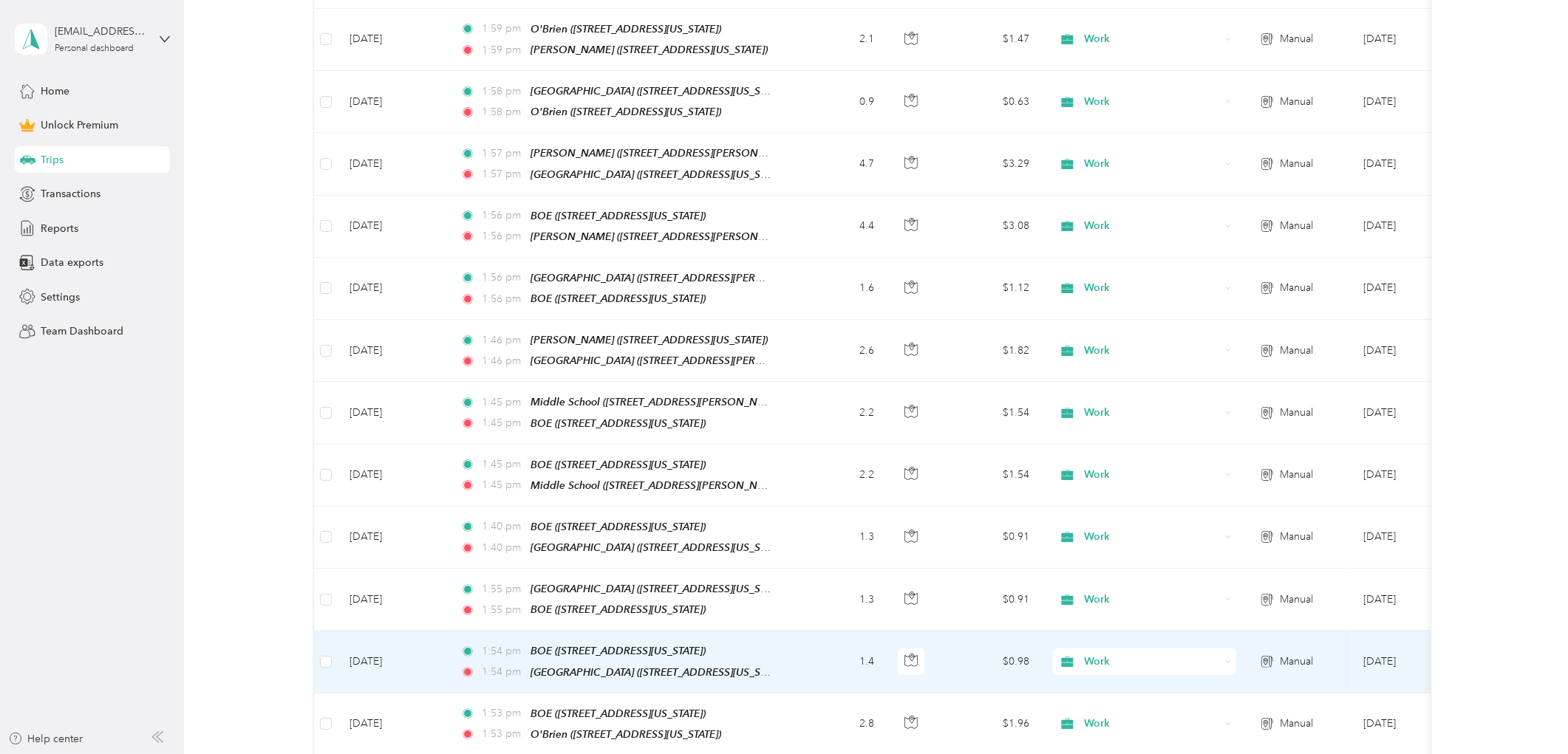
scroll to position [575, 0]
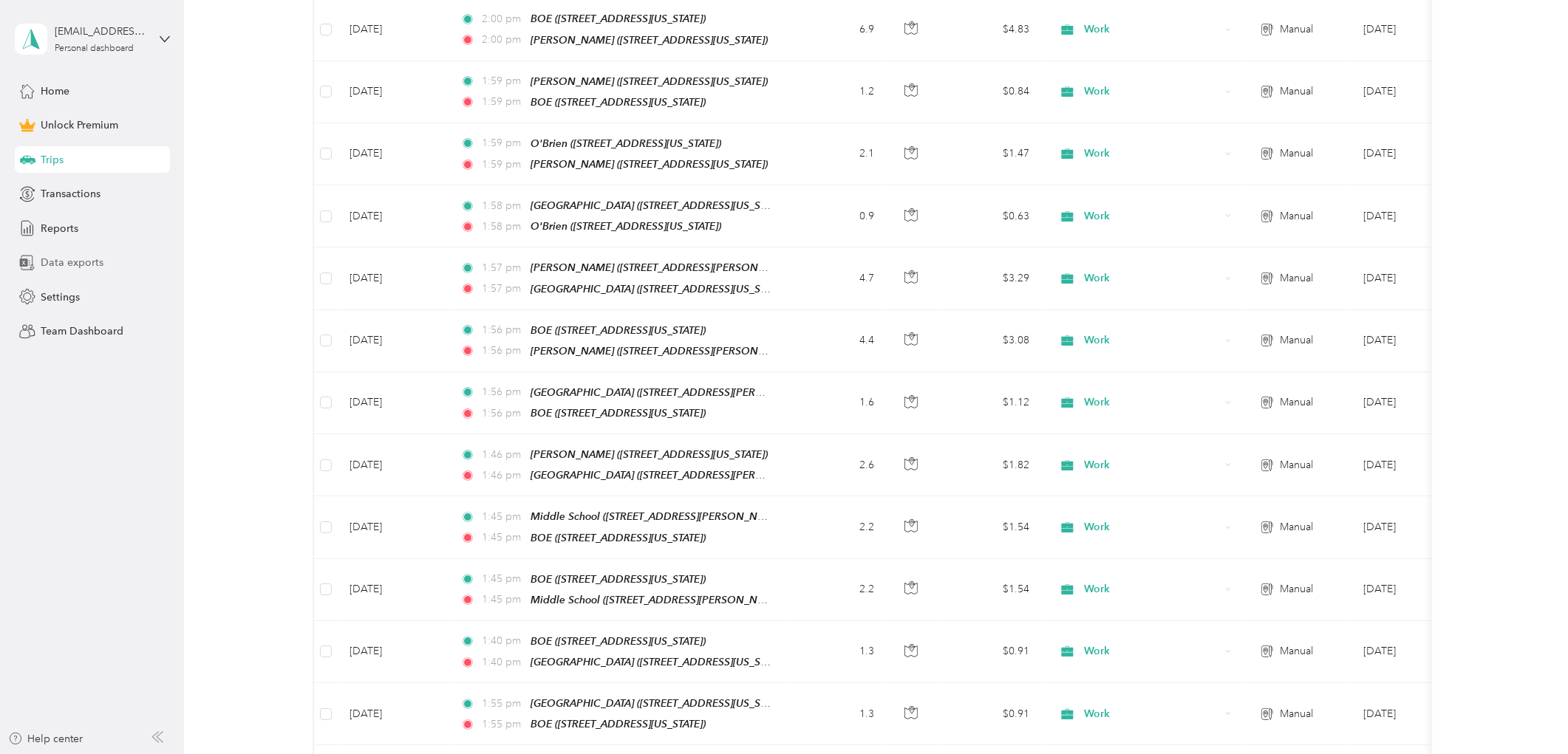
click at [61, 265] on span "Data exports" at bounding box center [72, 263] width 63 height 16
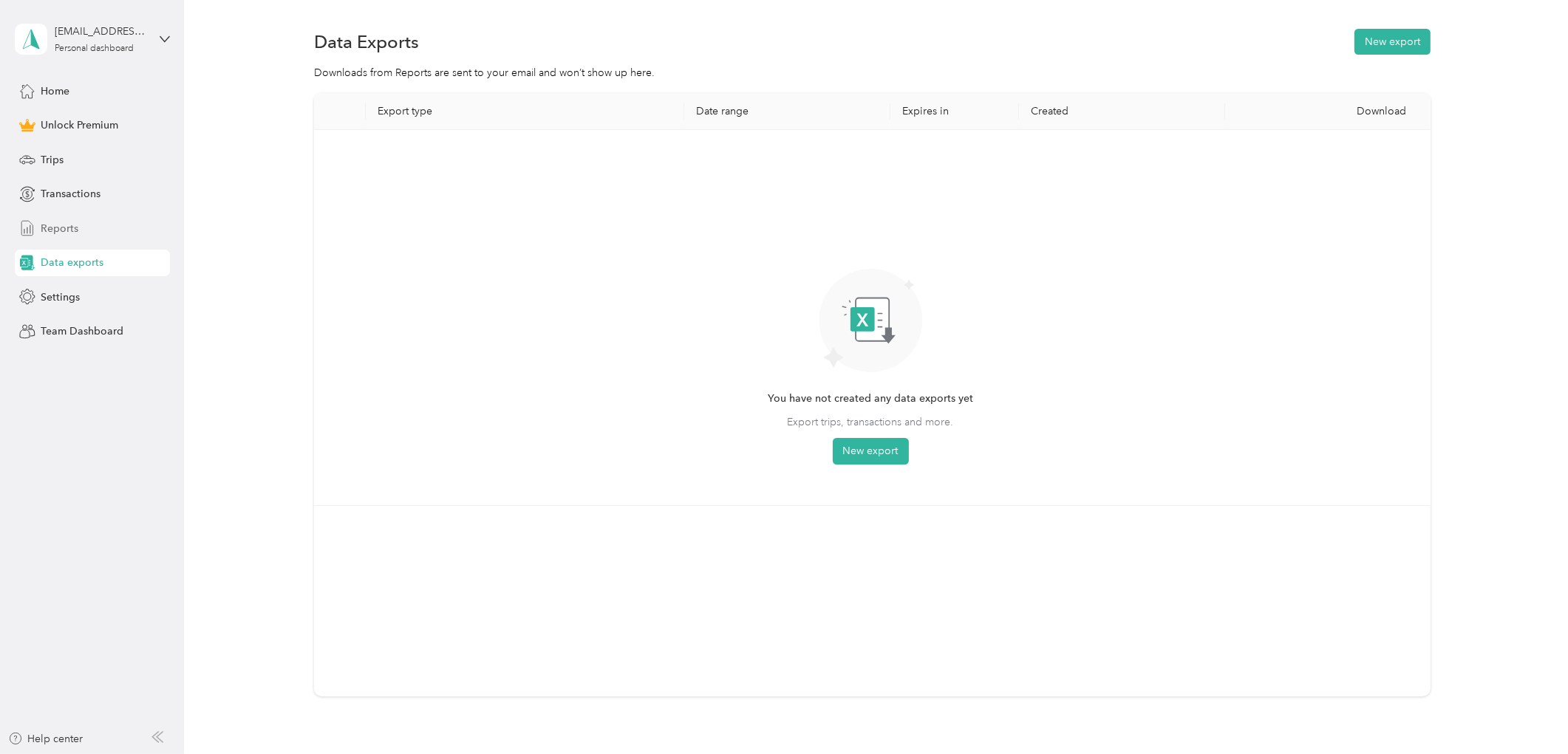
click at [78, 227] on div "Reports" at bounding box center [92, 227] width 155 height 26
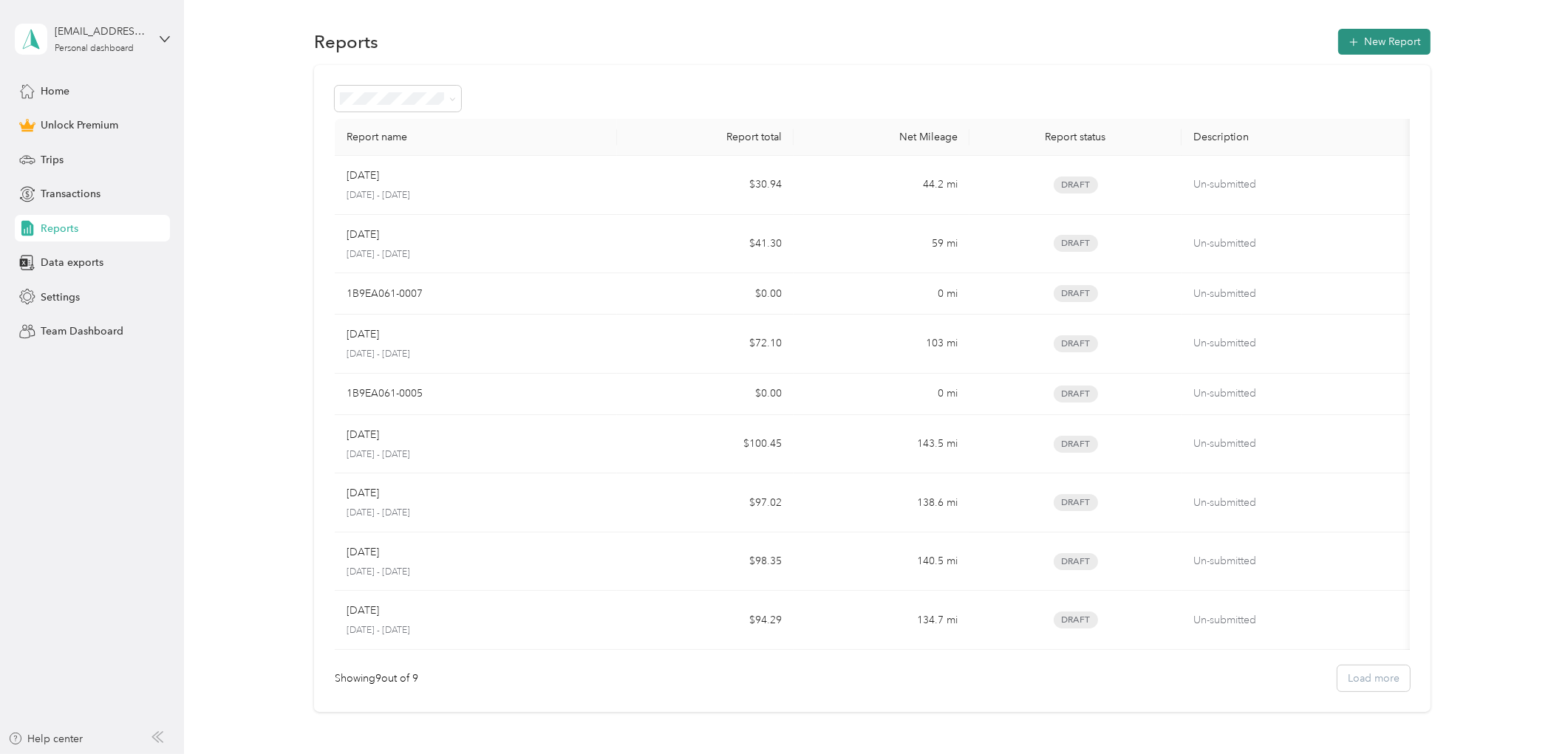
click at [1363, 39] on button "New Report" at bounding box center [1385, 41] width 92 height 25
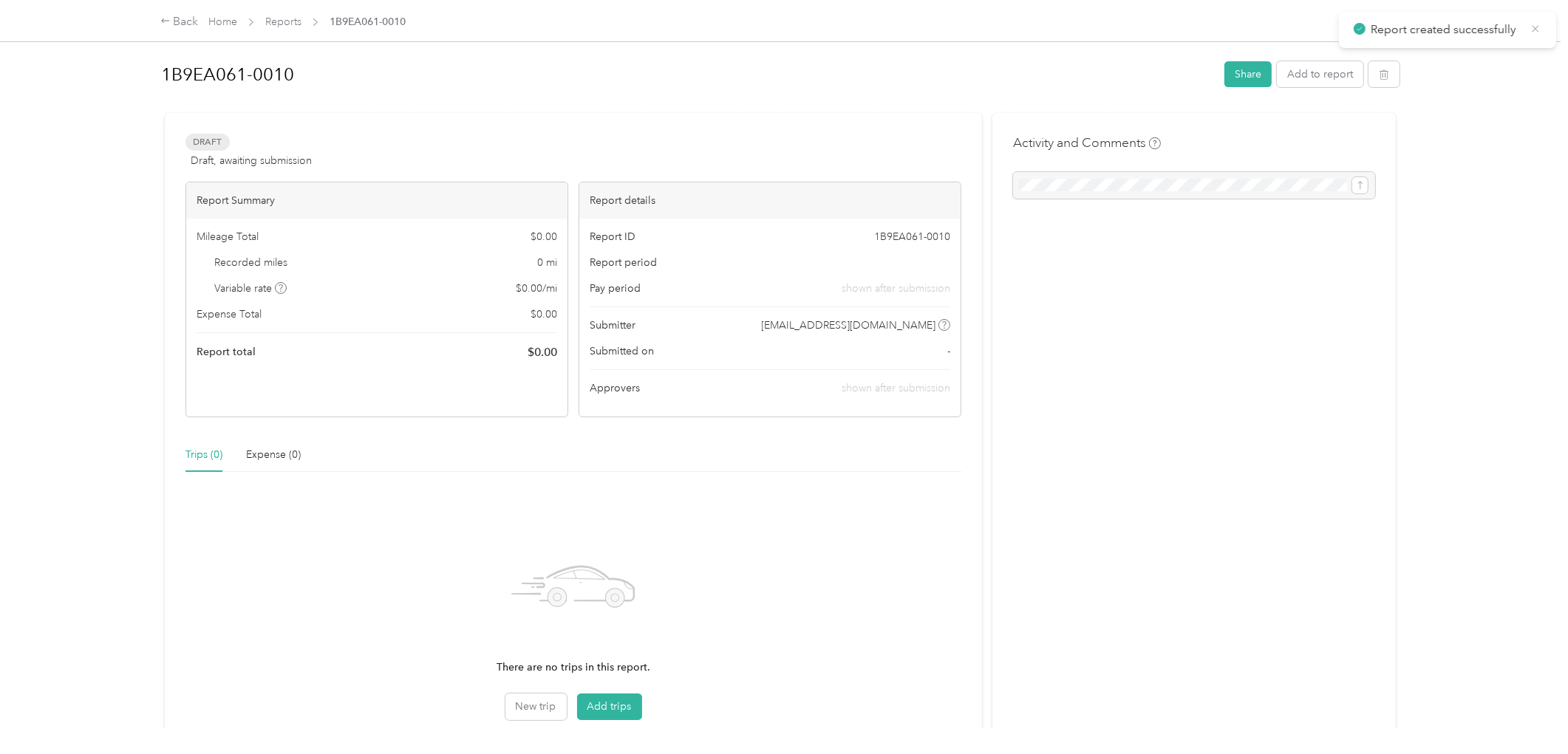
click at [1540, 27] on icon at bounding box center [1536, 29] width 12 height 14
click at [280, 20] on link "Reports" at bounding box center [283, 22] width 36 height 13
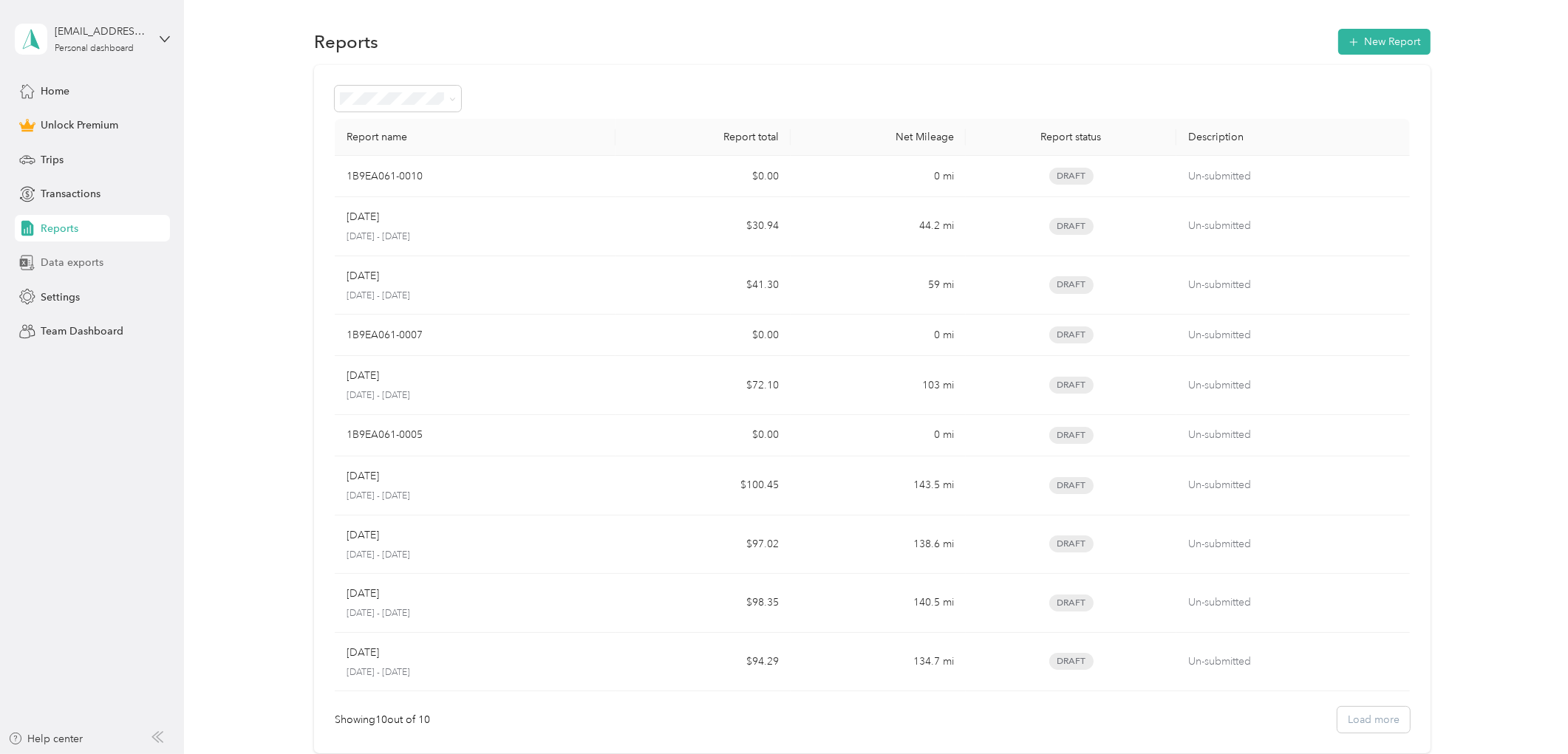
click at [62, 267] on span "Data exports" at bounding box center [72, 263] width 63 height 16
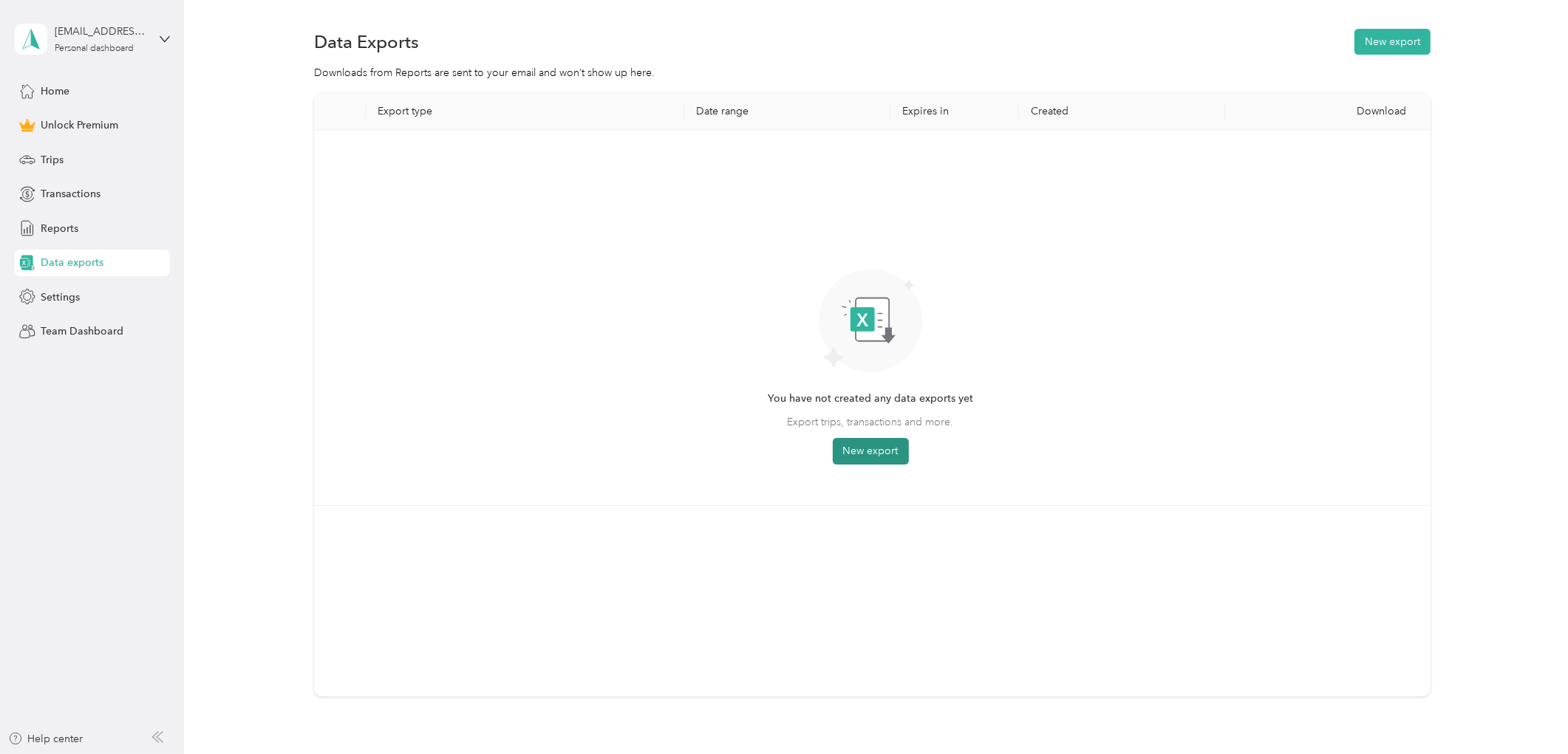
click at [874, 451] on button "New export" at bounding box center [871, 451] width 76 height 26
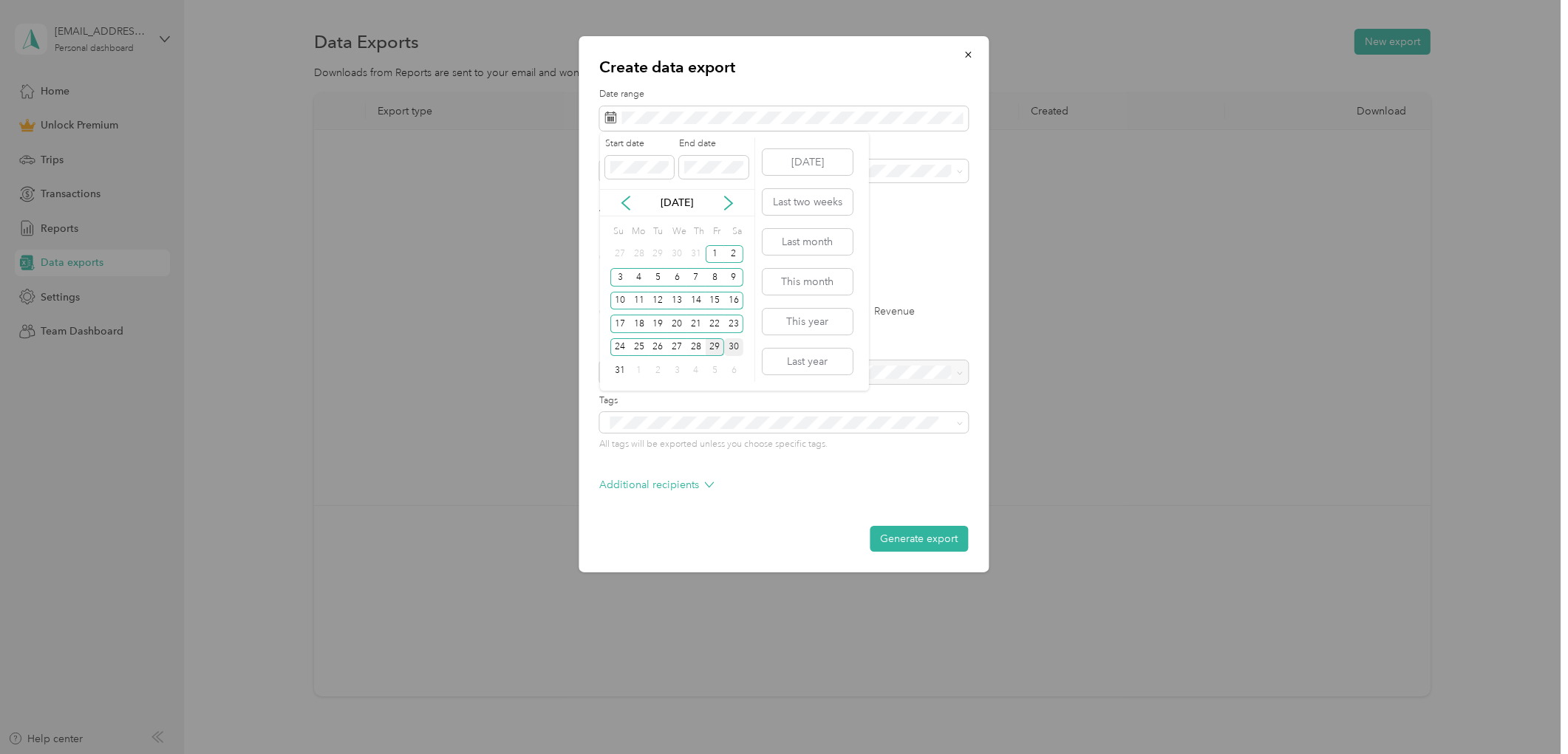
click at [739, 348] on div "30" at bounding box center [734, 347] width 20 height 19
click at [734, 343] on div "30" at bounding box center [734, 347] width 20 height 19
click at [709, 252] on div "1" at bounding box center [716, 254] width 20 height 19
click at [736, 341] on div "30" at bounding box center [734, 347] width 20 height 19
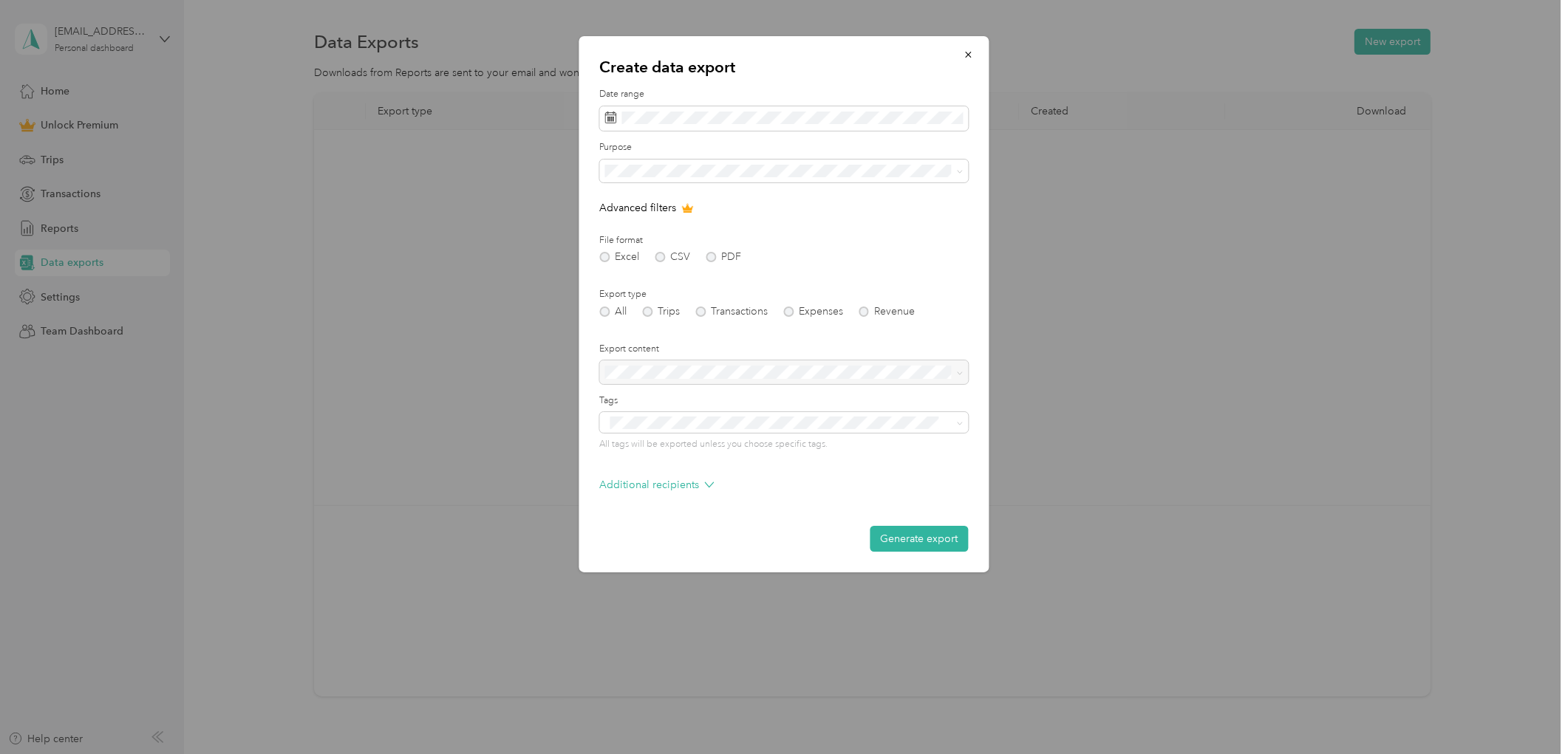
click at [656, 224] on li "Work" at bounding box center [784, 223] width 369 height 25
click at [668, 186] on li "All" at bounding box center [784, 197] width 369 height 25
click at [693, 373] on div at bounding box center [784, 372] width 369 height 23
click at [668, 379] on div at bounding box center [784, 372] width 369 height 23
click at [773, 532] on div "Generate export" at bounding box center [784, 539] width 369 height 25
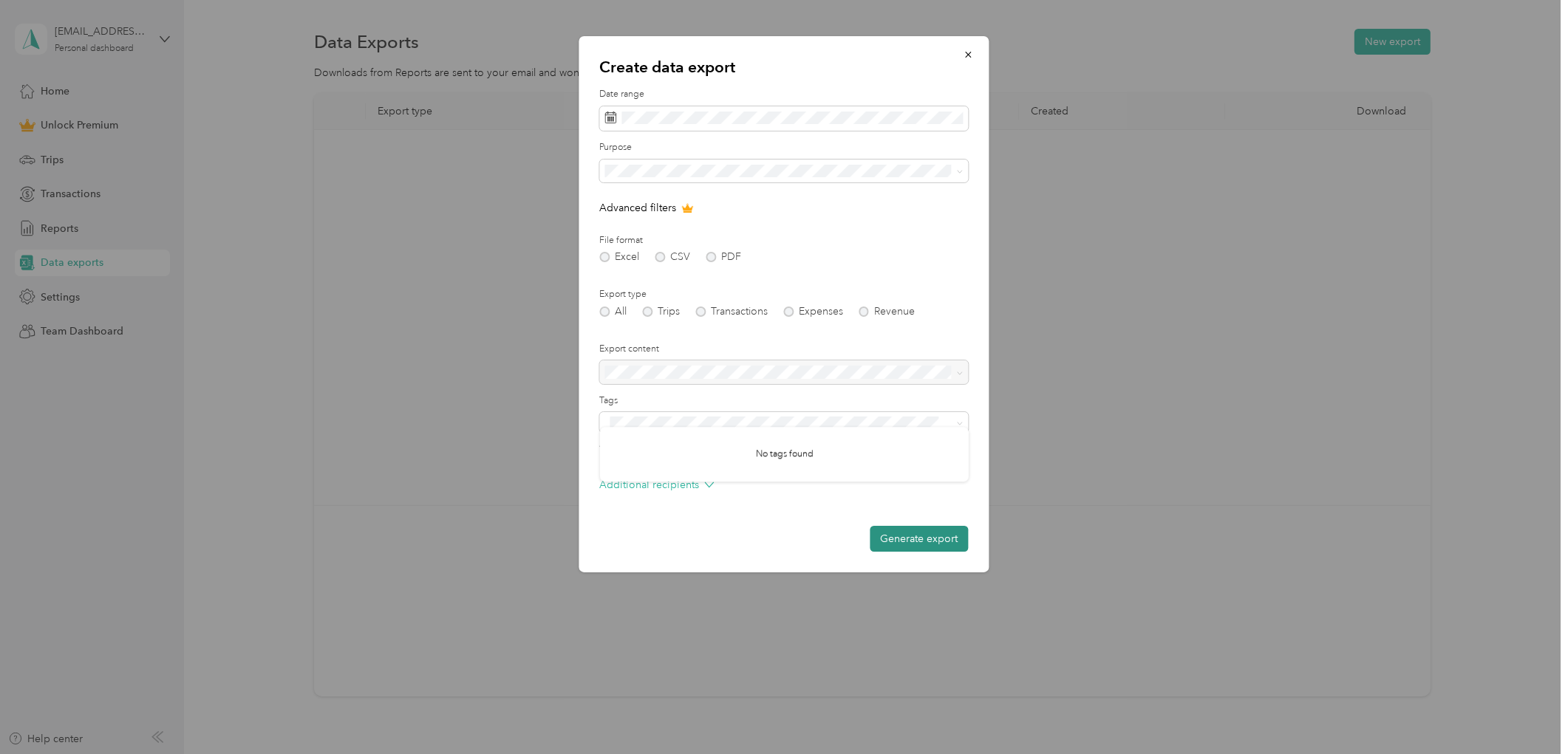
click at [896, 534] on button "Generate export" at bounding box center [920, 539] width 98 height 25
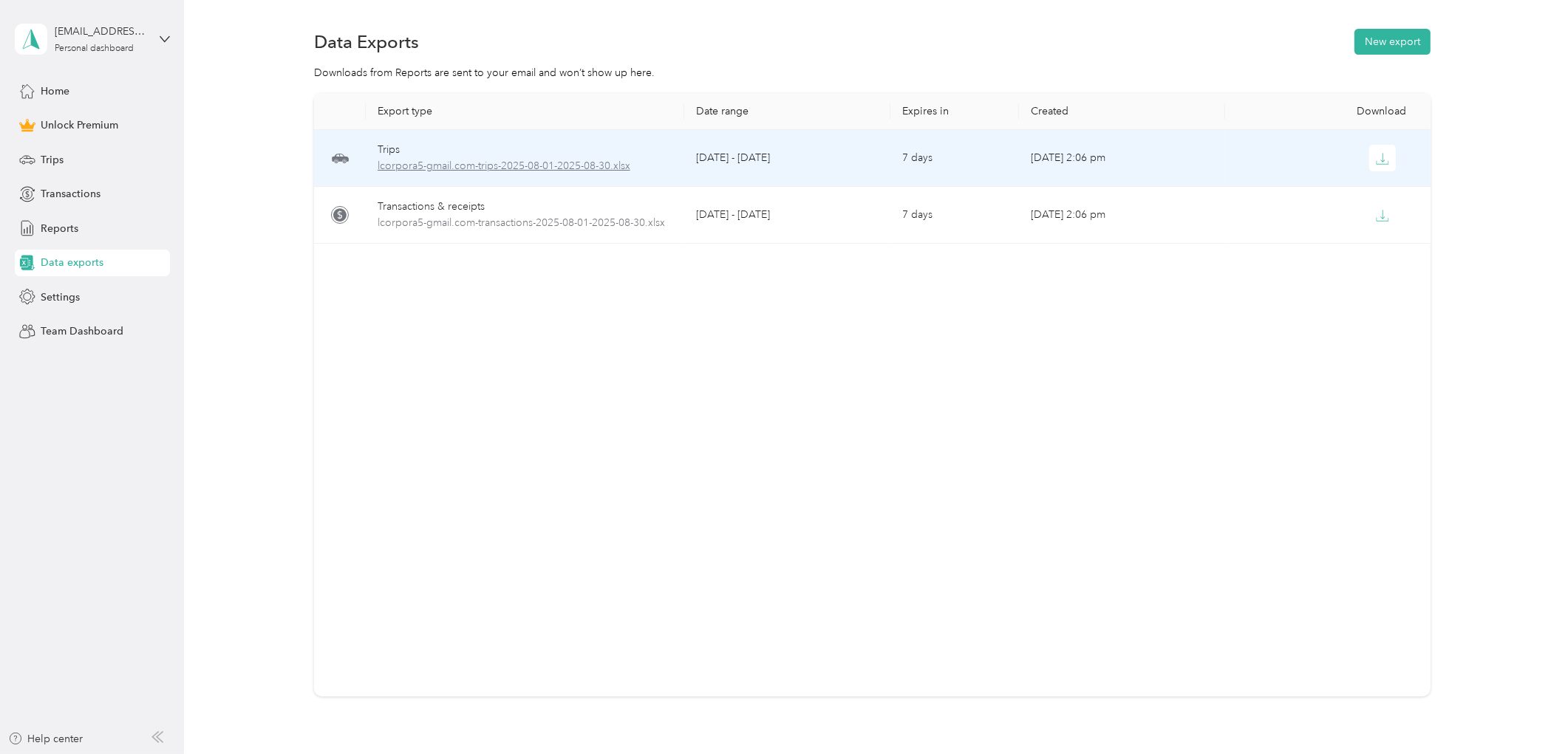
click at [416, 160] on span "lcorpora5-gmail.com-trips-2025-08-01-2025-08-30.xlsx" at bounding box center [525, 166] width 295 height 17
click at [430, 168] on span "lcorpora5-gmail.com-trips-2025-08-01-2025-08-30.xlsx" at bounding box center [525, 166] width 295 height 17
click at [484, 160] on span "lcorpora5-gmail.com-trips-2025-08-01-2025-08-30.xlsx" at bounding box center [525, 166] width 295 height 17
click at [391, 161] on span "lcorpora5-gmail.com-trips-2025-08-01-2025-08-30.xlsx" at bounding box center [525, 166] width 295 height 17
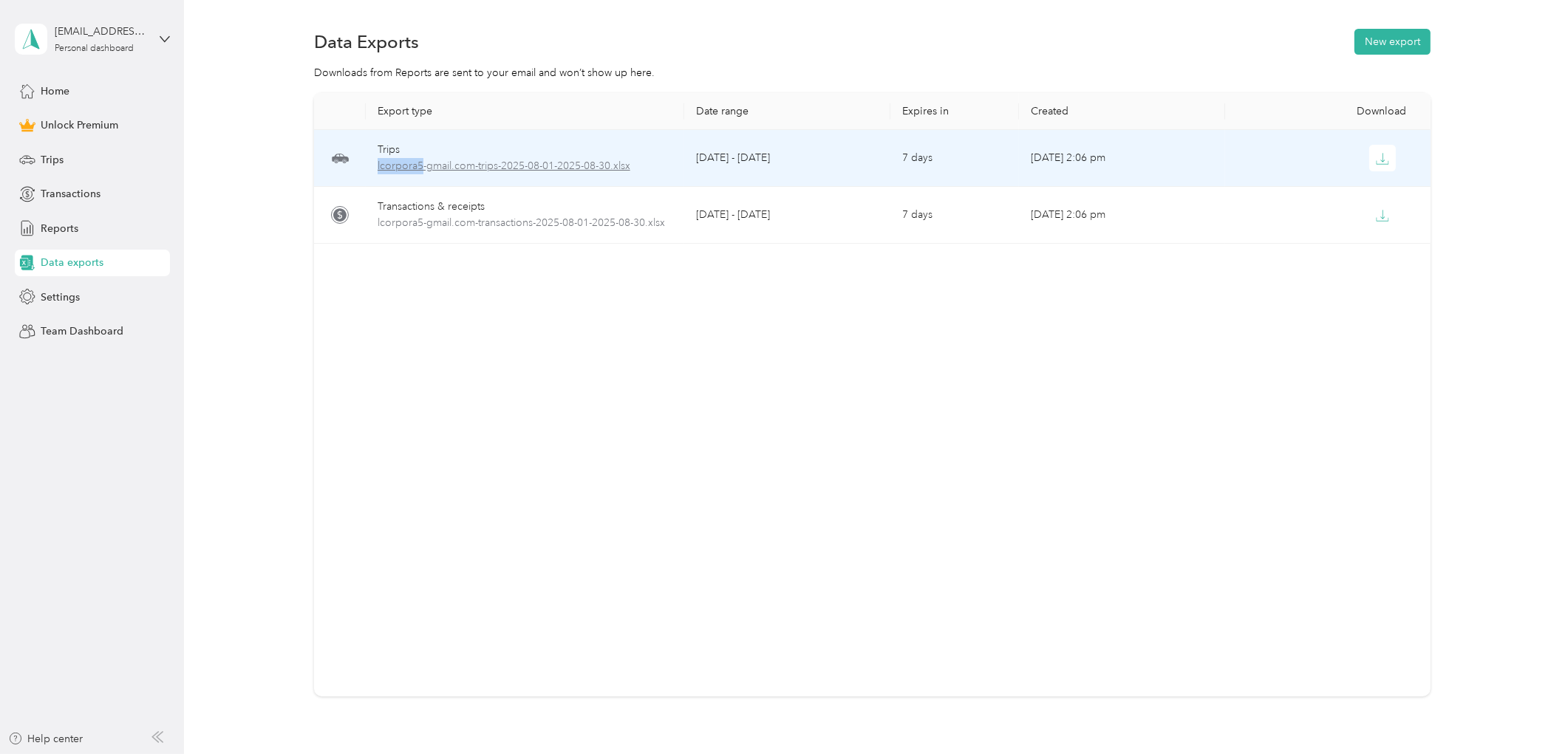
click at [391, 161] on span "lcorpora5-gmail.com-trips-2025-08-01-2025-08-30.xlsx" at bounding box center [525, 166] width 295 height 17
click at [559, 137] on td "Trips lcorpora5-gmail.com-trips-2025-08-01-2025-08-30.xlsx" at bounding box center [526, 159] width 320 height 57
click at [571, 164] on span "lcorpora5-gmail.com-trips-2025-08-01-2025-08-30.xlsx" at bounding box center [525, 166] width 295 height 17
click at [649, 166] on span "lcorpora5-gmail.com-trips-2025-08-01-2025-08-30.xlsx" at bounding box center [525, 166] width 295 height 17
click at [1379, 156] on icon "button" at bounding box center [1383, 159] width 14 height 14
